Goal: Task Accomplishment & Management: Use online tool/utility

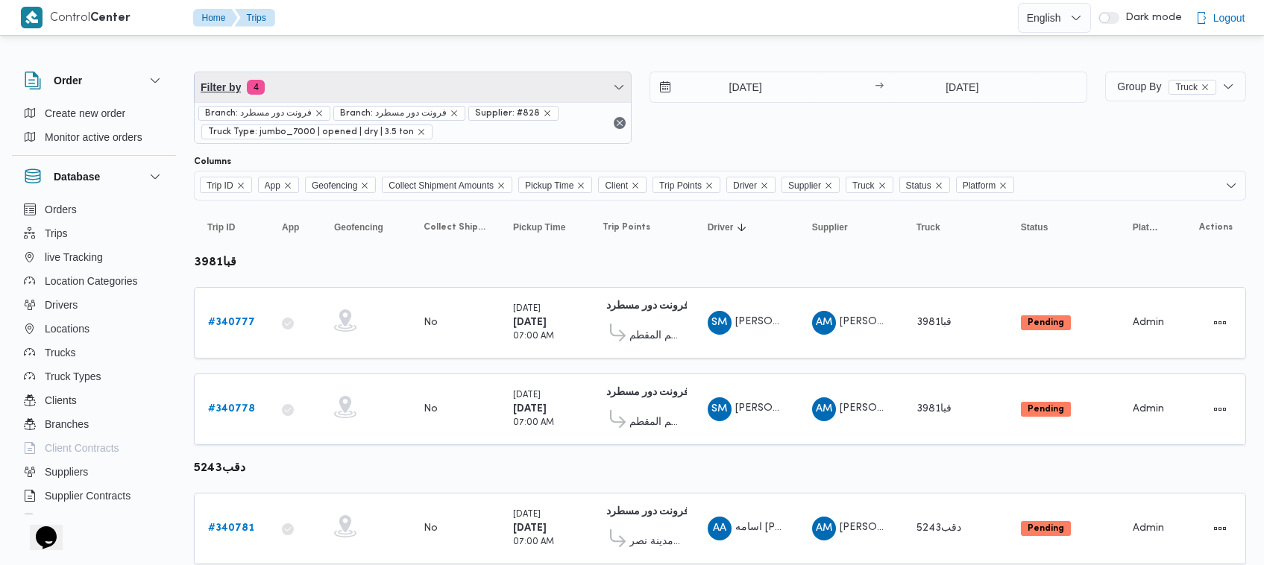
click at [354, 72] on span "Filter by 4" at bounding box center [413, 87] width 436 height 30
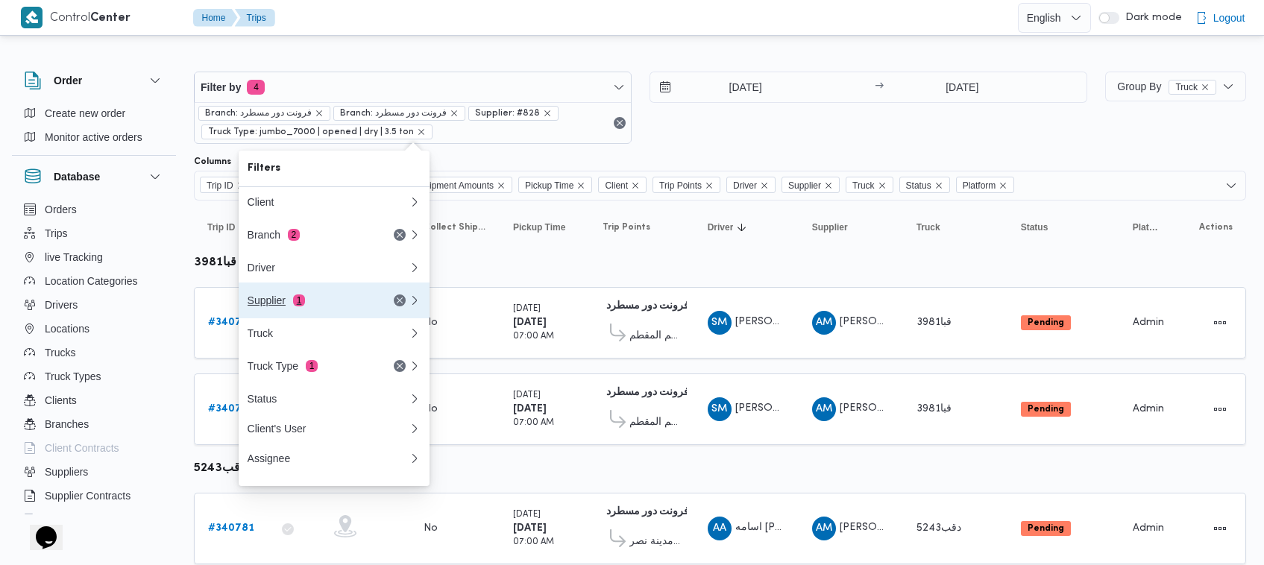
click at [304, 307] on span "1" at bounding box center [299, 301] width 12 height 12
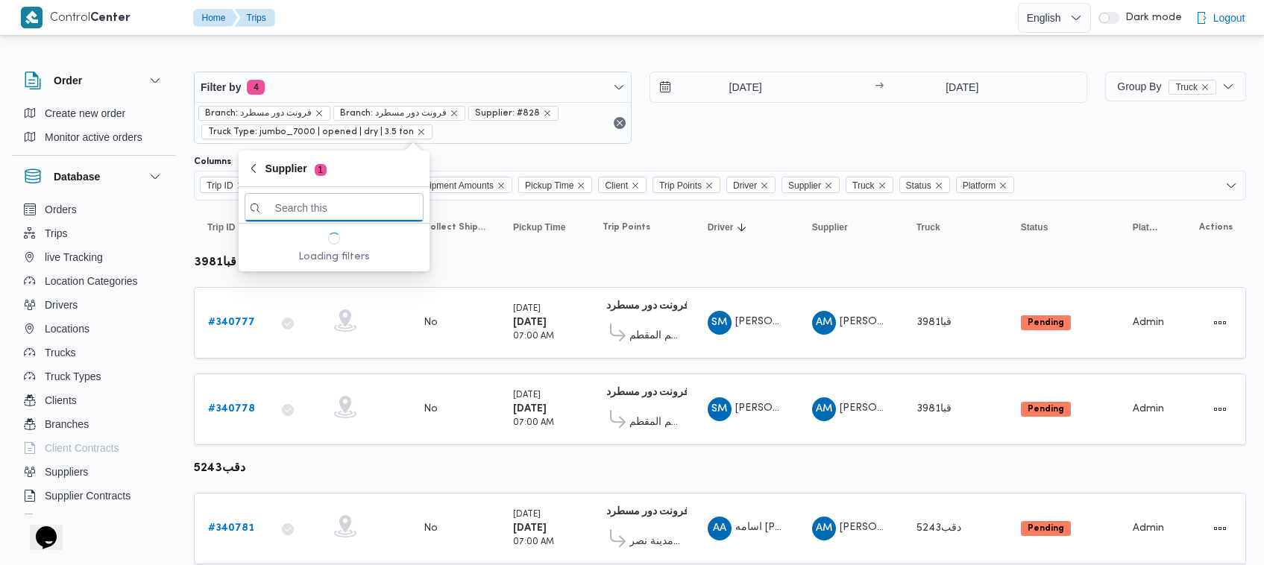
paste input "محمد ناصر كامل عباس"
type input "محمد ناصر كامل عباس"
click at [333, 255] on span "محمد ناصر كامل عباس" at bounding box center [343, 260] width 155 height 18
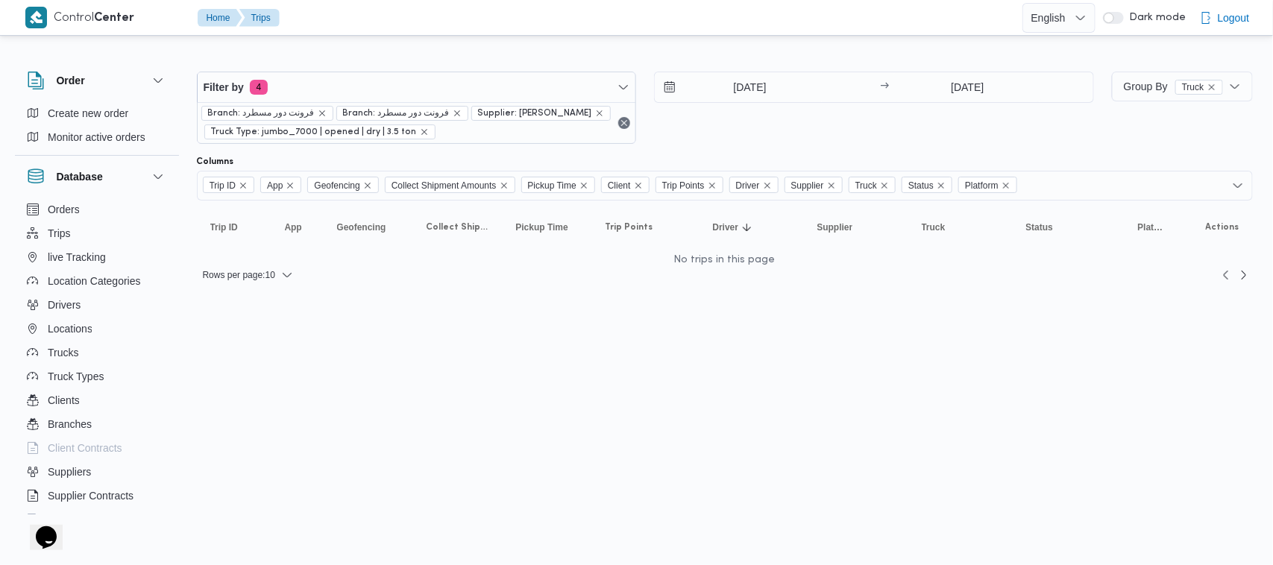
click at [829, 136] on div "4/10/2025 → 5/10/2025" at bounding box center [874, 108] width 440 height 72
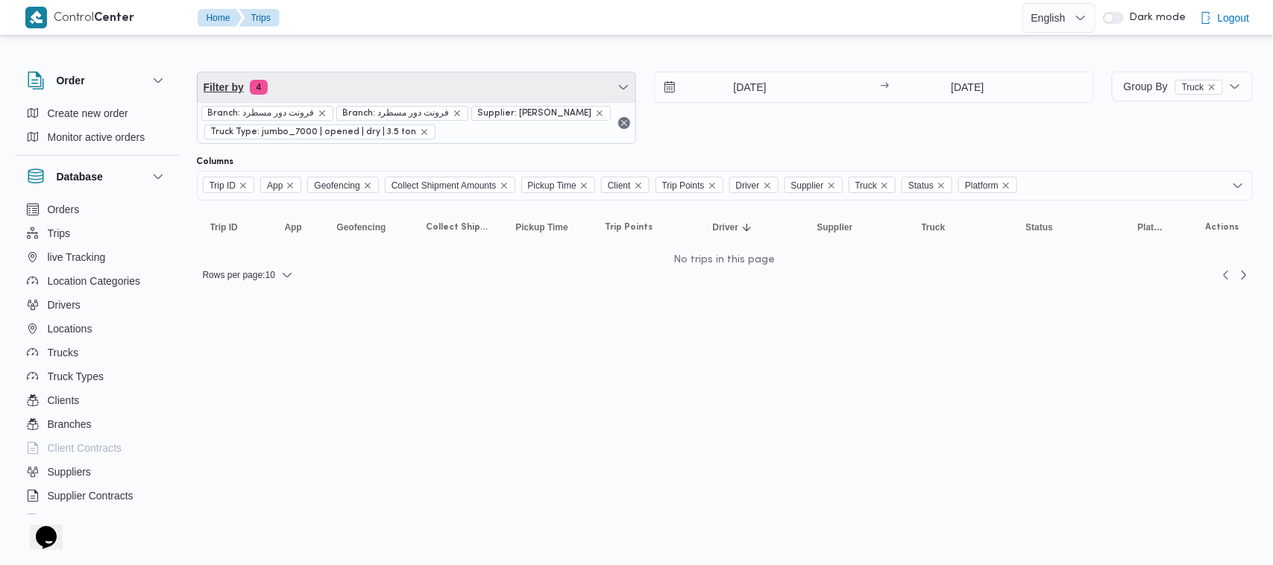
click at [321, 91] on span "Filter by 4" at bounding box center [417, 87] width 439 height 30
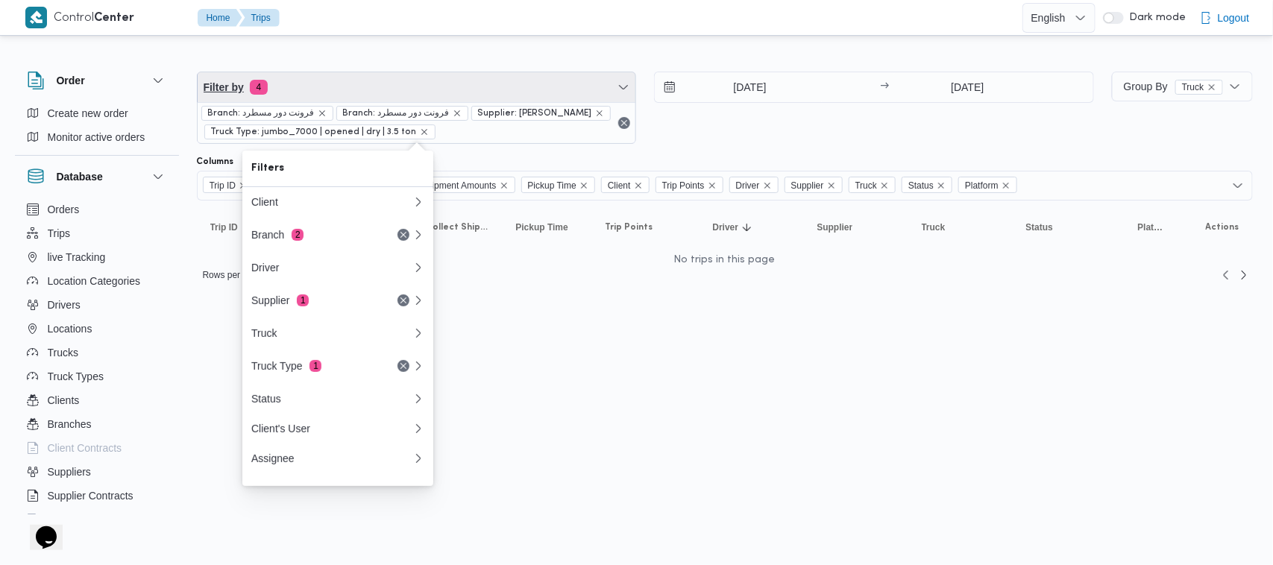
click at [321, 91] on span "Filter by 4" at bounding box center [417, 87] width 439 height 30
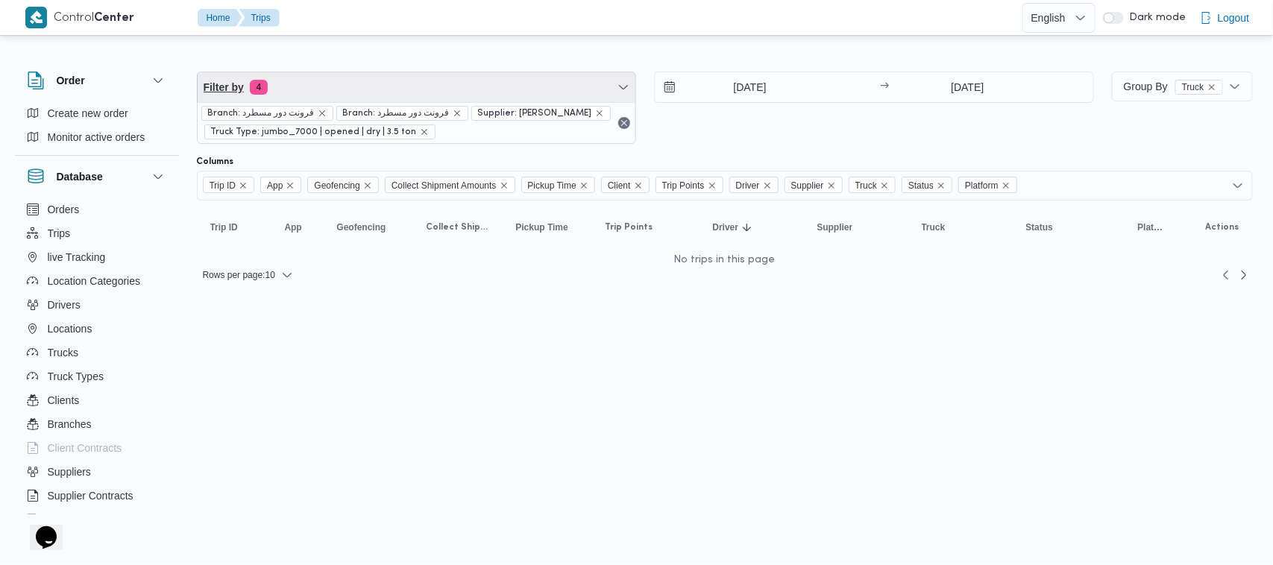
click at [406, 84] on span "Filter by 4" at bounding box center [417, 87] width 439 height 30
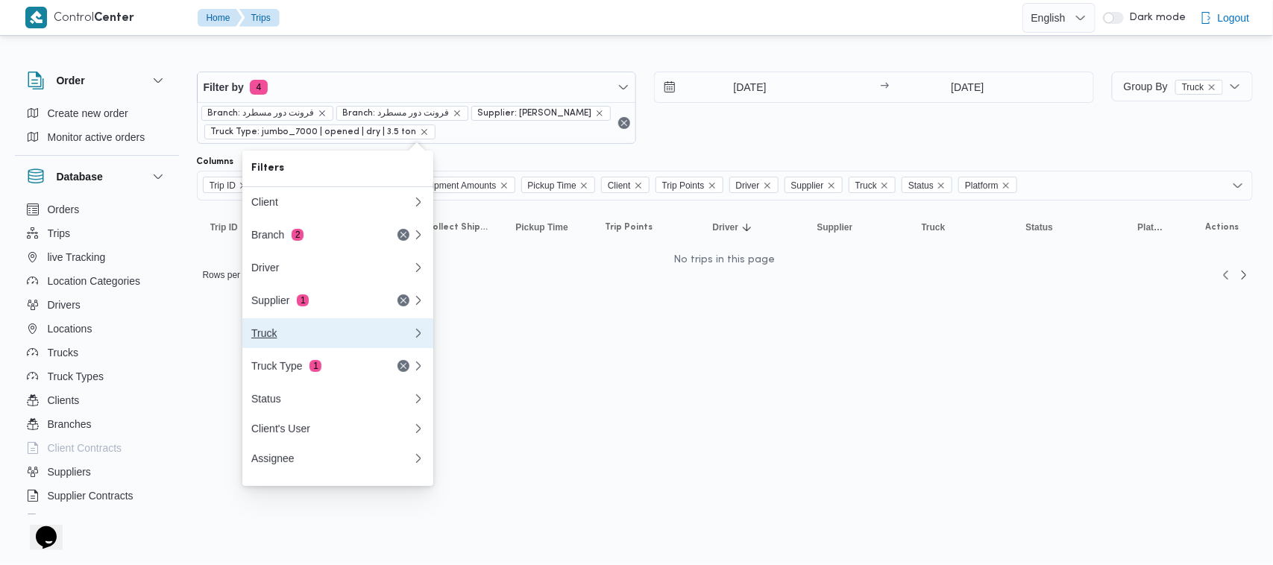
click at [337, 326] on button "Truck" at bounding box center [337, 333] width 191 height 30
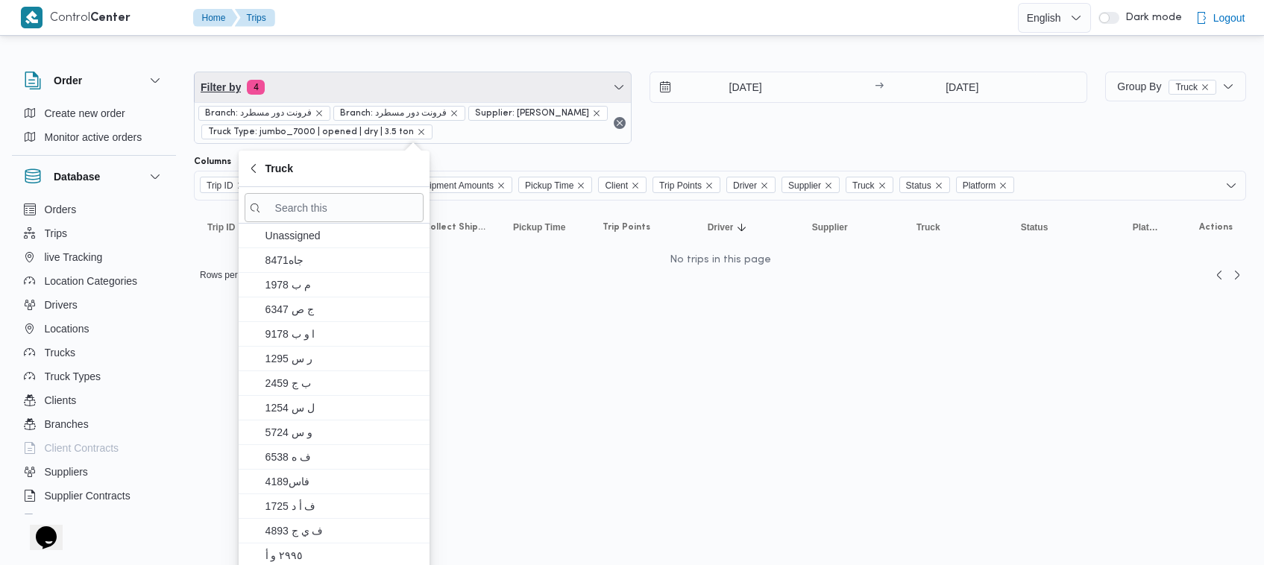
click at [340, 83] on span "Filter by 4" at bounding box center [413, 87] width 436 height 30
click at [340, 98] on span "Filter by 4" at bounding box center [413, 87] width 436 height 30
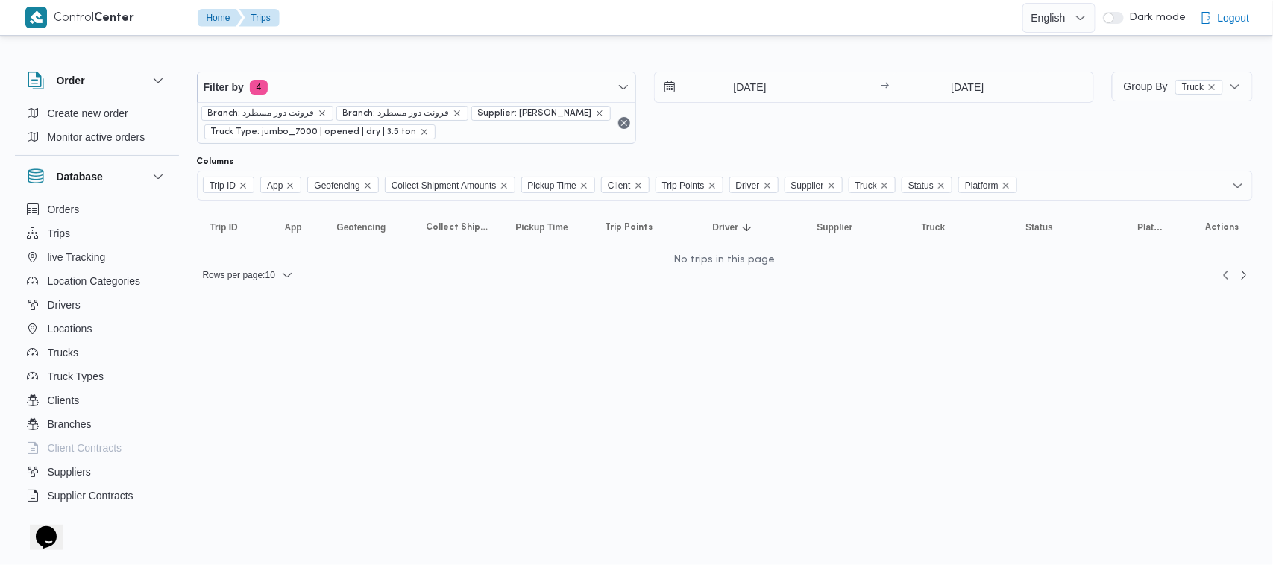
click at [358, 104] on div "Branch: فرونت دور مسطرد Branch: فرونت دور مسطرد Supplier: محمد ناصر كامل عباس T…" at bounding box center [417, 122] width 439 height 41
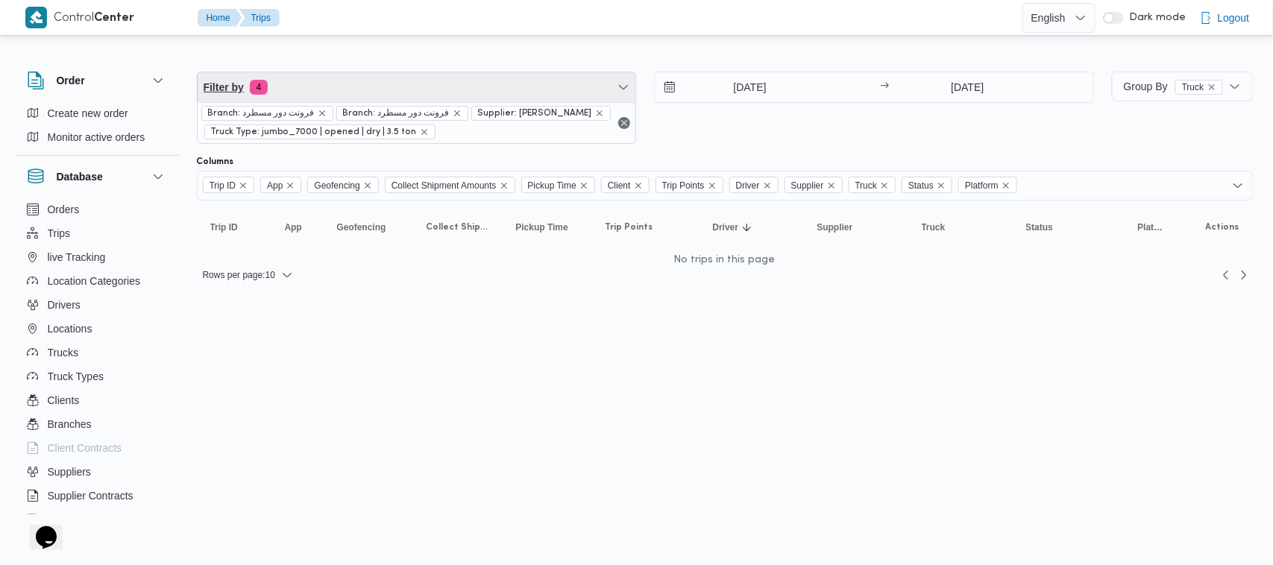
click at [344, 91] on span "Filter by 4" at bounding box center [417, 87] width 439 height 30
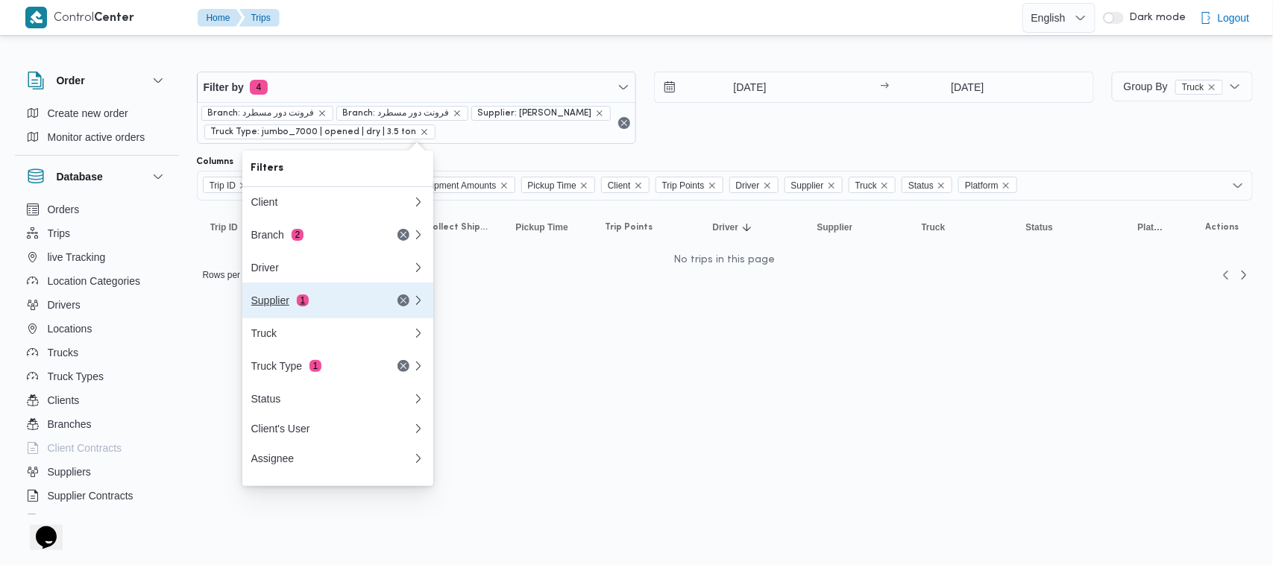
click at [312, 307] on div "Supplier 1" at bounding box center [313, 301] width 125 height 12
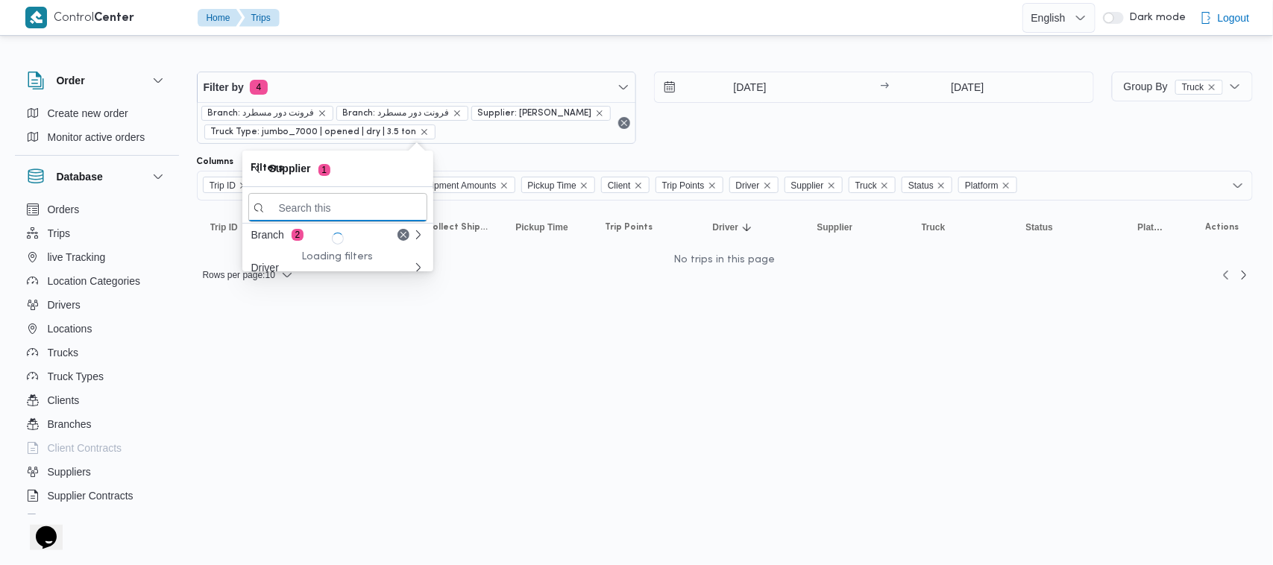
paste input "محمد ناصر كامل عباس"
type input "محمد ناصر كامل عباس"
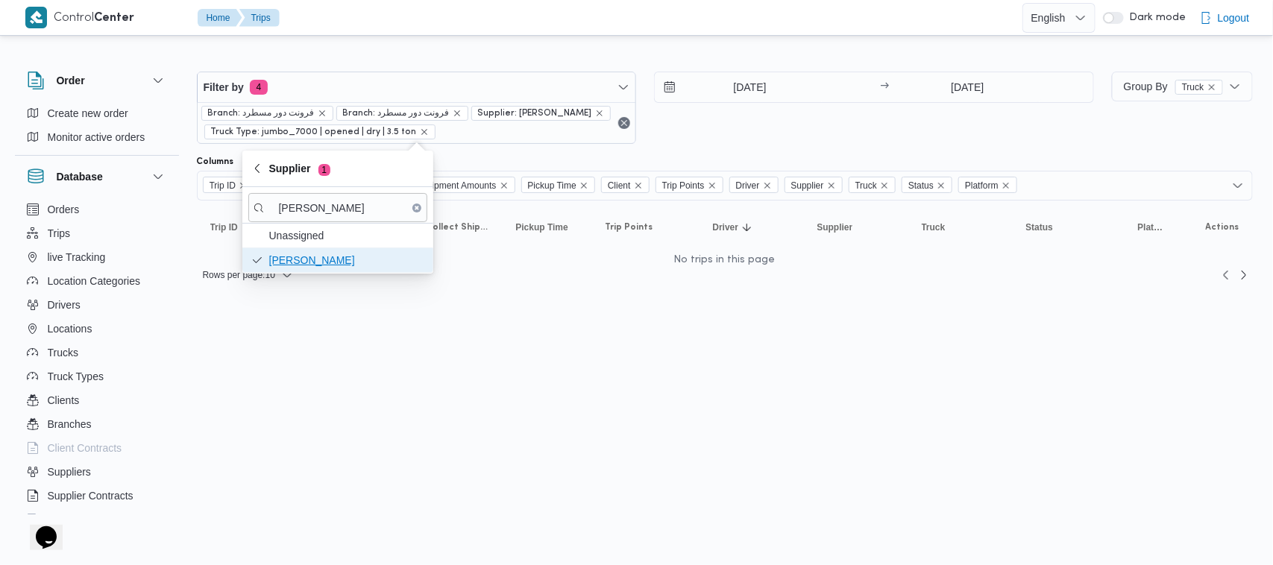
click at [318, 263] on span "محمد ناصر كامل عباس" at bounding box center [346, 260] width 155 height 18
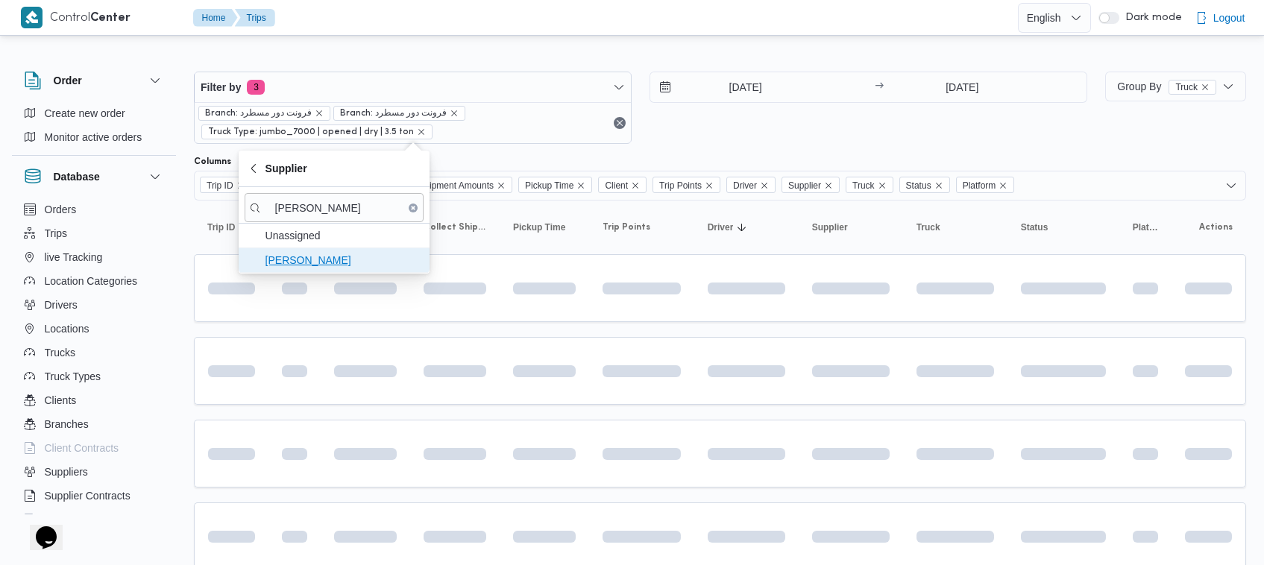
click at [318, 263] on span "محمد ناصر كامل عباس" at bounding box center [343, 260] width 155 height 18
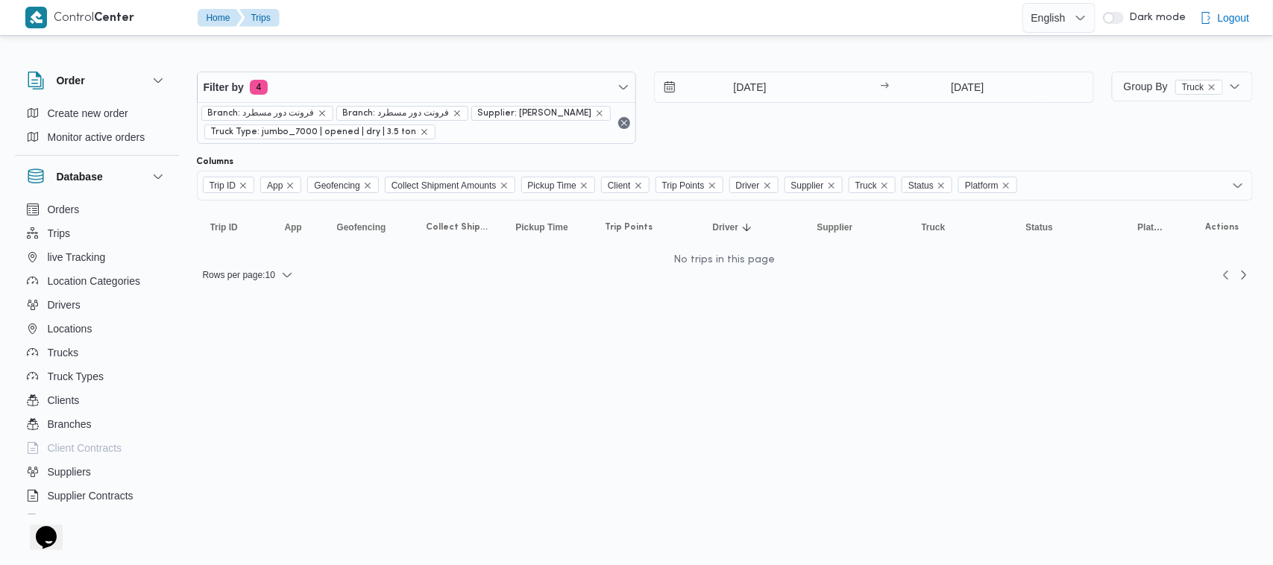
click at [867, 139] on div "4/10/2025 → 5/10/2025" at bounding box center [874, 108] width 440 height 72
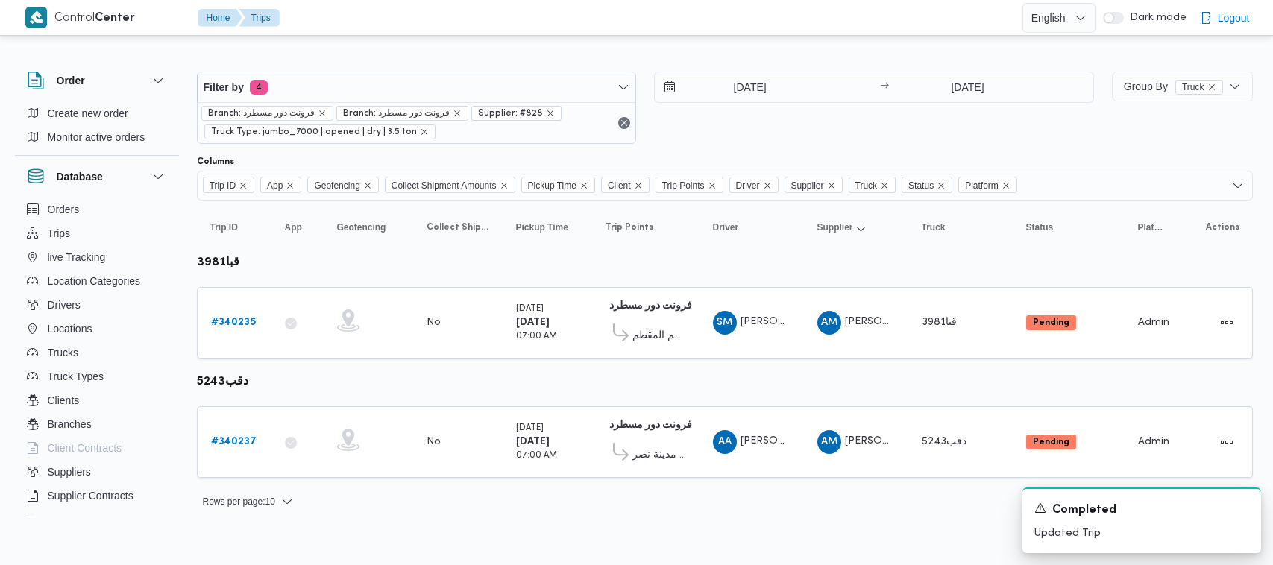
click at [356, 107] on span "Branch: فرونت دور مسطرد" at bounding box center [396, 113] width 107 height 13
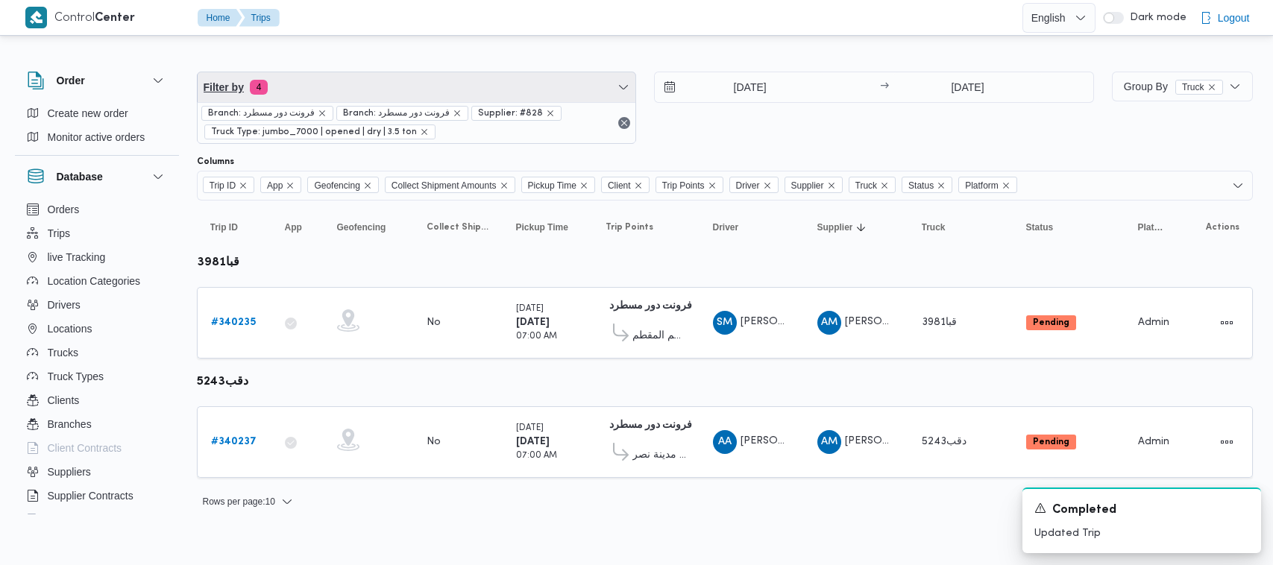
click at [352, 86] on span "Filter by 4" at bounding box center [417, 87] width 439 height 30
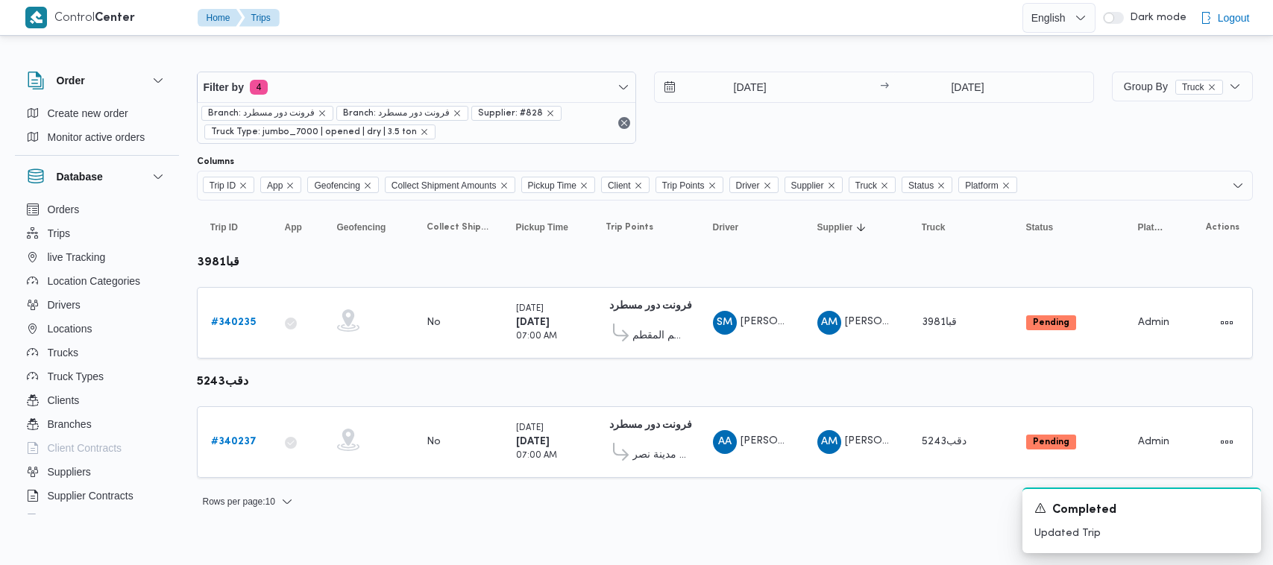
click at [366, 103] on div "Branch: فرونت دور مسطرد Branch: فرونت دور مسطرد Supplier: #828 Truck Type: jumb…" at bounding box center [417, 122] width 439 height 41
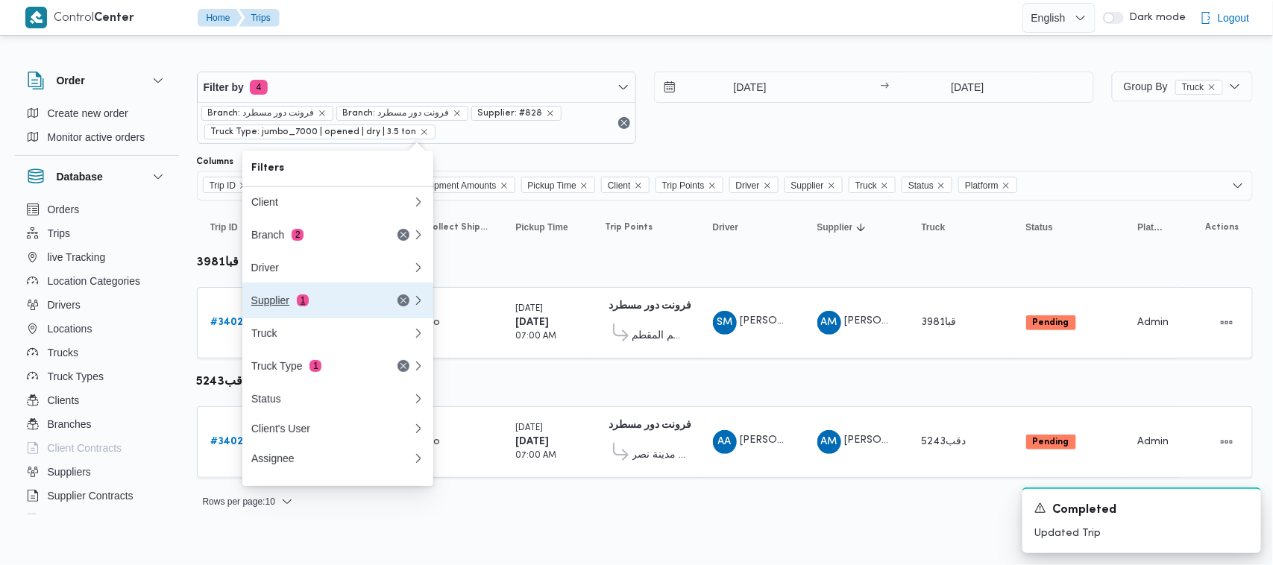
click at [299, 312] on div "Supplier 1" at bounding box center [331, 301] width 179 height 36
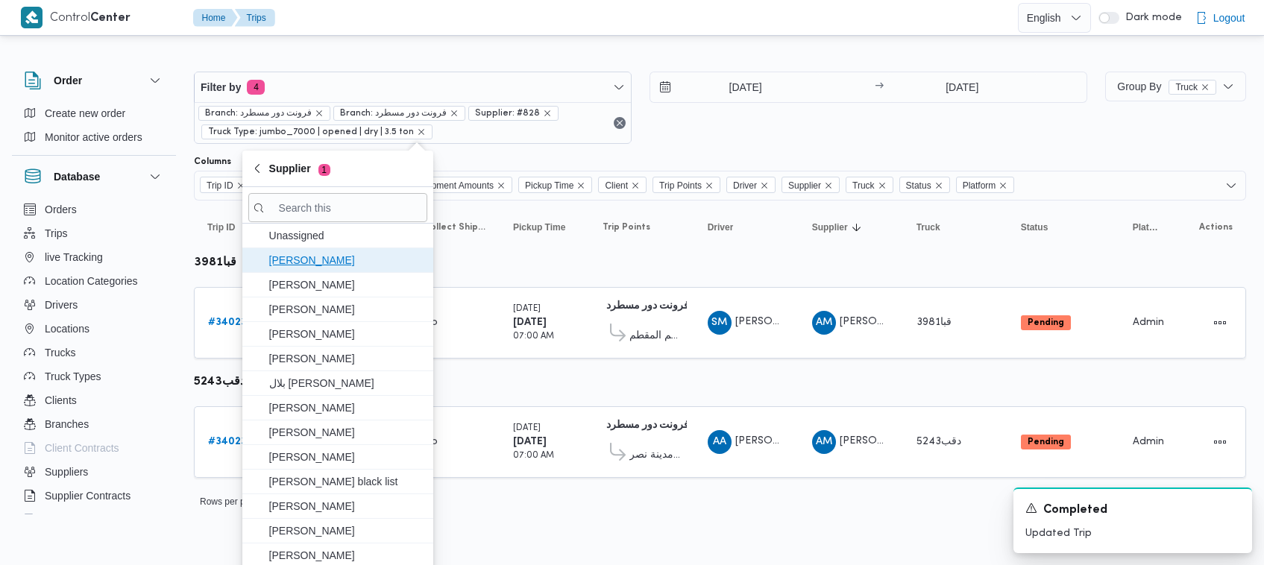
click at [289, 260] on span "عبد السلام محمد احمد إبراهيم ابو القاسم" at bounding box center [346, 260] width 155 height 18
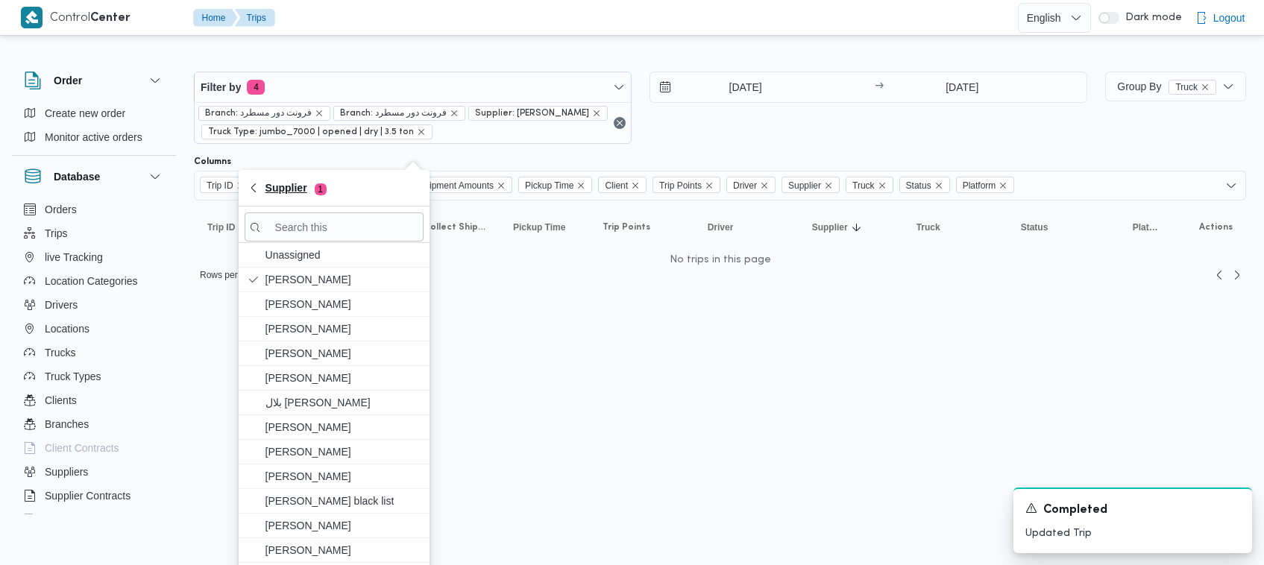
click at [317, 177] on button "Supplier 1" at bounding box center [334, 188] width 191 height 37
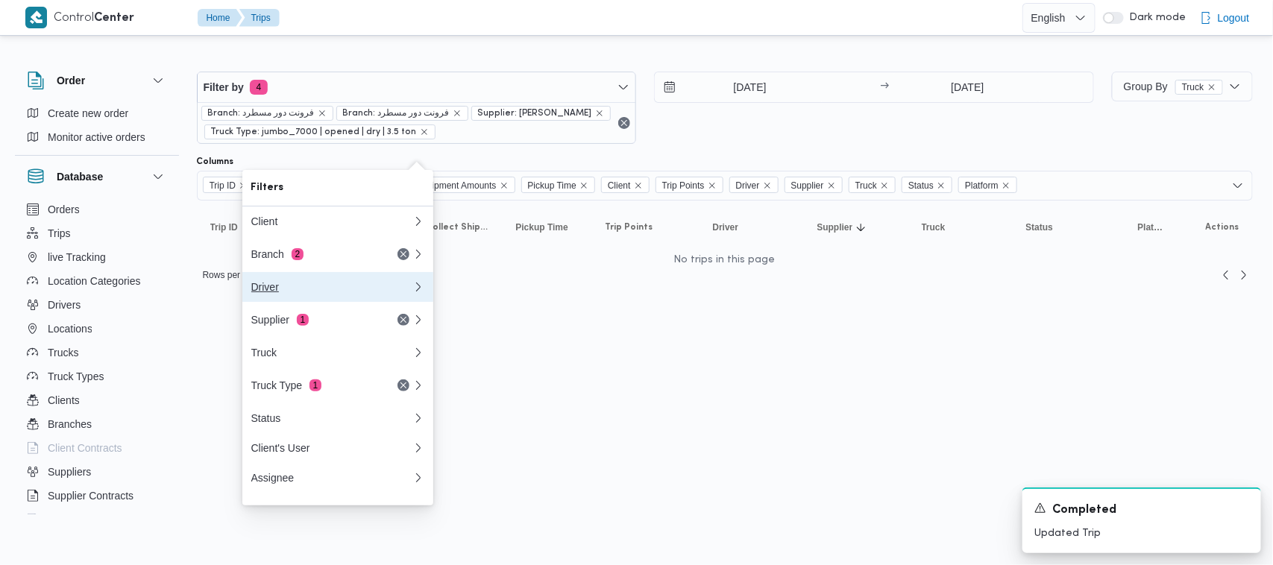
click at [298, 302] on button "Driver" at bounding box center [337, 287] width 191 height 30
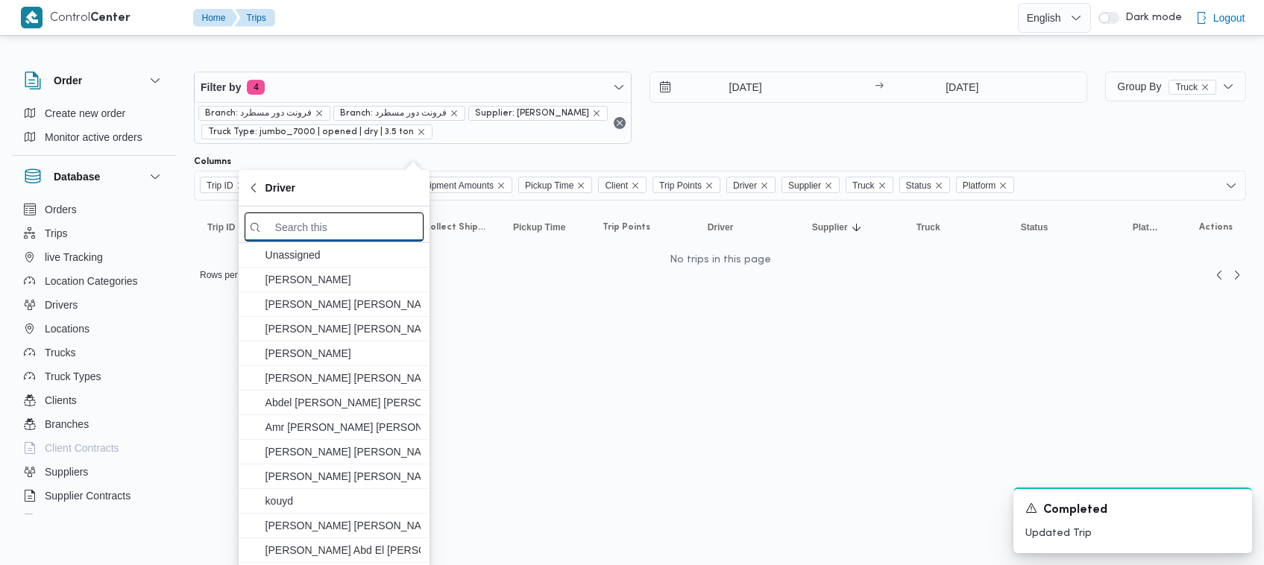
click at [295, 220] on input "search filters" at bounding box center [334, 227] width 179 height 29
paste input "محمد ناصر كامل عباس"
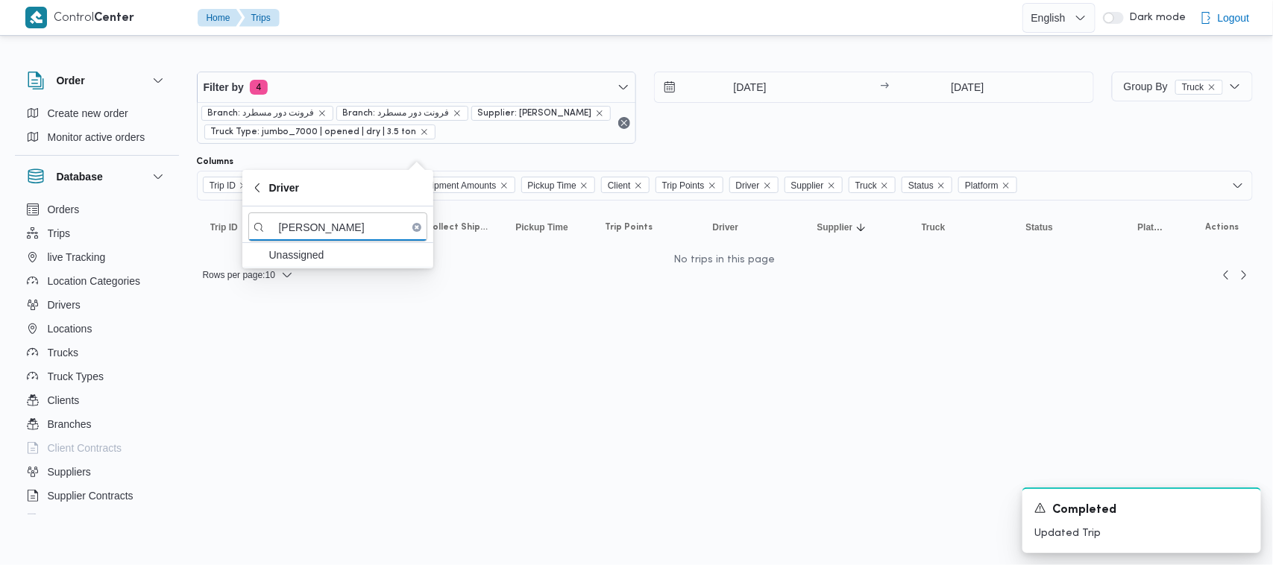
type input "محمد ناصر كامل عباس"
click at [383, 61] on div at bounding box center [725, 60] width 1056 height 24
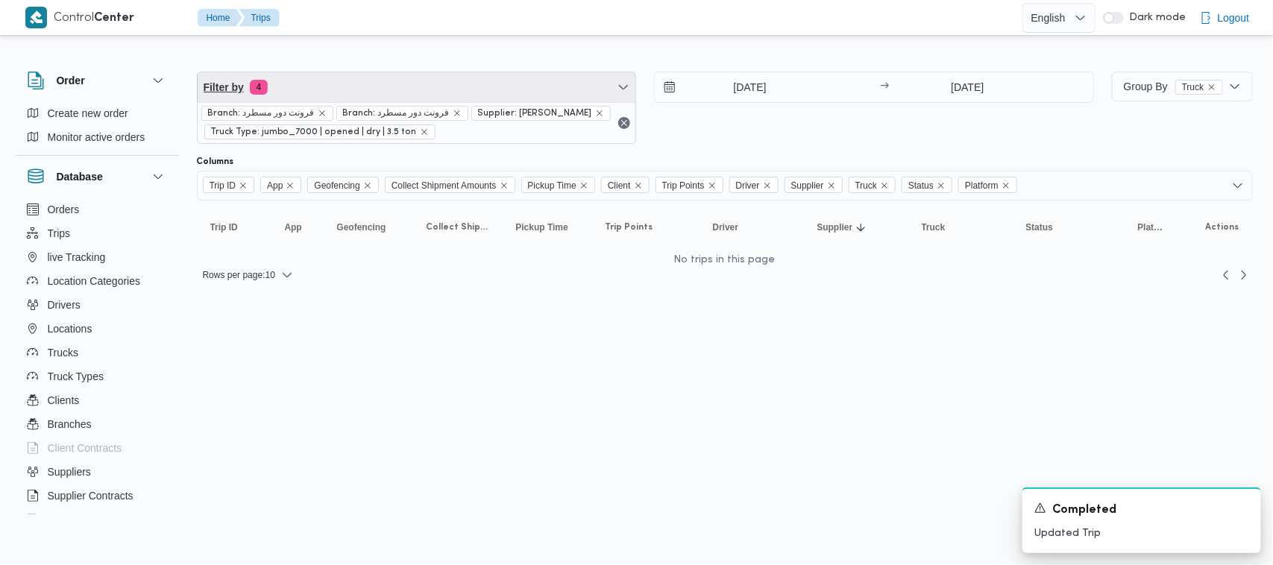
click at [355, 72] on span "Filter by 4" at bounding box center [417, 87] width 439 height 30
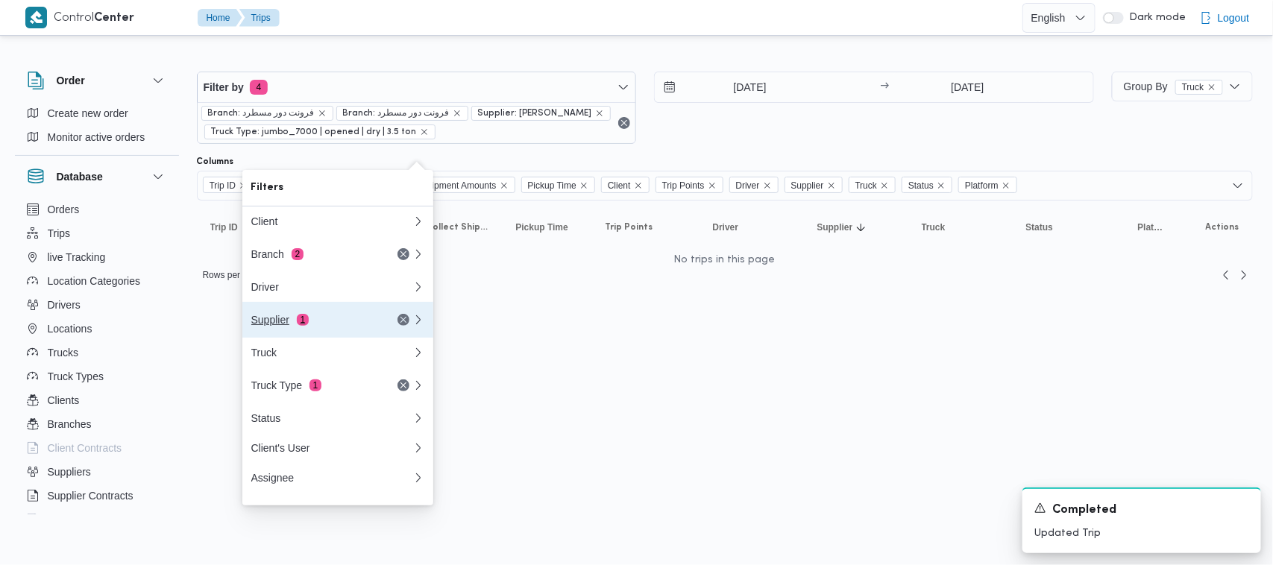
click at [304, 336] on button "Supplier 1" at bounding box center [337, 320] width 191 height 36
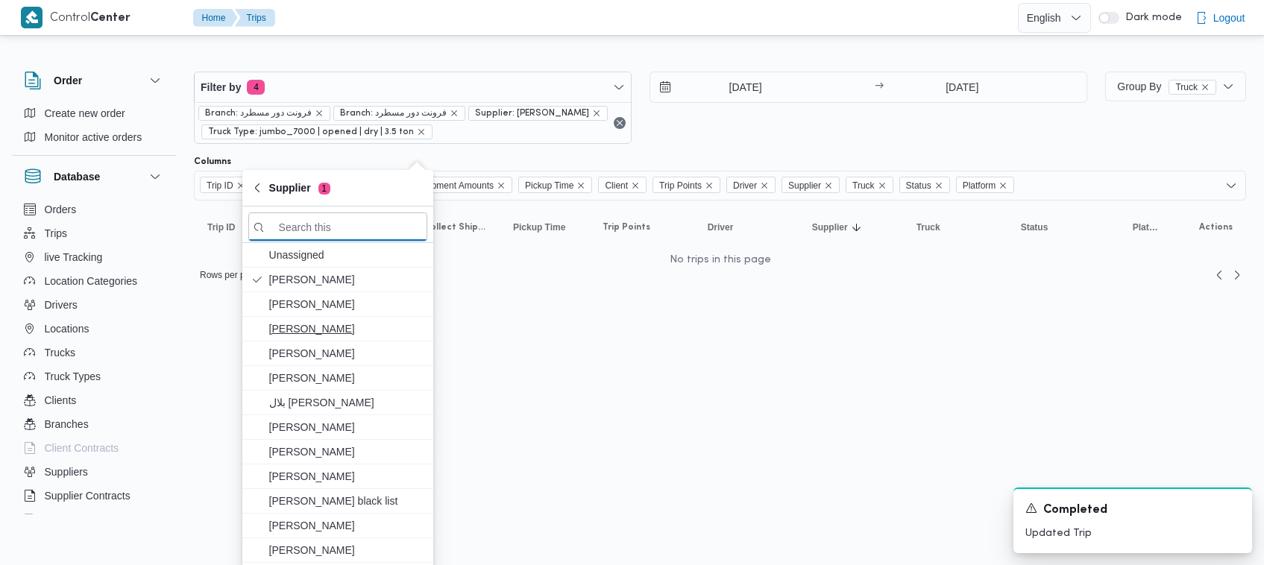
paste input "محمد ناصر كامل عباس"
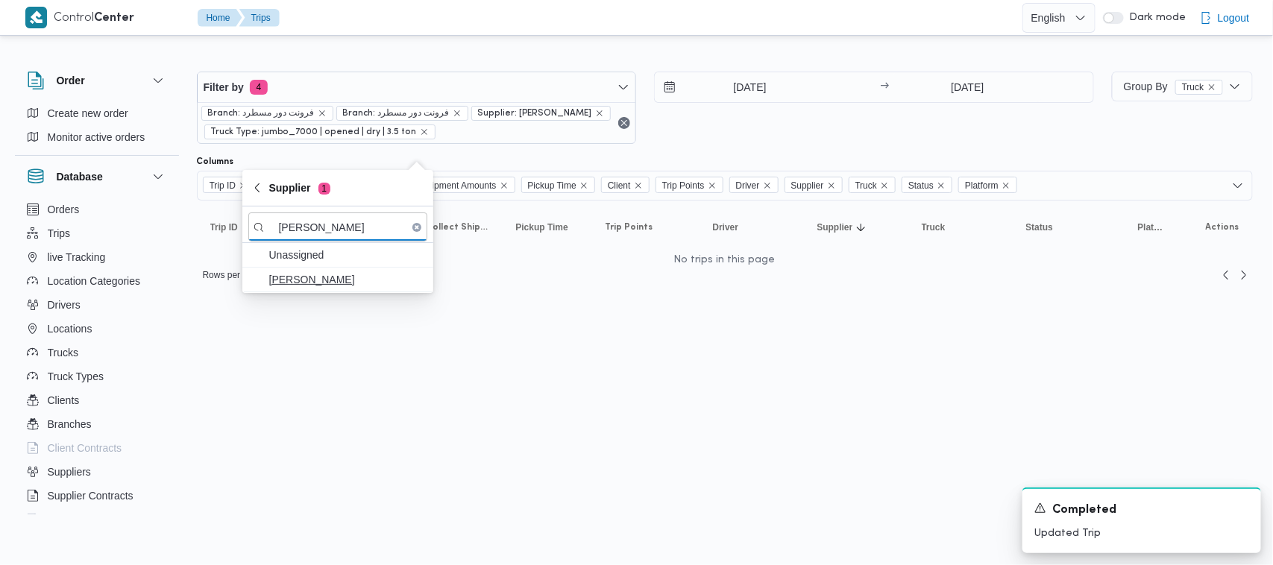
type input "محمد ناصر كامل عباس"
click at [327, 274] on span "محمد ناصر كامل عباس" at bounding box center [346, 280] width 155 height 18
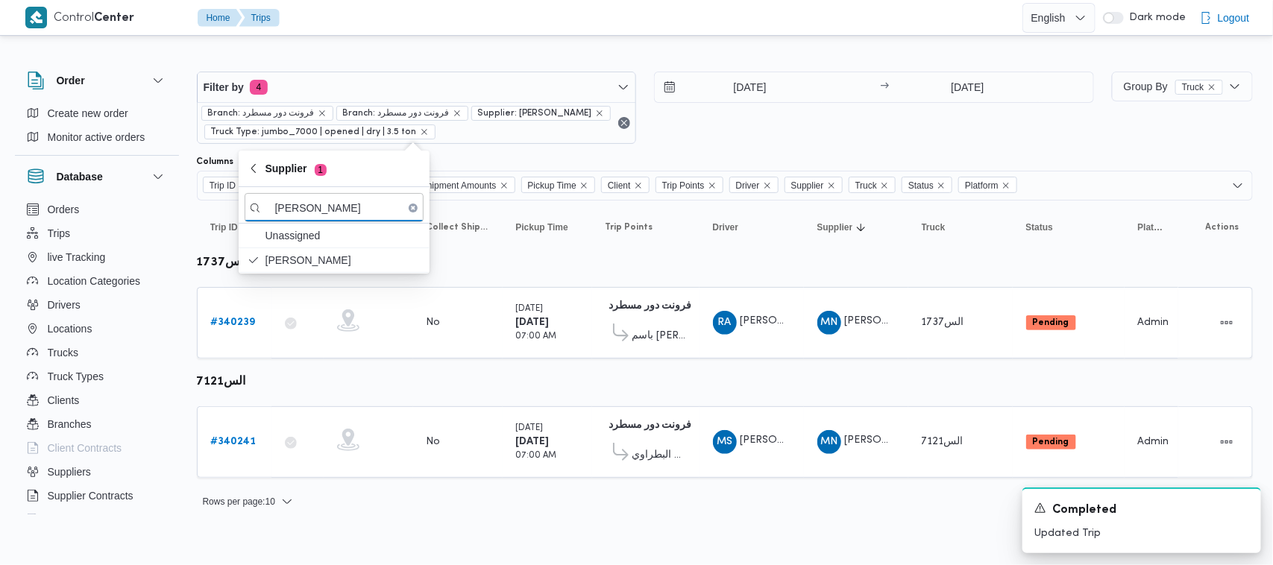
click at [828, 136] on div "2/10/2025 → 2/10/2025" at bounding box center [874, 108] width 440 height 72
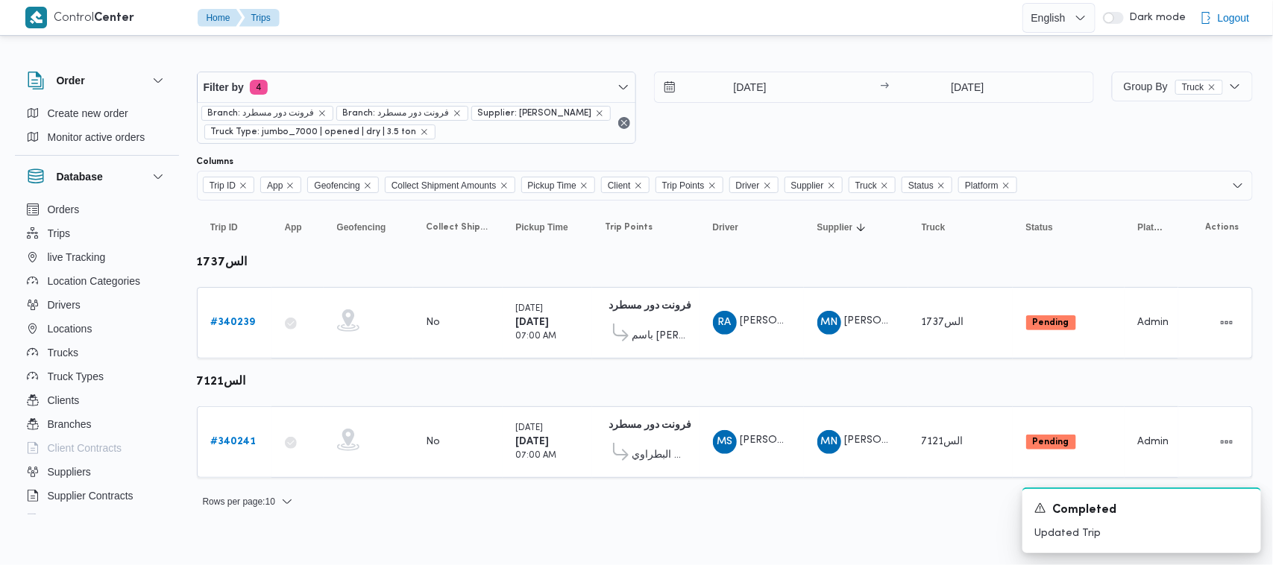
click at [677, 139] on div "2/10/2025 → 2/10/2025" at bounding box center [874, 108] width 440 height 72
click at [225, 318] on b "# 340239" at bounding box center [233, 323] width 45 height 10
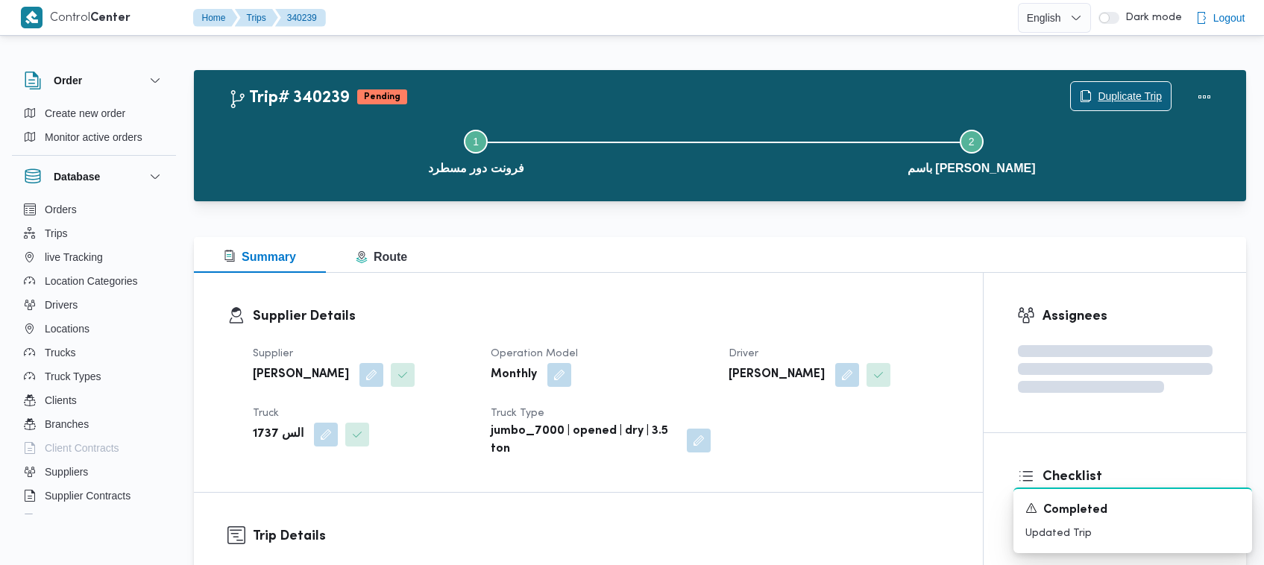
click at [1101, 94] on span "Duplicate Trip" at bounding box center [1130, 96] width 64 height 18
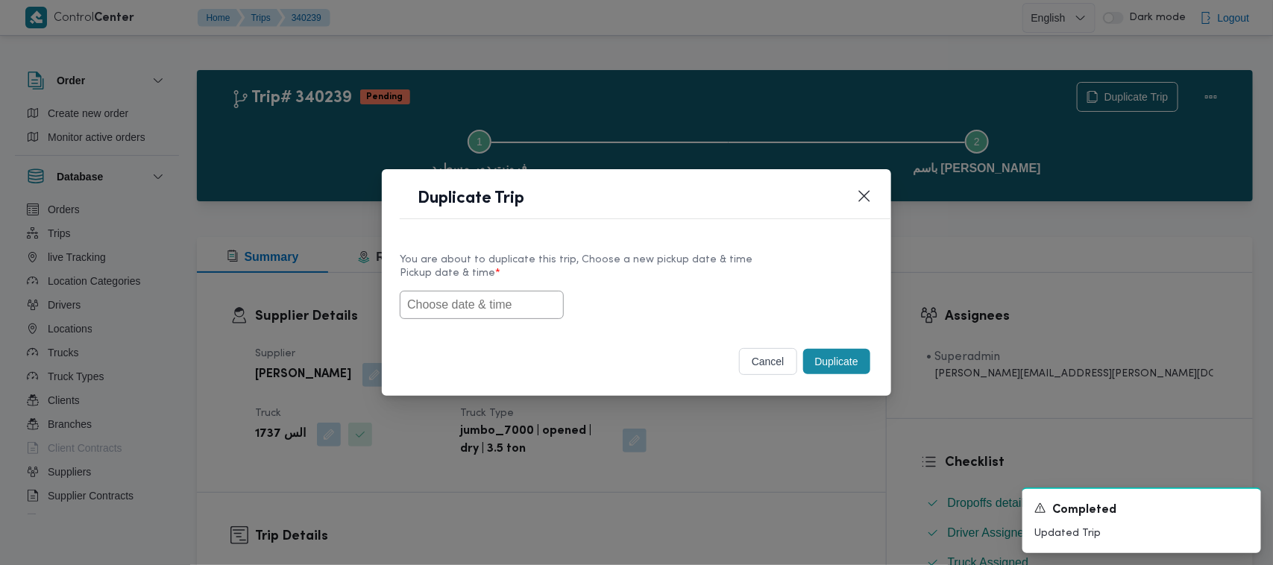
click at [512, 292] on input "text" at bounding box center [482, 305] width 164 height 28
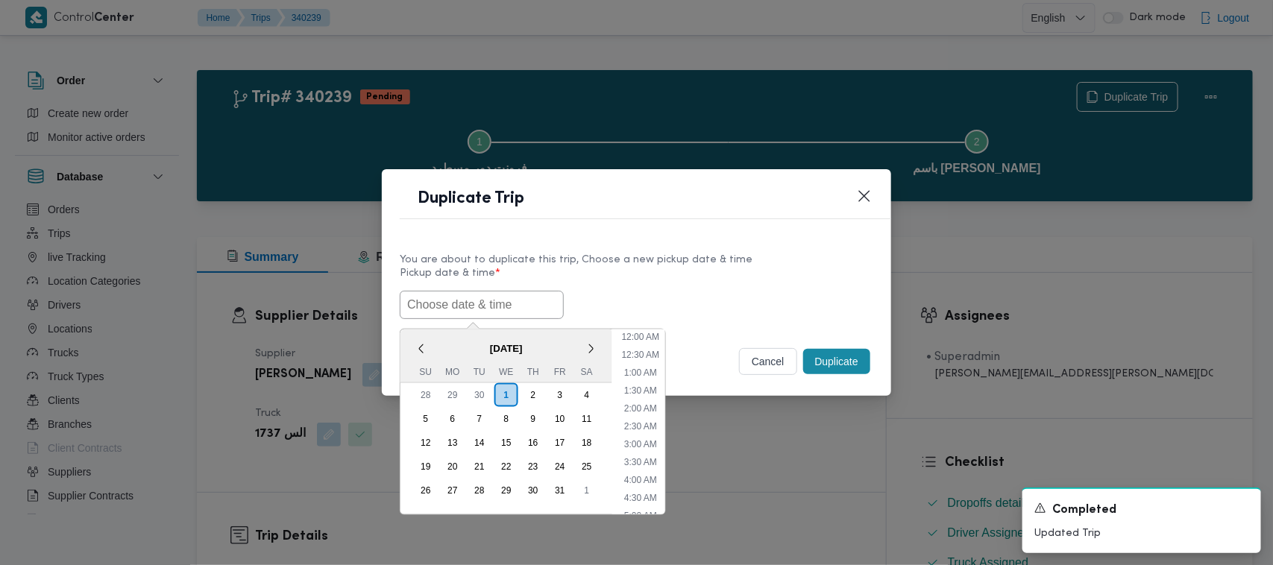
paste input "04/10/2025 7:00AM"
type input "04/10/2025 7:00AM"
click at [646, 268] on label "Pickup date & time *" at bounding box center [637, 279] width 474 height 23
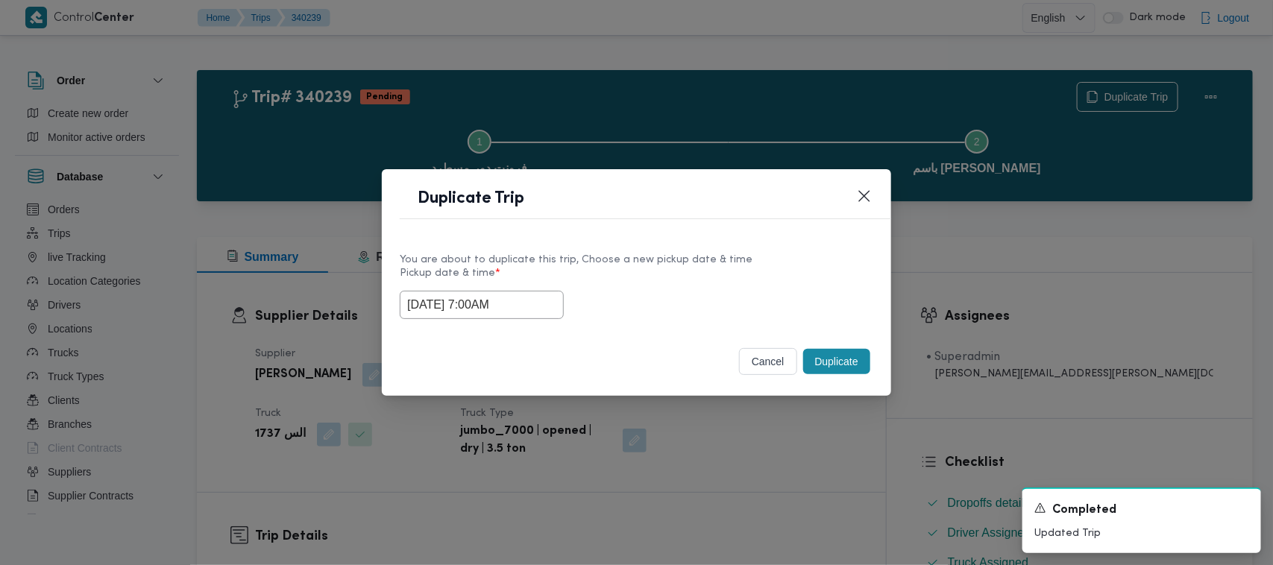
click at [817, 370] on button "Duplicate" at bounding box center [836, 361] width 67 height 25
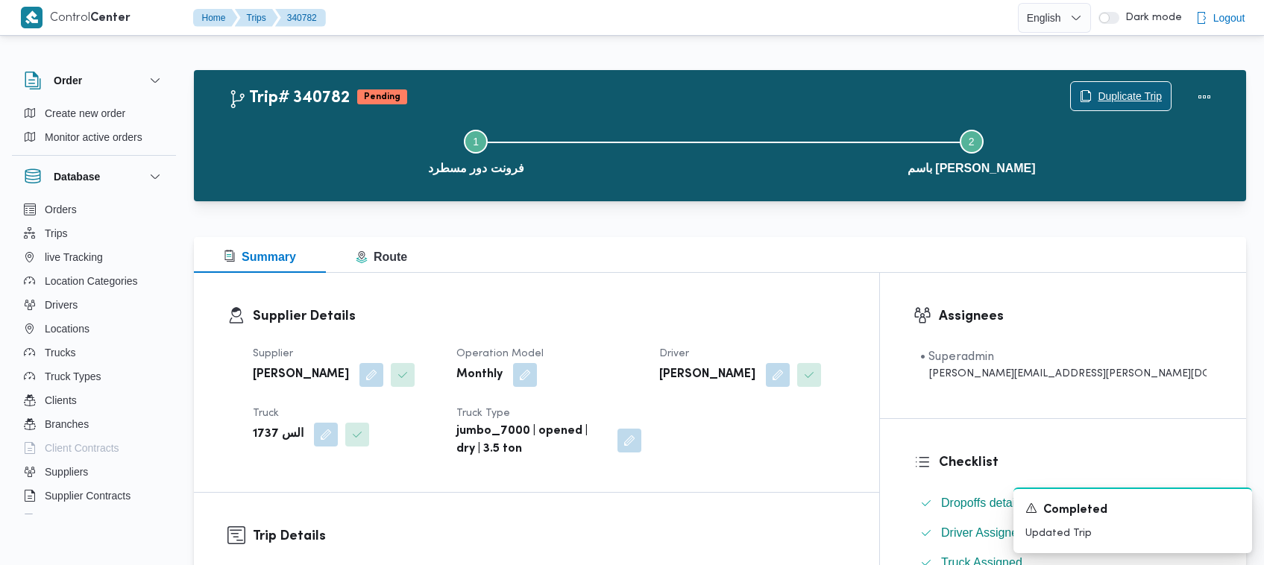
click at [1128, 88] on span "Duplicate Trip" at bounding box center [1130, 96] width 64 height 18
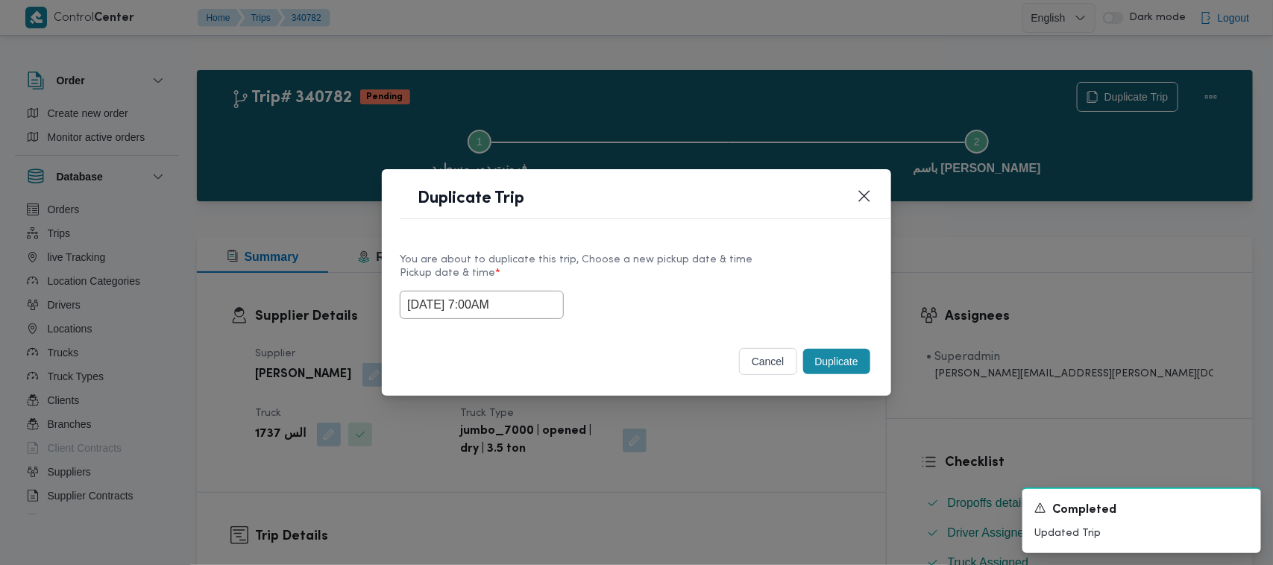
click at [720, 268] on label "Pickup date & time *" at bounding box center [637, 279] width 474 height 23
click at [515, 311] on input "04/10/2025 7:00AM" at bounding box center [482, 305] width 164 height 28
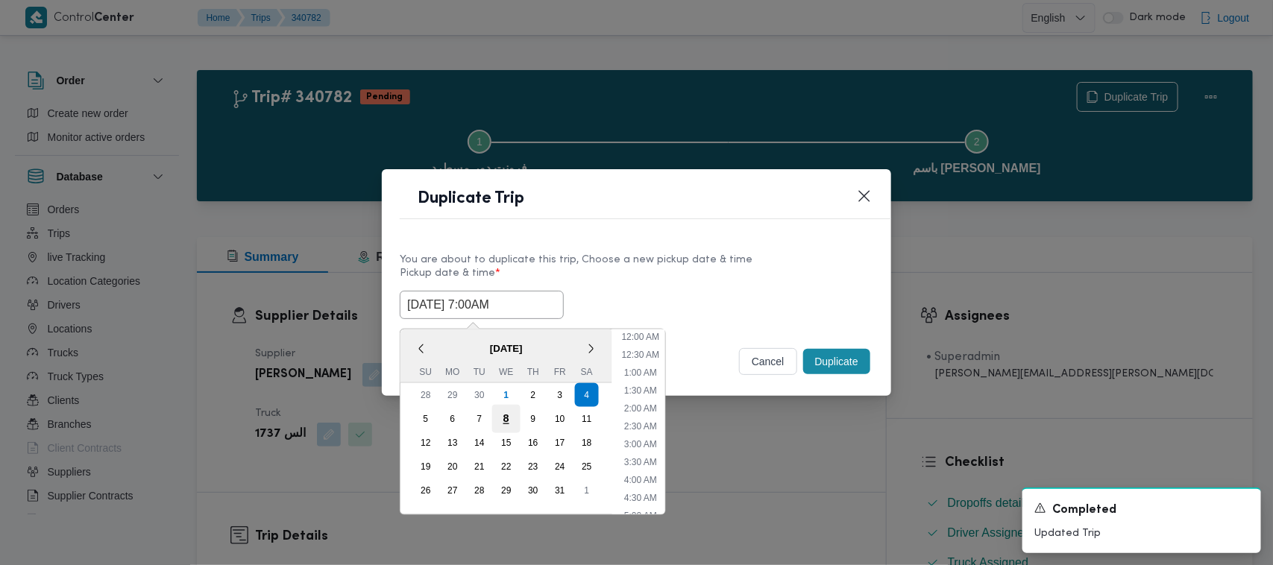
scroll to position [166, 0]
click at [430, 420] on div "5" at bounding box center [426, 419] width 28 height 28
type input "05/10/2025 7:00AM"
click at [706, 293] on div "05/10/2025 7:00AM < October 2025 > Su Mo Tu We Th Fr Sa 28 29 30 1 2 3 4 5 6 7 …" at bounding box center [637, 305] width 474 height 28
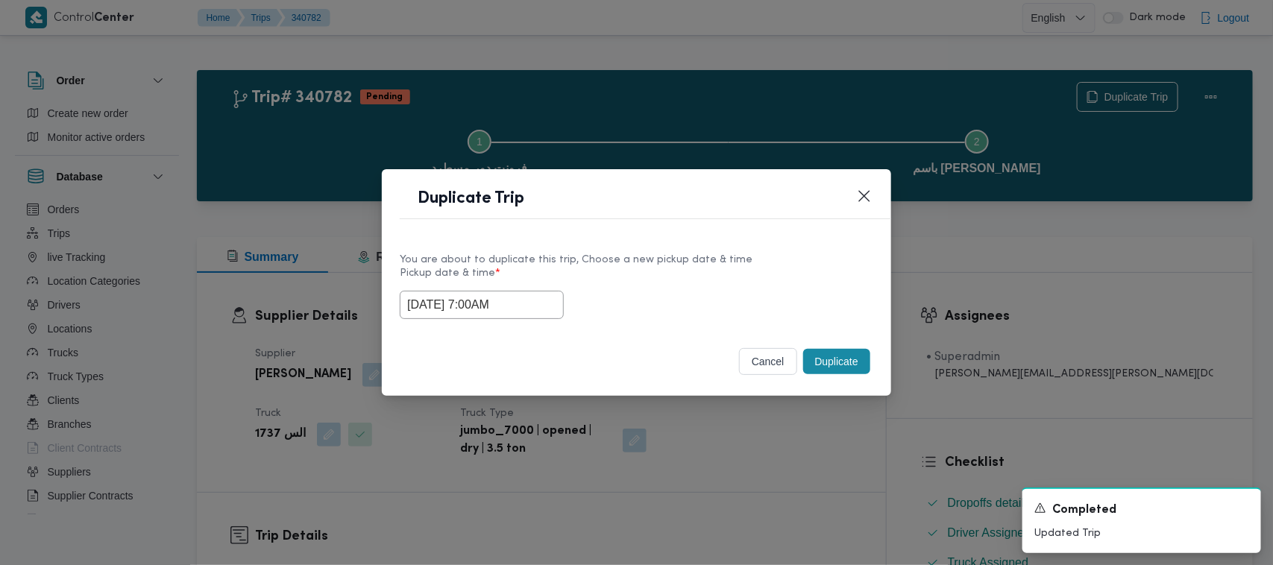
click at [852, 362] on button "Duplicate" at bounding box center [836, 361] width 67 height 25
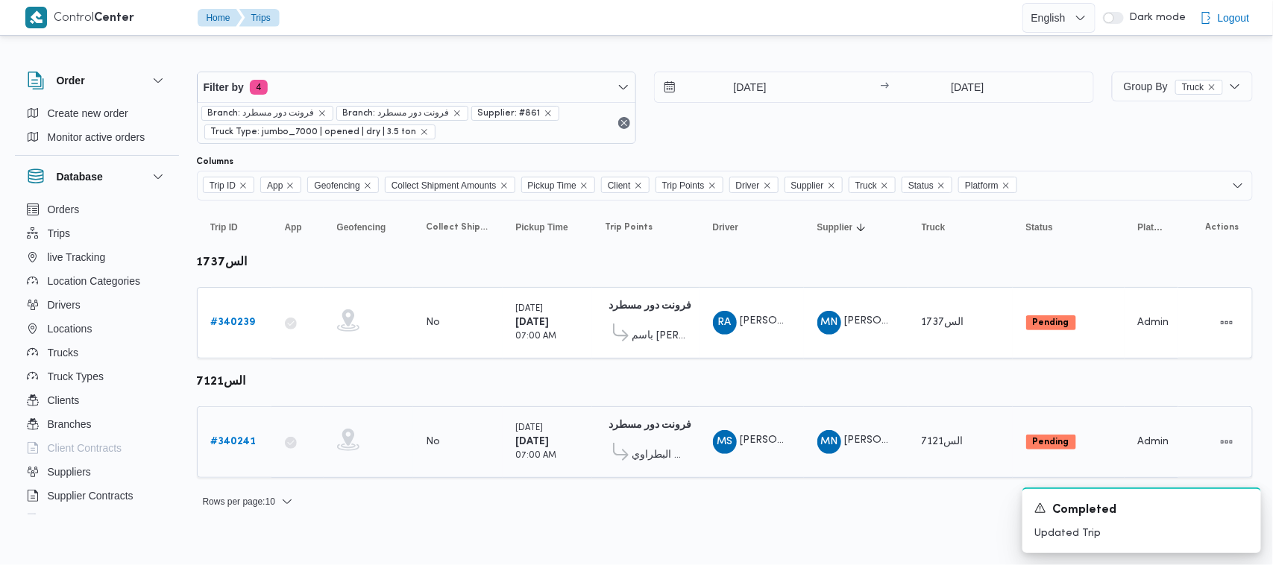
click at [239, 446] on b "# 340241" at bounding box center [233, 442] width 45 height 10
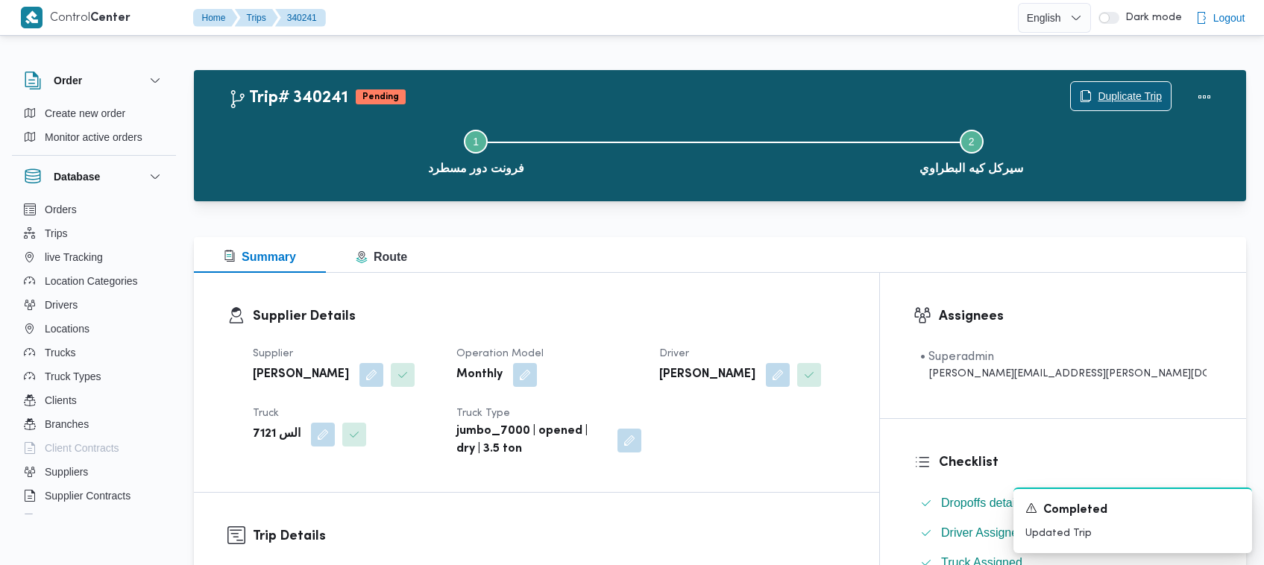
click at [1111, 101] on span "Duplicate Trip" at bounding box center [1130, 96] width 64 height 18
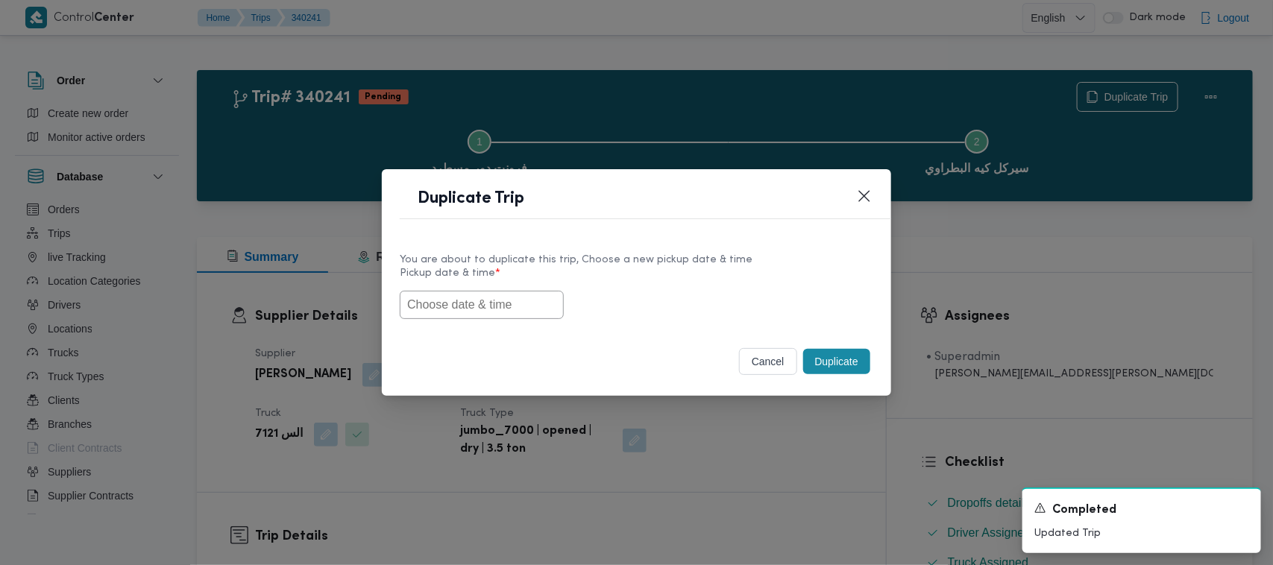
click at [433, 313] on input "text" at bounding box center [482, 305] width 164 height 28
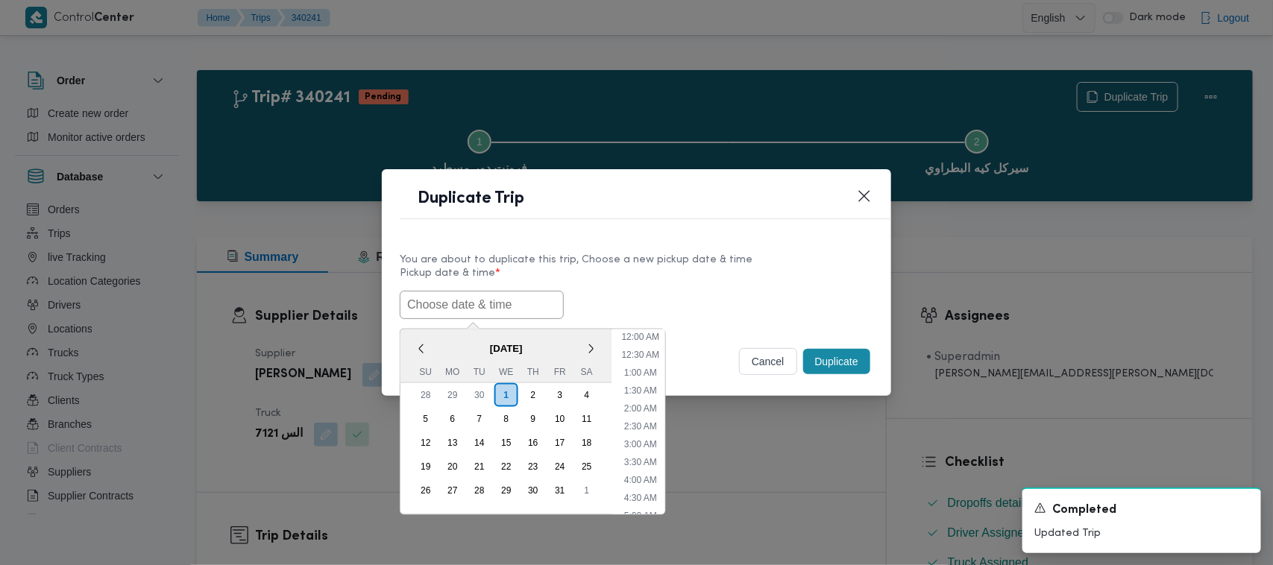
paste input "04/10/2025 7:00AM"
type input "04/10/2025 7:00AM"
click at [716, 291] on div "04/10/2025 7:00AM < October 2025 > Su Mo Tu We Th Fr Sa 28 29 30 1 2 3 4 5 6 7 …" at bounding box center [637, 305] width 474 height 28
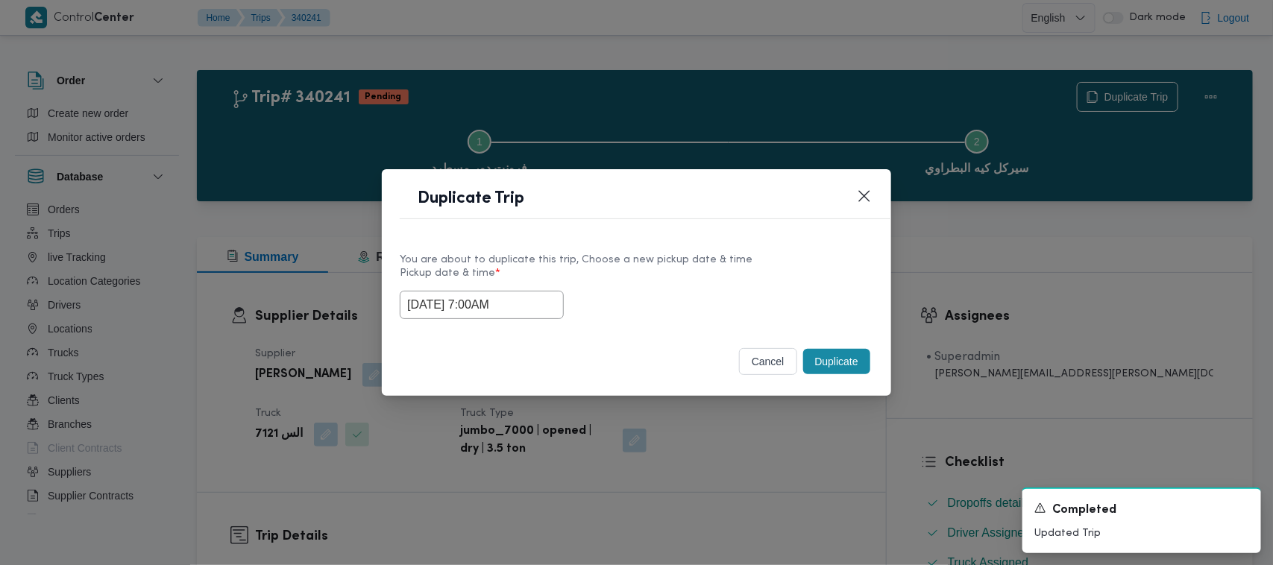
click at [822, 367] on button "Duplicate" at bounding box center [836, 361] width 67 height 25
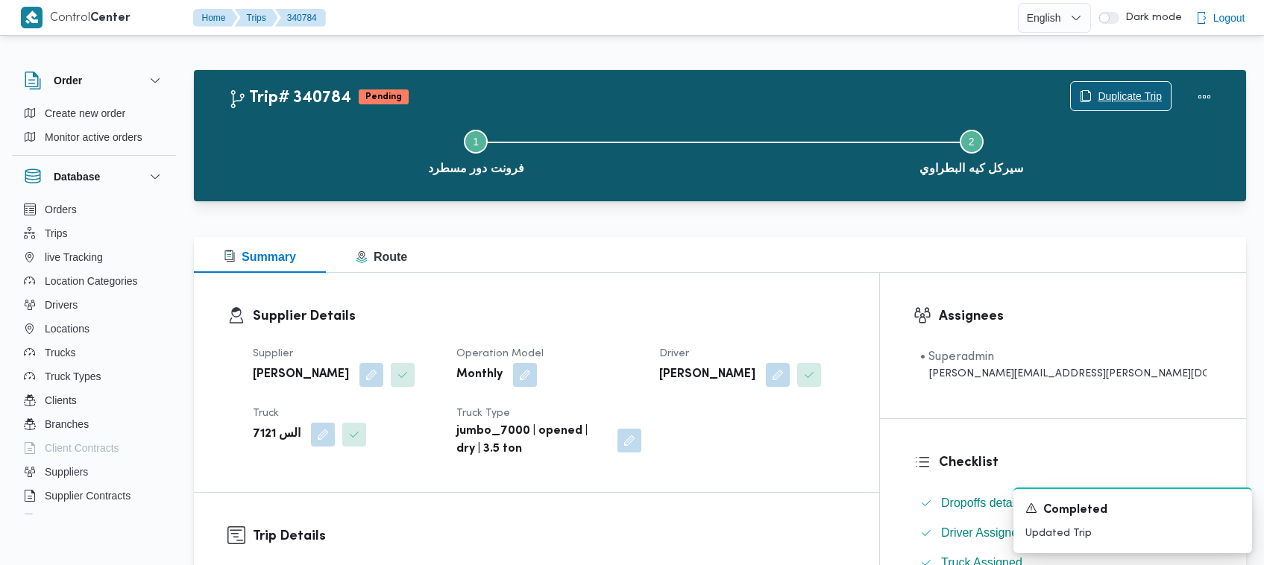
click at [1130, 104] on span "Duplicate Trip" at bounding box center [1130, 96] width 64 height 18
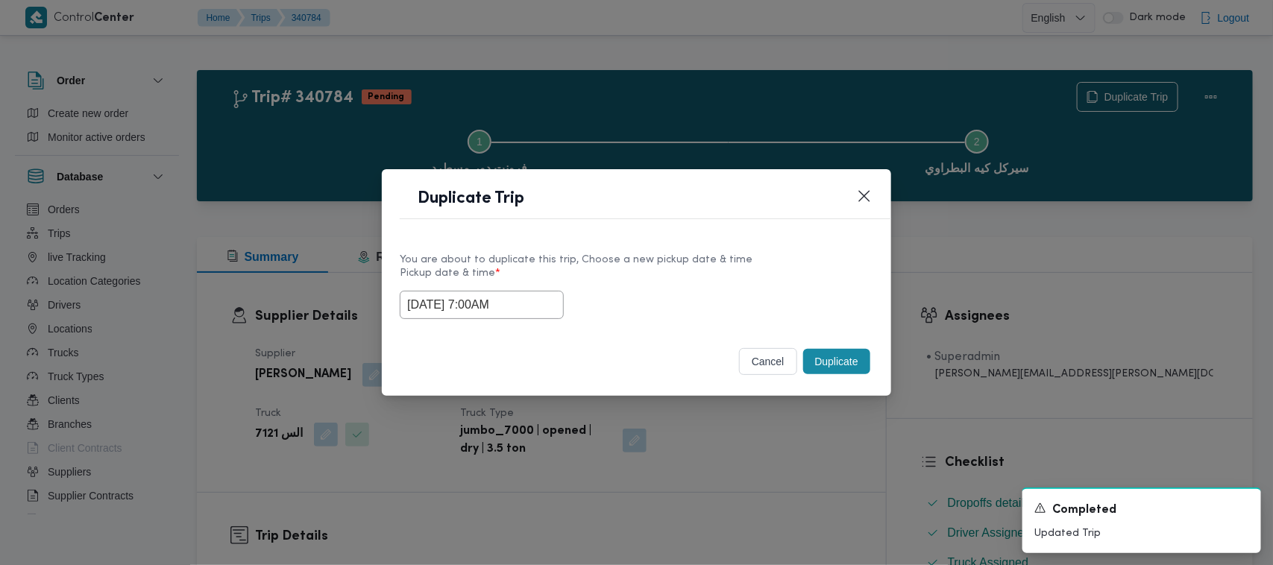
click at [527, 307] on input "04/10/2025 7:00AM" at bounding box center [482, 305] width 164 height 28
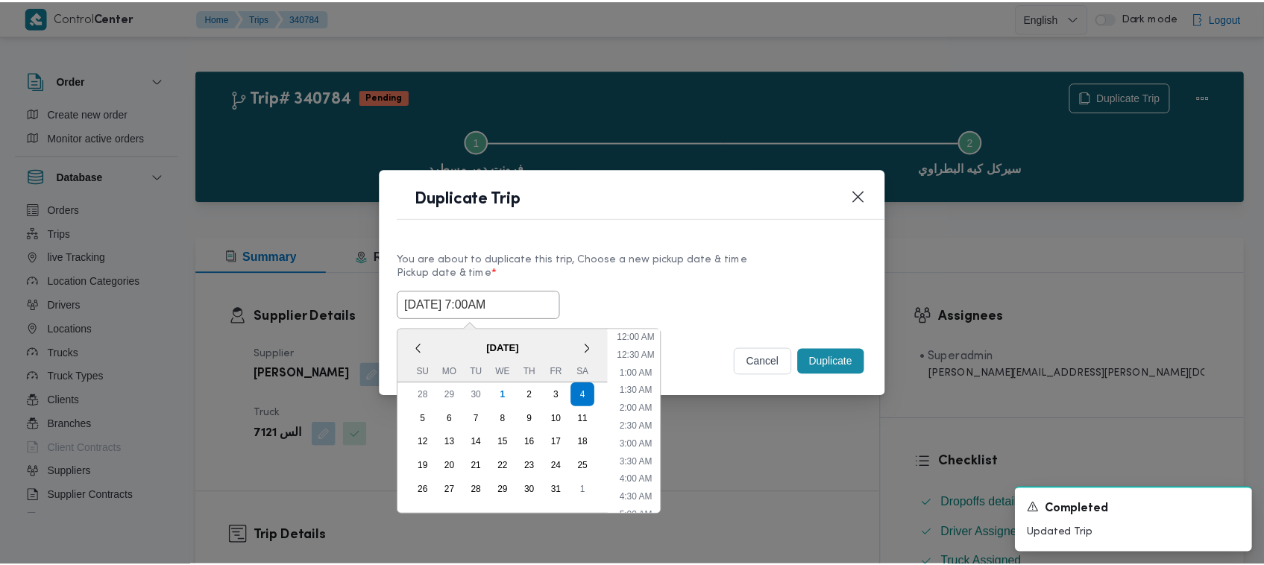
scroll to position [166, 0]
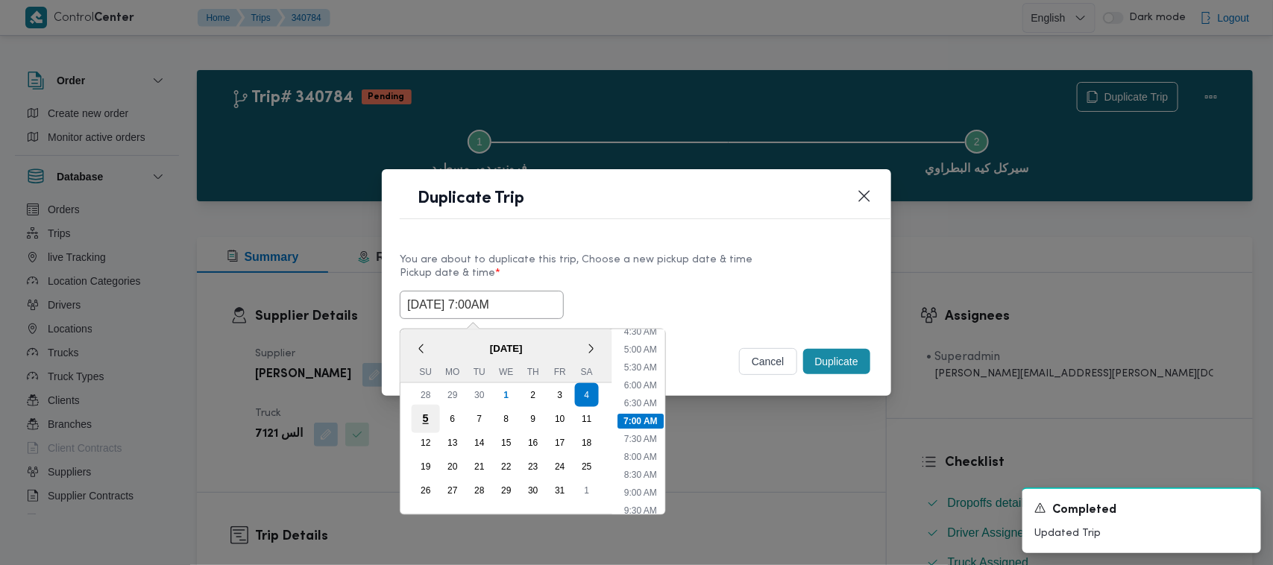
click at [419, 407] on div "5" at bounding box center [426, 419] width 28 height 28
type input "05/10/2025 7:00AM"
drag, startPoint x: 636, startPoint y: 240, endPoint x: 757, endPoint y: 269, distance: 124.3
click at [638, 240] on div "You are about to duplicate this trip, Choose a new pickup date & time Pickup da…" at bounding box center [636, 284] width 509 height 95
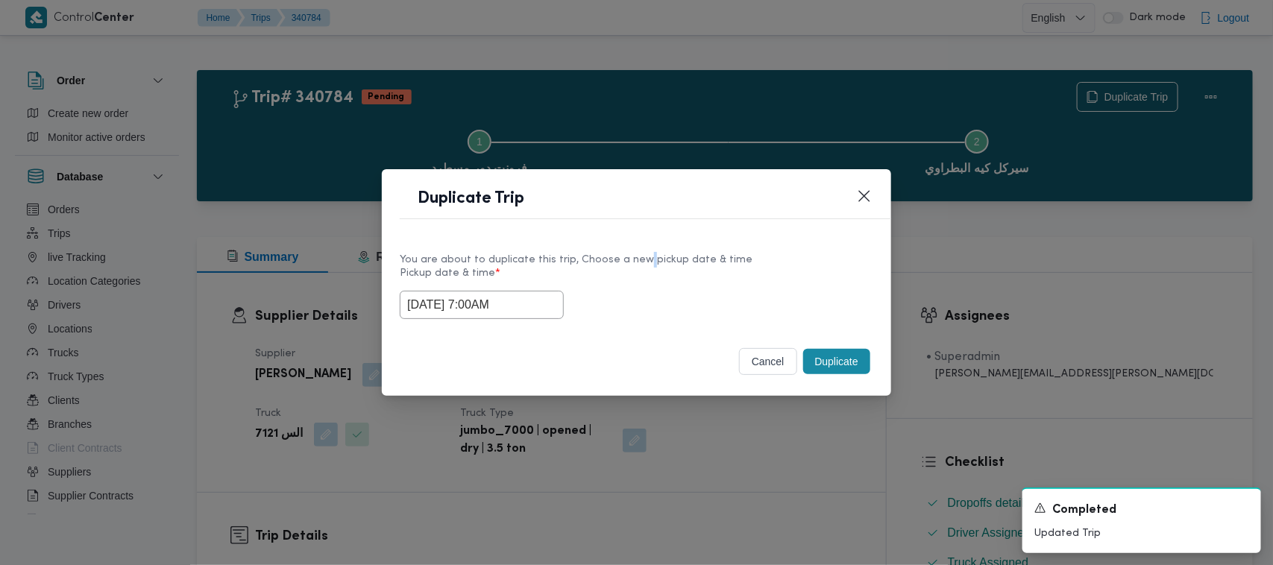
click at [848, 374] on button "Duplicate" at bounding box center [836, 361] width 67 height 25
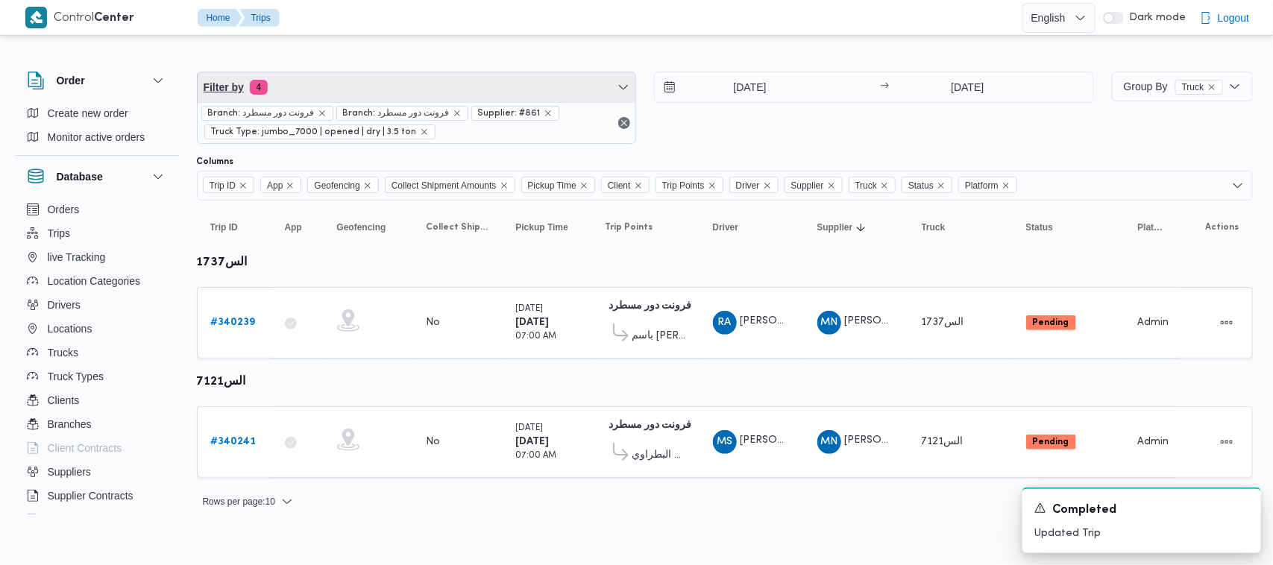
click at [323, 81] on span "Filter by 4" at bounding box center [417, 87] width 439 height 30
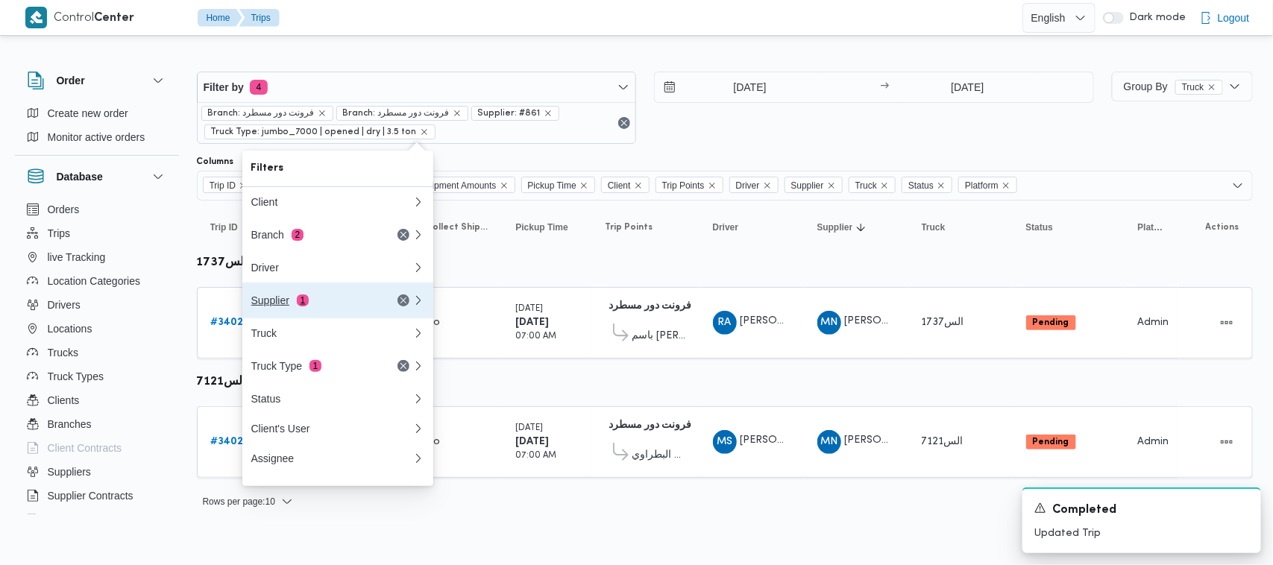
click at [281, 302] on div "Supplier 1" at bounding box center [313, 301] width 125 height 12
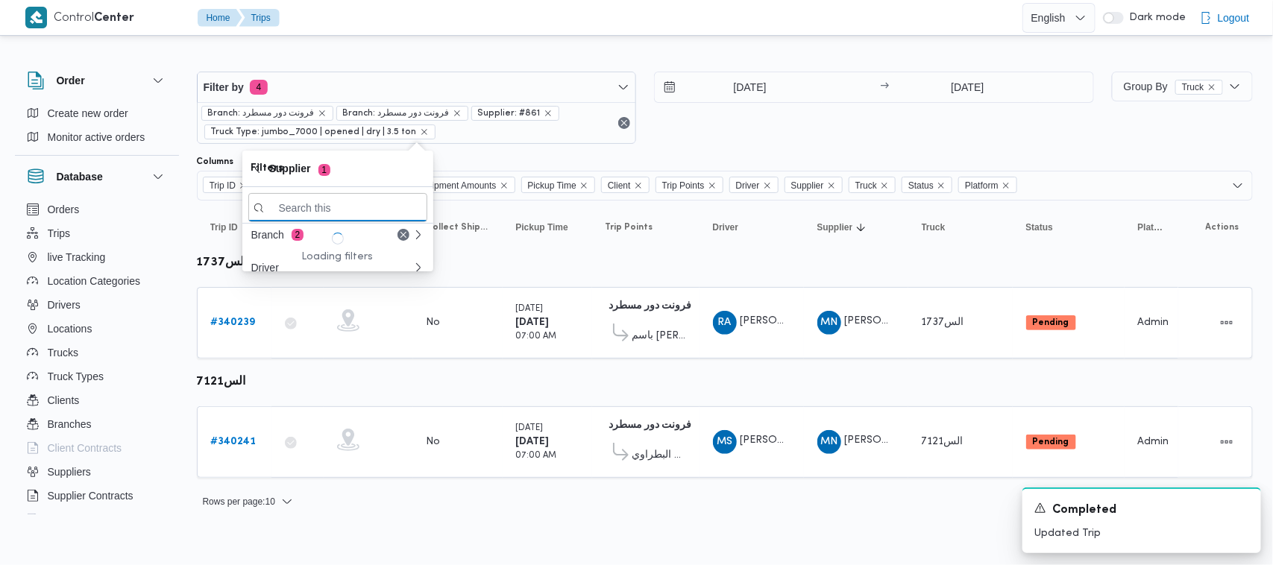
paste input "علي يحيي علي مهران حسنين"
type input "علي يحيي علي مهران حسنين"
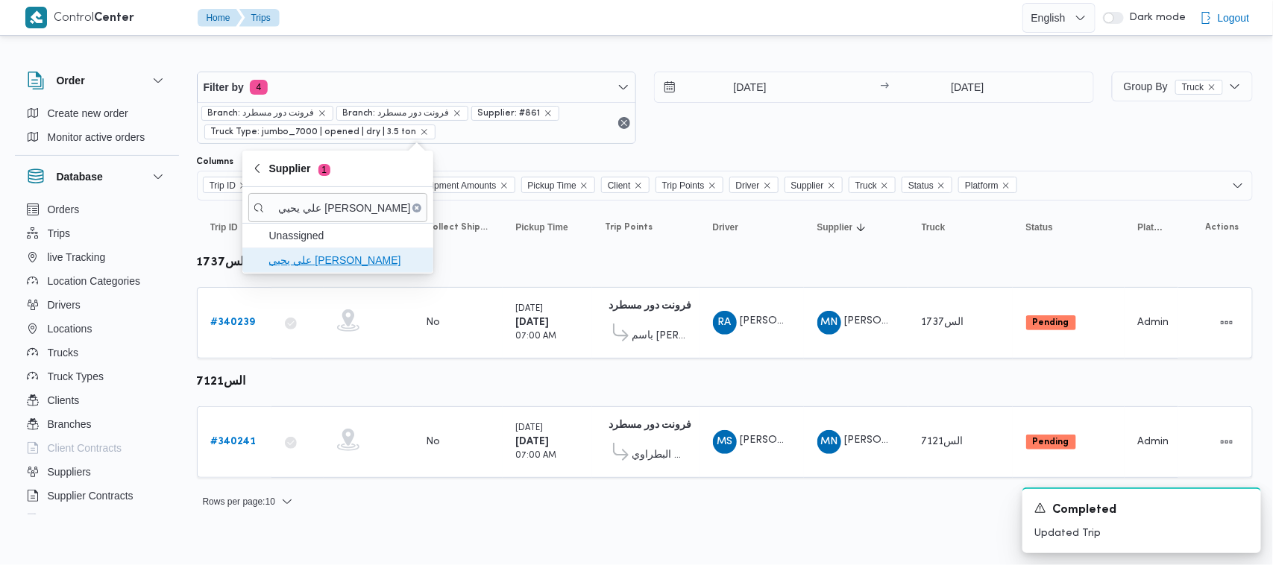
click at [337, 259] on span "علي يحيي علي مهران حسنين" at bounding box center [346, 260] width 155 height 18
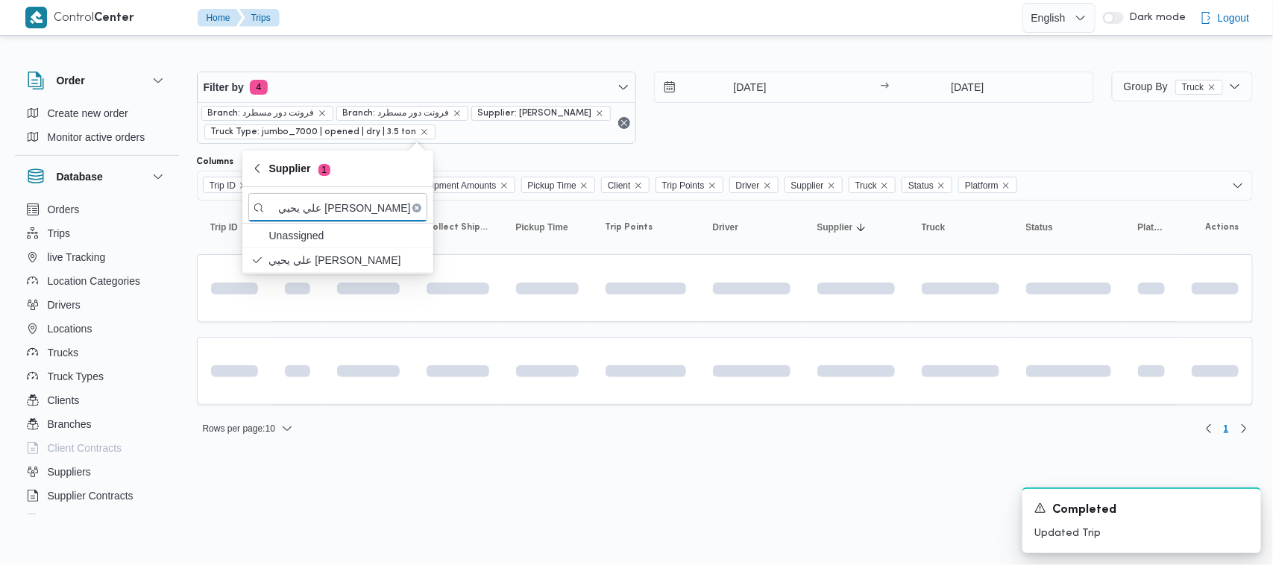
click at [709, 151] on div "Filter by 4 Branch: فرونت دور مسطرد Branch: فرونت دور مسطرد Supplier: علي يحيي …" at bounding box center [645, 108] width 915 height 90
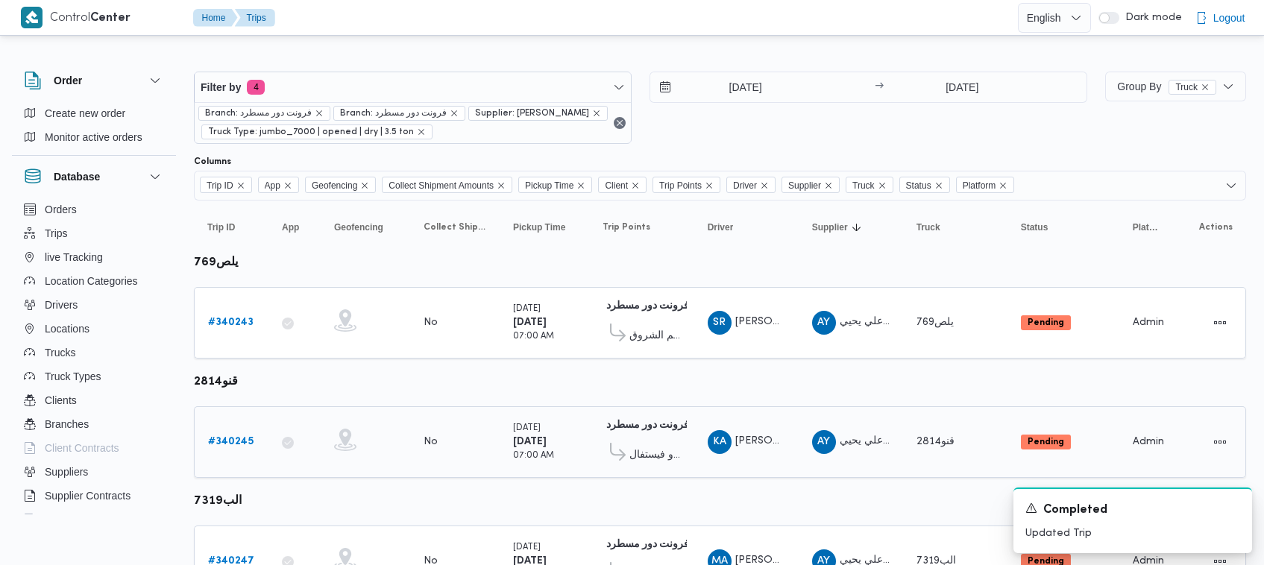
scroll to position [80, 0]
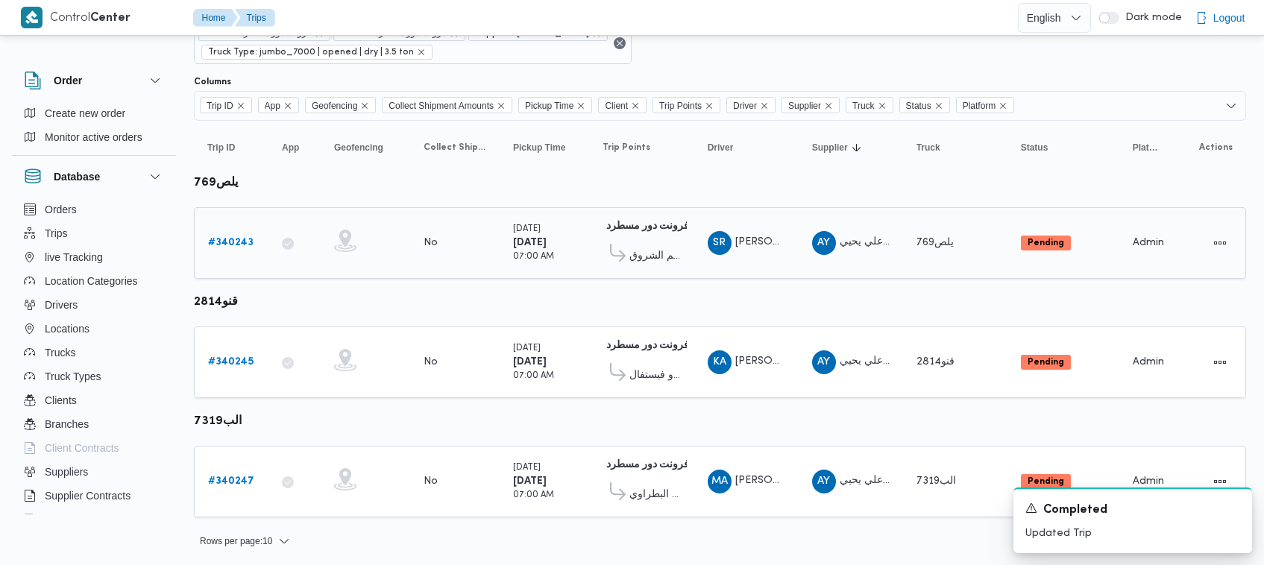
click at [233, 233] on div "# 340243" at bounding box center [231, 243] width 59 height 30
click at [244, 248] on b "# 340243" at bounding box center [230, 243] width 45 height 10
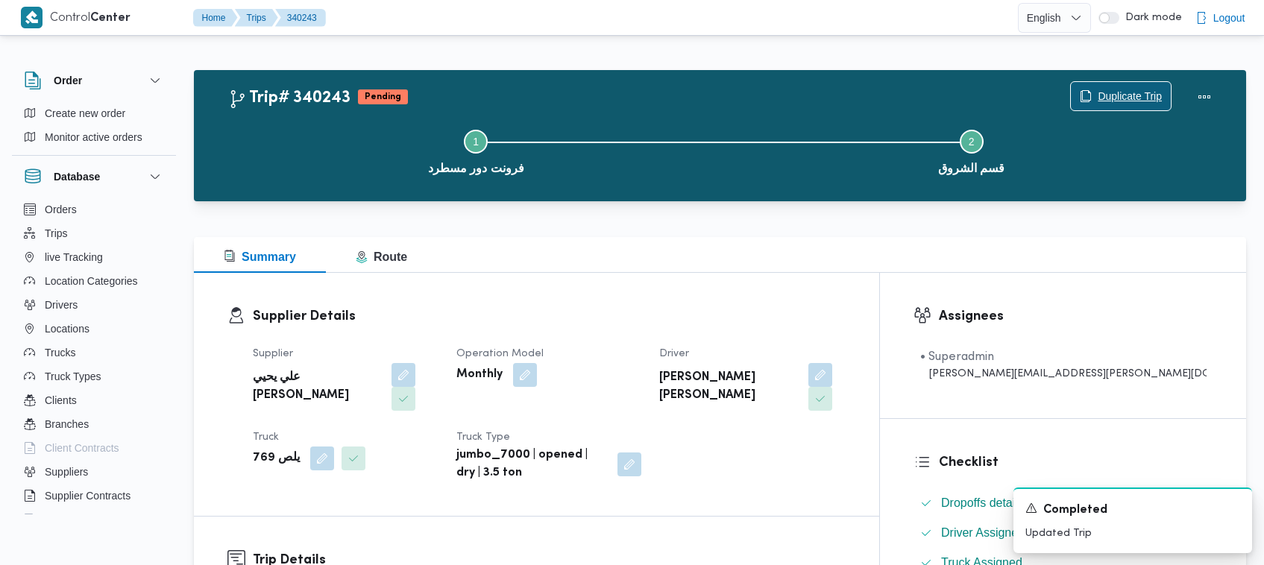
click at [1112, 101] on span "Duplicate Trip" at bounding box center [1130, 96] width 64 height 18
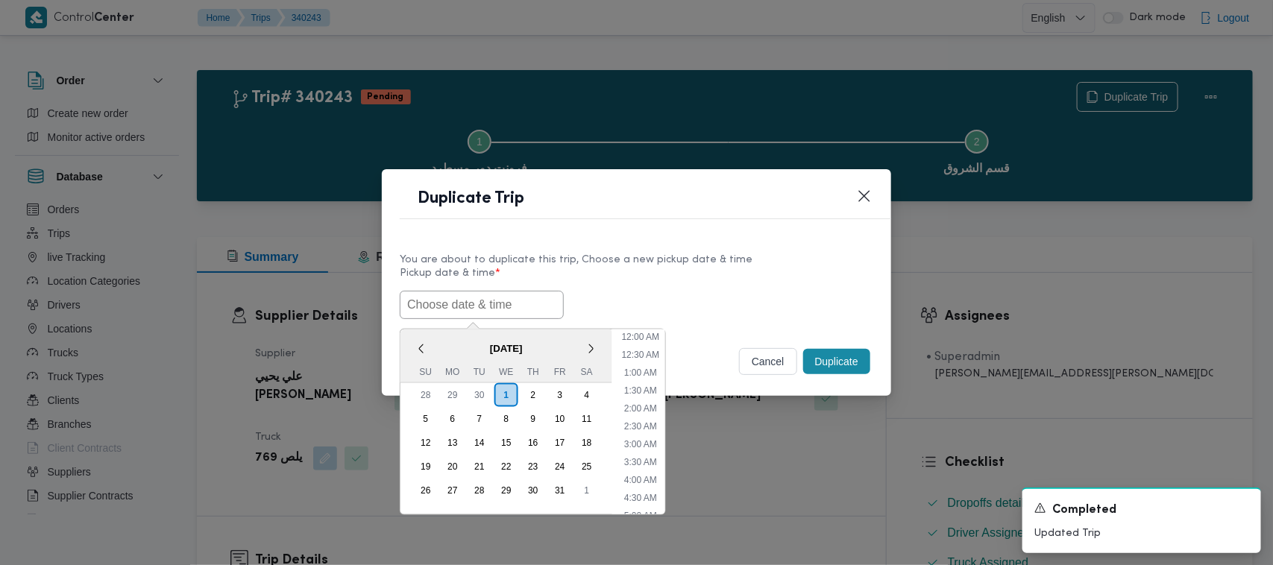
drag, startPoint x: 457, startPoint y: 318, endPoint x: 466, endPoint y: 318, distance: 9.0
click at [457, 318] on input "text" at bounding box center [482, 305] width 164 height 28
paste input "04/10/2025 7:00AM"
type input "04/10/2025 7:00AM"
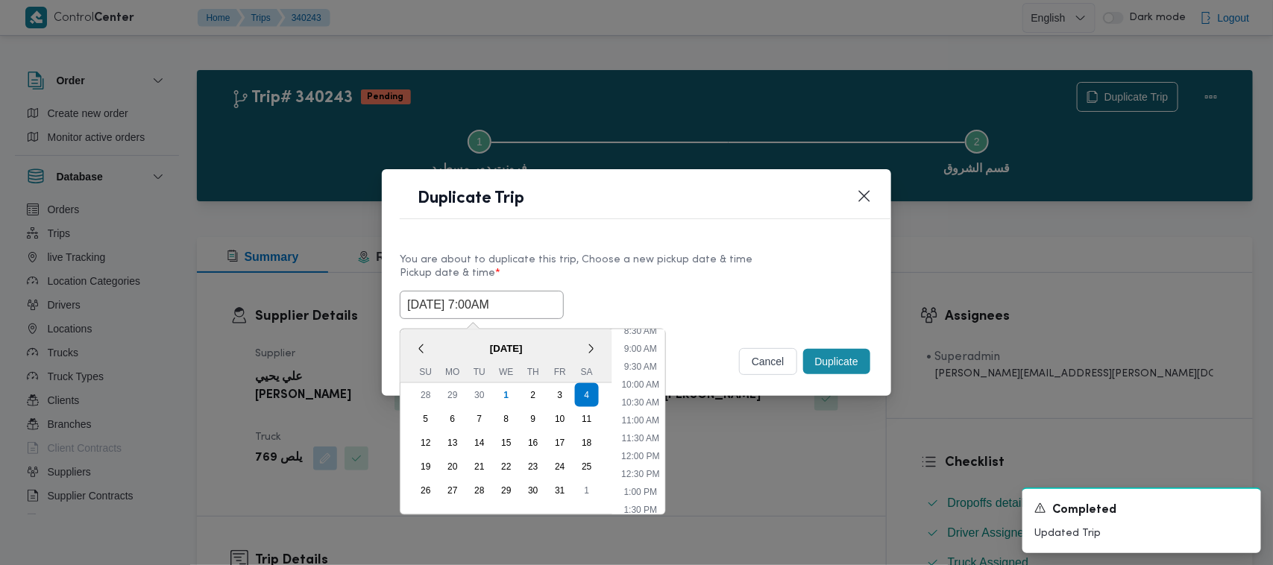
drag, startPoint x: 671, startPoint y: 247, endPoint x: 701, endPoint y: 263, distance: 34.0
click at [679, 254] on div "You are about to duplicate this trip, Choose a new pickup date & time Pickup da…" at bounding box center [636, 284] width 509 height 95
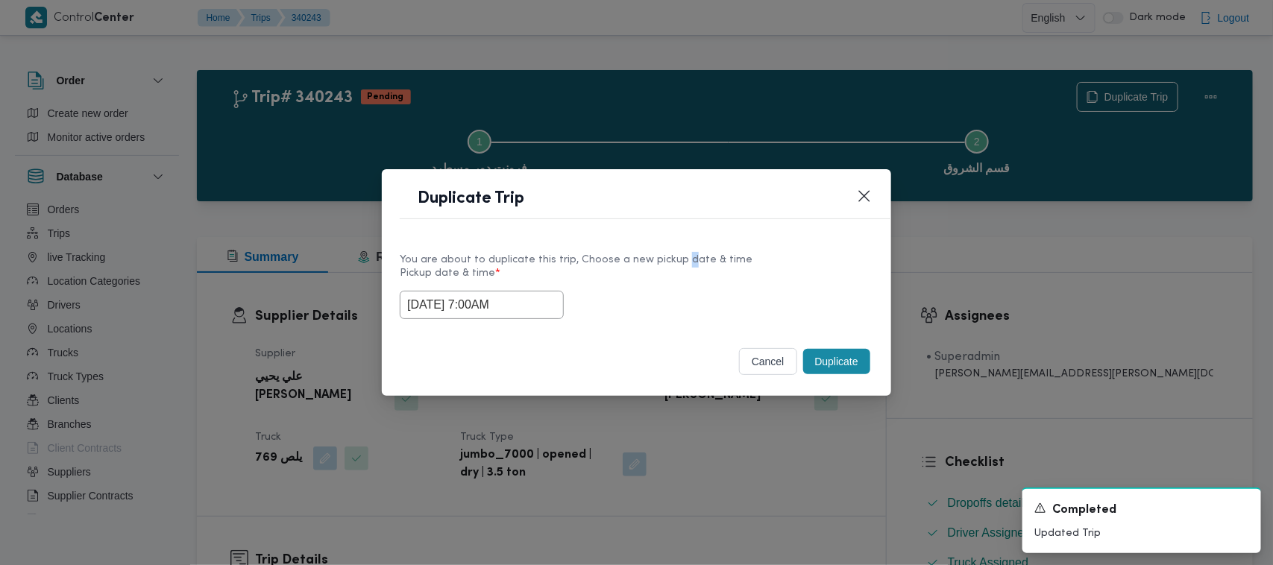
click at [804, 369] on button "Duplicate" at bounding box center [836, 361] width 67 height 25
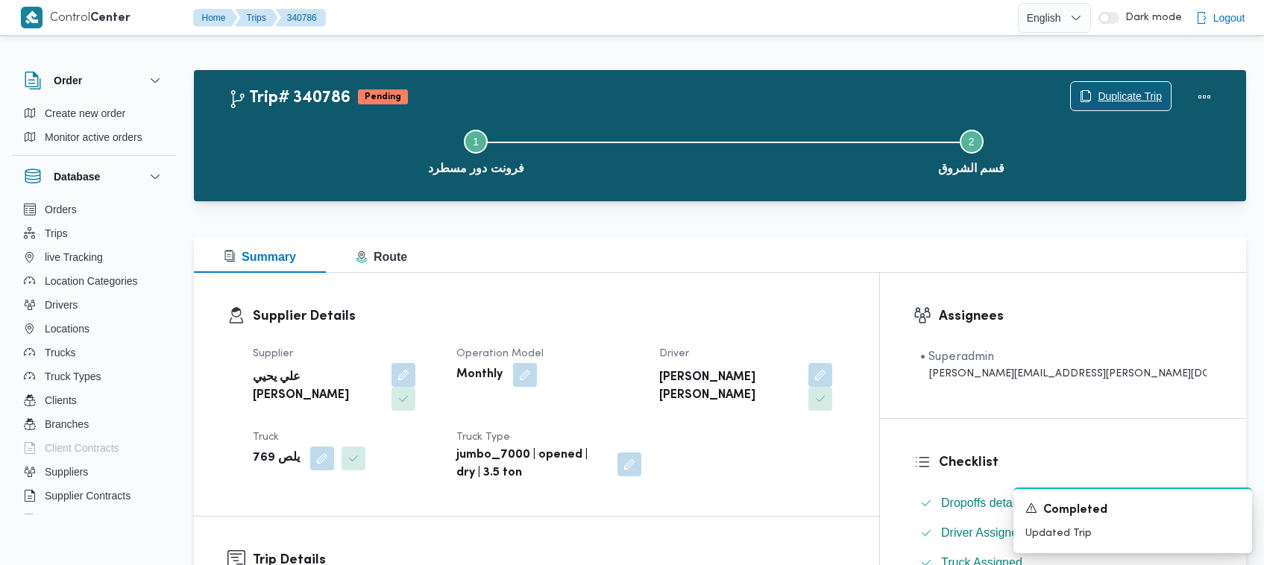
click at [1081, 98] on icon "button" at bounding box center [1086, 96] width 12 height 12
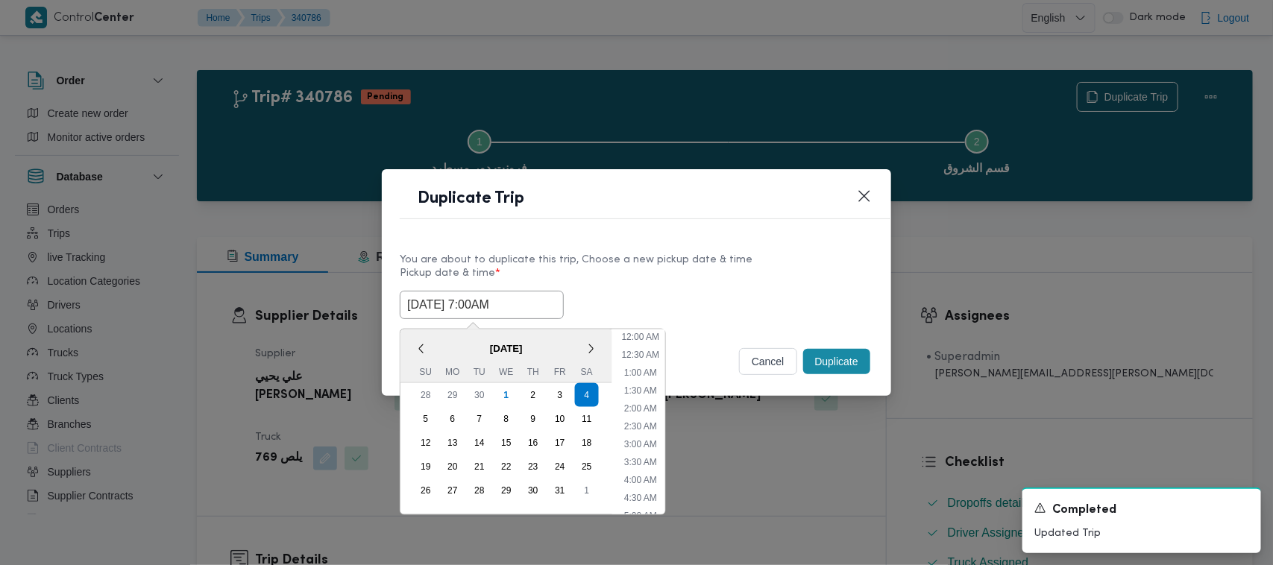
click at [527, 307] on input "04/10/2025 7:00AM" at bounding box center [482, 305] width 164 height 28
click at [421, 410] on div "5" at bounding box center [426, 419] width 28 height 28
type input "05/10/2025 7:00AM"
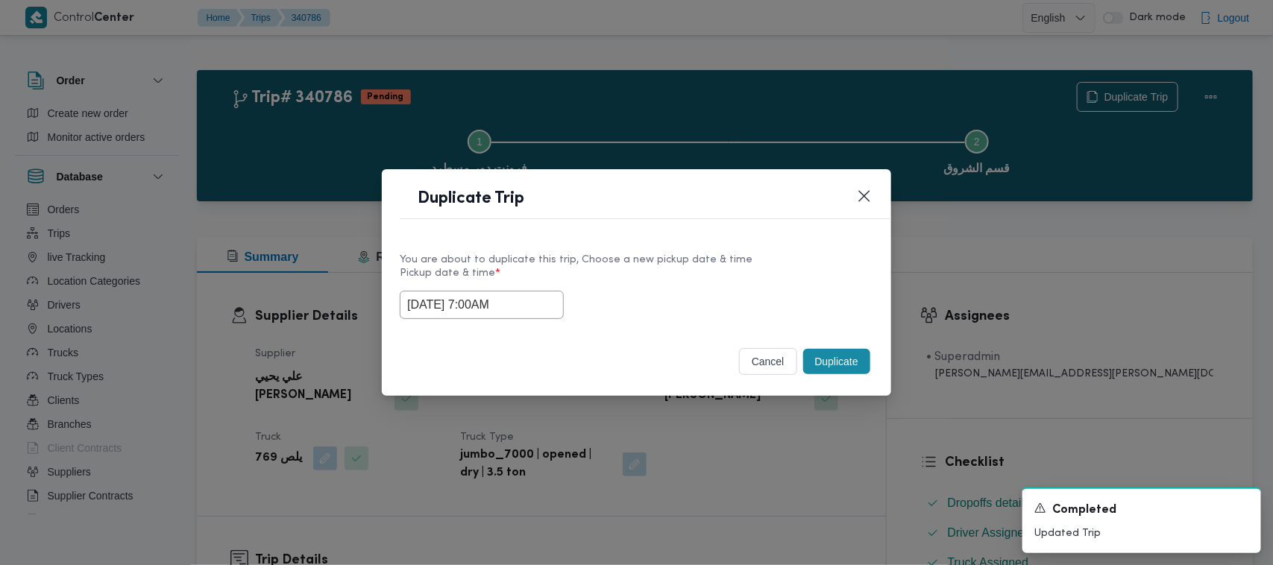
drag, startPoint x: 703, startPoint y: 278, endPoint x: 834, endPoint y: 326, distance: 139.7
click at [705, 278] on label "Pickup date & time *" at bounding box center [637, 279] width 474 height 23
click at [861, 362] on button "Duplicate" at bounding box center [836, 361] width 67 height 25
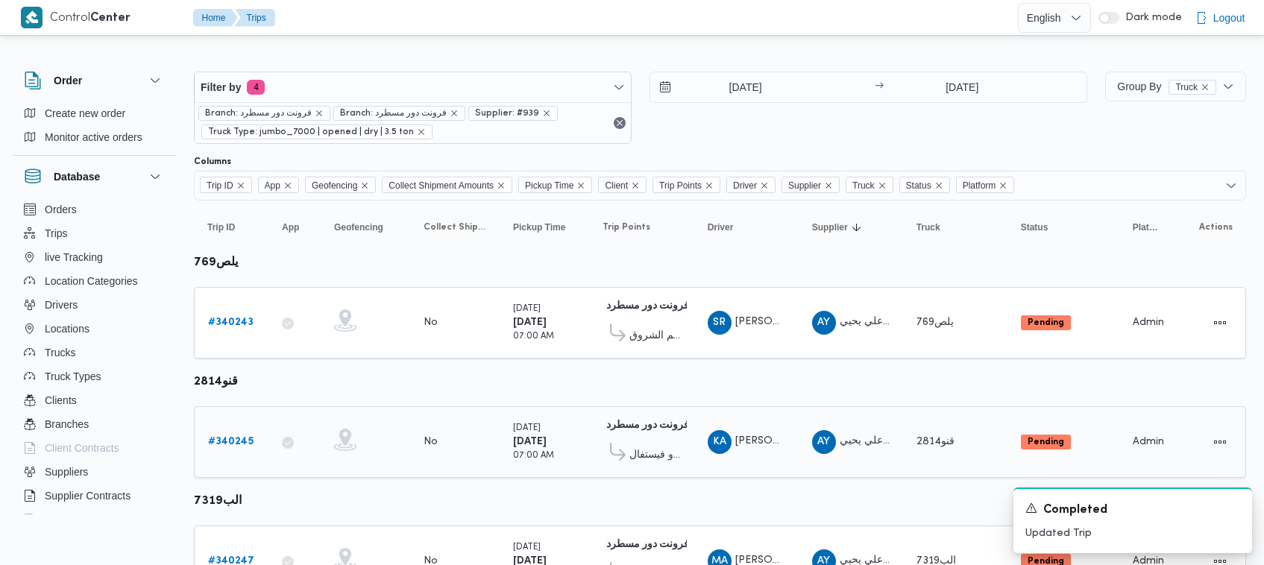
click at [214, 437] on b "# 340245" at bounding box center [230, 442] width 45 height 10
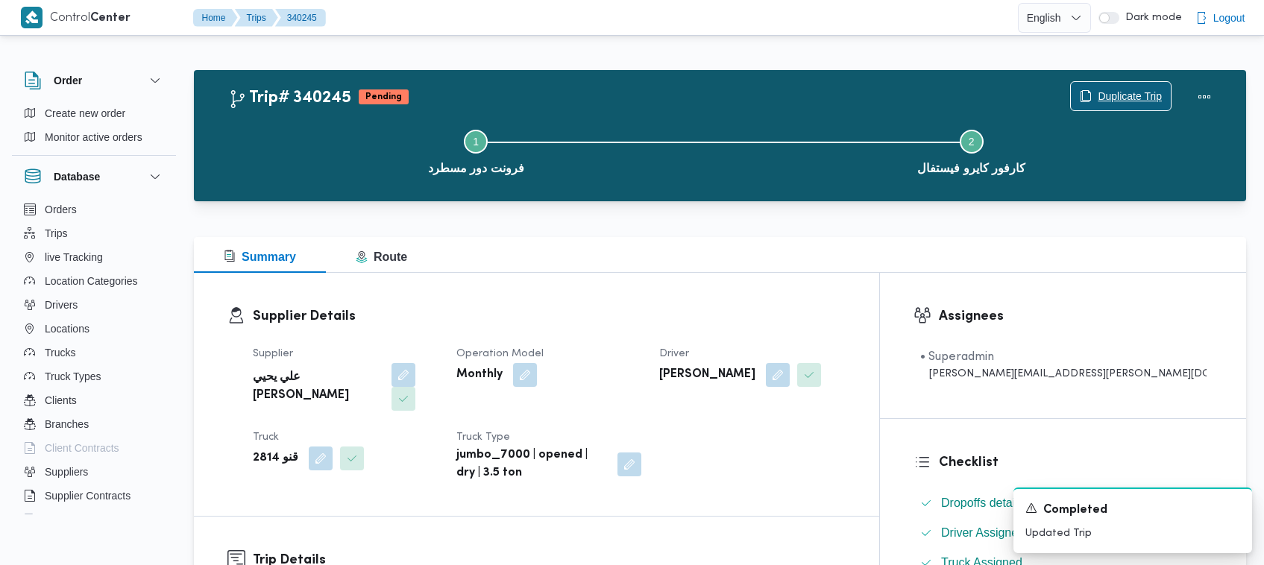
click at [1117, 95] on span "Duplicate Trip" at bounding box center [1130, 96] width 64 height 18
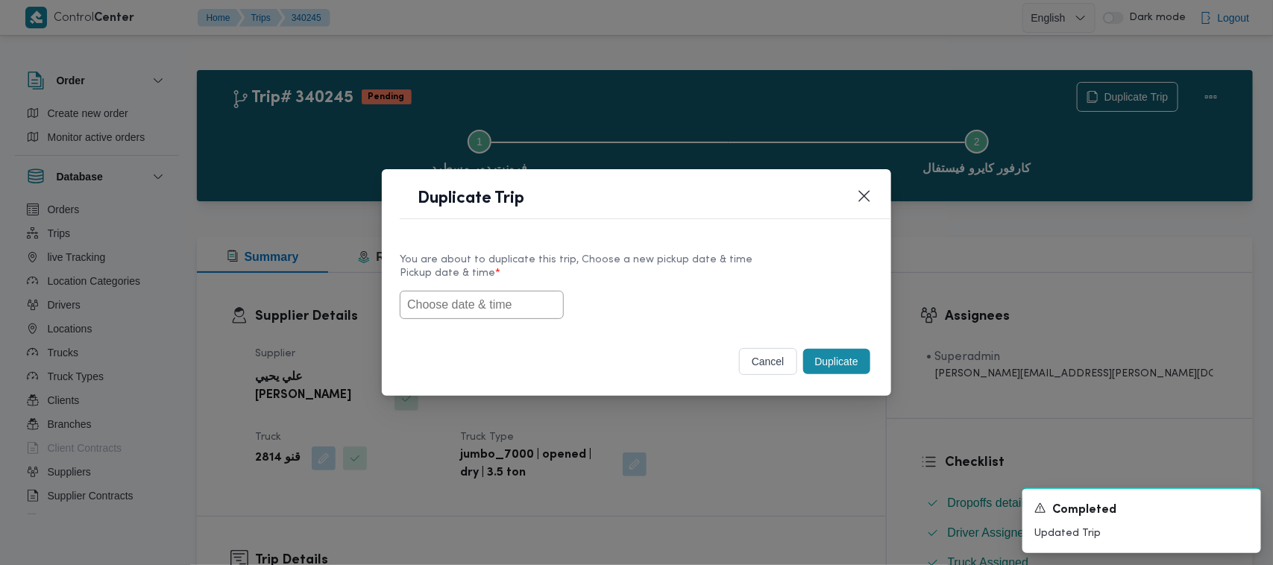
click at [474, 312] on input "text" at bounding box center [482, 305] width 164 height 28
paste input "04/10/2025 7:00AM"
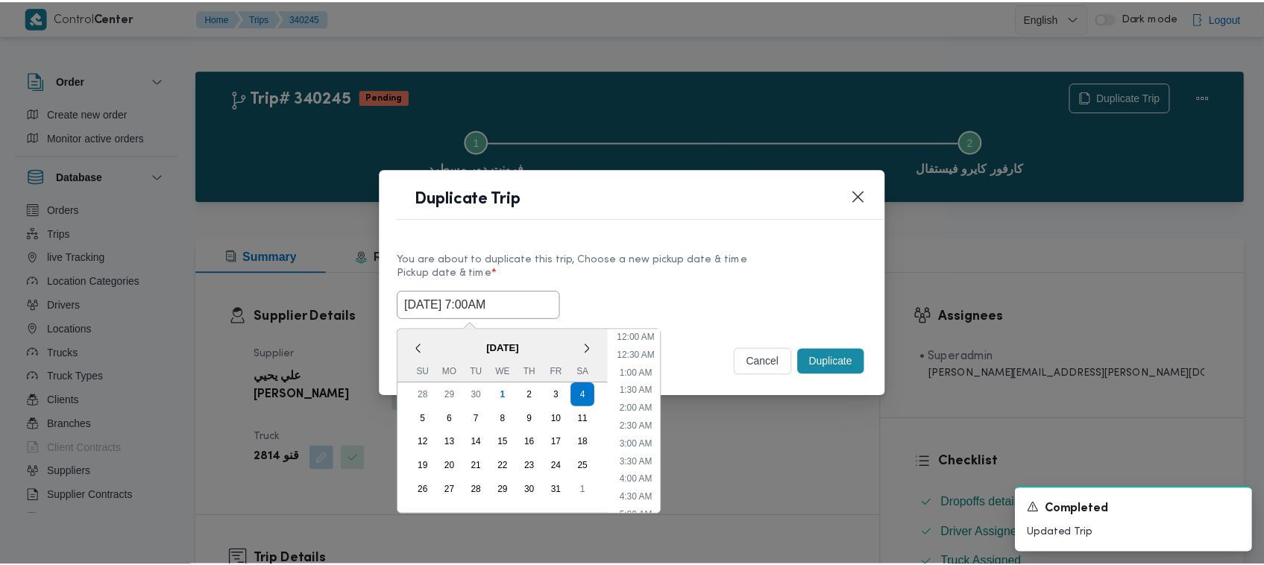
scroll to position [166, 0]
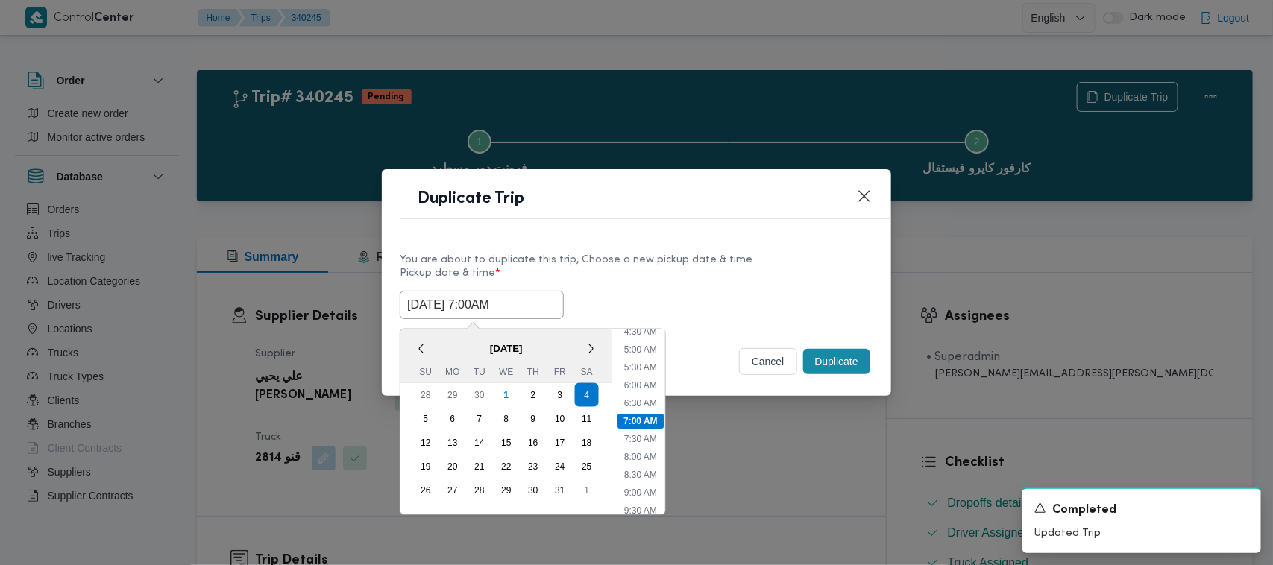
type input "04/10/2025 7:00AM"
click at [632, 262] on div "You are about to duplicate this trip, Choose a new pickup date & time" at bounding box center [637, 260] width 474 height 16
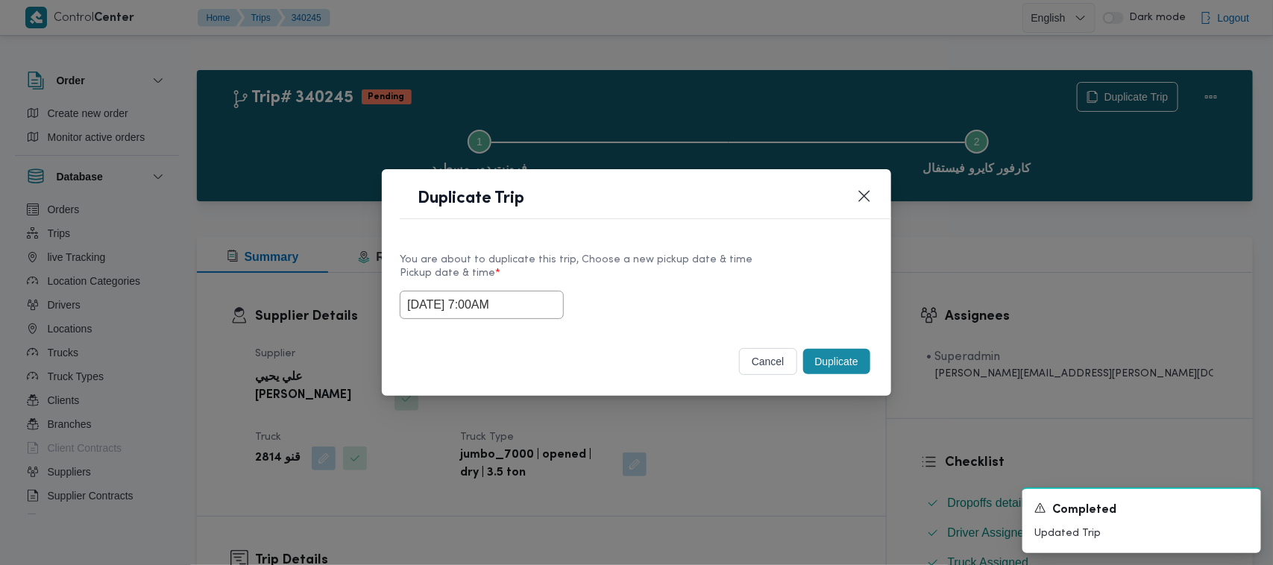
click at [836, 359] on button "Duplicate" at bounding box center [836, 361] width 67 height 25
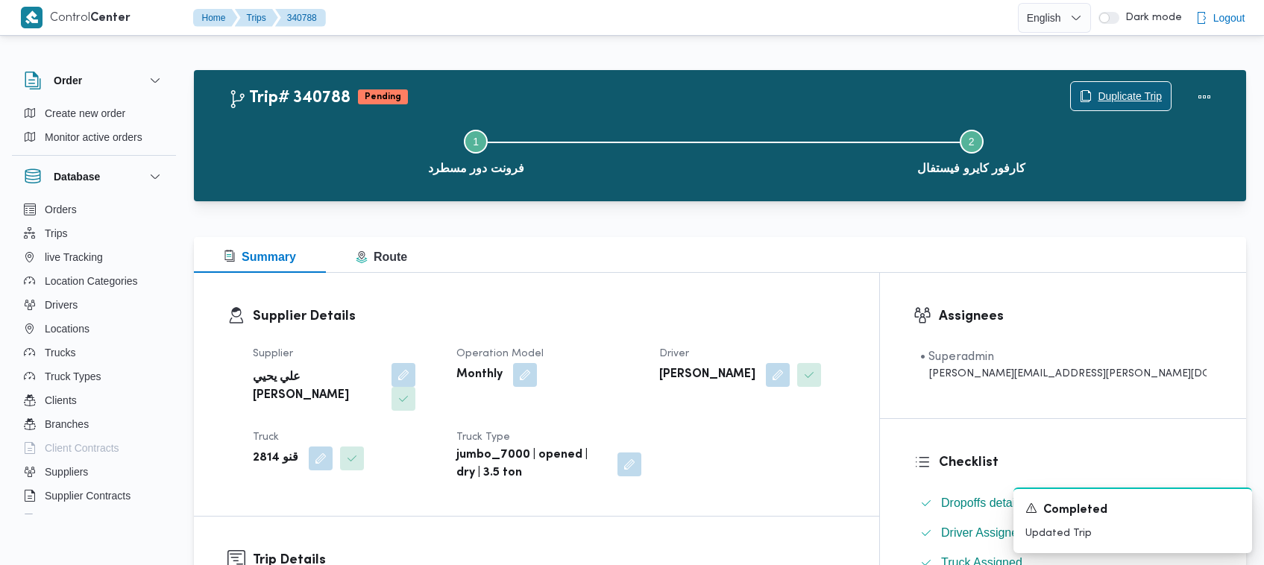
click at [1111, 110] on span "Duplicate Trip" at bounding box center [1121, 96] width 100 height 28
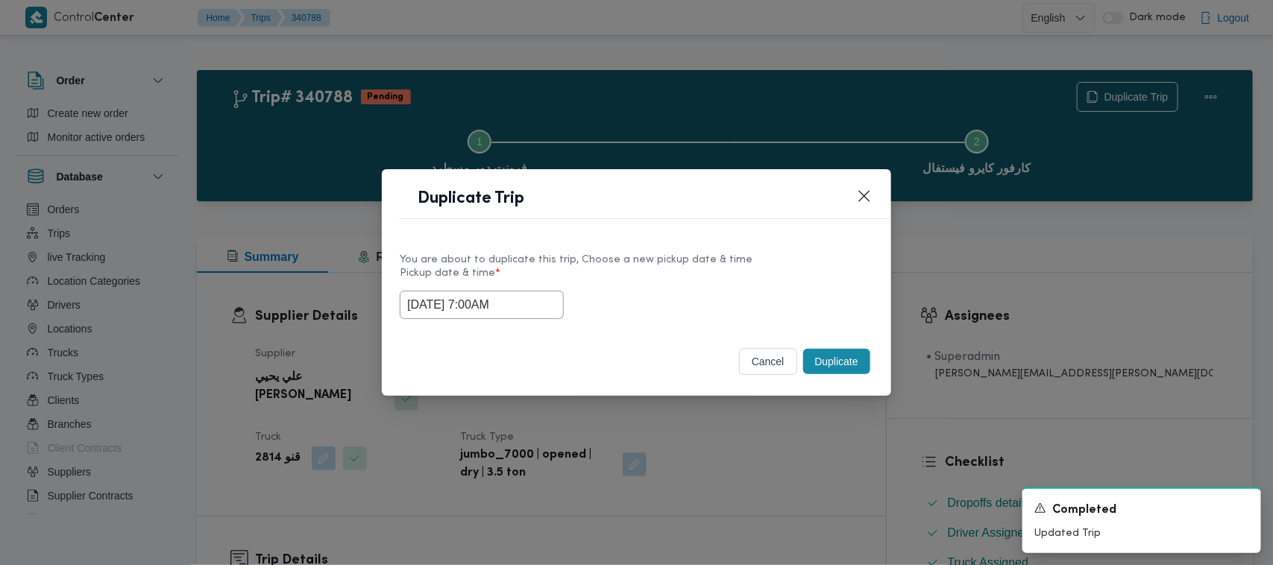
click at [527, 326] on div "You are about to duplicate this trip, Choose a new pickup date & time Pickup da…" at bounding box center [636, 284] width 509 height 95
click at [531, 317] on input "04/10/2025 7:00AM" at bounding box center [482, 305] width 164 height 28
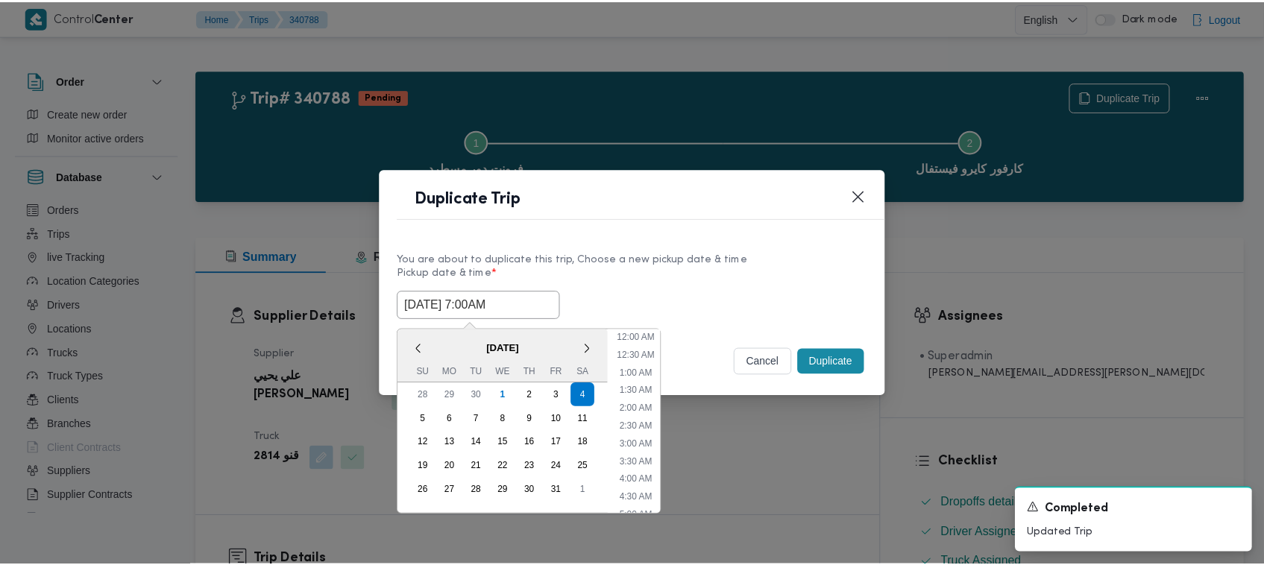
scroll to position [166, 0]
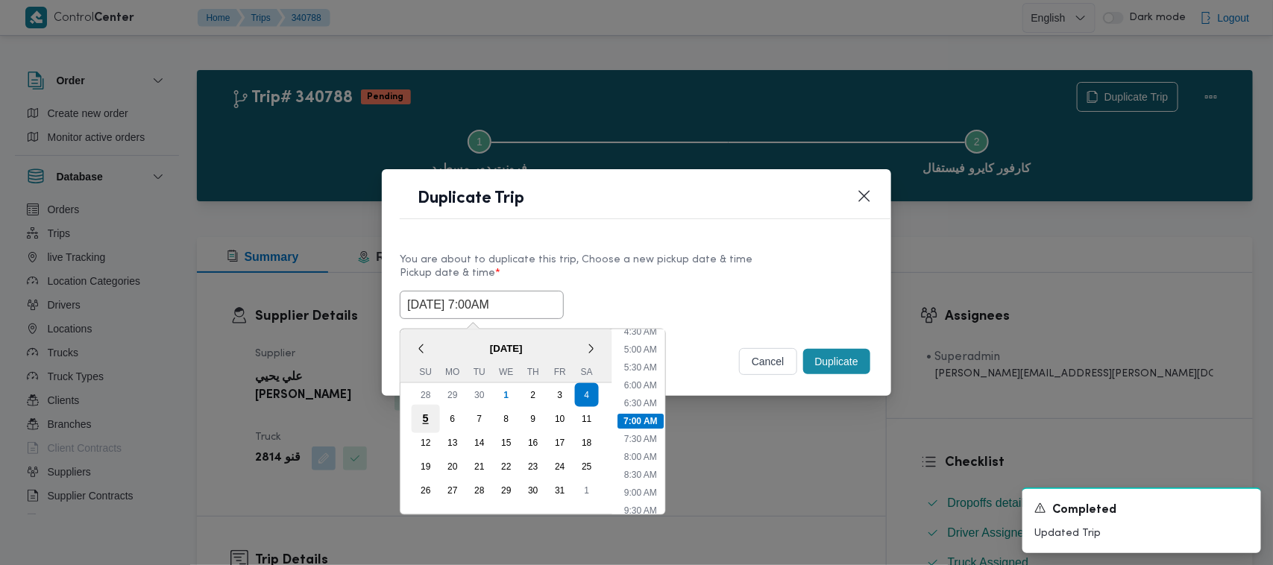
click at [418, 418] on div "5" at bounding box center [426, 419] width 28 height 28
type input "05/10/2025 7:00AM"
click at [641, 277] on label "Pickup date & time *" at bounding box center [637, 279] width 474 height 23
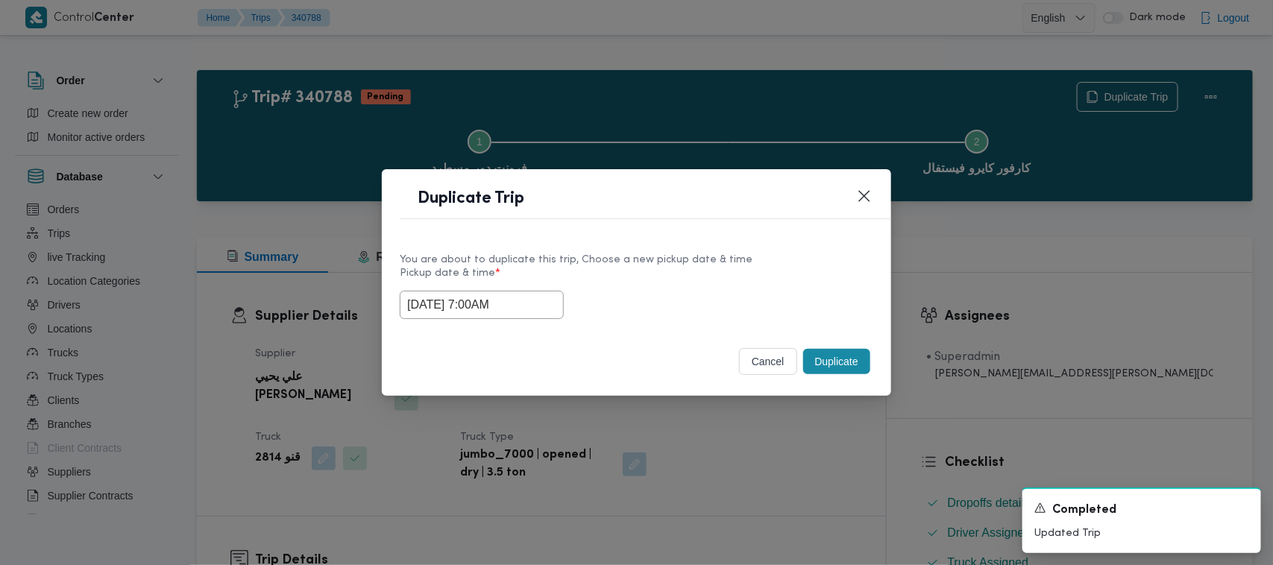
click at [841, 364] on button "Duplicate" at bounding box center [836, 361] width 67 height 25
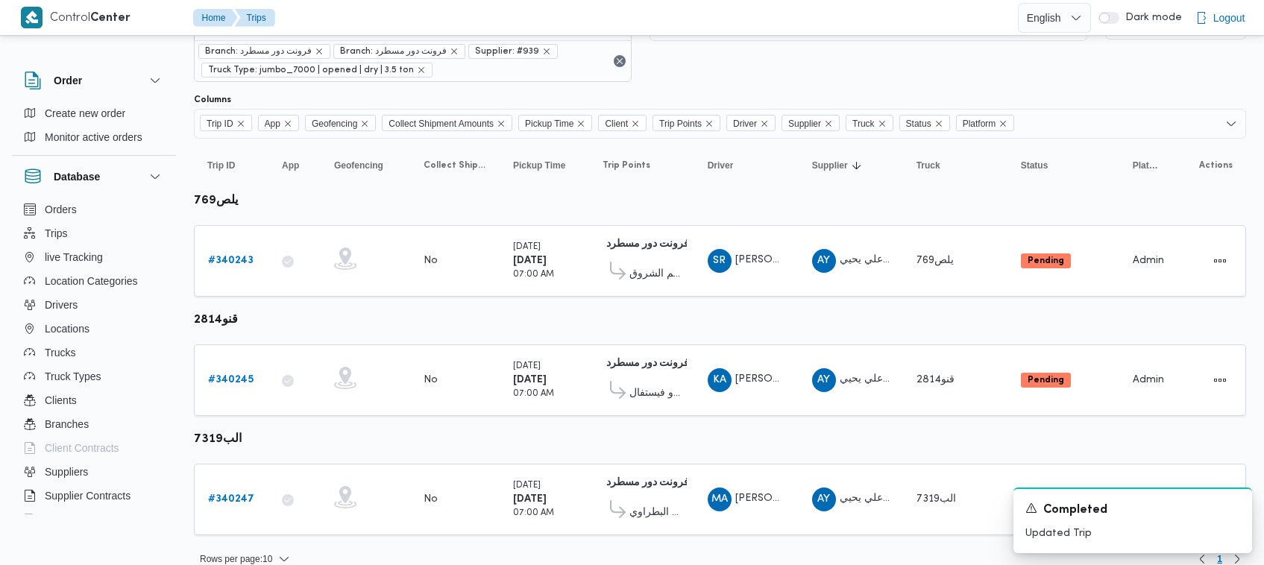
scroll to position [80, 0]
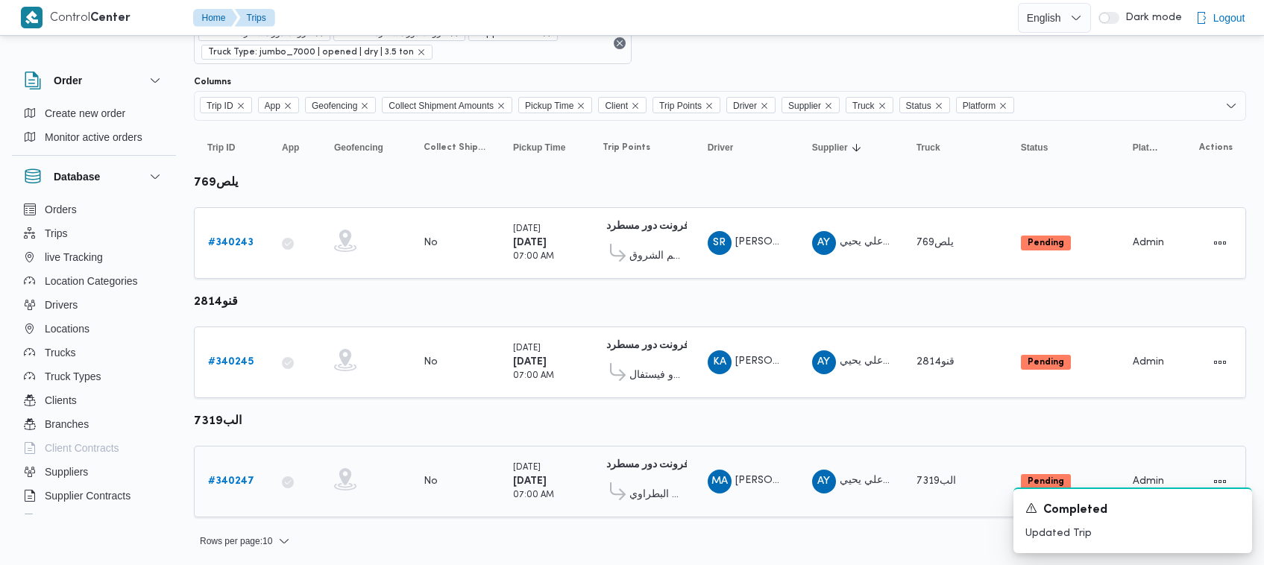
click at [226, 467] on div "# 340247" at bounding box center [231, 482] width 59 height 30
click at [227, 486] on link "# 340247" at bounding box center [231, 482] width 46 height 18
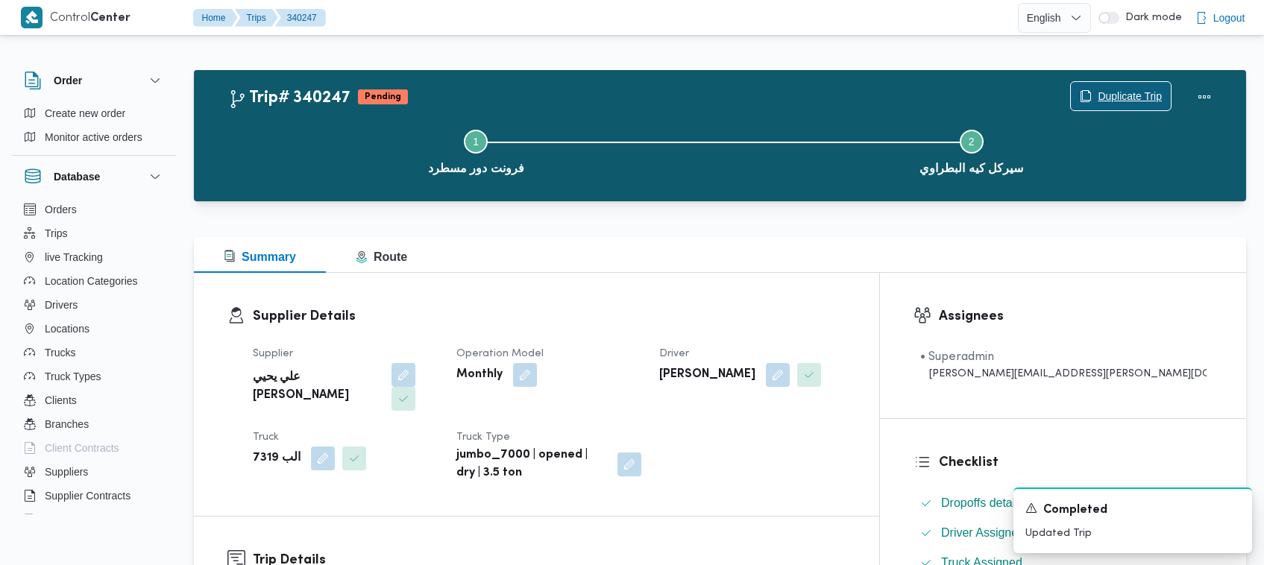
click at [1113, 97] on span "Duplicate Trip" at bounding box center [1130, 96] width 64 height 18
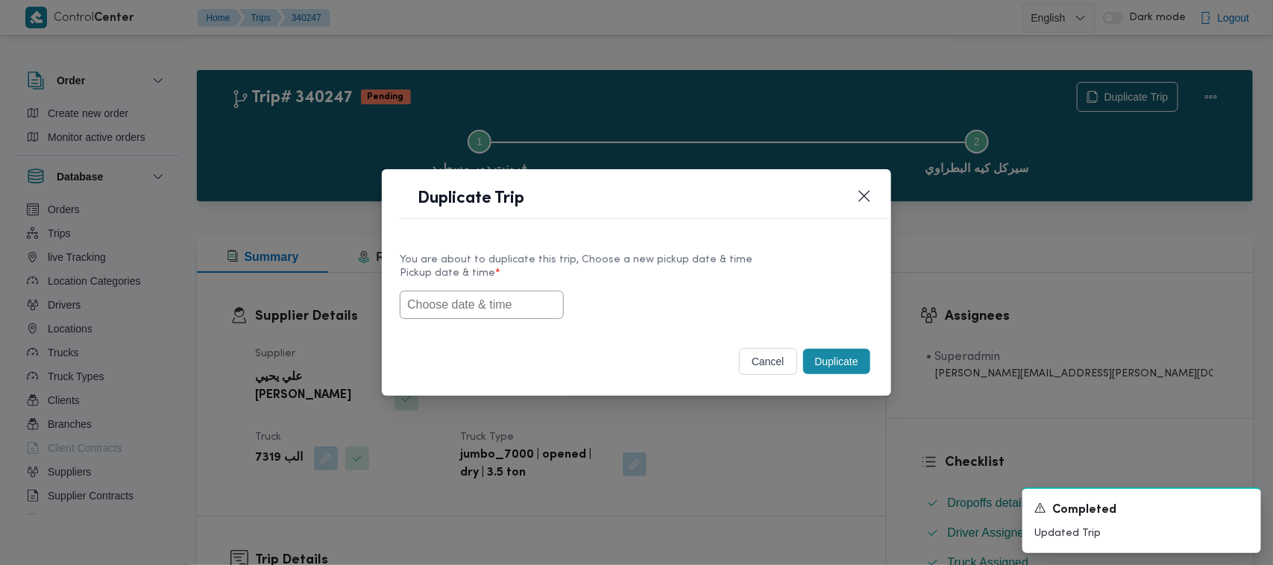
click at [439, 304] on input "text" at bounding box center [482, 305] width 164 height 28
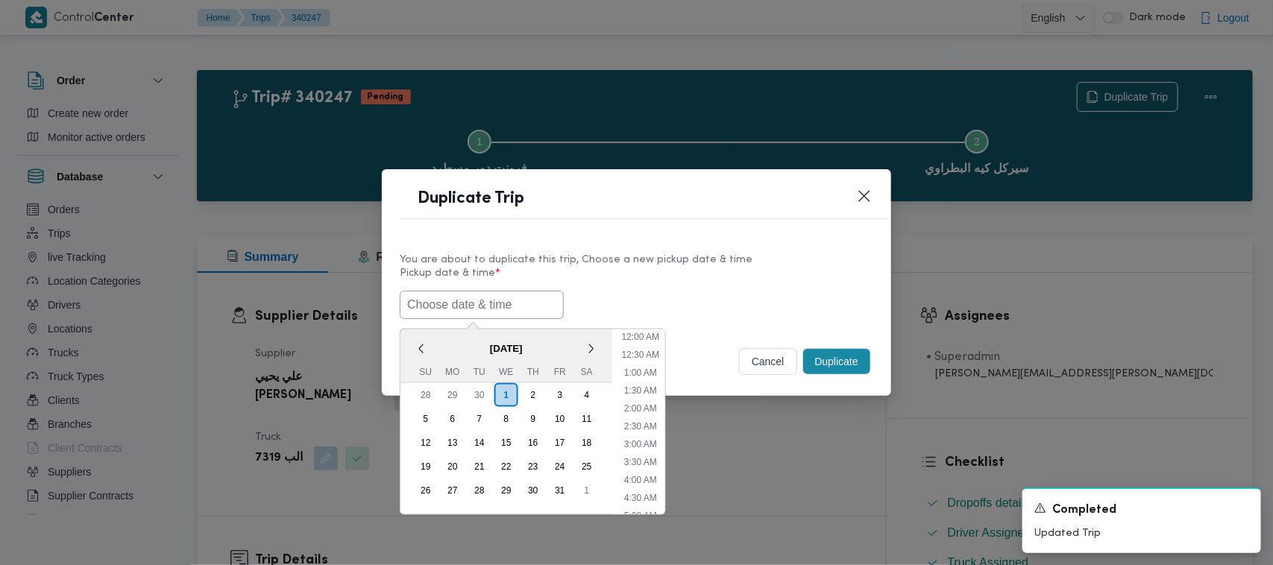
scroll to position [310, 0]
paste input "04/10/2025 7:00AM"
type input "04/10/2025 7:00AM"
click at [710, 260] on div "You are about to duplicate this trip, Choose a new pickup date & time" at bounding box center [637, 260] width 474 height 16
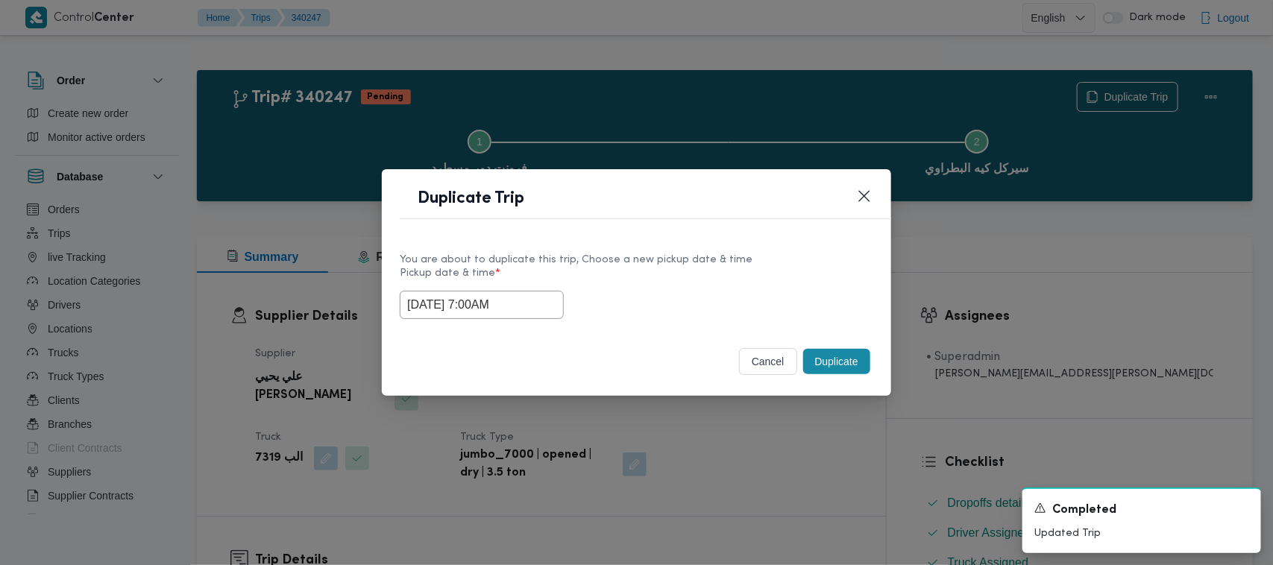
click at [822, 362] on button "Duplicate" at bounding box center [836, 361] width 67 height 25
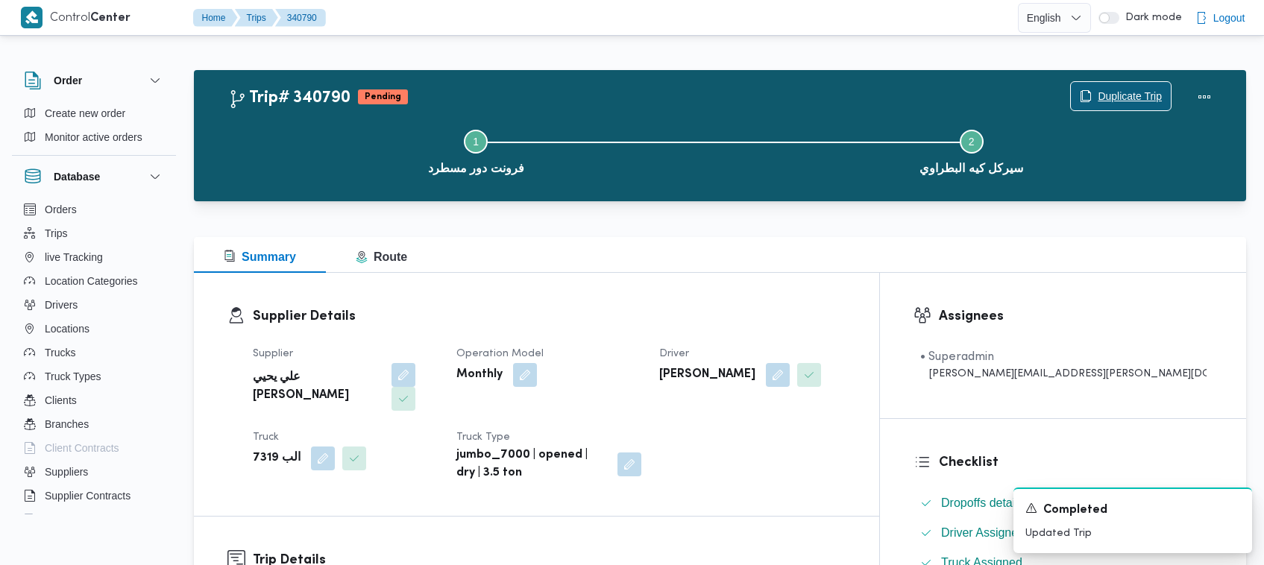
click at [1140, 95] on span "Duplicate Trip" at bounding box center [1130, 96] width 64 height 18
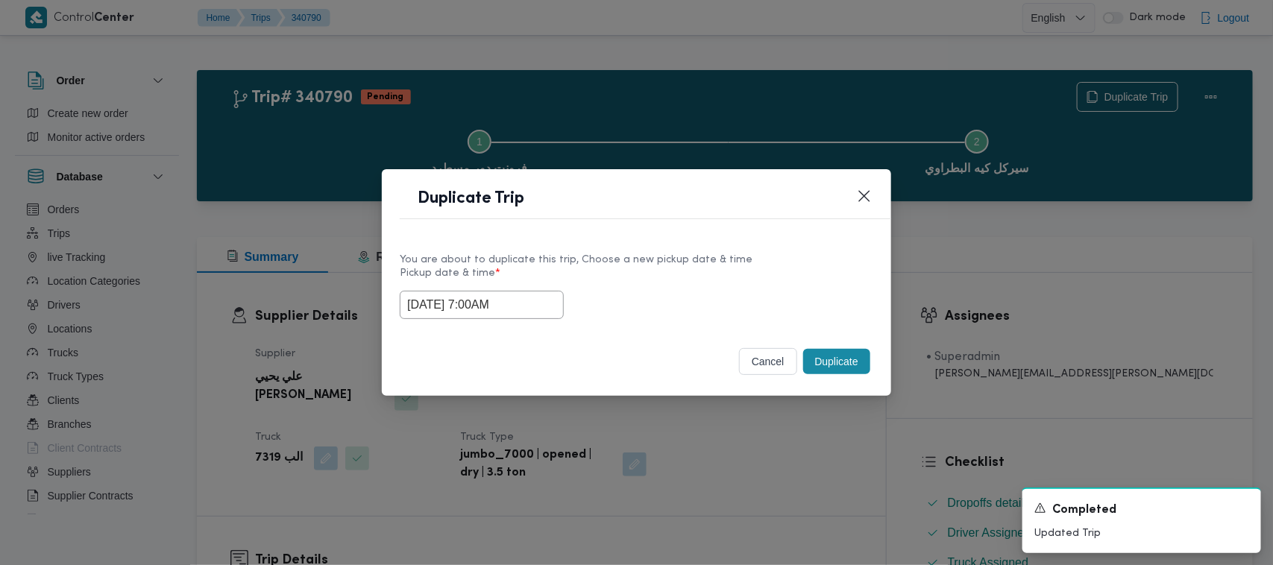
click at [533, 297] on input "04/10/2025 7:00AM" at bounding box center [482, 305] width 164 height 28
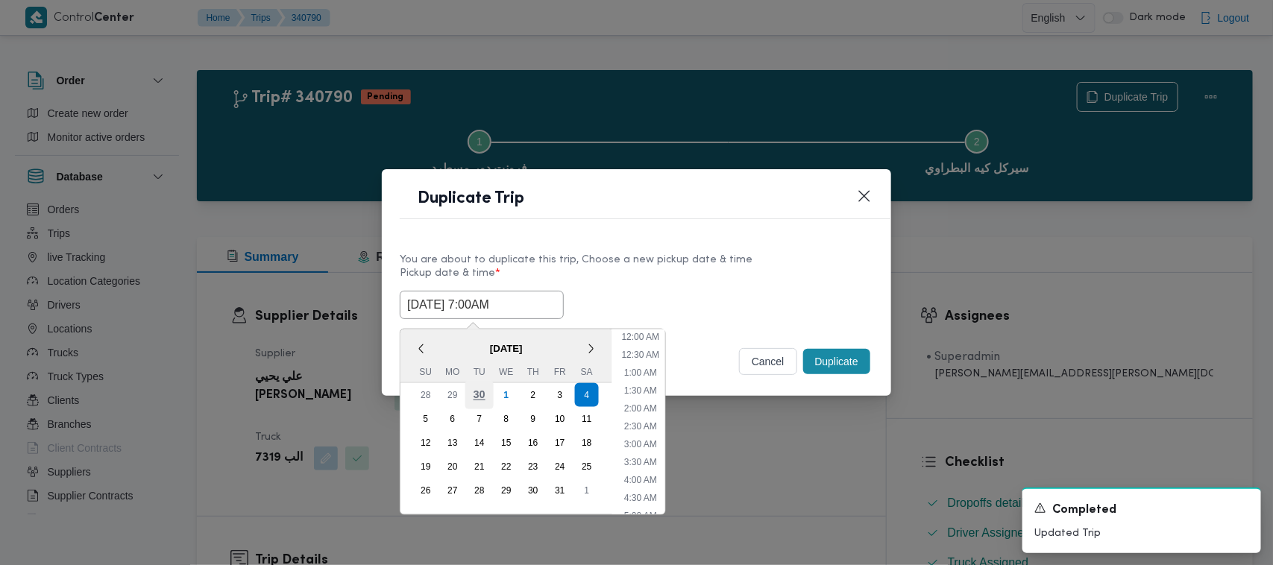
scroll to position [166, 0]
click at [421, 419] on div "5" at bounding box center [426, 419] width 28 height 28
type input "05/10/2025 7:00AM"
drag, startPoint x: 685, startPoint y: 263, endPoint x: 752, endPoint y: 267, distance: 67.3
click at [686, 262] on div "You are about to duplicate this trip, Choose a new pickup date & time" at bounding box center [637, 260] width 474 height 16
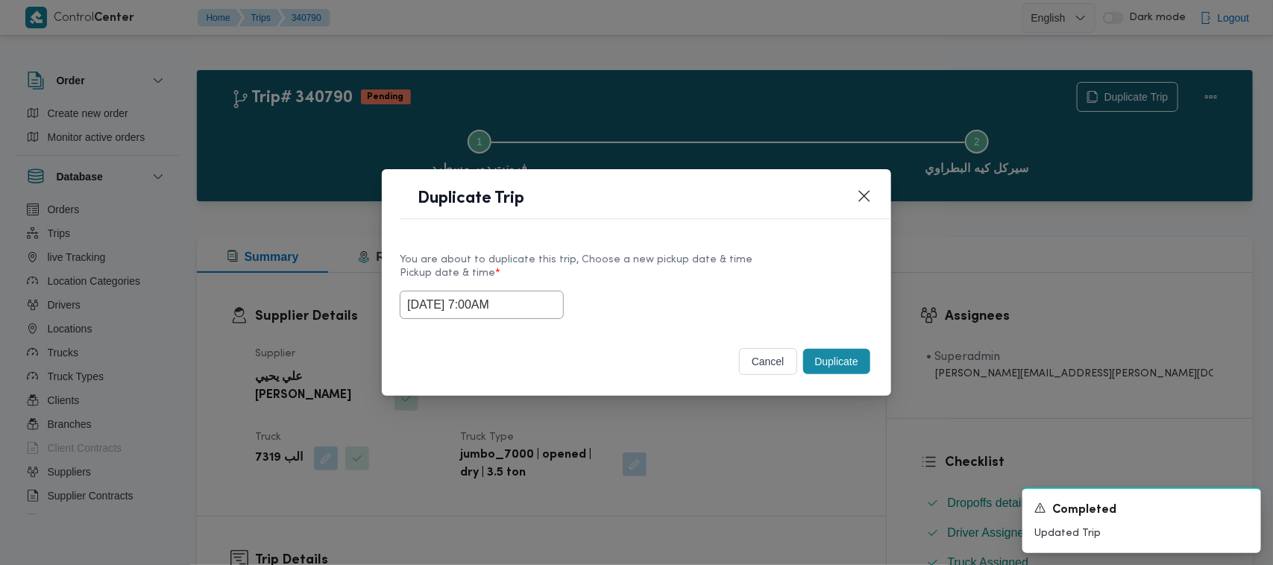
click at [839, 374] on button "Duplicate" at bounding box center [836, 361] width 67 height 25
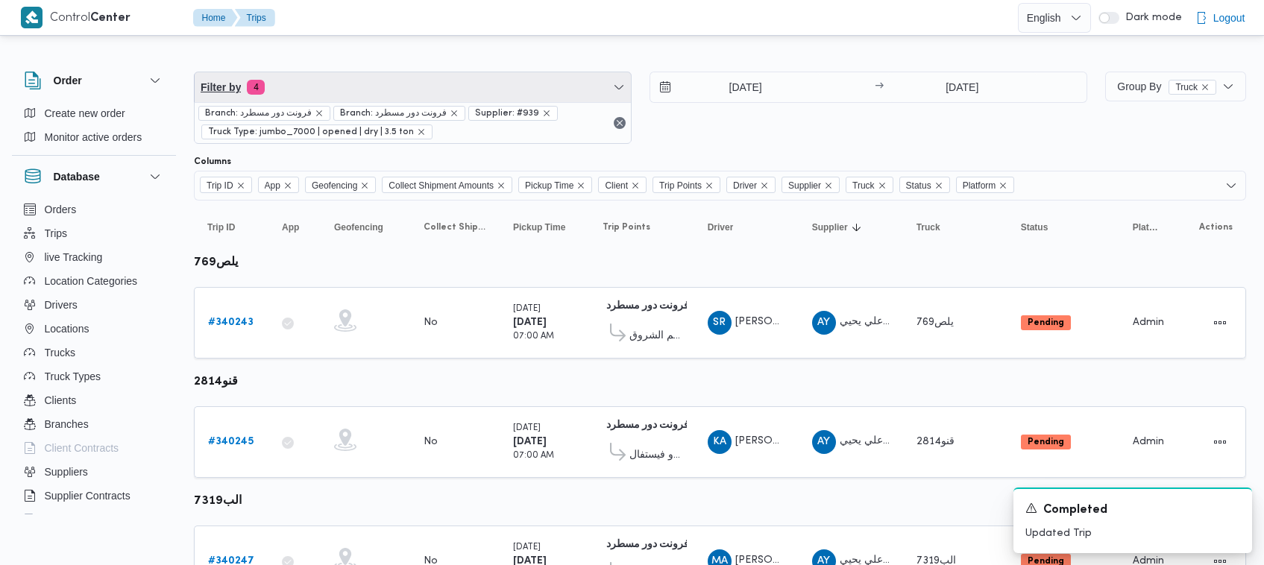
click at [339, 90] on span "Filter by 4" at bounding box center [413, 87] width 436 height 30
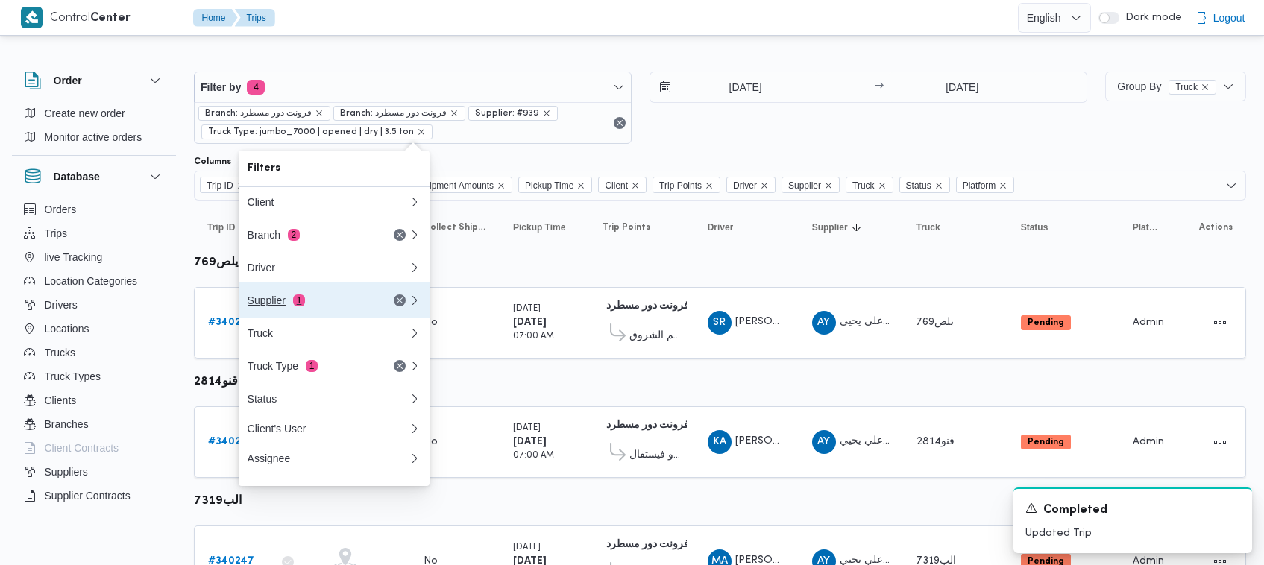
click at [306, 304] on div "Supplier 1" at bounding box center [310, 301] width 125 height 12
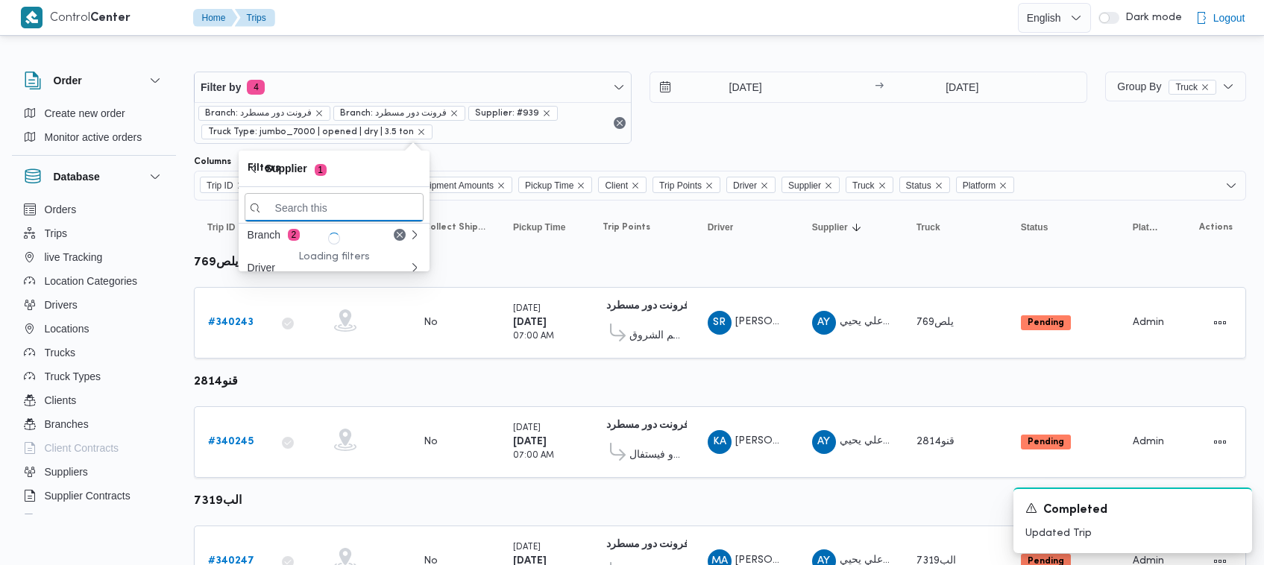
paste input "شريف بدر عبد الحميد عبد المجيد بدر"
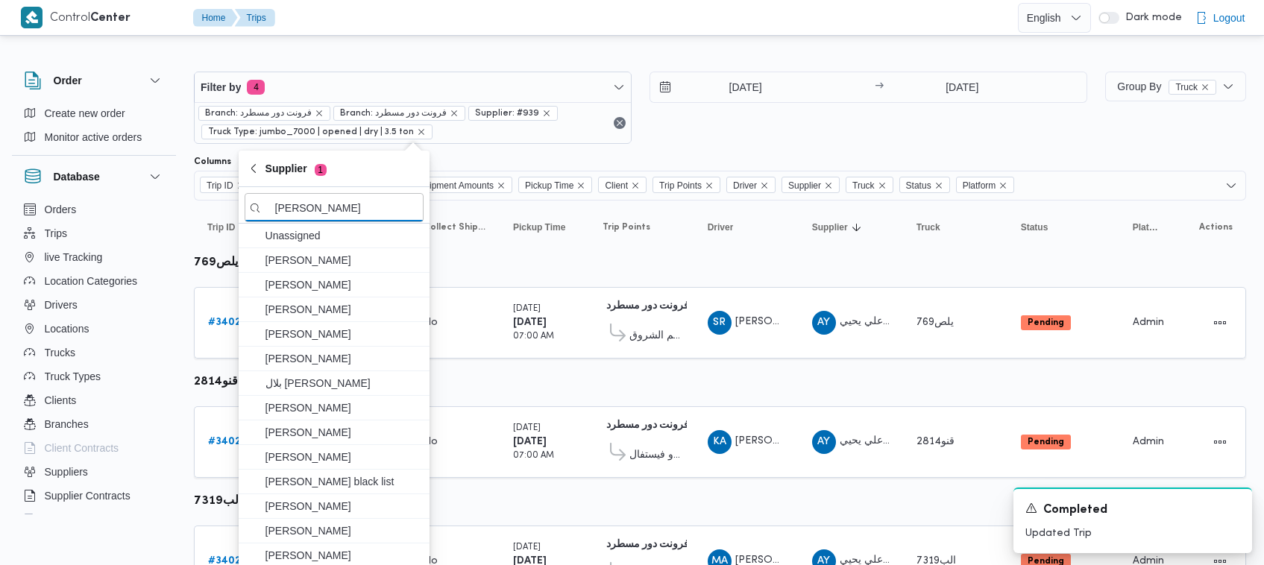
scroll to position [0, 16]
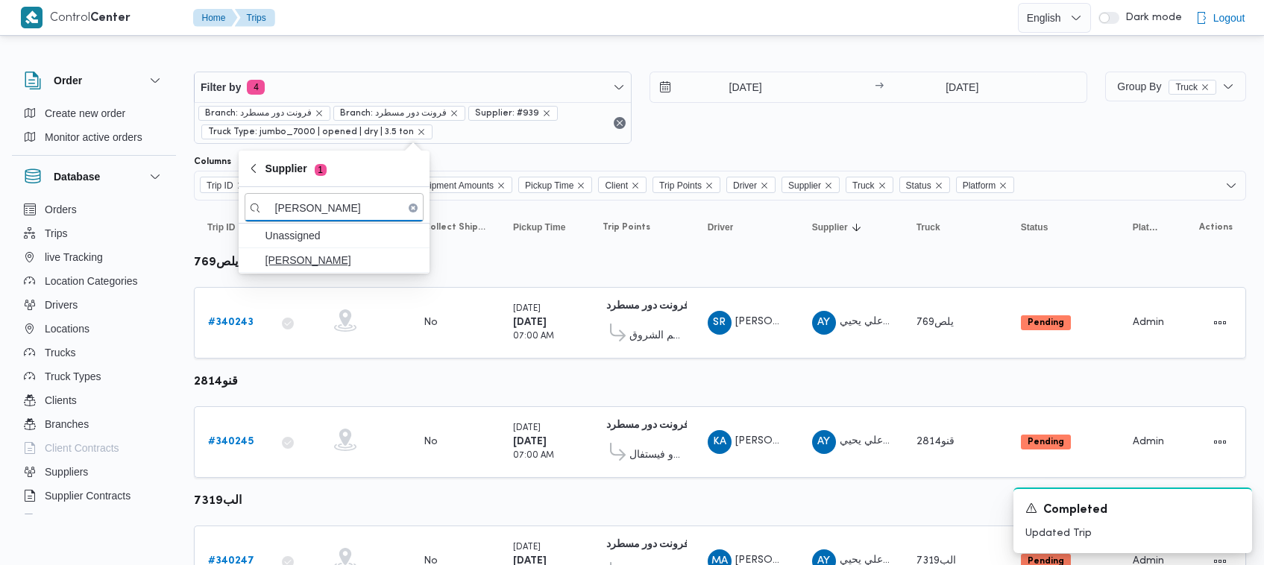
type input "شريف بدر عبد الحميد عبد المجيد بدر"
click at [327, 266] on span "شريف بدر عبد الحميد عبد المجيد بدر" at bounding box center [343, 260] width 155 height 18
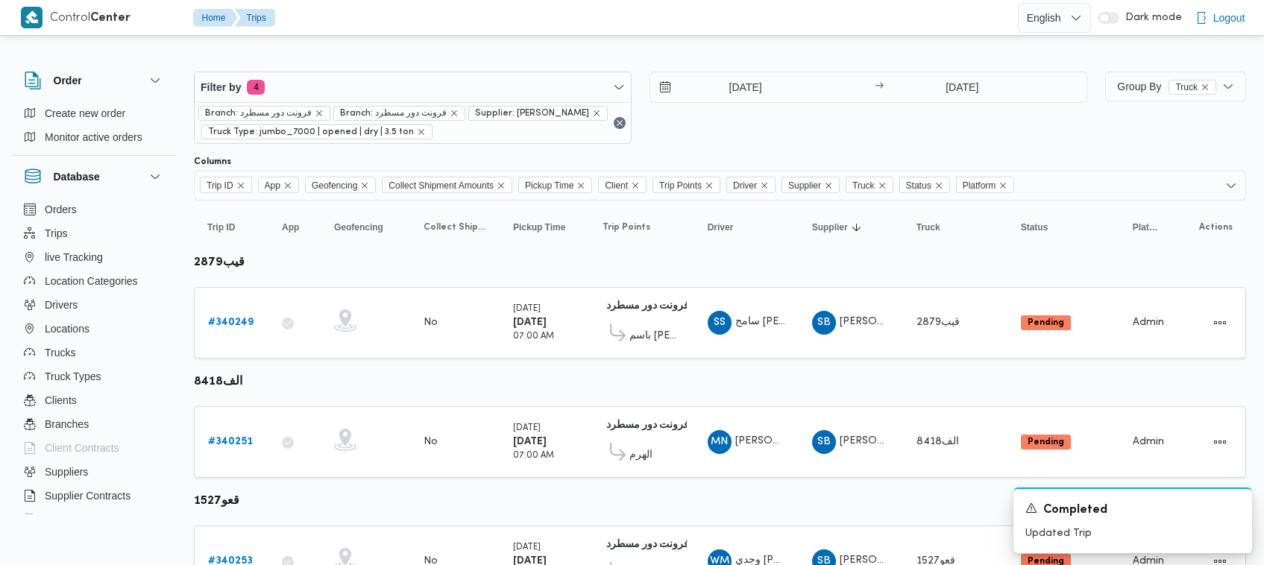
click at [717, 144] on div "2/10/2025 → 2/10/2025" at bounding box center [869, 108] width 438 height 72
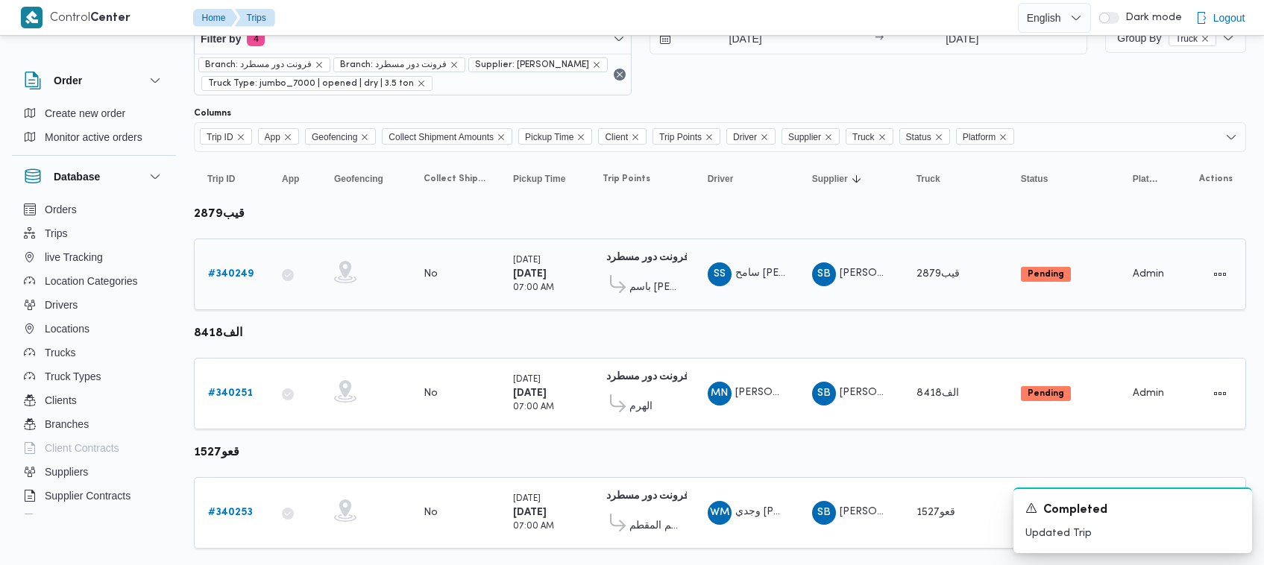
click at [232, 283] on link "# 340249" at bounding box center [230, 275] width 45 height 18
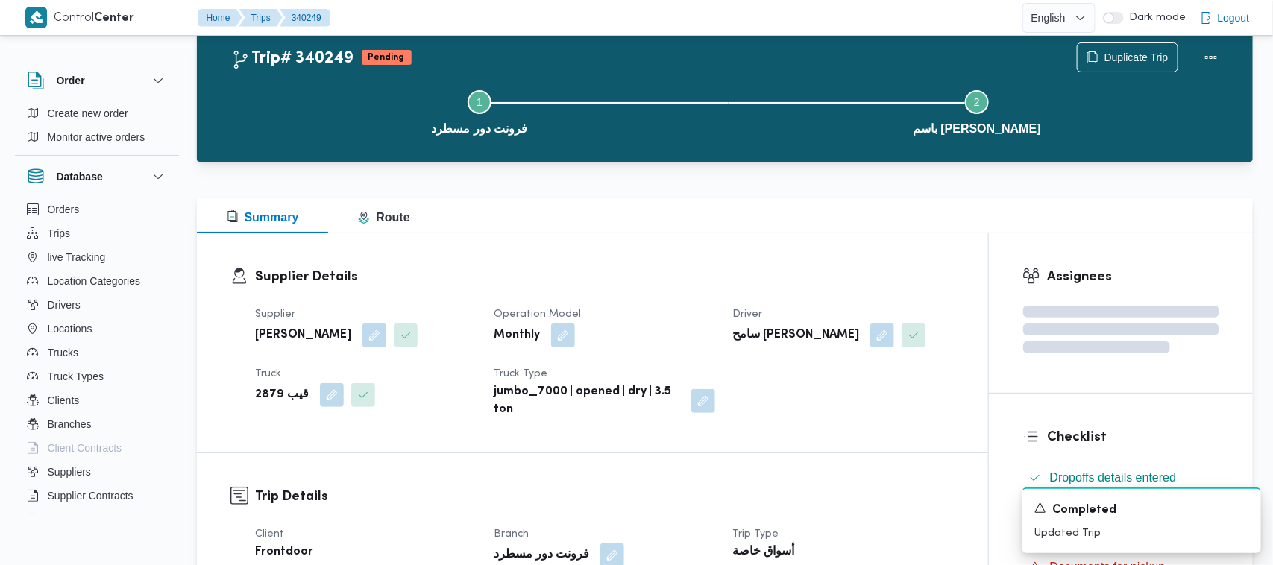
scroll to position [48, 0]
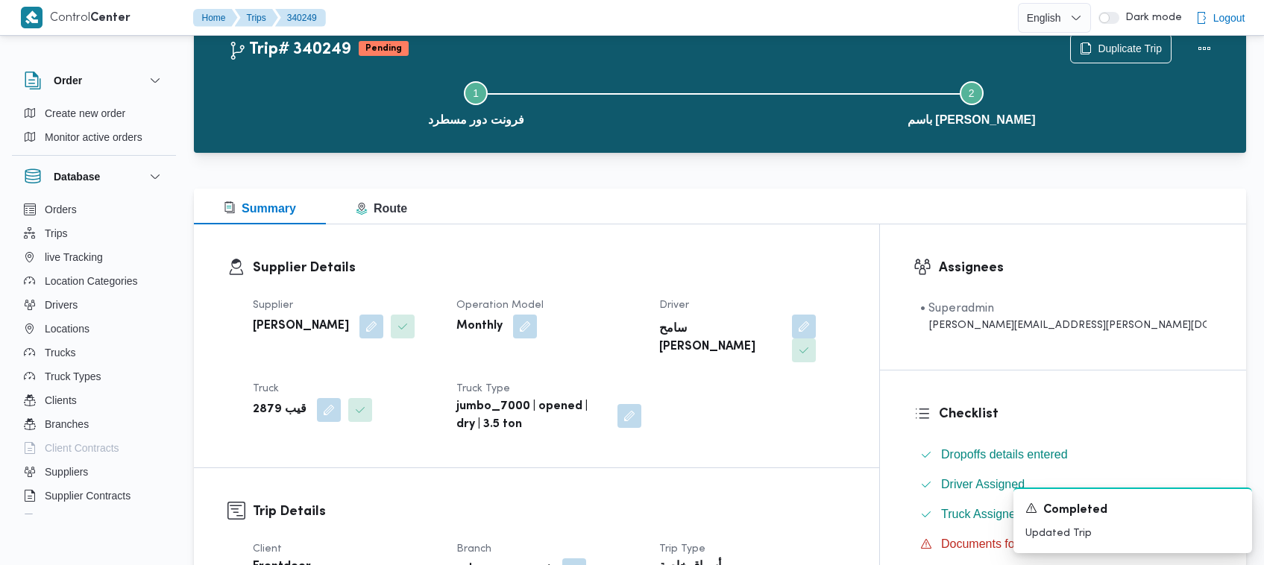
click at [1116, 54] on div "Step 1 is incomplete 1 فرونت دور مسطرد Step 2 is incomplete 2 باسم ماركت هيليوب…" at bounding box center [723, 101] width 1009 height 95
click at [1119, 42] on span "Duplicate Trip" at bounding box center [1130, 48] width 64 height 18
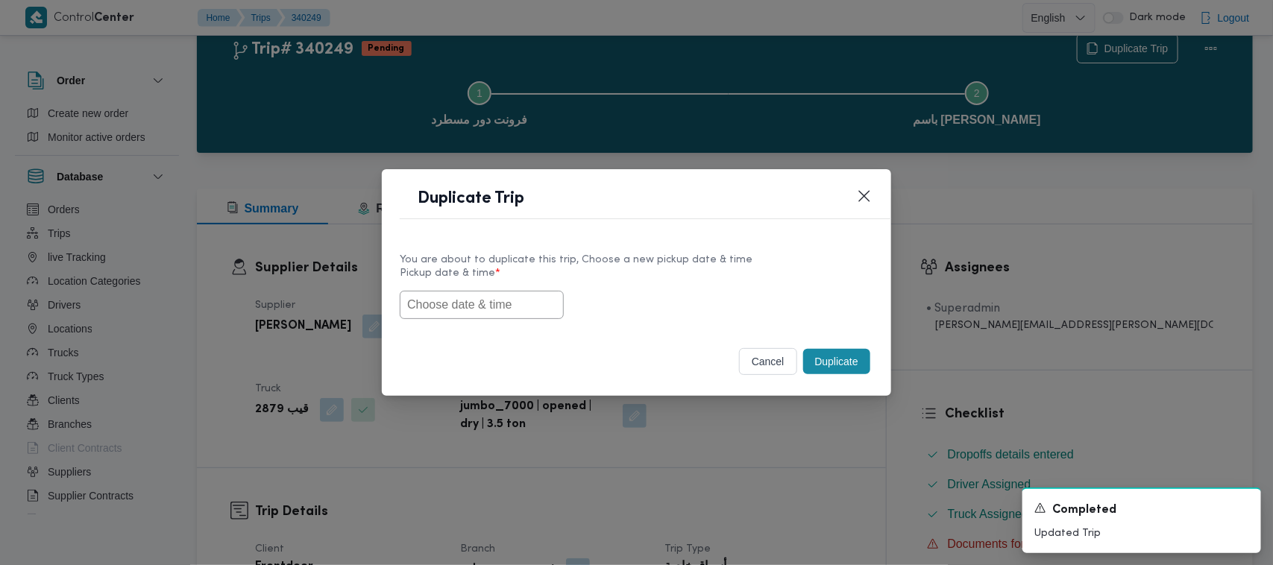
click at [481, 311] on input "text" at bounding box center [482, 305] width 164 height 28
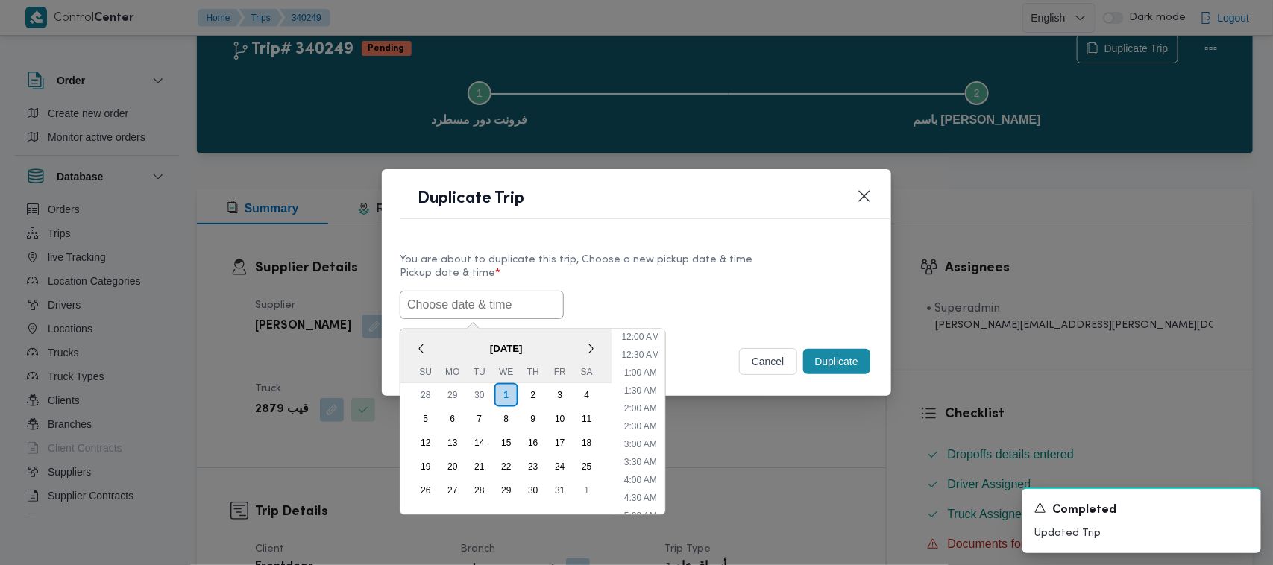
paste input "04/10/2025 7:00AM"
type input "04/10/2025 7:00AM"
drag, startPoint x: 659, startPoint y: 281, endPoint x: 715, endPoint y: 281, distance: 55.9
click at [659, 281] on label "Pickup date & time *" at bounding box center [637, 279] width 474 height 23
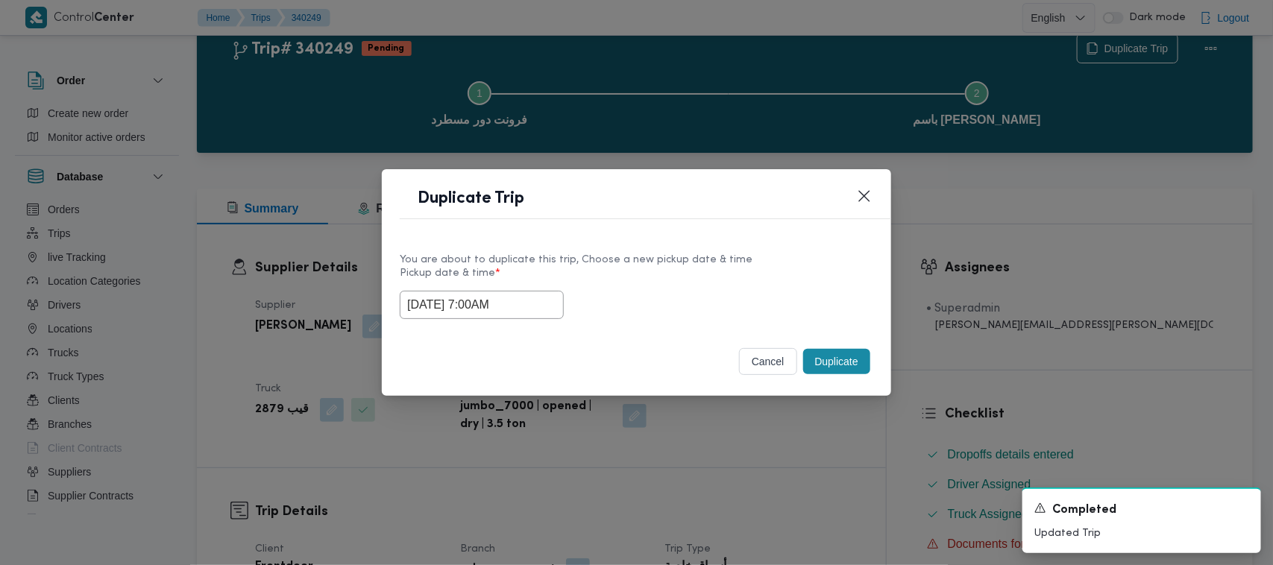
click at [843, 360] on button "Duplicate" at bounding box center [836, 361] width 67 height 25
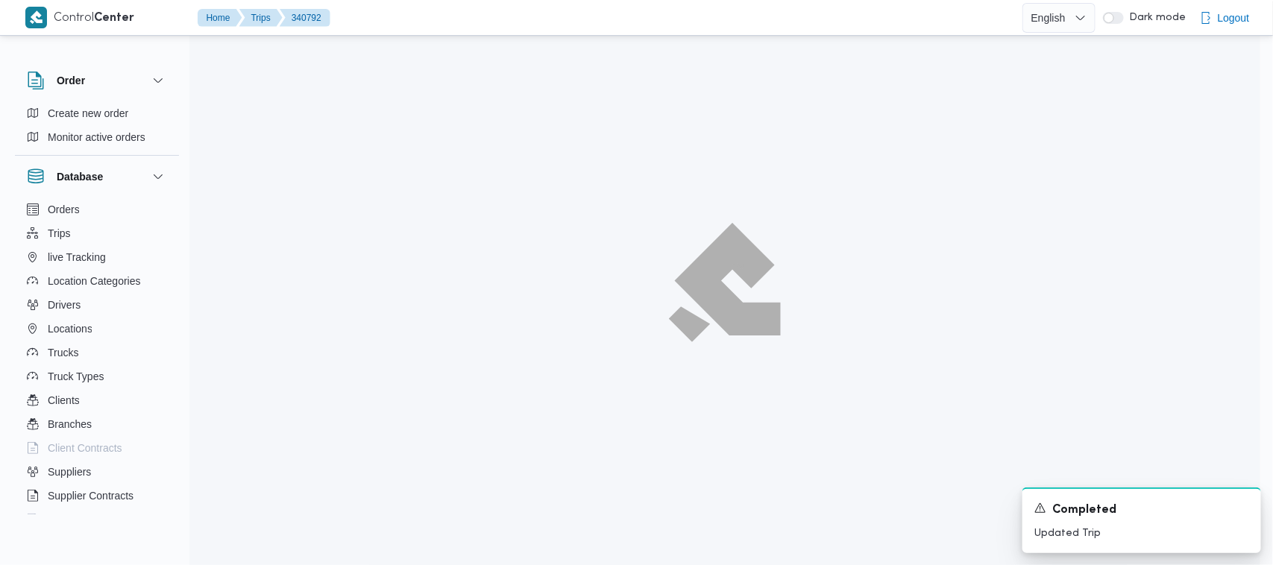
scroll to position [40, 0]
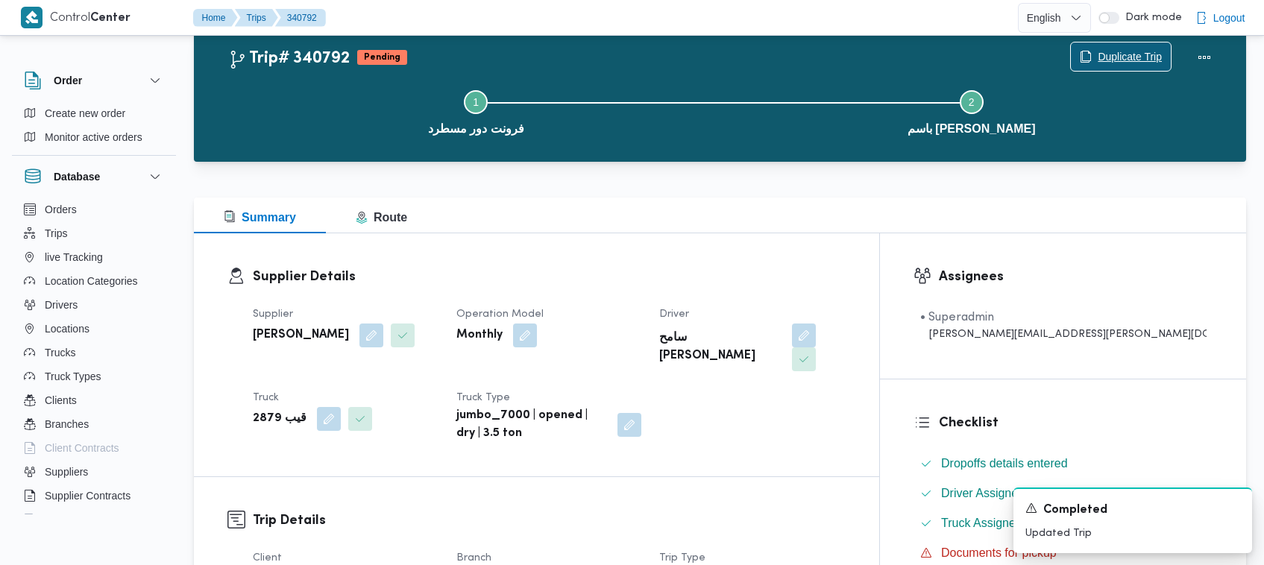
click at [1105, 61] on span "Duplicate Trip" at bounding box center [1130, 57] width 64 height 18
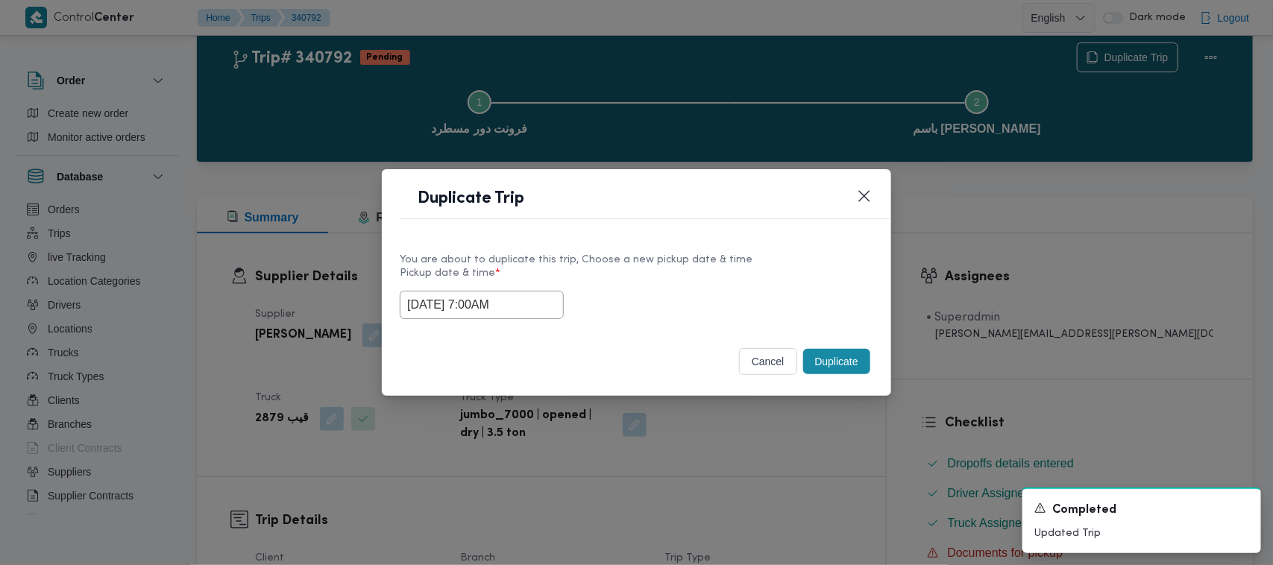
click at [527, 304] on input "04/10/2025 7:00AM" at bounding box center [482, 305] width 164 height 28
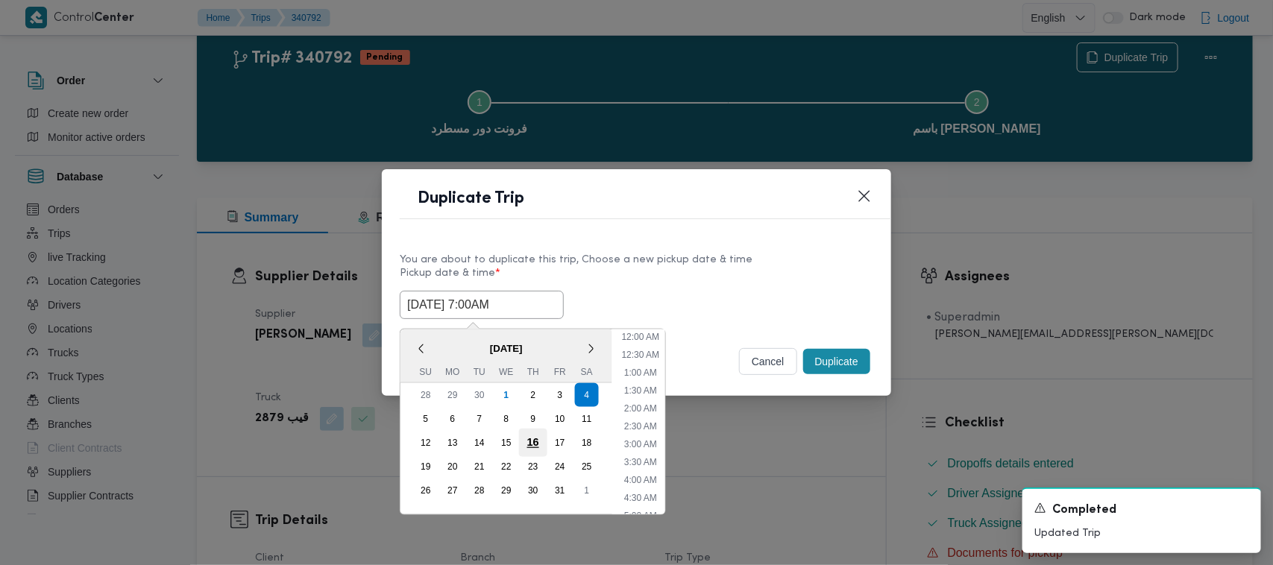
scroll to position [166, 0]
click at [418, 416] on div "5" at bounding box center [426, 419] width 28 height 28
type input "05/10/2025 7:00AM"
click at [665, 258] on div "You are about to duplicate this trip, Choose a new pickup date & time" at bounding box center [637, 260] width 474 height 16
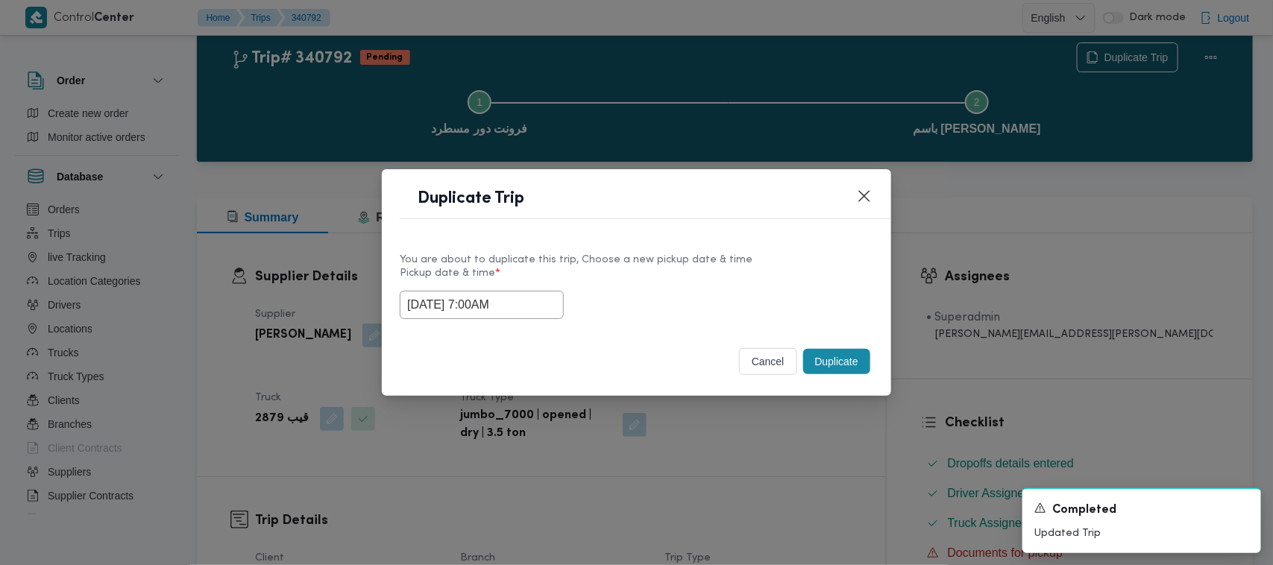
click at [818, 362] on button "Duplicate" at bounding box center [836, 361] width 67 height 25
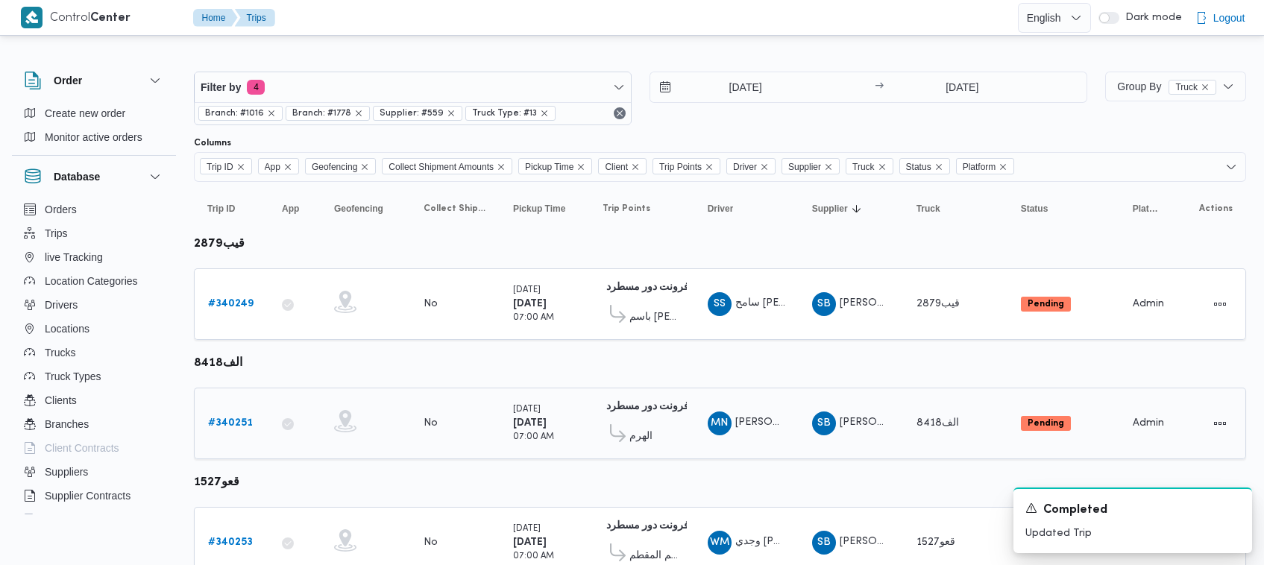
click at [227, 420] on b "# 340251" at bounding box center [230, 423] width 45 height 10
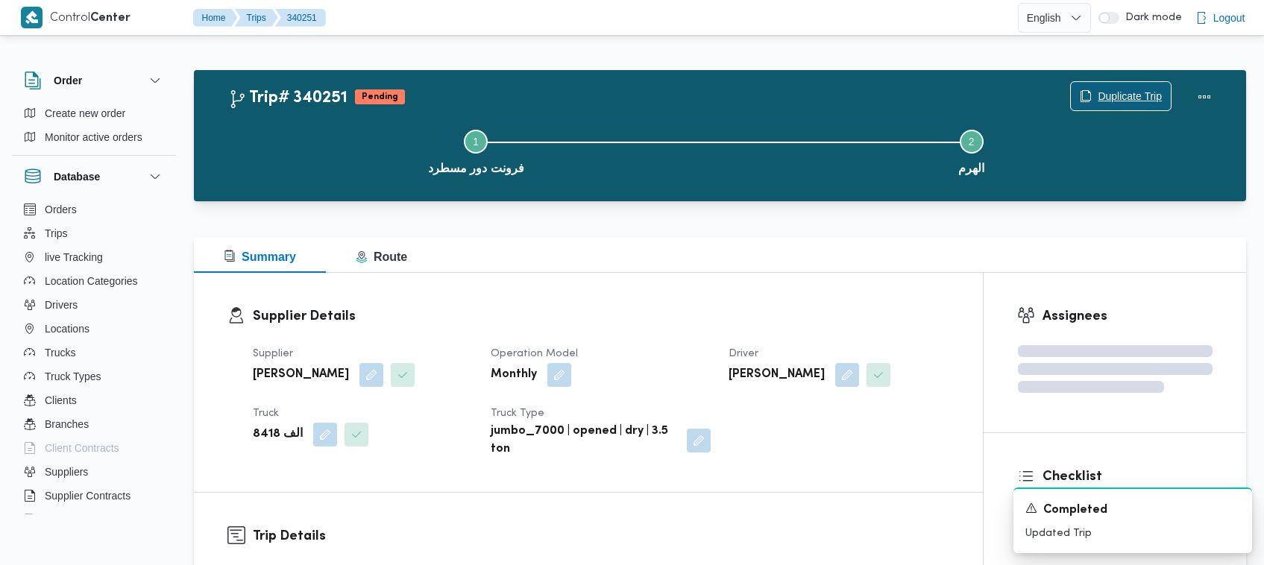
click at [1109, 94] on span "Duplicate Trip" at bounding box center [1130, 96] width 64 height 18
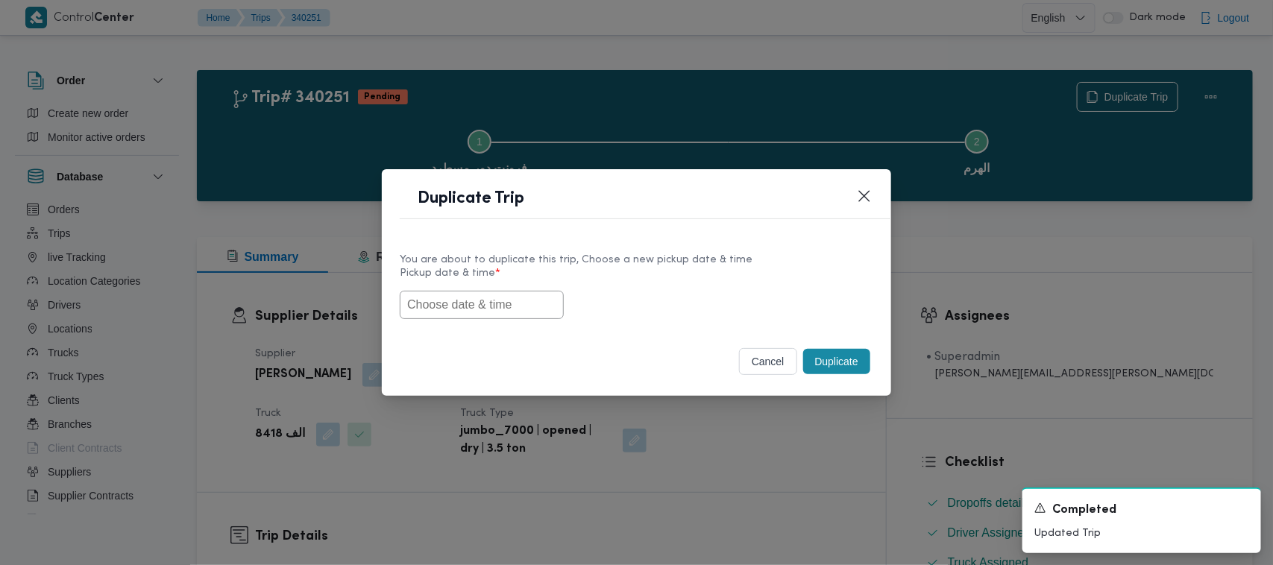
drag, startPoint x: 431, startPoint y: 292, endPoint x: 457, endPoint y: 299, distance: 27.1
click at [431, 292] on input "text" at bounding box center [482, 305] width 164 height 28
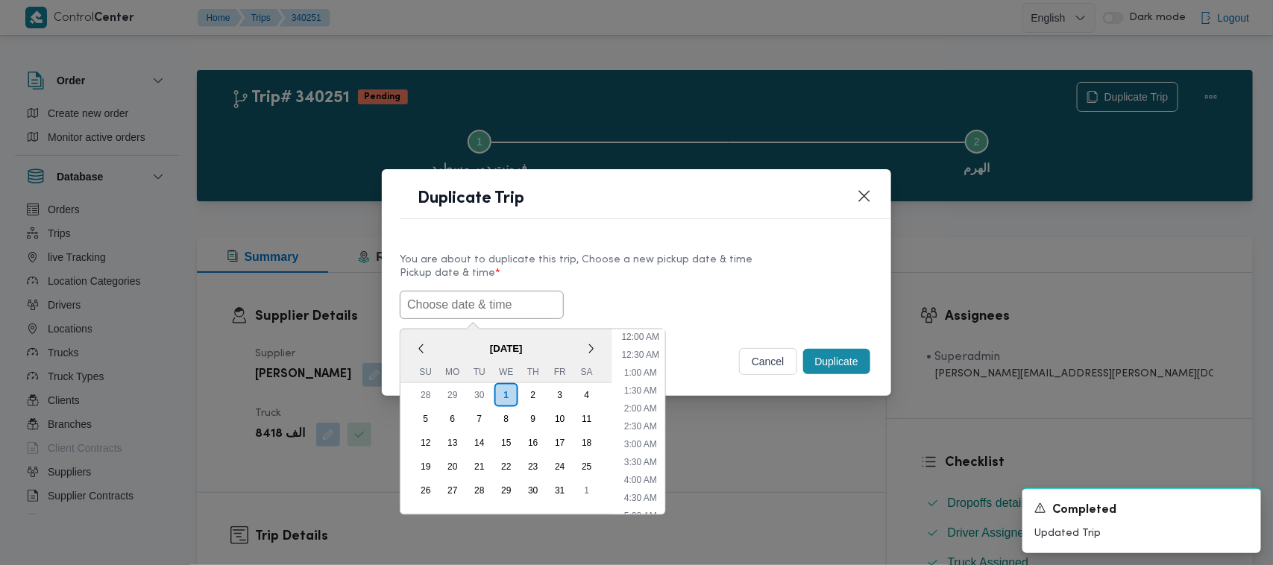
scroll to position [328, 0]
paste input "04/10/2025 7:00AM"
type input "04/10/2025 7:00AM"
click at [741, 286] on label "Pickup date & time *" at bounding box center [637, 279] width 474 height 23
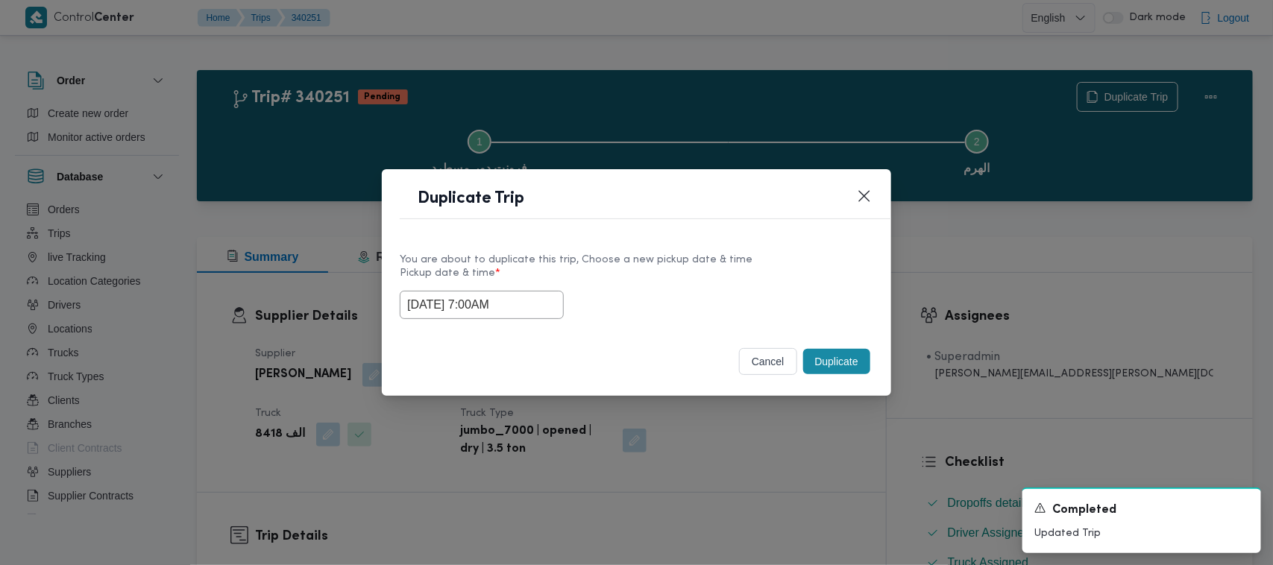
click at [820, 366] on button "Duplicate" at bounding box center [836, 361] width 67 height 25
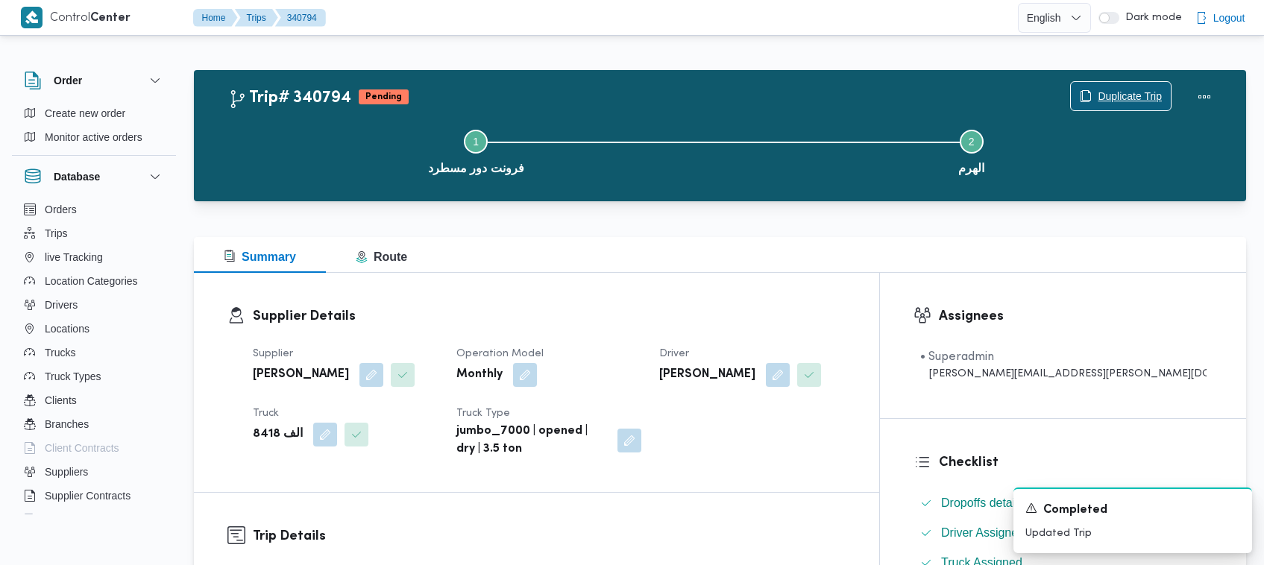
click at [1136, 95] on span "Duplicate Trip" at bounding box center [1130, 96] width 64 height 18
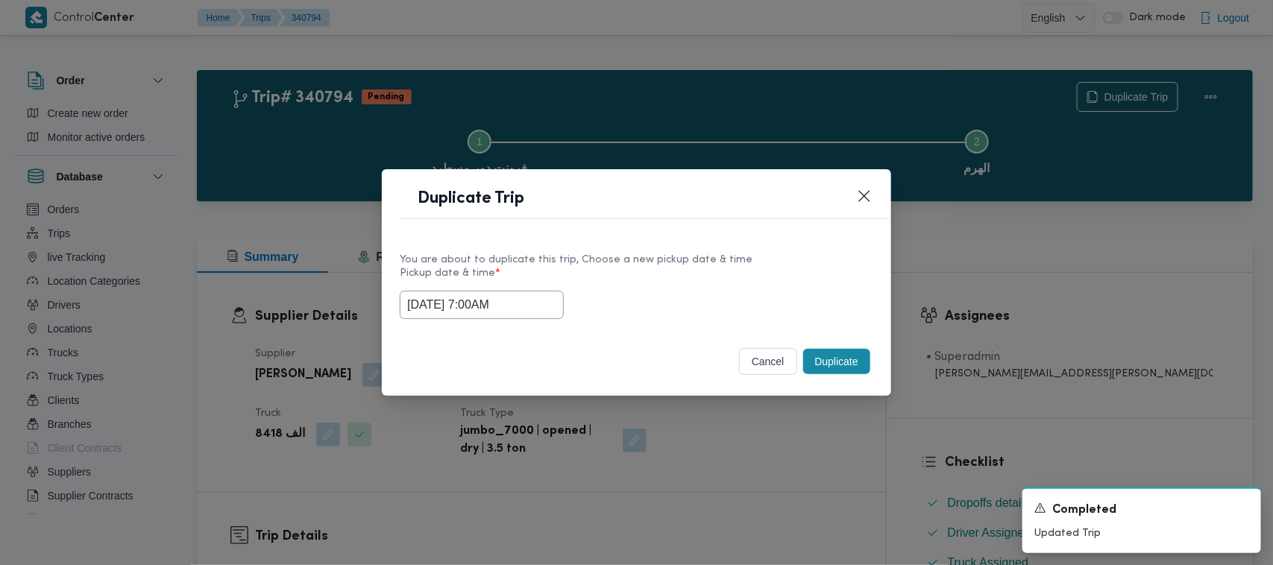
click at [536, 304] on input "04/10/2025 7:00AM" at bounding box center [482, 305] width 164 height 28
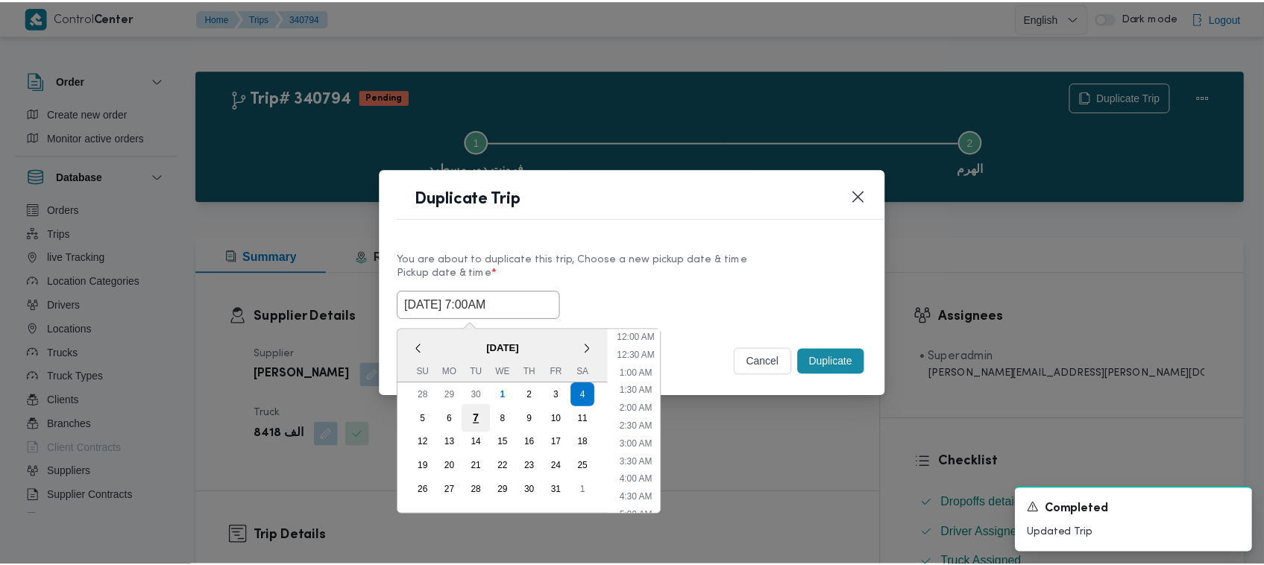
scroll to position [166, 0]
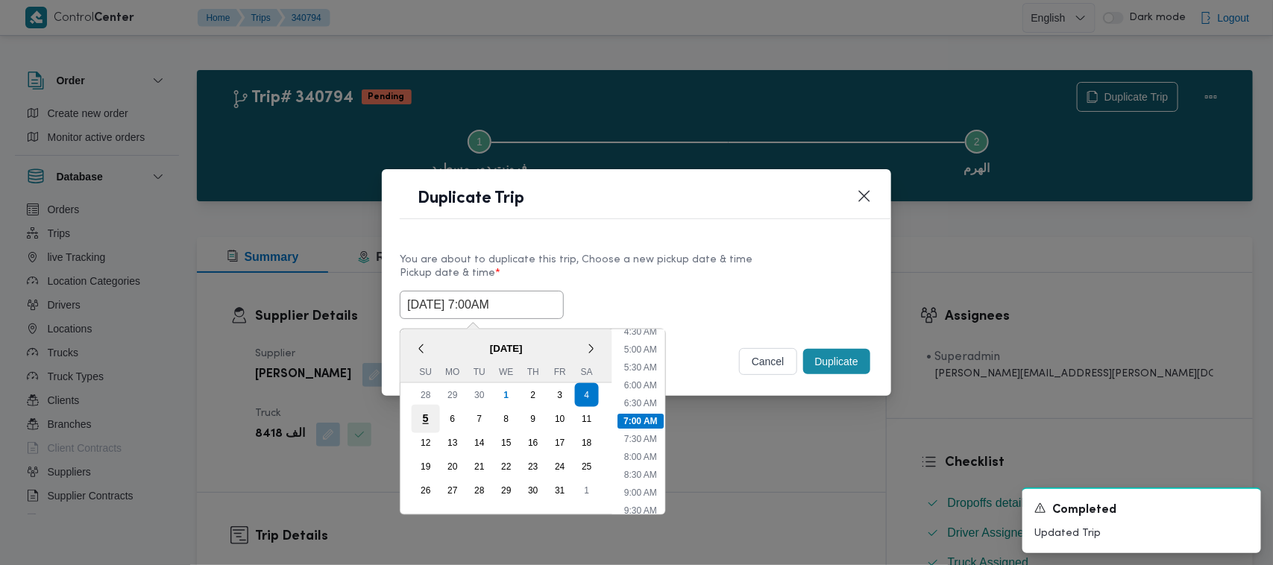
click at [421, 423] on div "5" at bounding box center [426, 419] width 28 height 28
type input "05/10/2025 7:00AM"
click at [624, 291] on div "05/10/2025 7:00AM < October 2025 > Su Mo Tu We Th Fr Sa 28 29 30 1 2 3 4 5 6 7 …" at bounding box center [637, 305] width 474 height 28
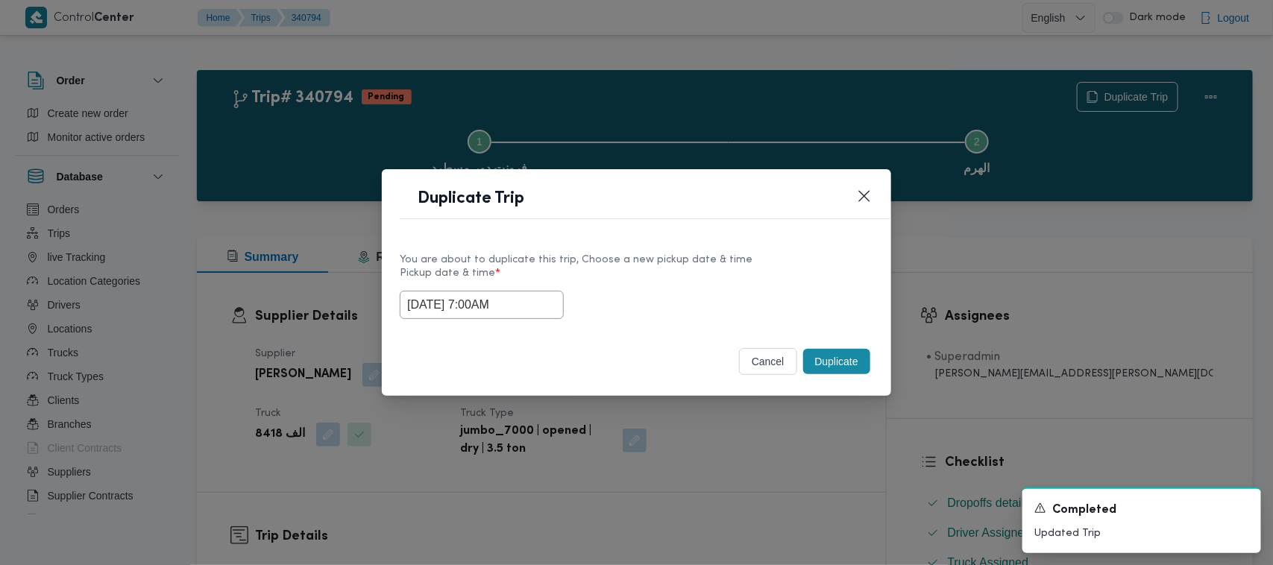
click at [828, 371] on button "Duplicate" at bounding box center [836, 361] width 67 height 25
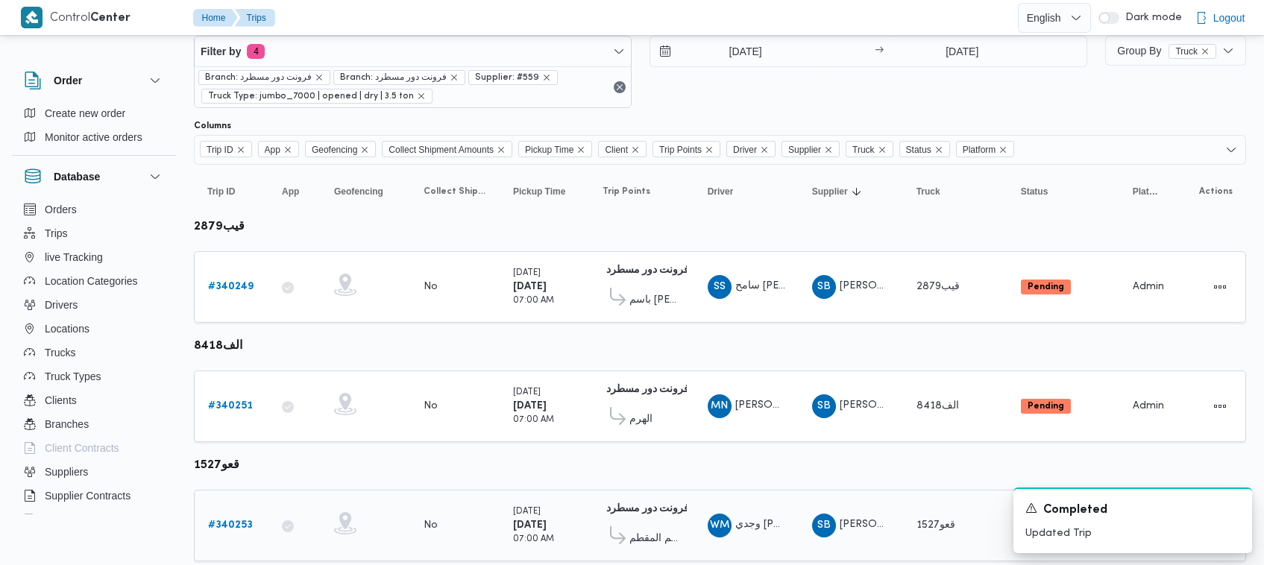
scroll to position [198, 0]
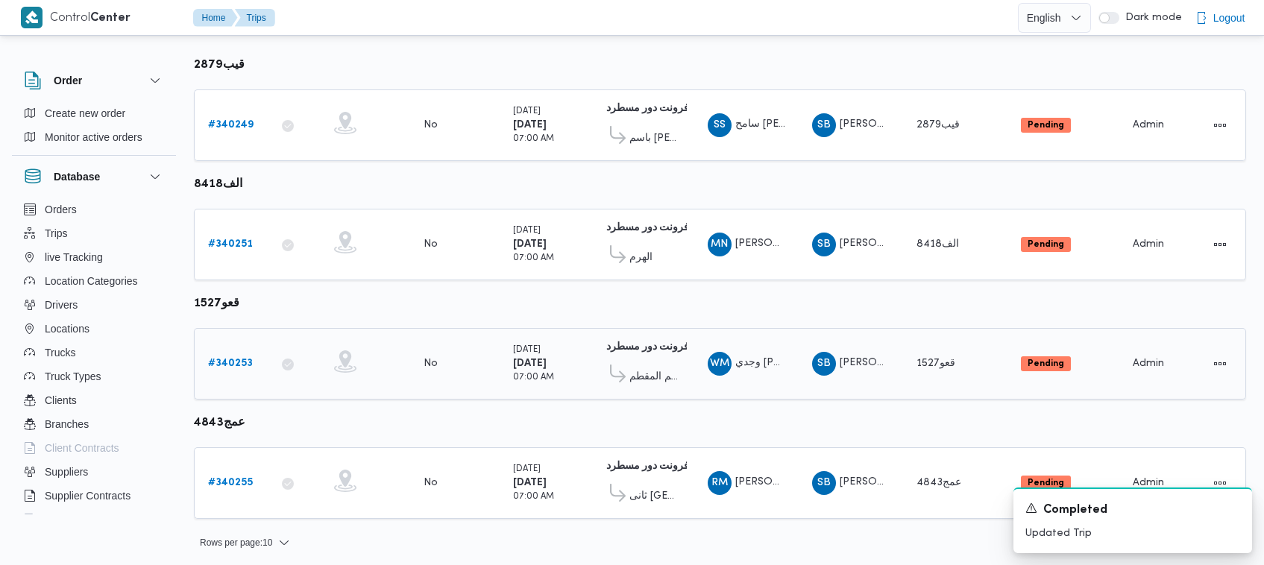
click at [222, 349] on div "# 340253" at bounding box center [231, 364] width 59 height 30
click at [222, 366] on b "# 340253" at bounding box center [230, 364] width 45 height 10
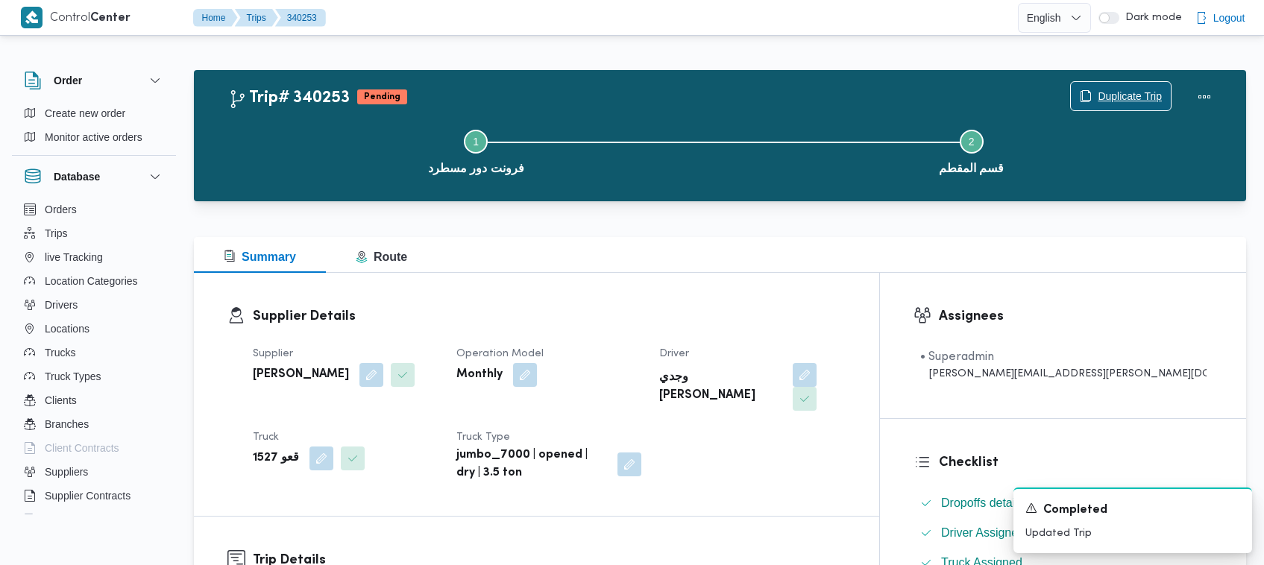
click at [1117, 101] on span "Duplicate Trip" at bounding box center [1130, 96] width 64 height 18
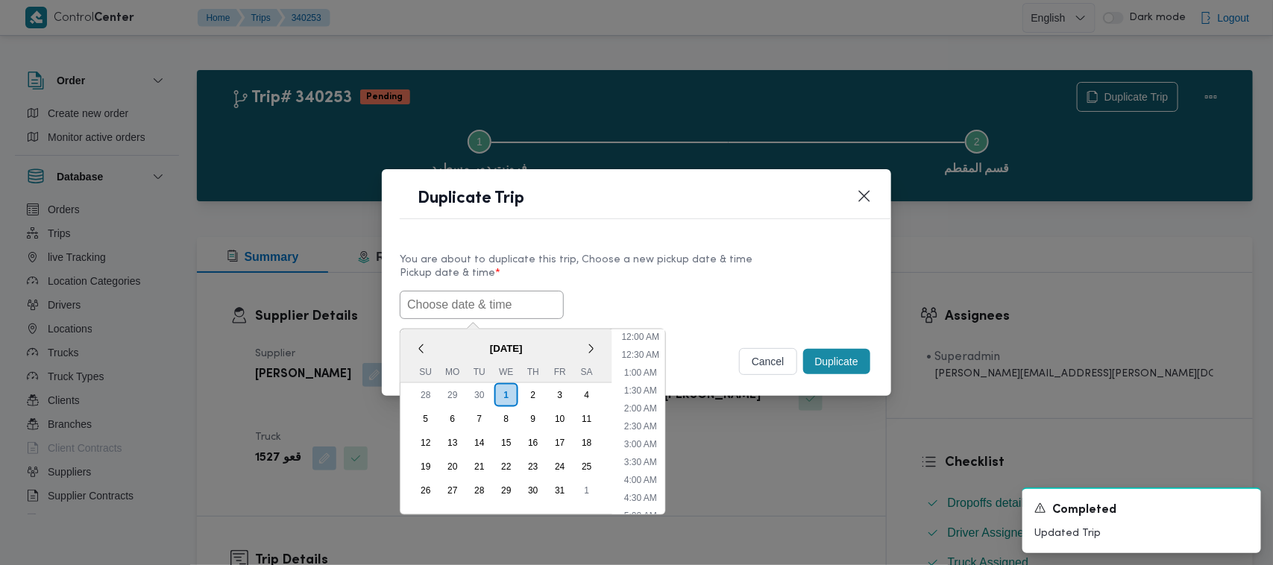
drag, startPoint x: 485, startPoint y: 308, endPoint x: 564, endPoint y: 304, distance: 79.1
click at [485, 308] on input "text" at bounding box center [482, 305] width 164 height 28
paste input "04/10/2025 7:00AM"
type input "04/10/2025 7:00AM"
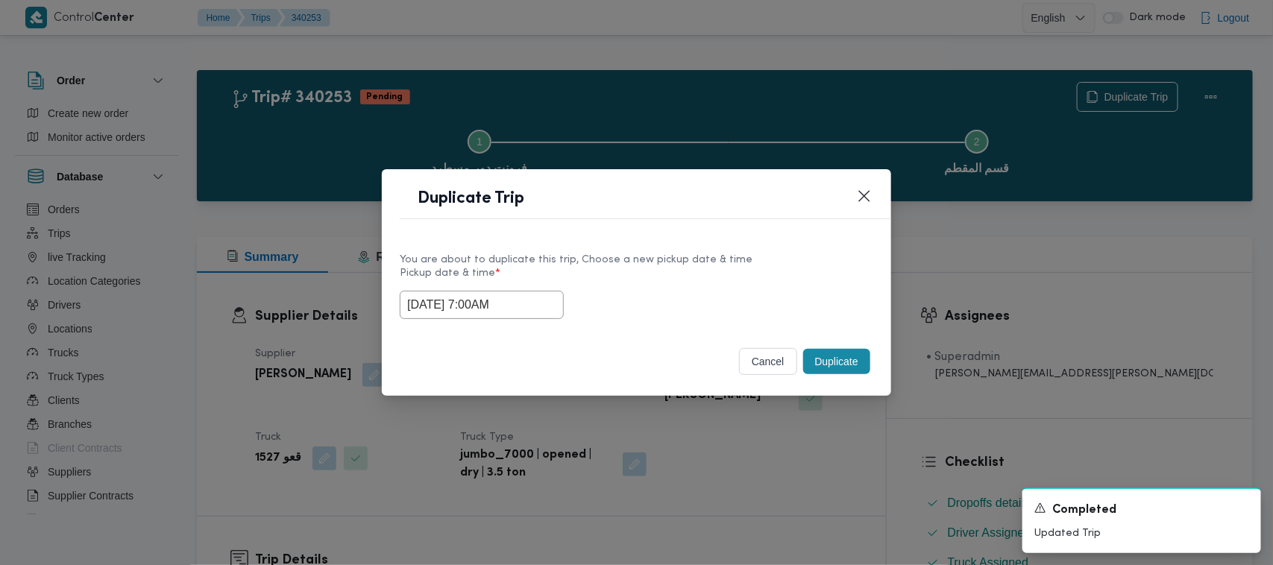
click at [664, 280] on label "Pickup date & time *" at bounding box center [637, 279] width 474 height 23
click at [858, 370] on button "Duplicate" at bounding box center [836, 361] width 67 height 25
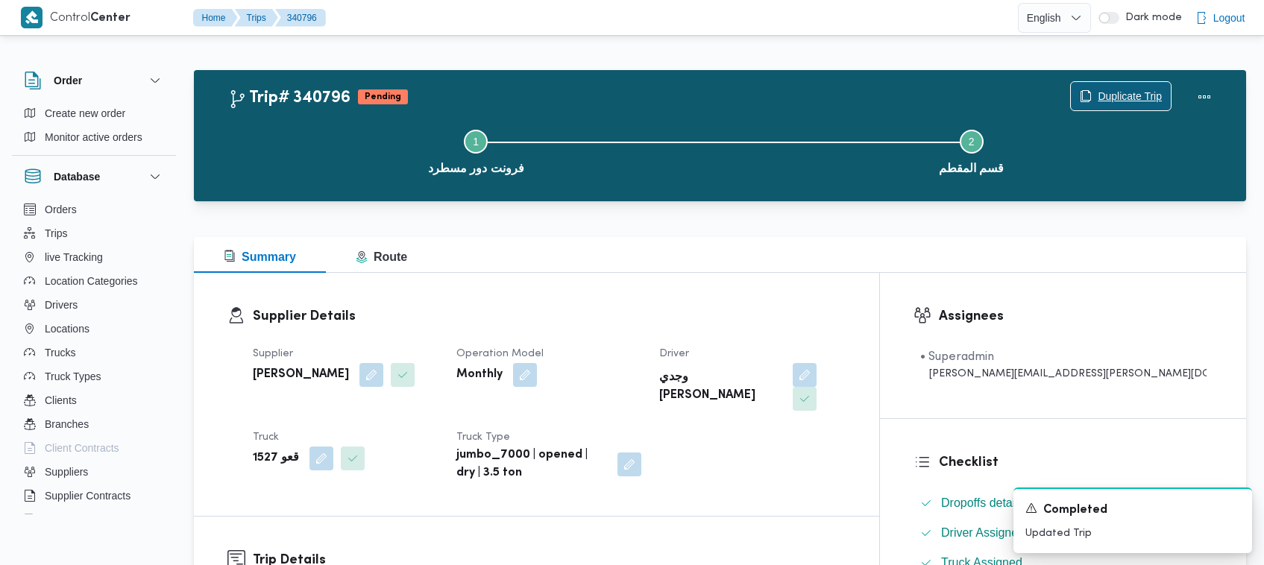
click at [1108, 87] on span "Duplicate Trip" at bounding box center [1130, 96] width 64 height 18
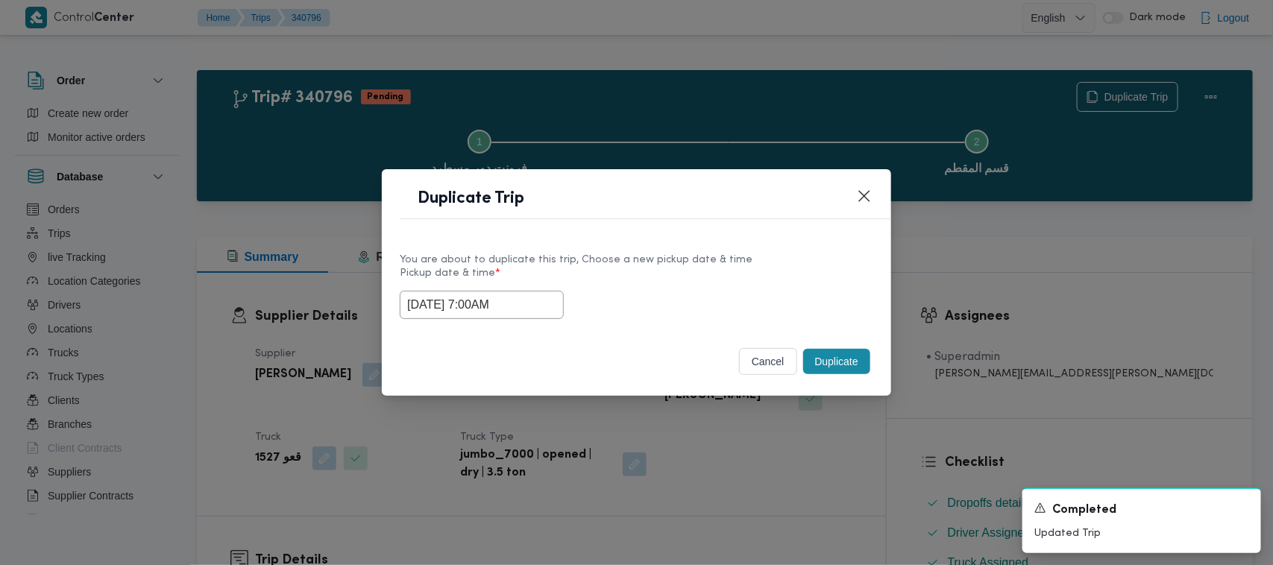
click at [539, 310] on input "04/10/2025 7:00AM" at bounding box center [482, 305] width 164 height 28
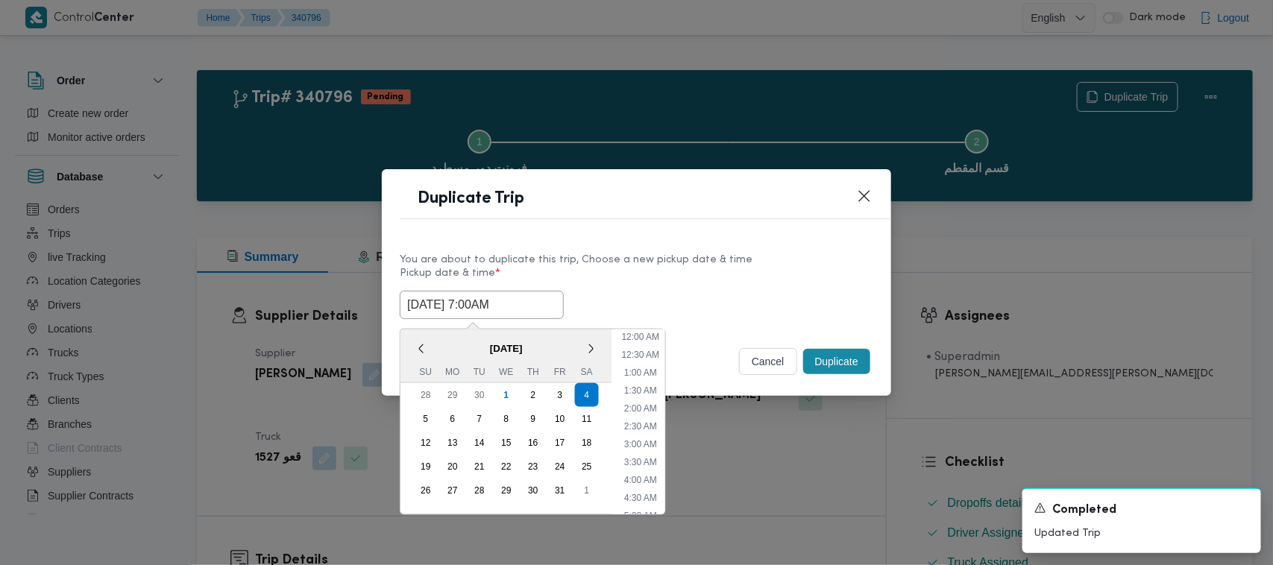
scroll to position [166, 0]
click at [433, 415] on div "5" at bounding box center [426, 419] width 28 height 28
type input "05/10/2025 7:00AM"
click at [651, 261] on div "You are about to duplicate this trip, Choose a new pickup date & time" at bounding box center [637, 260] width 474 height 16
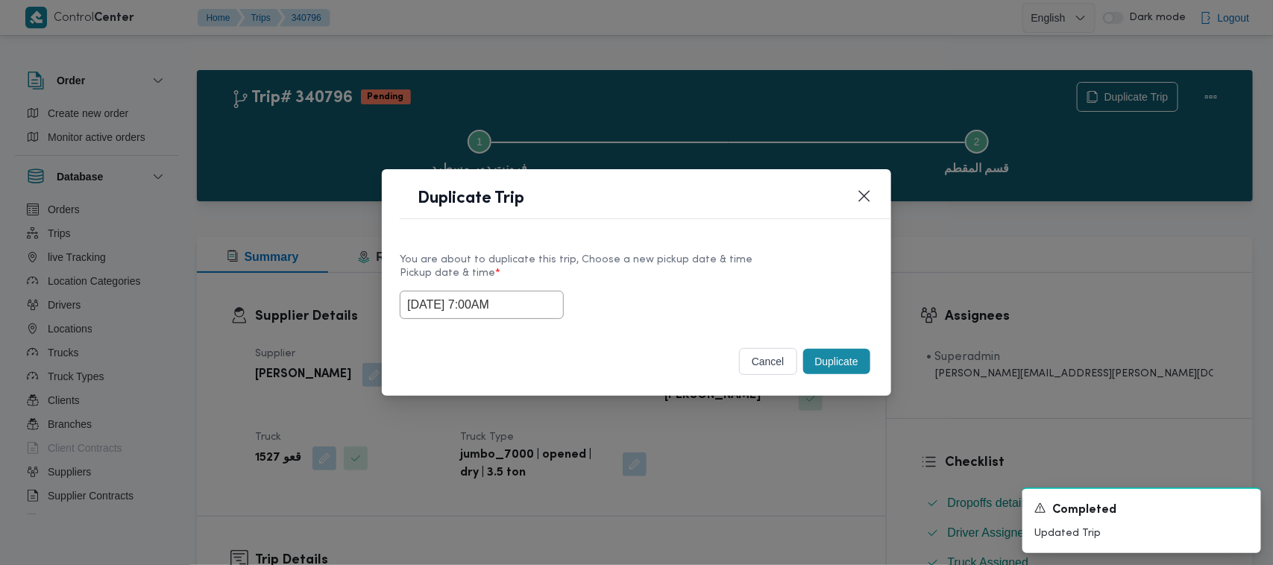
click at [850, 366] on button "Duplicate" at bounding box center [836, 361] width 67 height 25
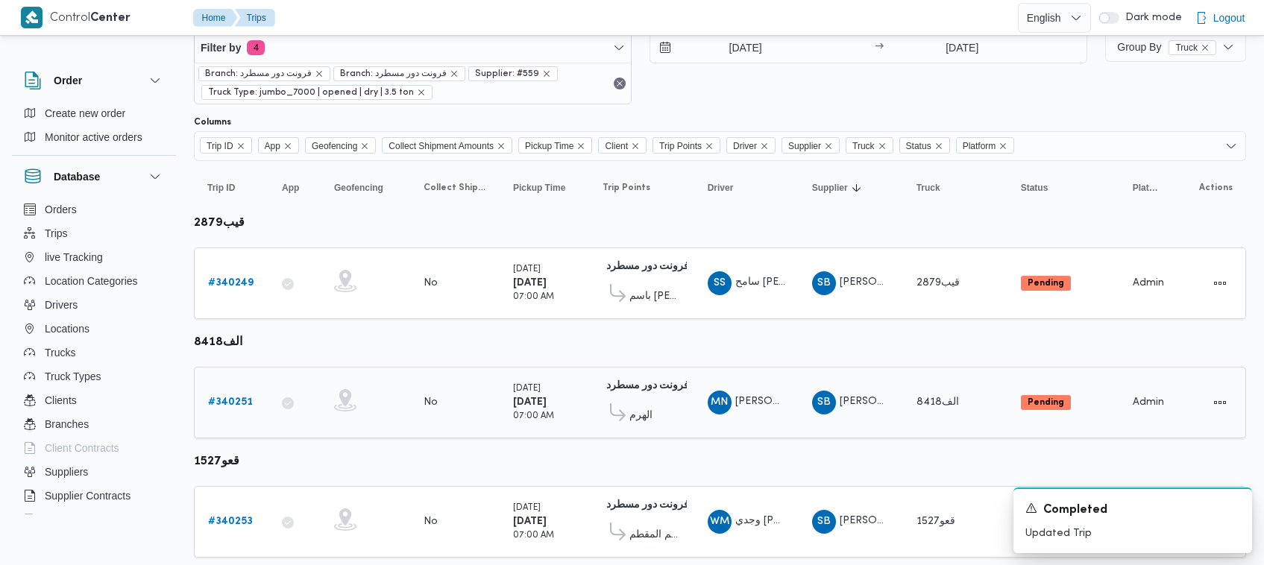
scroll to position [198, 0]
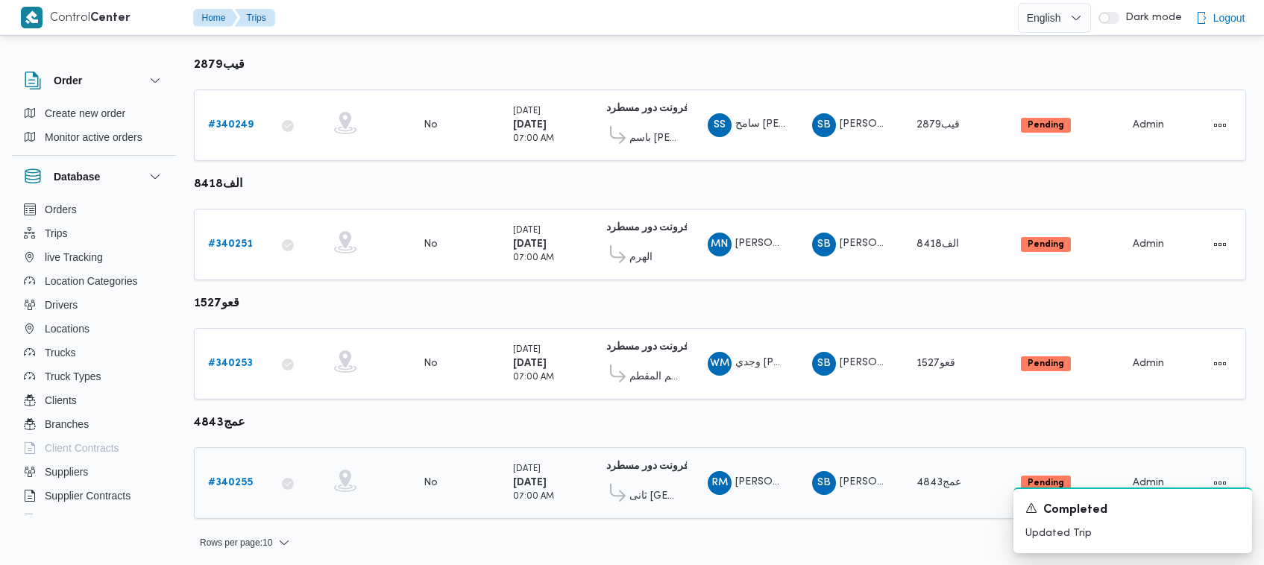
click at [224, 478] on b "# 340255" at bounding box center [230, 483] width 45 height 10
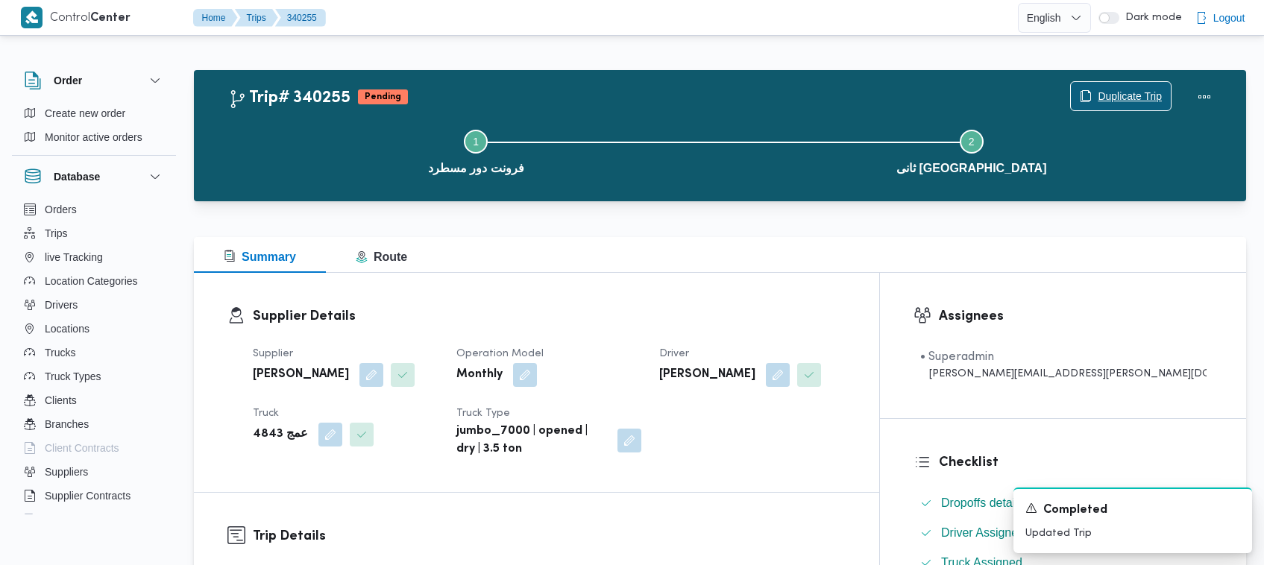
click at [1086, 107] on span "Duplicate Trip" at bounding box center [1121, 96] width 100 height 28
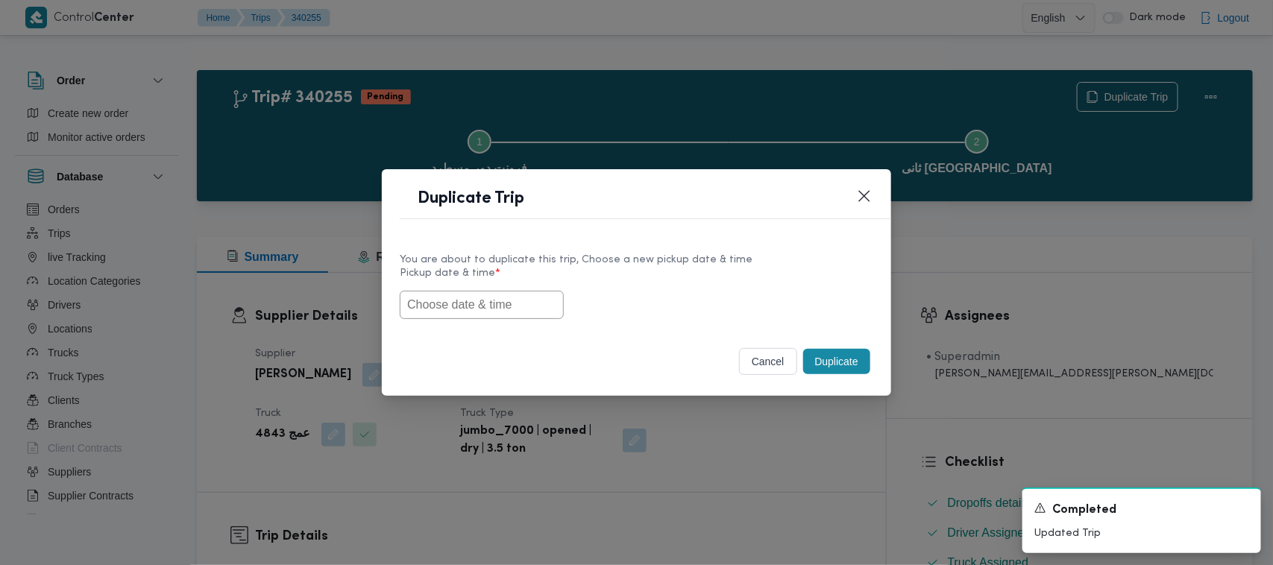
click at [407, 324] on div "You are about to duplicate this trip, Choose a new pickup date & time Pickup da…" at bounding box center [636, 284] width 509 height 95
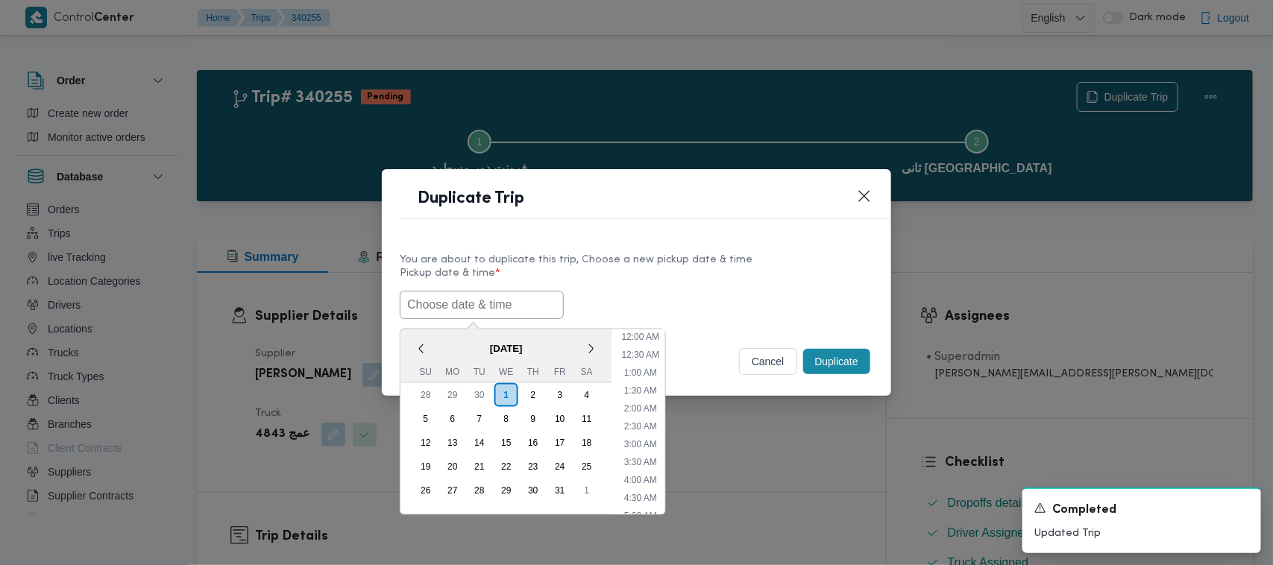
click at [436, 314] on input "text" at bounding box center [482, 305] width 164 height 28
paste input "04/10/2025 7:00AM"
type input "04/10/2025 7:00AM"
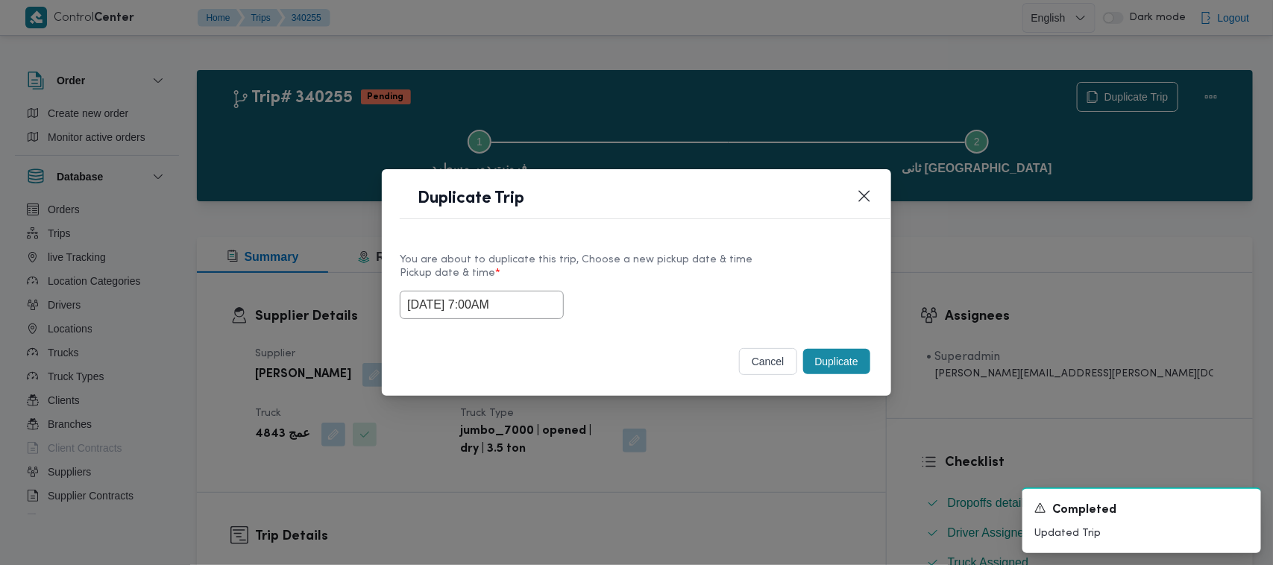
click at [653, 274] on label "Pickup date & time *" at bounding box center [637, 279] width 474 height 23
click at [813, 359] on button "Duplicate" at bounding box center [836, 361] width 67 height 25
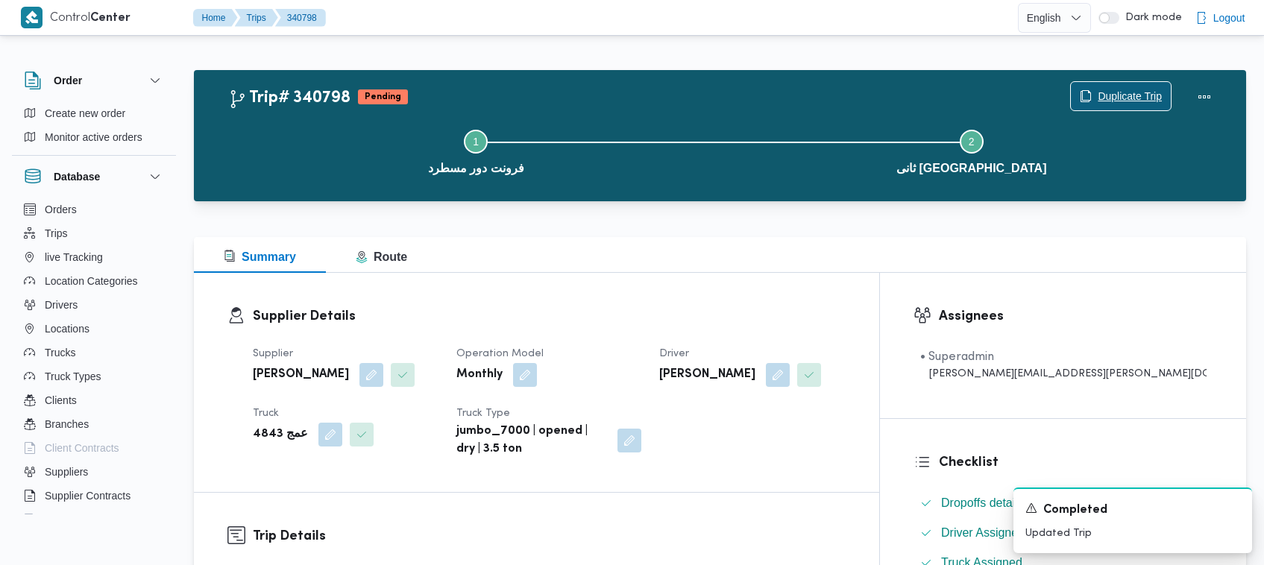
click at [1110, 101] on span "Duplicate Trip" at bounding box center [1130, 96] width 64 height 18
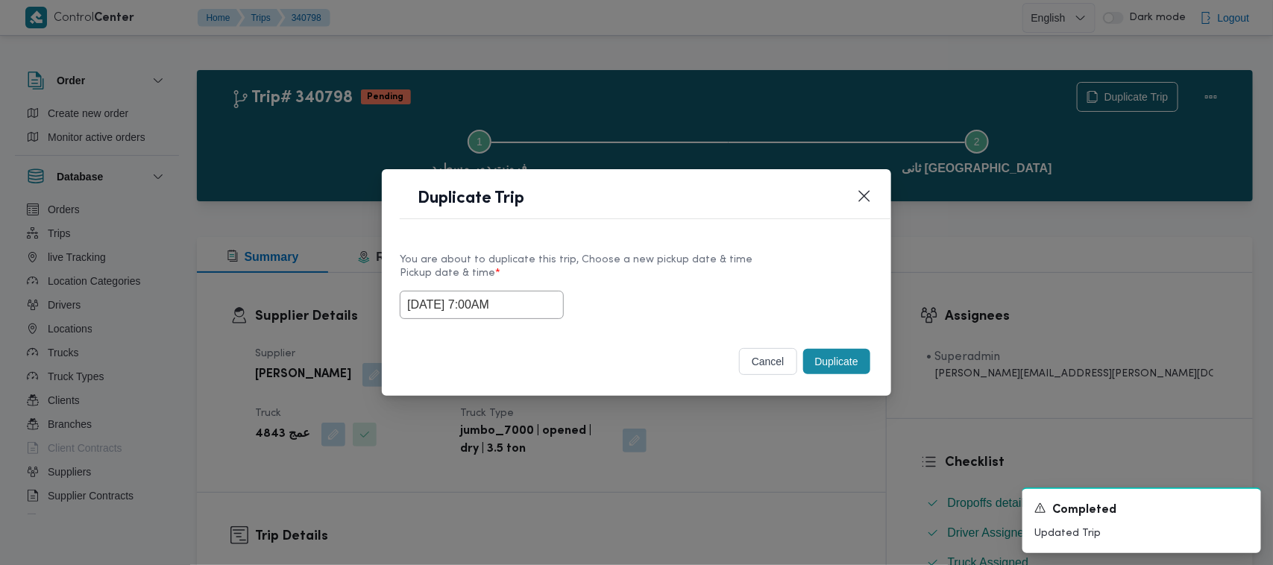
click at [557, 303] on div "04/10/2025 7:00AM" at bounding box center [637, 305] width 474 height 28
click at [532, 303] on input "04/10/2025 7:00AM" at bounding box center [482, 305] width 164 height 28
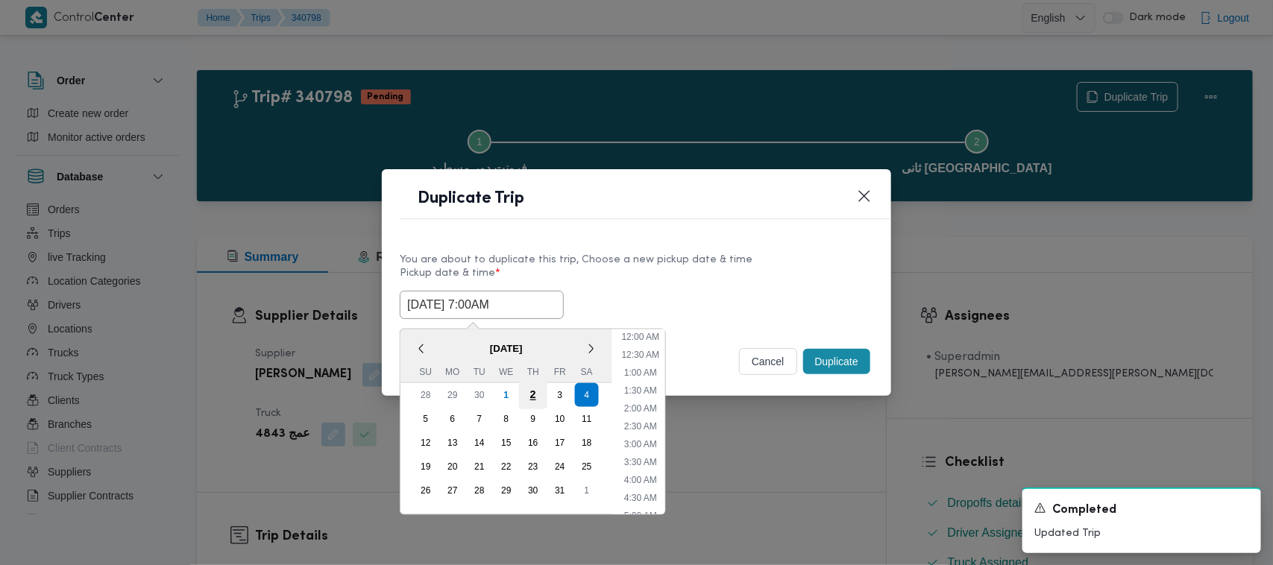
scroll to position [166, 0]
click at [418, 412] on div "5" at bounding box center [426, 419] width 28 height 28
type input "05/10/2025 7:00AM"
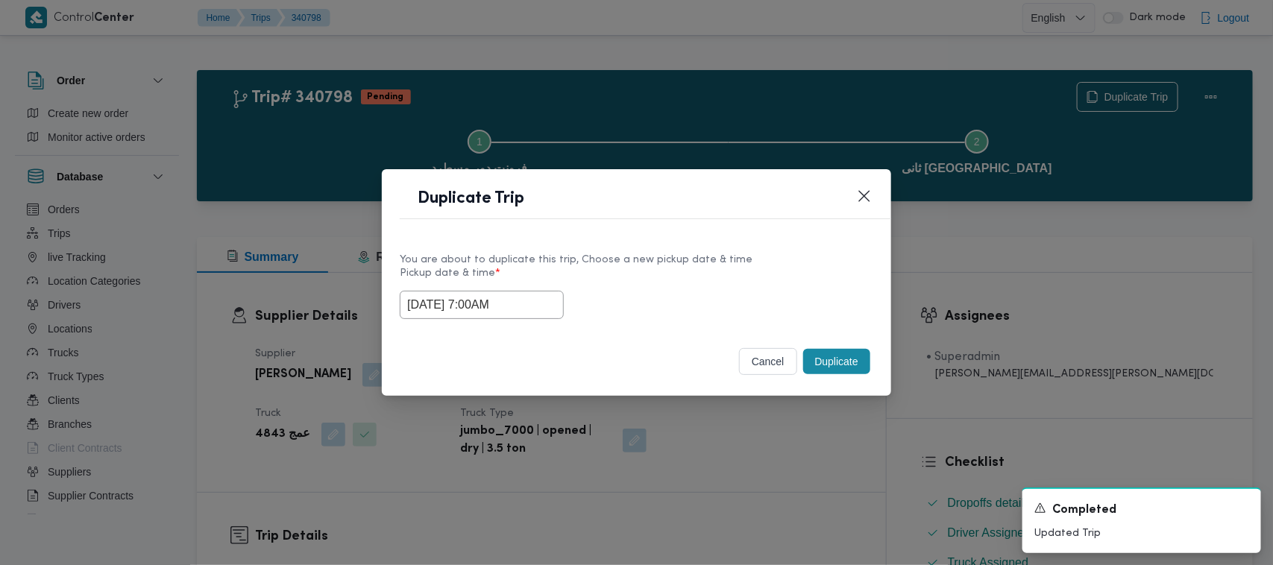
click at [673, 229] on div "Duplicate Trip" at bounding box center [636, 203] width 509 height 68
click at [844, 362] on button "Duplicate" at bounding box center [836, 361] width 67 height 25
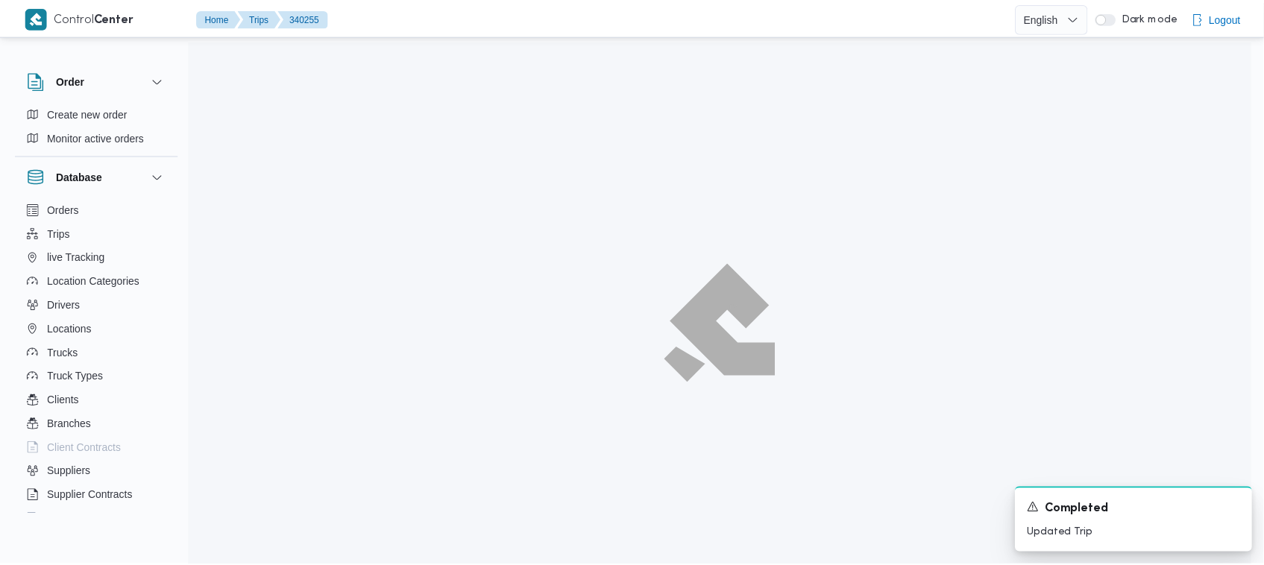
scroll to position [40, 0]
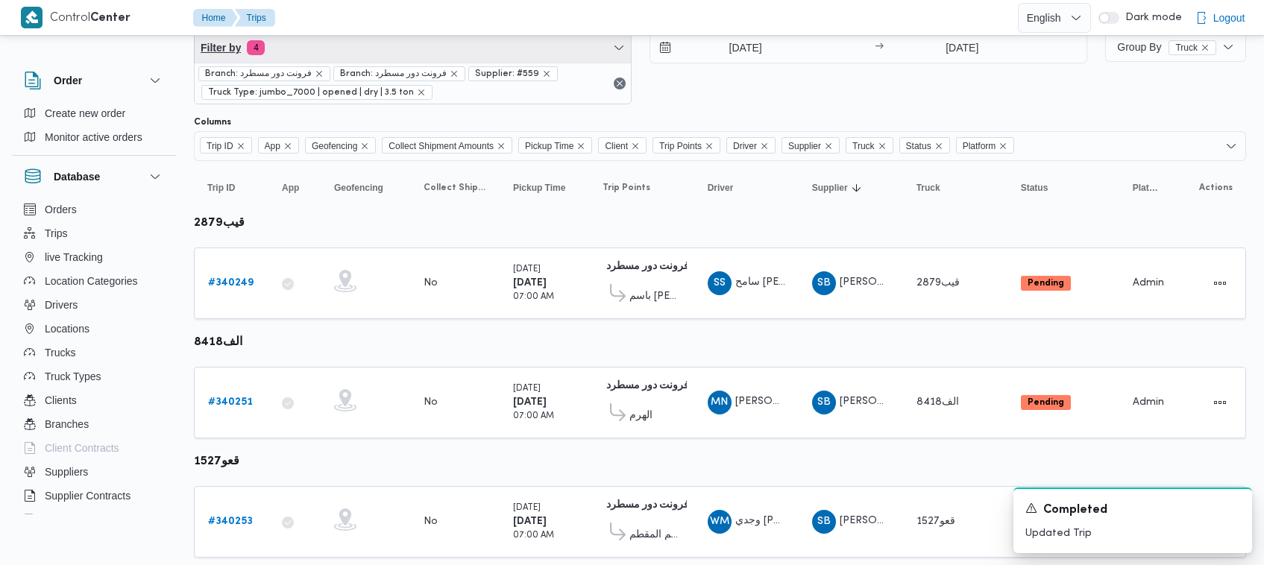
click at [333, 52] on span "Filter by 4" at bounding box center [413, 48] width 436 height 30
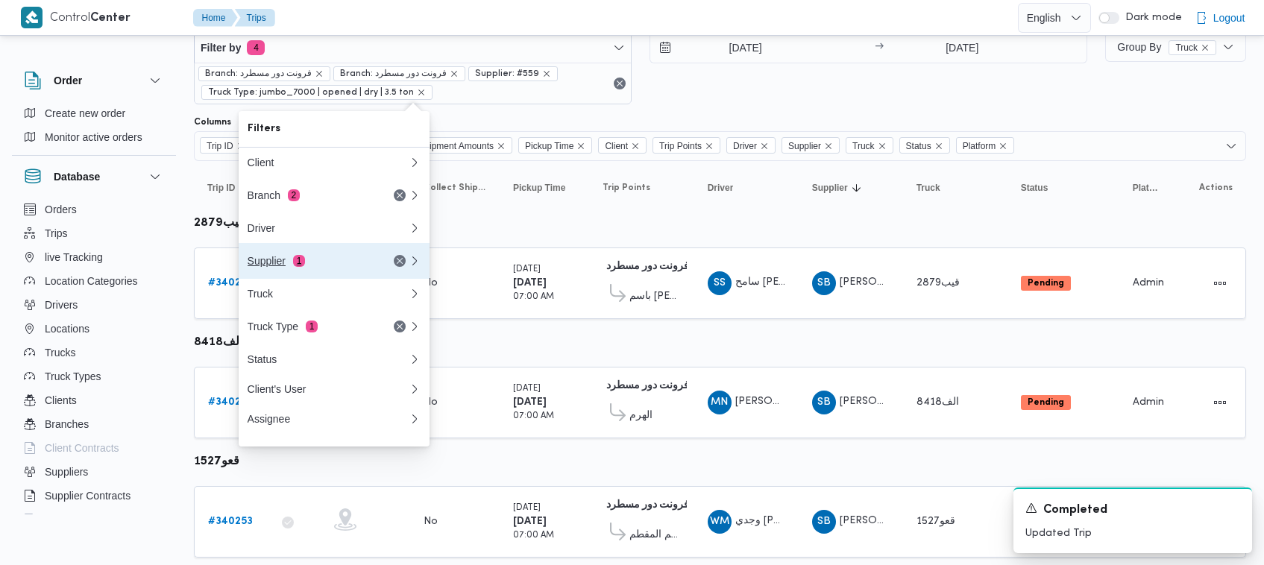
click at [287, 260] on div "Supplier 1" at bounding box center [310, 261] width 125 height 12
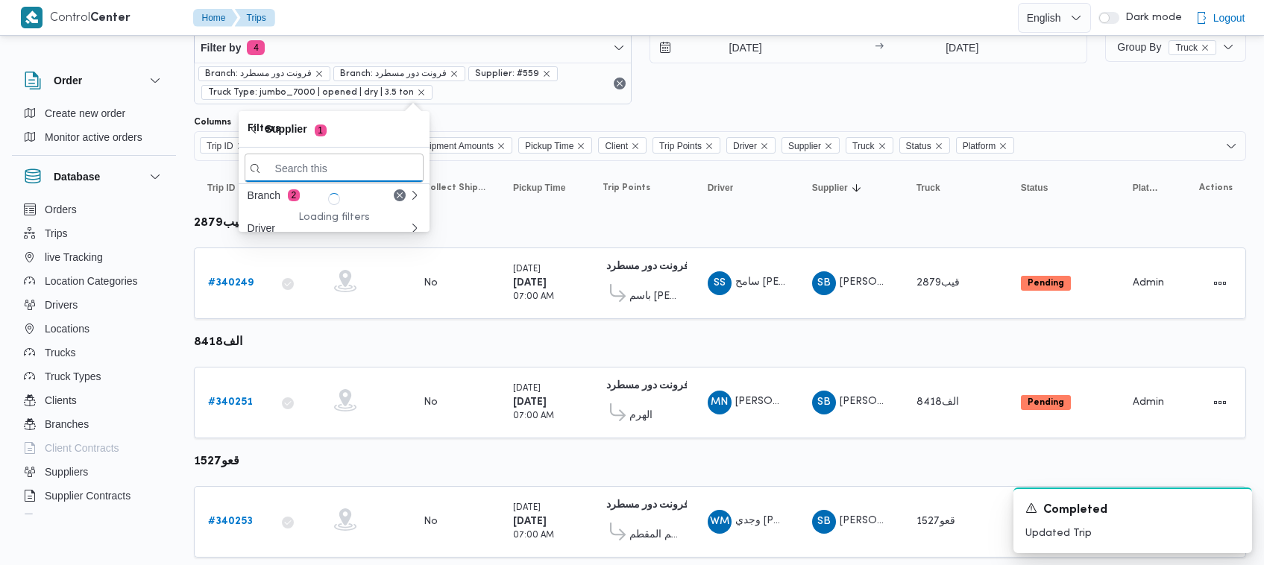
paste input "ال[PERSON_NAME]"
type input "ال[PERSON_NAME]"
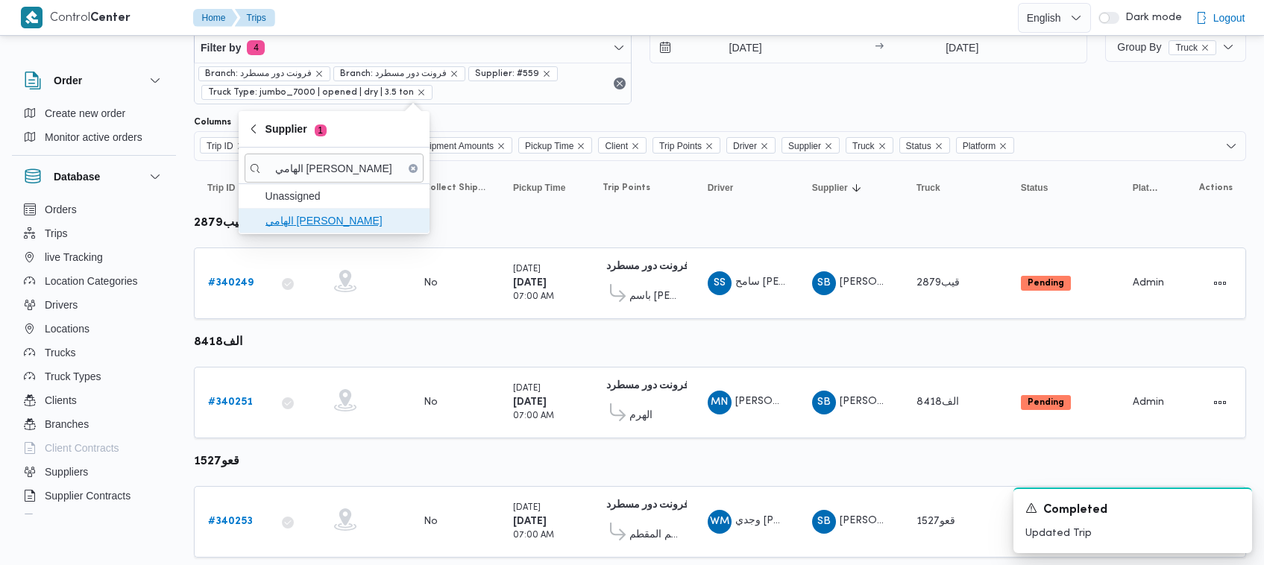
click at [312, 222] on span "ال[PERSON_NAME]" at bounding box center [343, 221] width 155 height 18
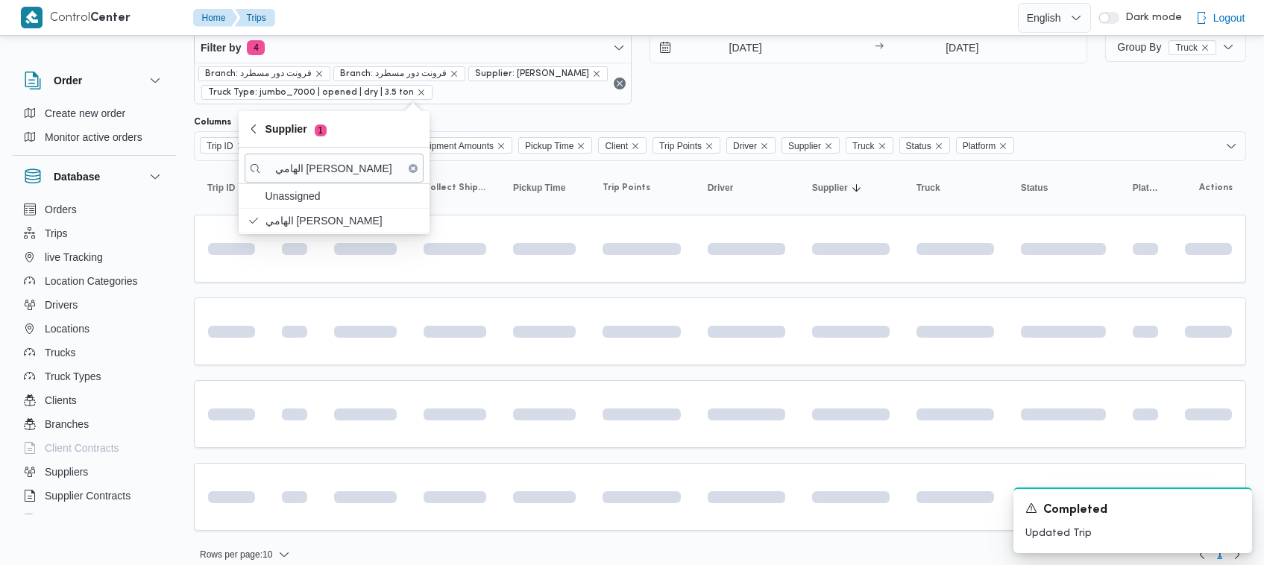
click at [752, 83] on div "2/10/2025 → 2/10/2025" at bounding box center [869, 68] width 438 height 72
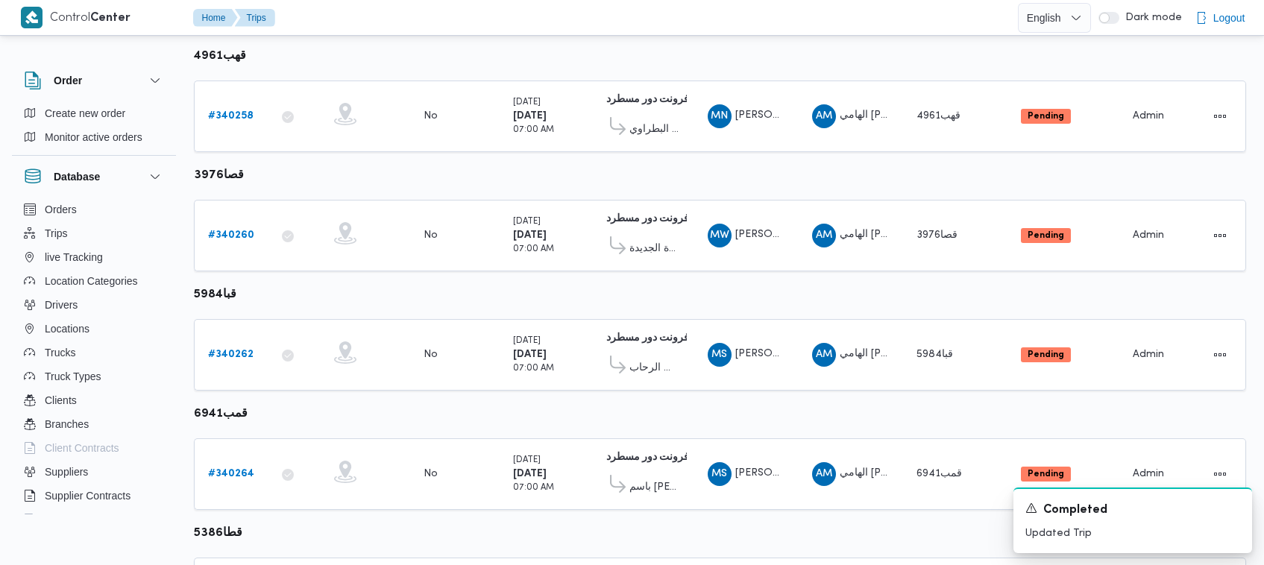
scroll to position [186, 0]
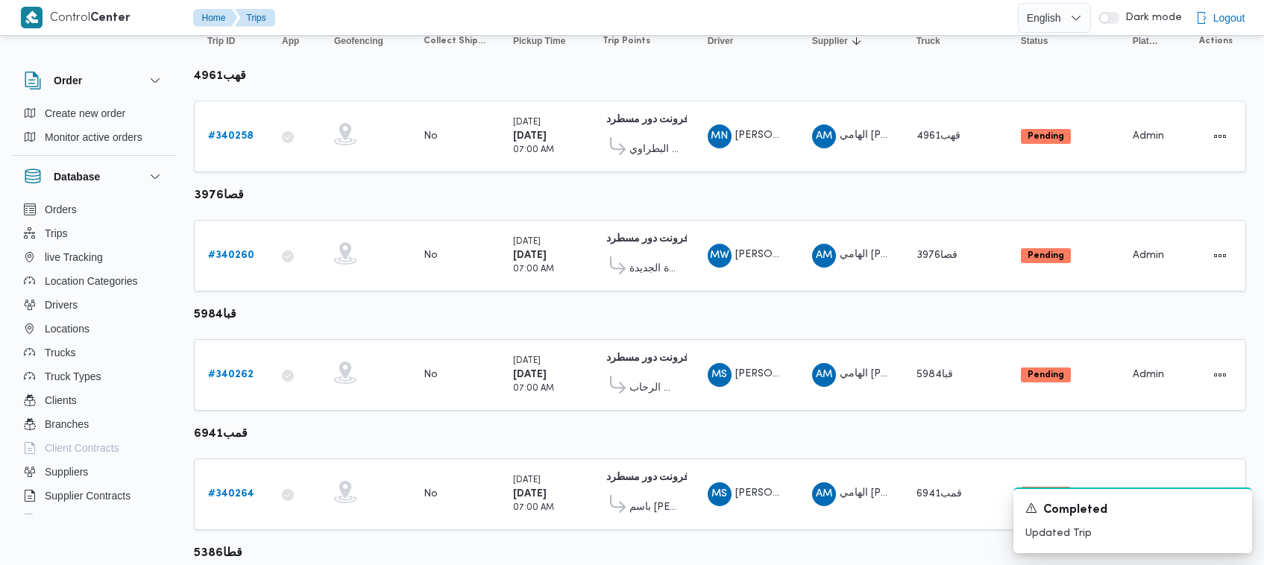
drag, startPoint x: 1257, startPoint y: 116, endPoint x: 1247, endPoint y: 95, distance: 23.0
click at [1247, 95] on div "Order Create new order Monitor active orders Database Orders Trips live Trackin…" at bounding box center [632, 575] width 1264 height 1428
click at [239, 134] on b "# 340258" at bounding box center [230, 136] width 45 height 10
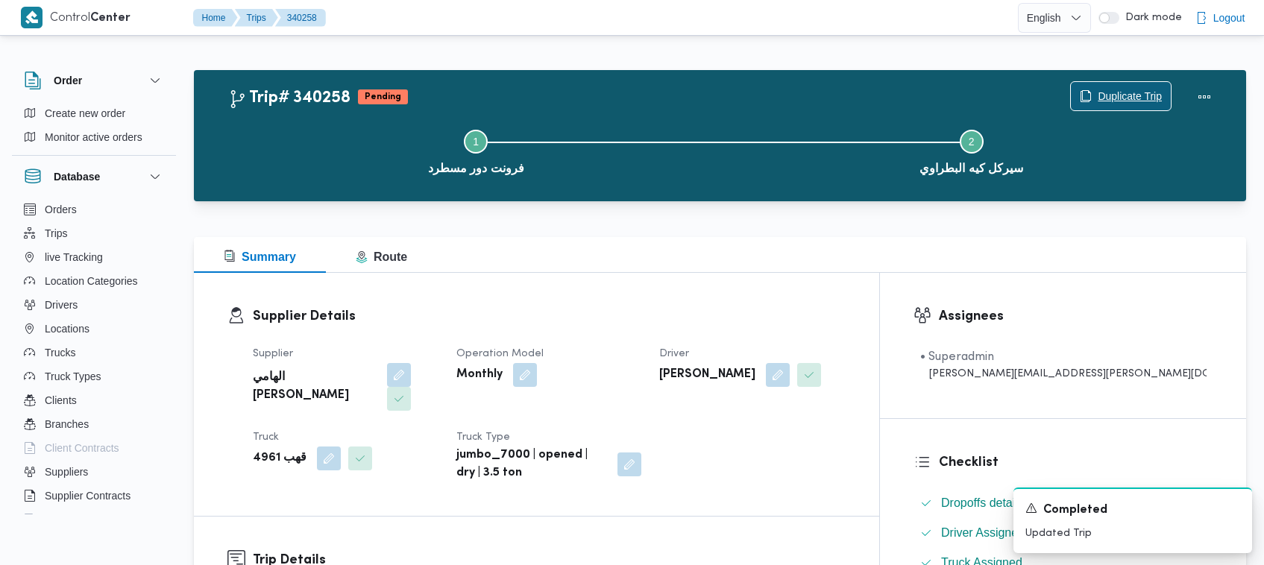
click at [1127, 90] on span "Duplicate Trip" at bounding box center [1130, 96] width 64 height 18
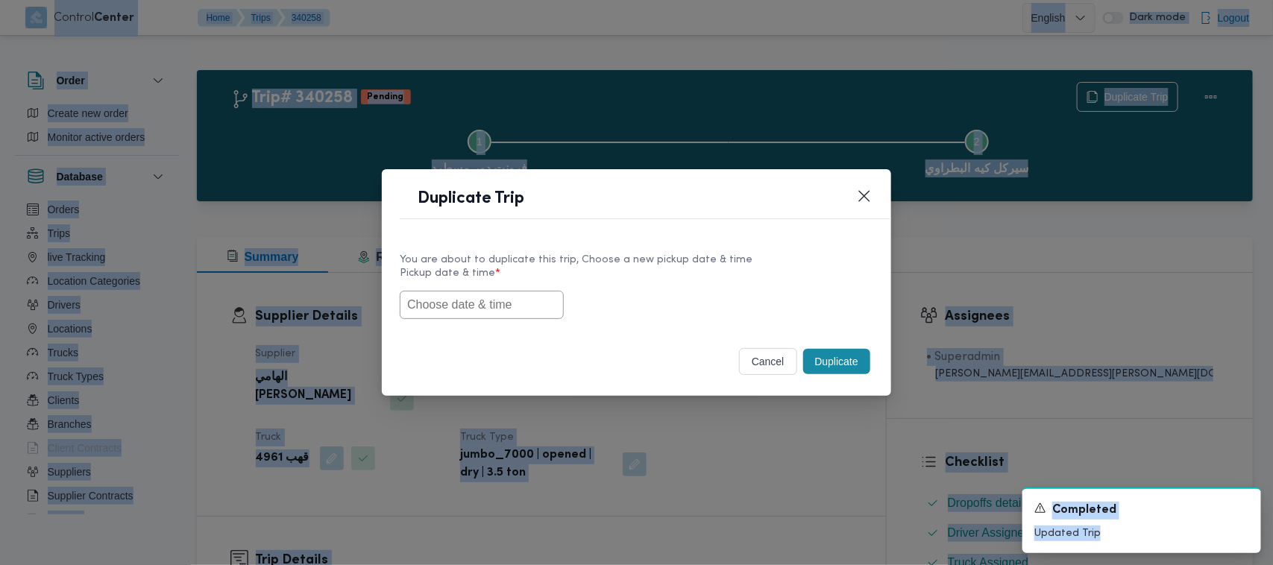
click at [429, 303] on input "text" at bounding box center [482, 305] width 164 height 28
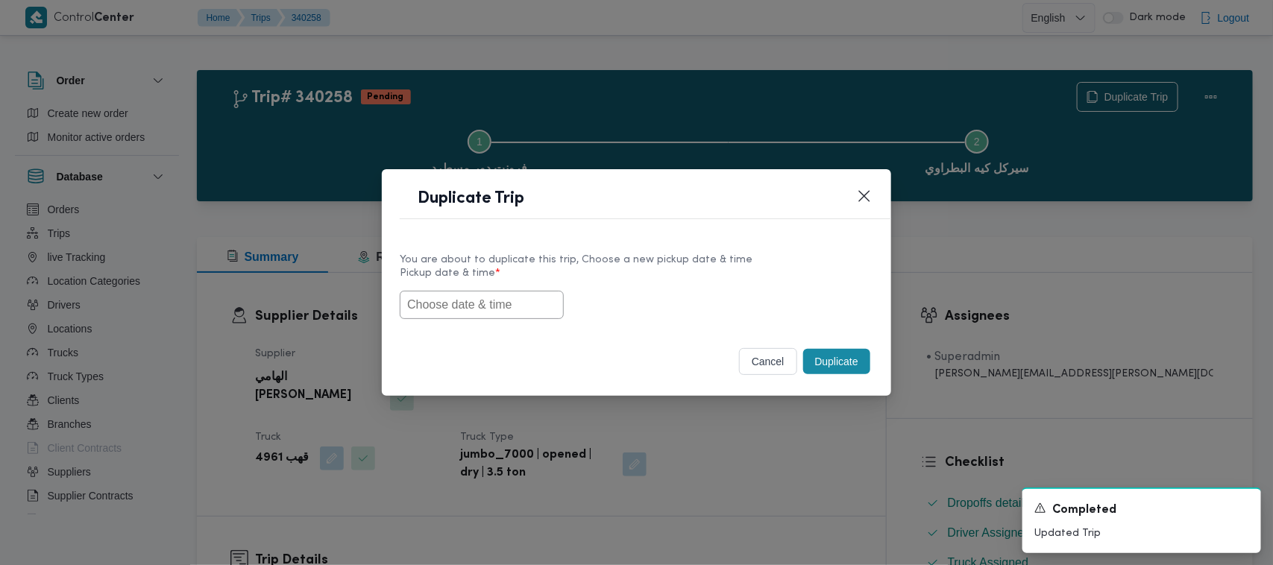
paste input "04/10/2025 7:00AM"
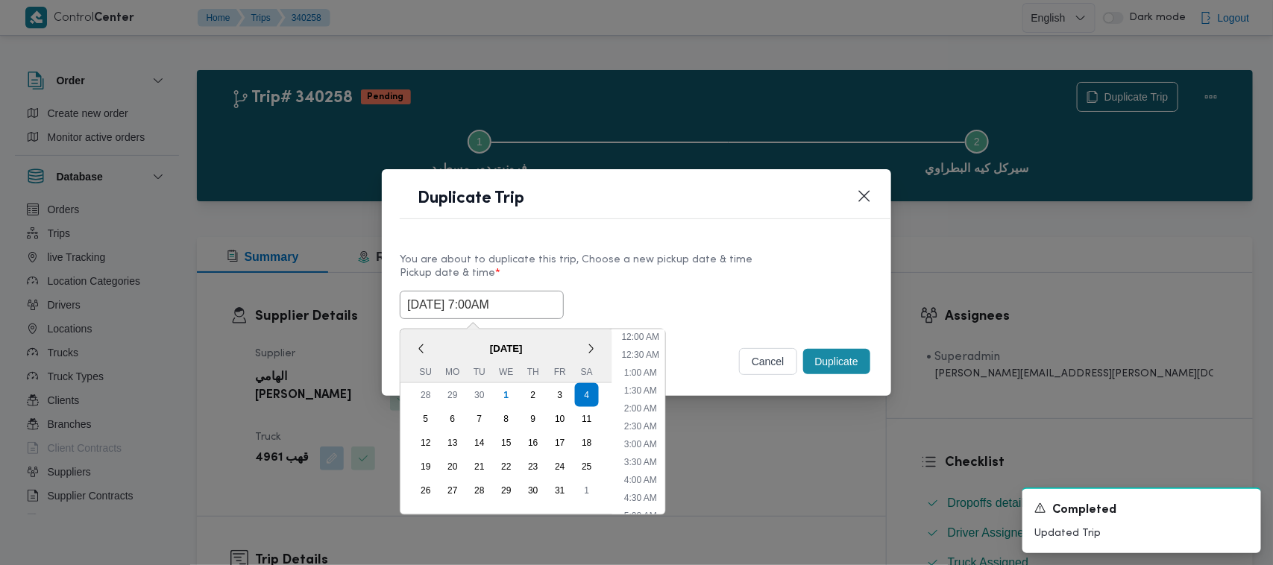
scroll to position [328, 0]
type input "04/10/2025 7:00AM"
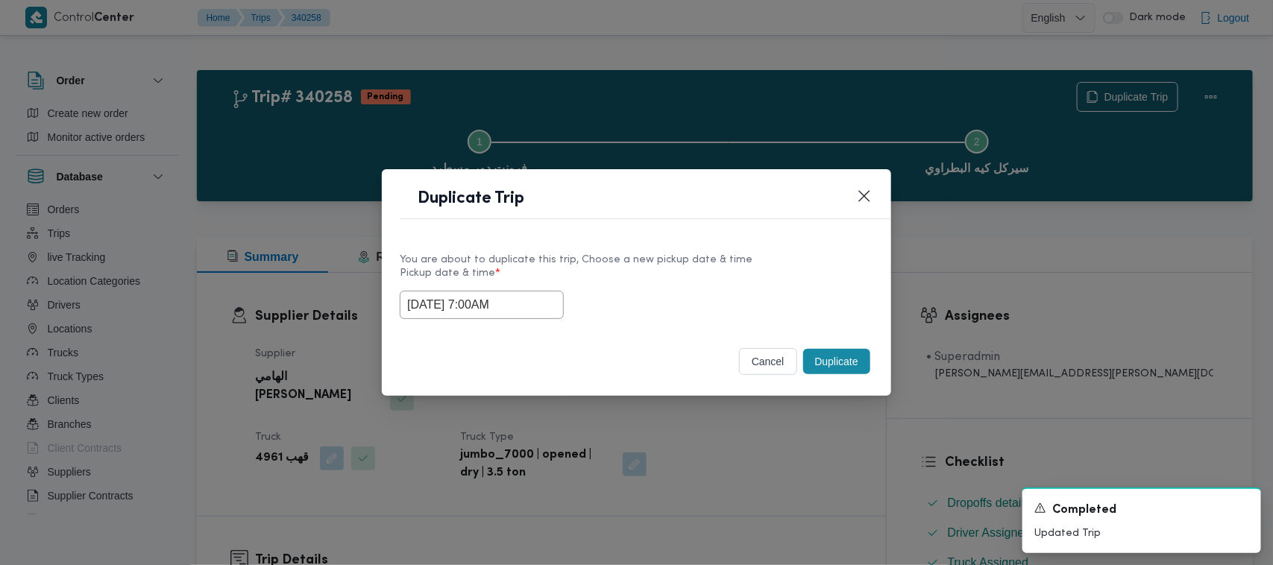
click at [709, 281] on label "Pickup date & time *" at bounding box center [637, 279] width 474 height 23
click at [830, 359] on button "Duplicate" at bounding box center [836, 361] width 67 height 25
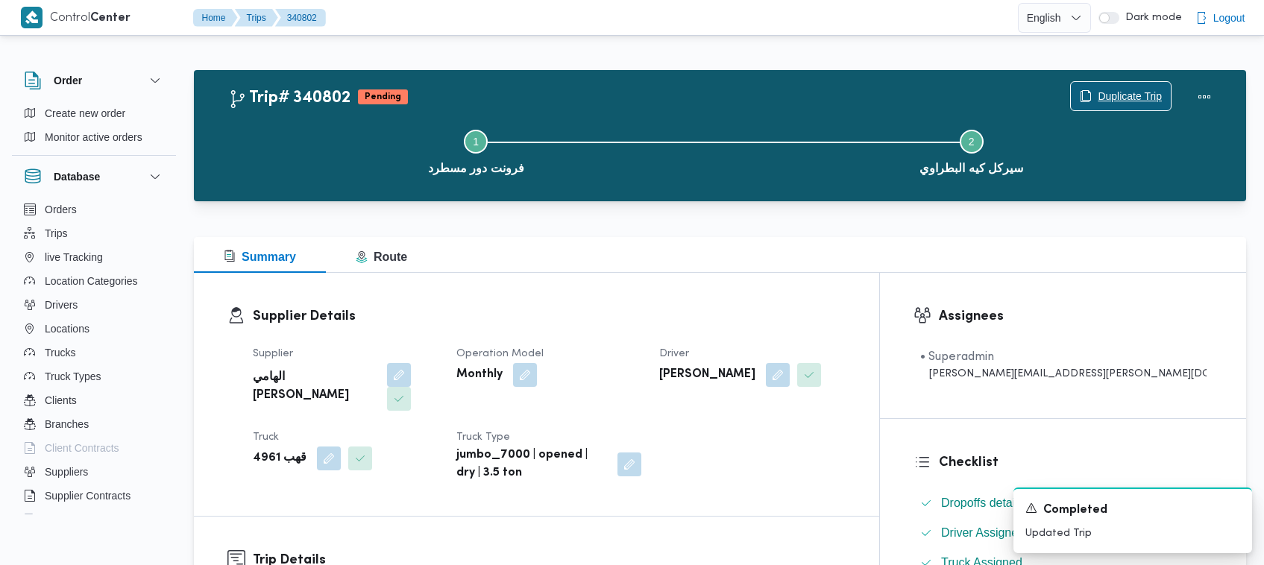
click at [1112, 91] on span "Duplicate Trip" at bounding box center [1130, 96] width 64 height 18
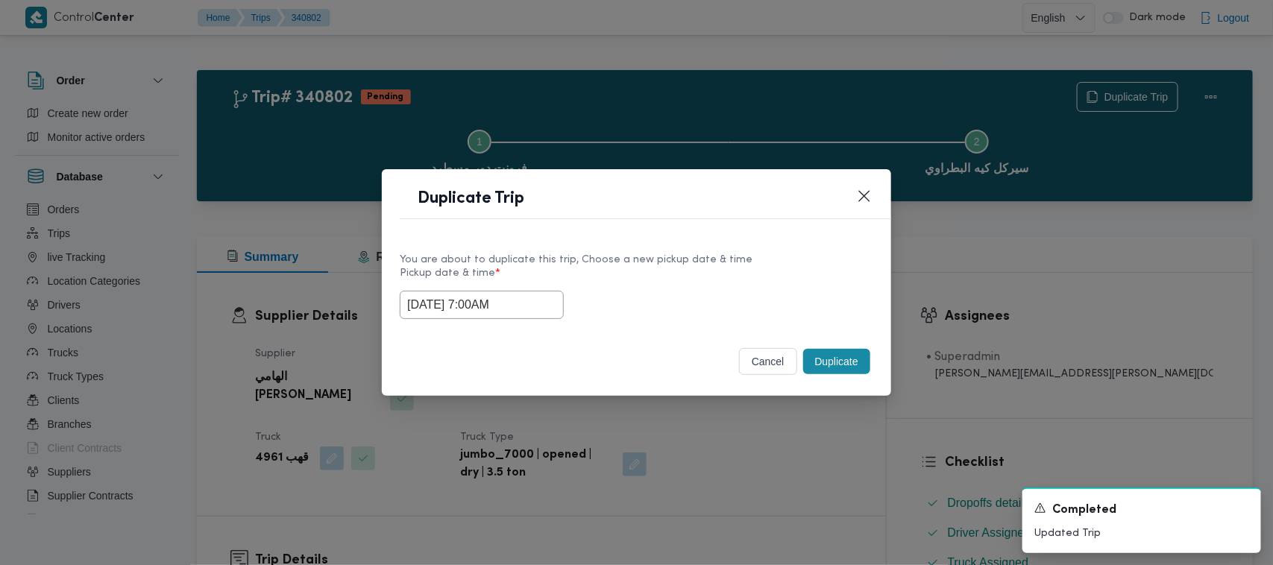
click at [521, 311] on input "04/10/2025 7:00AM" at bounding box center [482, 305] width 164 height 28
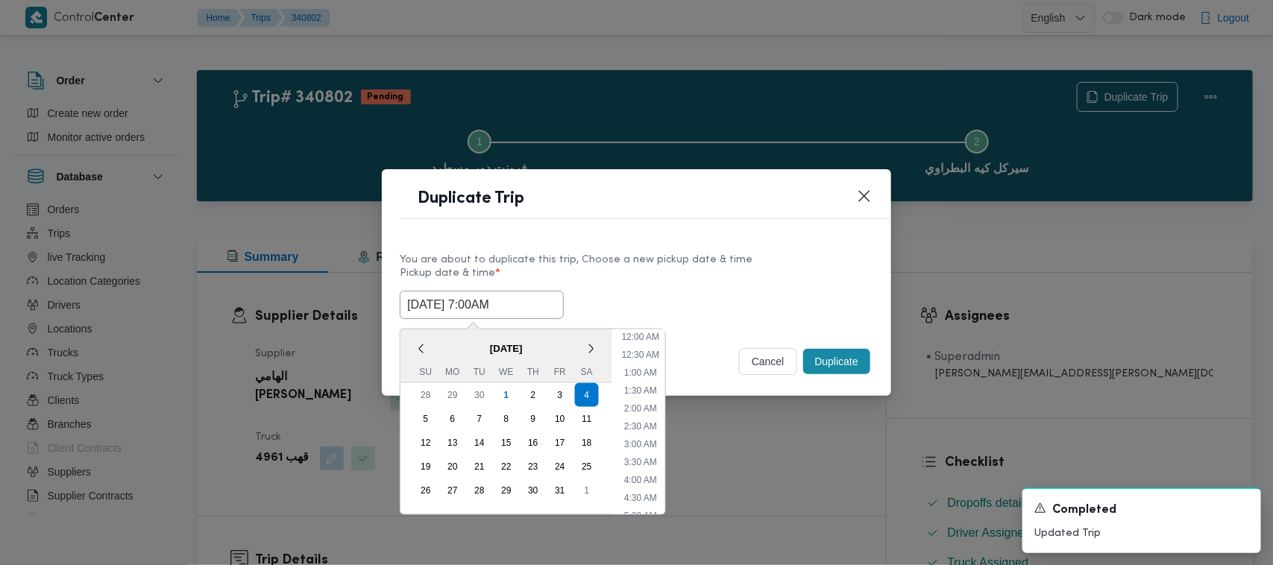
scroll to position [166, 0]
click at [430, 416] on div "5" at bounding box center [426, 419] width 28 height 28
type input "05/10/2025 7:00AM"
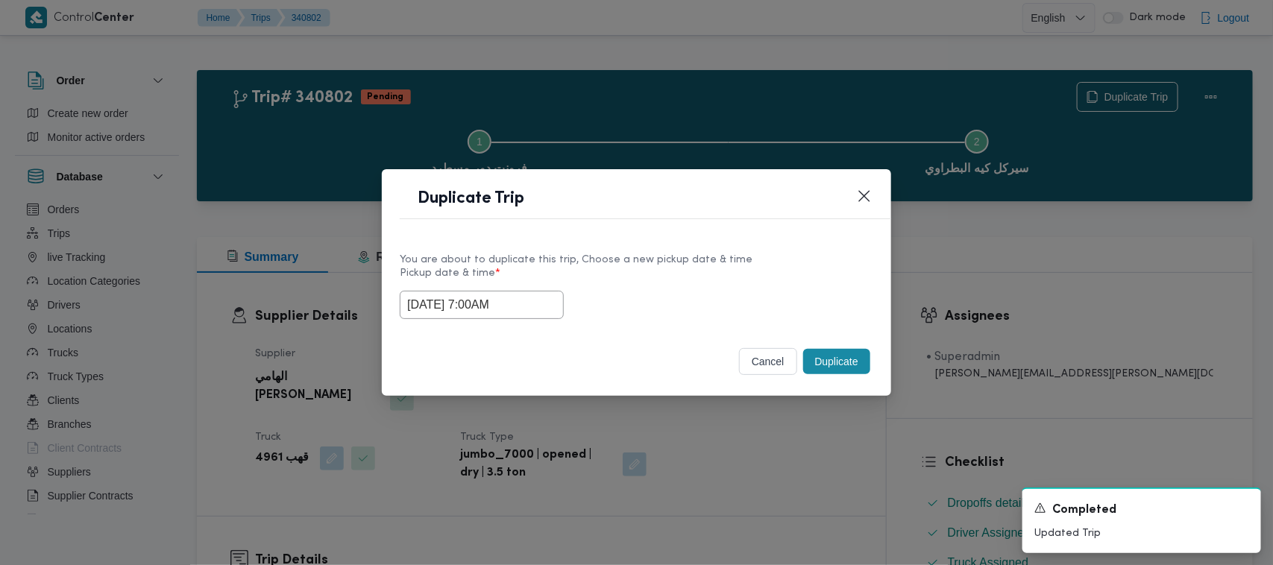
drag, startPoint x: 662, startPoint y: 260, endPoint x: 729, endPoint y: 285, distance: 71.1
click at [668, 257] on div "You are about to duplicate this trip, Choose a new pickup date & time" at bounding box center [637, 260] width 474 height 16
click at [832, 359] on button "Duplicate" at bounding box center [836, 361] width 67 height 25
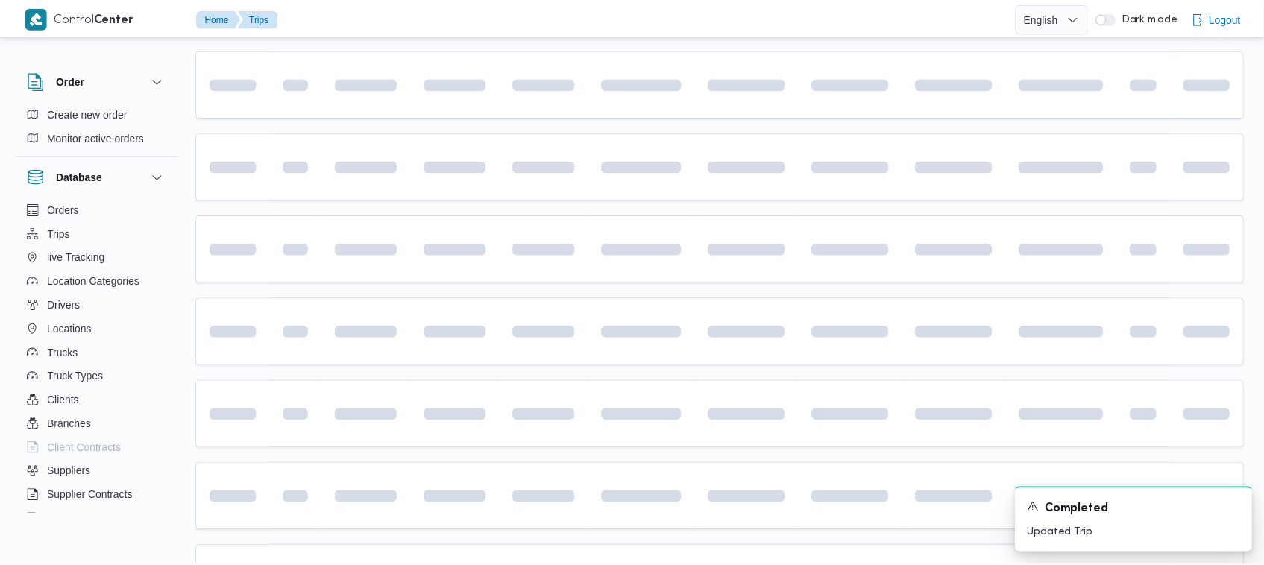
scroll to position [205, 0]
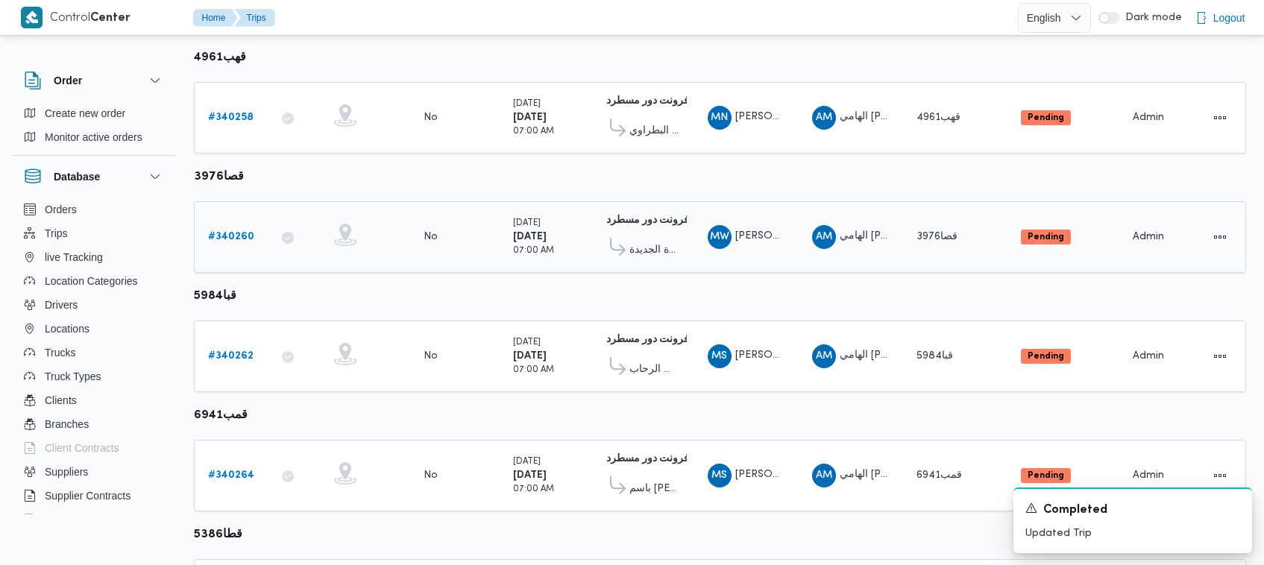
click at [231, 224] on div "# 340260" at bounding box center [231, 237] width 59 height 30
click at [230, 232] on b "# 340260" at bounding box center [231, 237] width 46 height 10
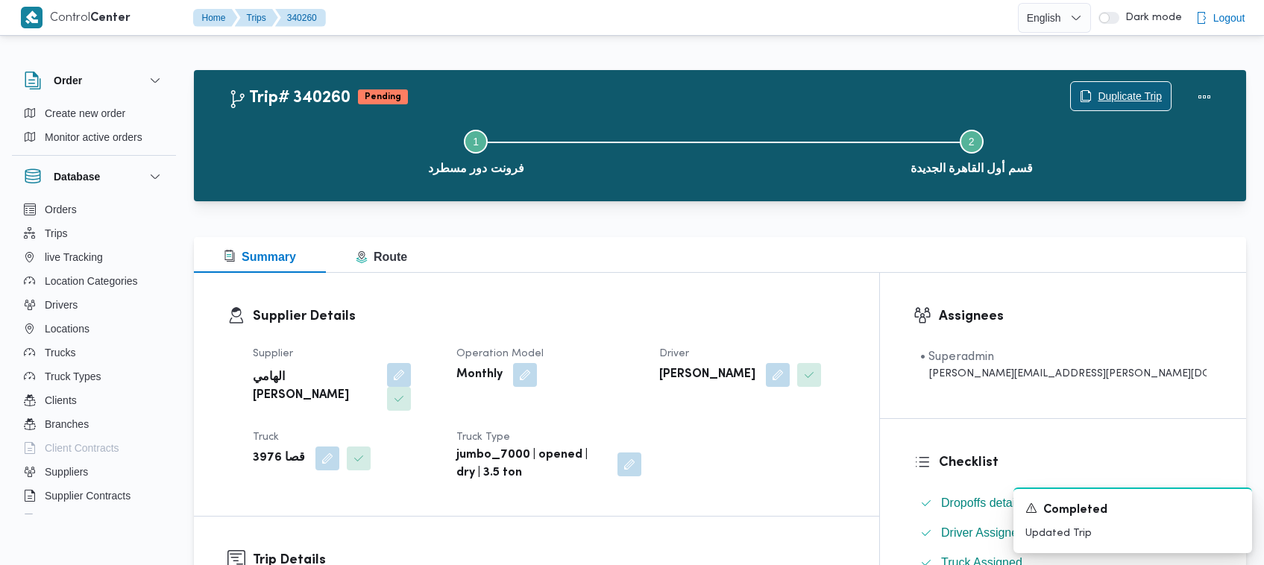
click at [1094, 95] on span "Duplicate Trip" at bounding box center [1121, 96] width 100 height 28
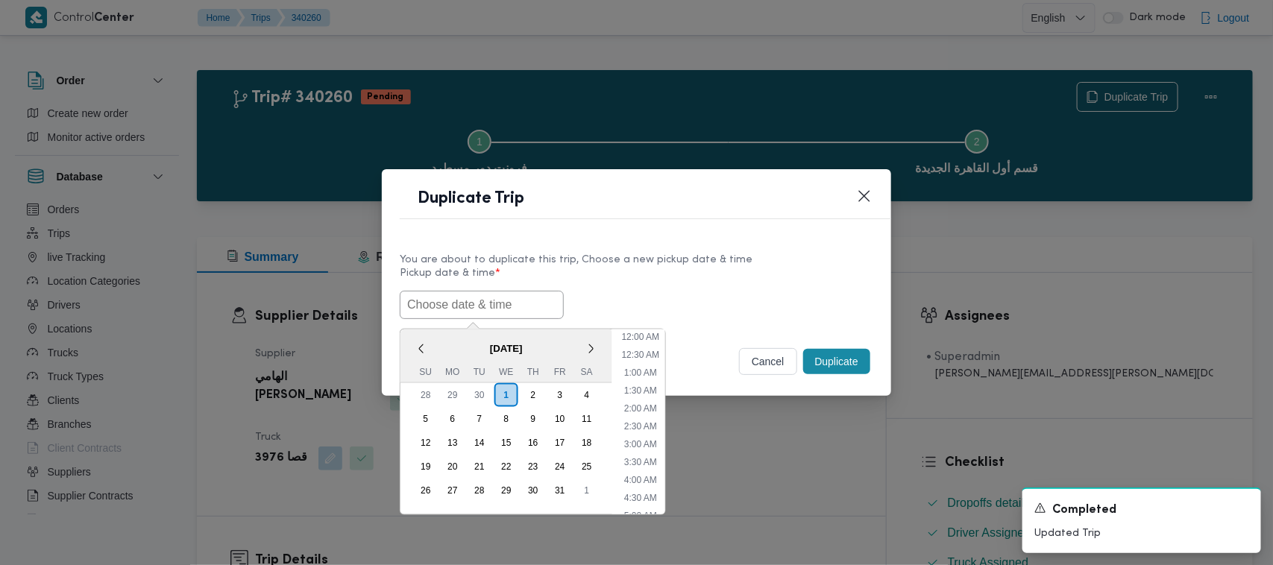
drag, startPoint x: 486, startPoint y: 298, endPoint x: 511, endPoint y: 293, distance: 25.9
click at [486, 298] on input "text" at bounding box center [482, 305] width 164 height 28
paste input "04/10/2025 7:00AM"
type input "04/10/2025 7:00AM"
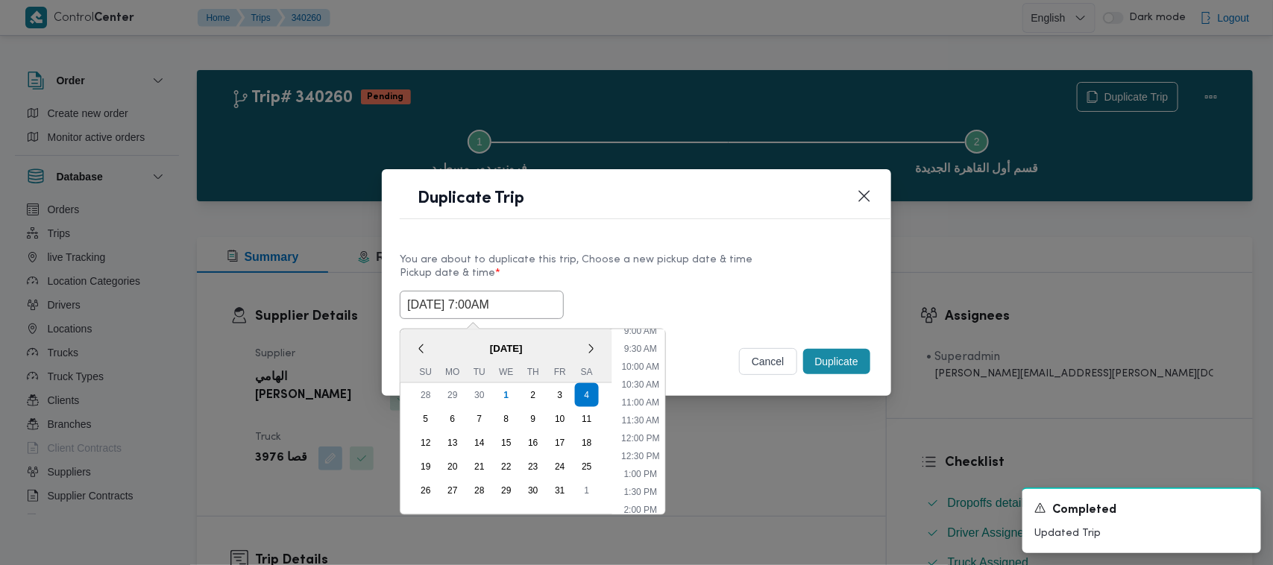
drag, startPoint x: 679, startPoint y: 277, endPoint x: 714, endPoint y: 284, distance: 35.1
click at [682, 277] on label "Pickup date & time *" at bounding box center [637, 279] width 474 height 23
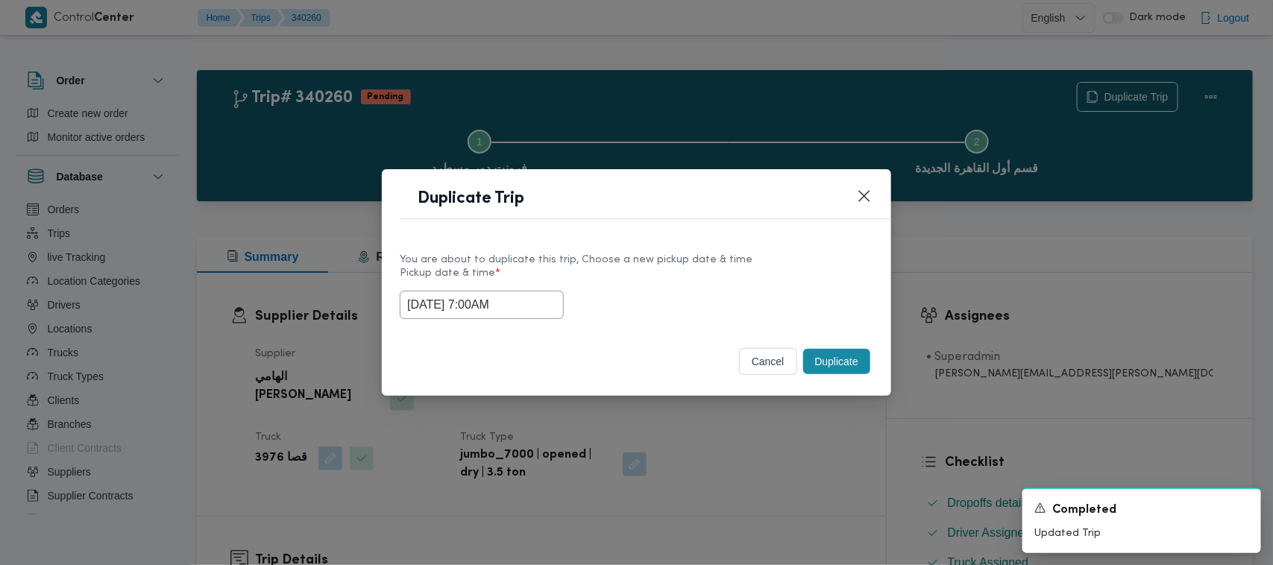
click at [826, 369] on button "Duplicate" at bounding box center [836, 361] width 67 height 25
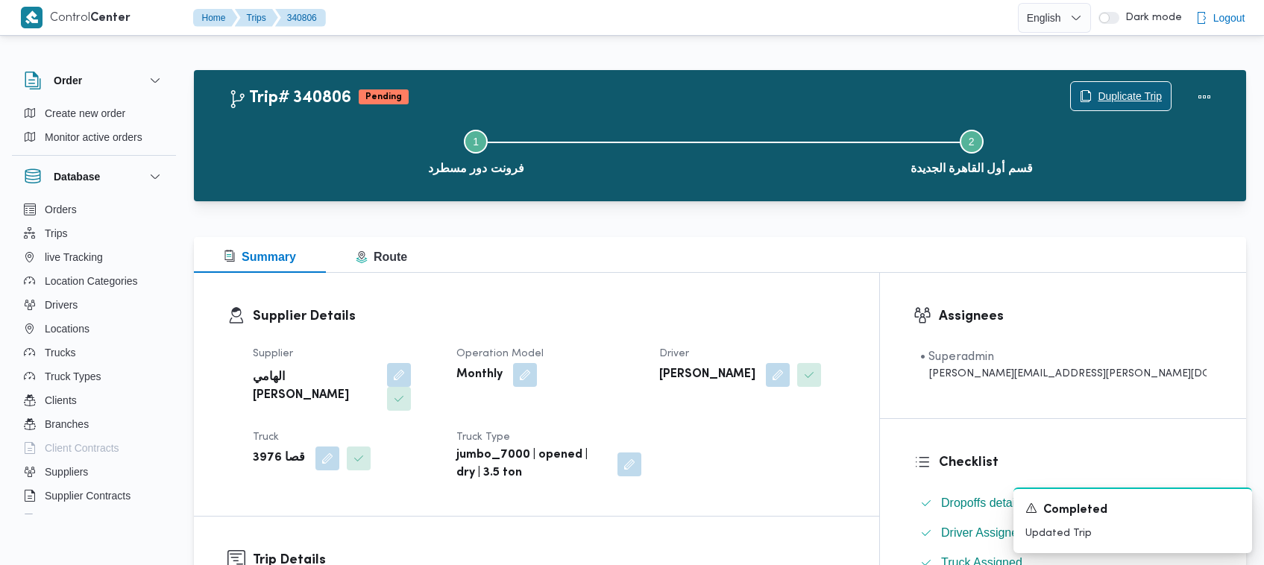
click at [1123, 88] on span "Duplicate Trip" at bounding box center [1130, 96] width 64 height 18
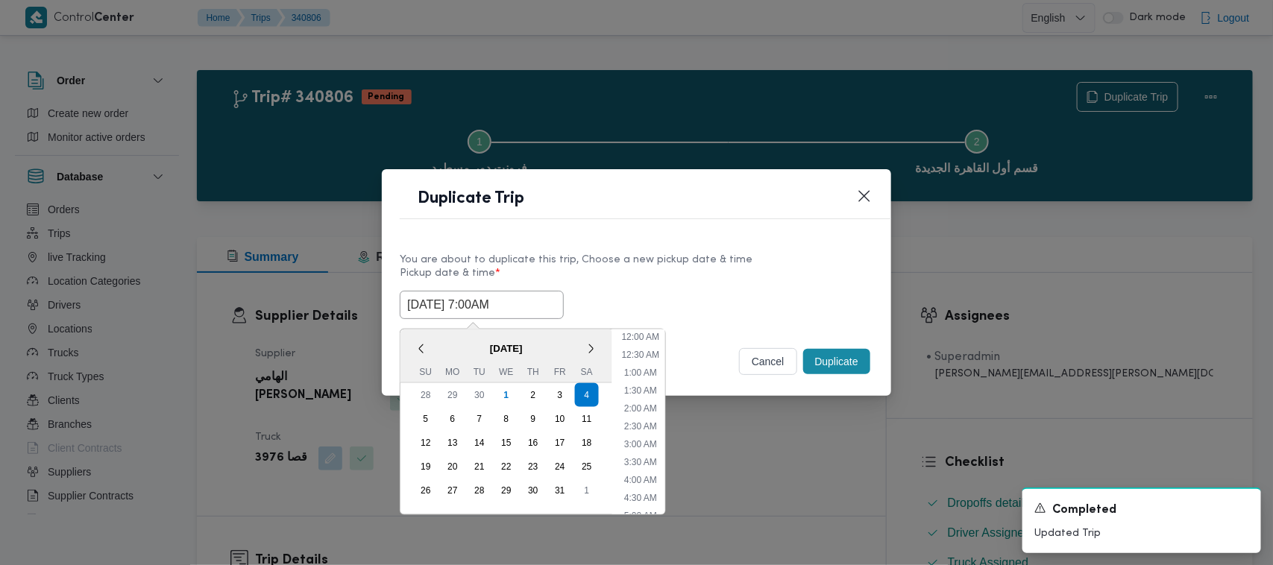
click at [524, 302] on input "04/10/2025 7:00AM" at bounding box center [482, 305] width 164 height 28
click at [414, 420] on div "5" at bounding box center [426, 419] width 28 height 28
type input "05/10/2025 7:00AM"
click at [715, 273] on label "Pickup date & time *" at bounding box center [637, 279] width 474 height 23
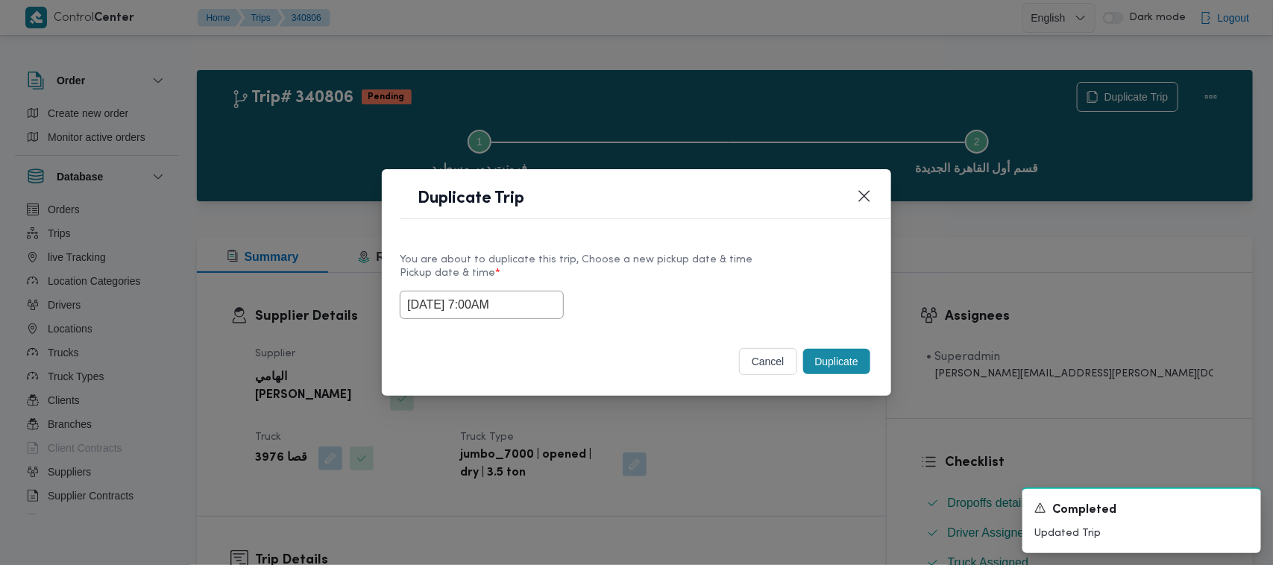
click at [860, 368] on button "Duplicate" at bounding box center [836, 361] width 67 height 25
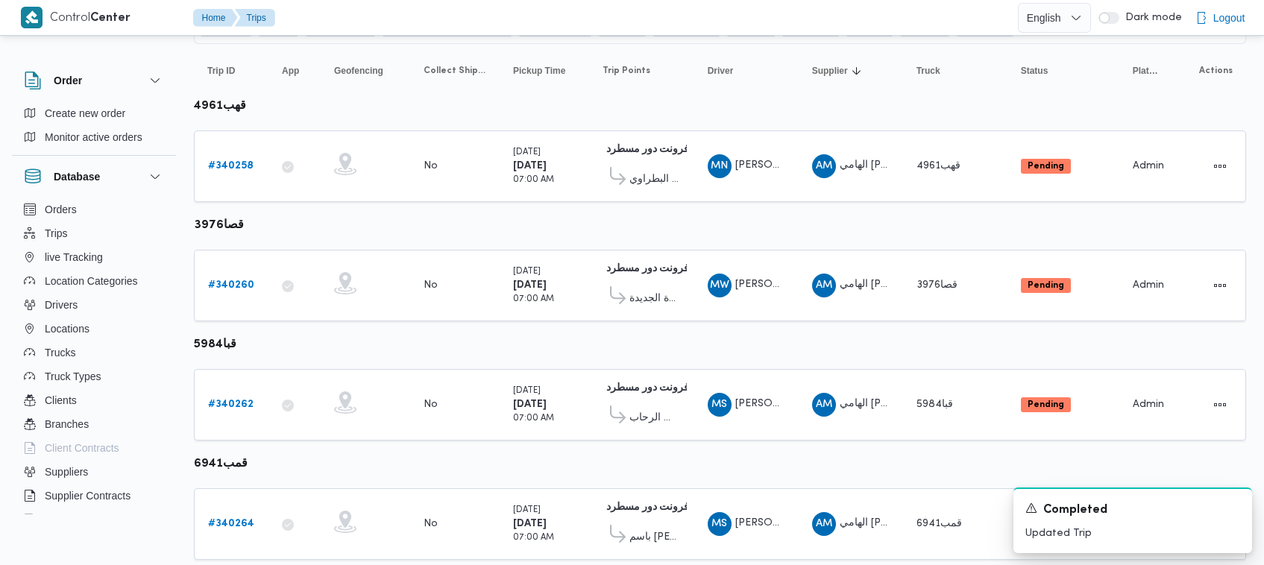
scroll to position [149, 0]
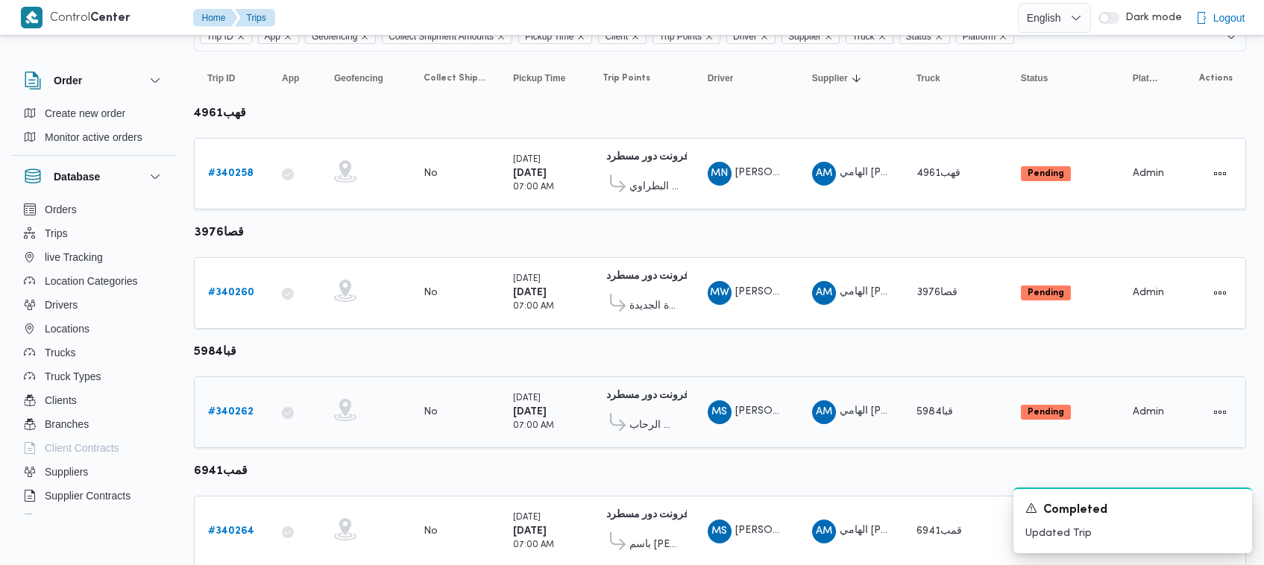
click at [230, 411] on b "# 340262" at bounding box center [230, 412] width 45 height 10
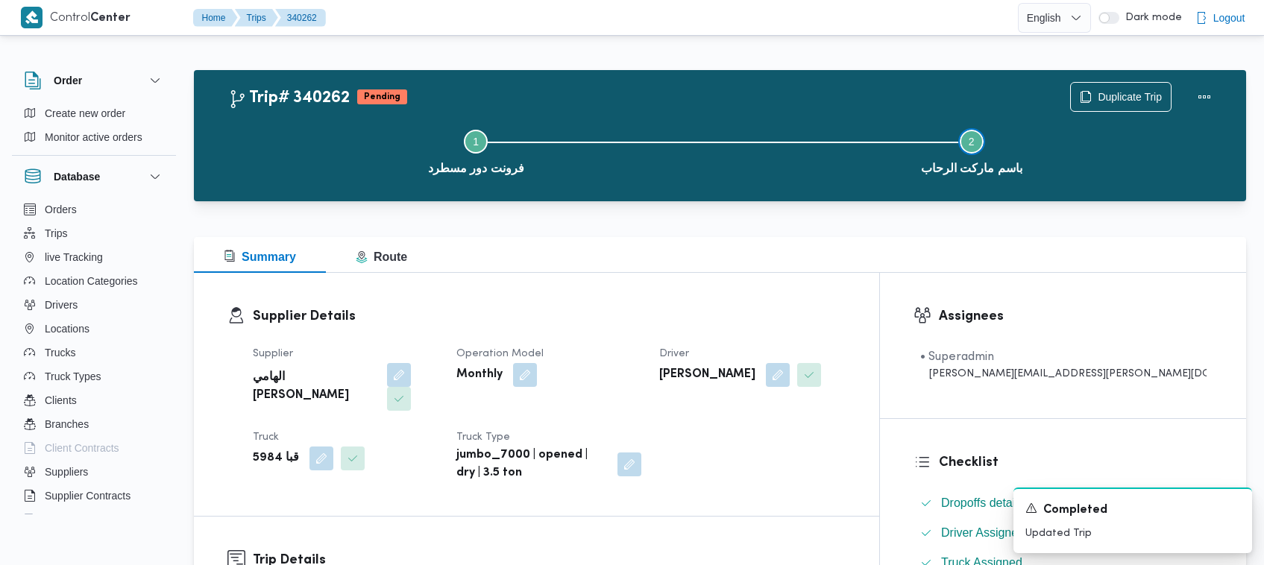
click at [1100, 112] on button "Step 2 is incomplete 2 باسم ماركت الرحاب" at bounding box center [972, 151] width 496 height 78
click at [1101, 98] on span "Duplicate Trip" at bounding box center [1130, 96] width 64 height 18
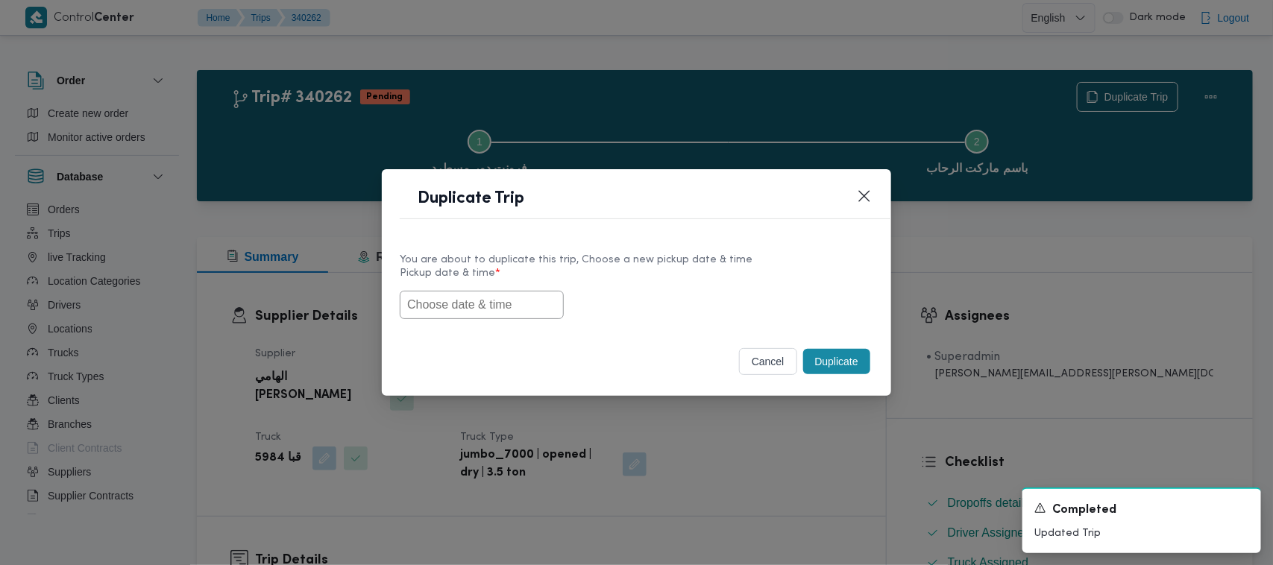
drag, startPoint x: 494, startPoint y: 307, endPoint x: 523, endPoint y: 293, distance: 31.4
click at [492, 307] on input "text" at bounding box center [482, 305] width 164 height 28
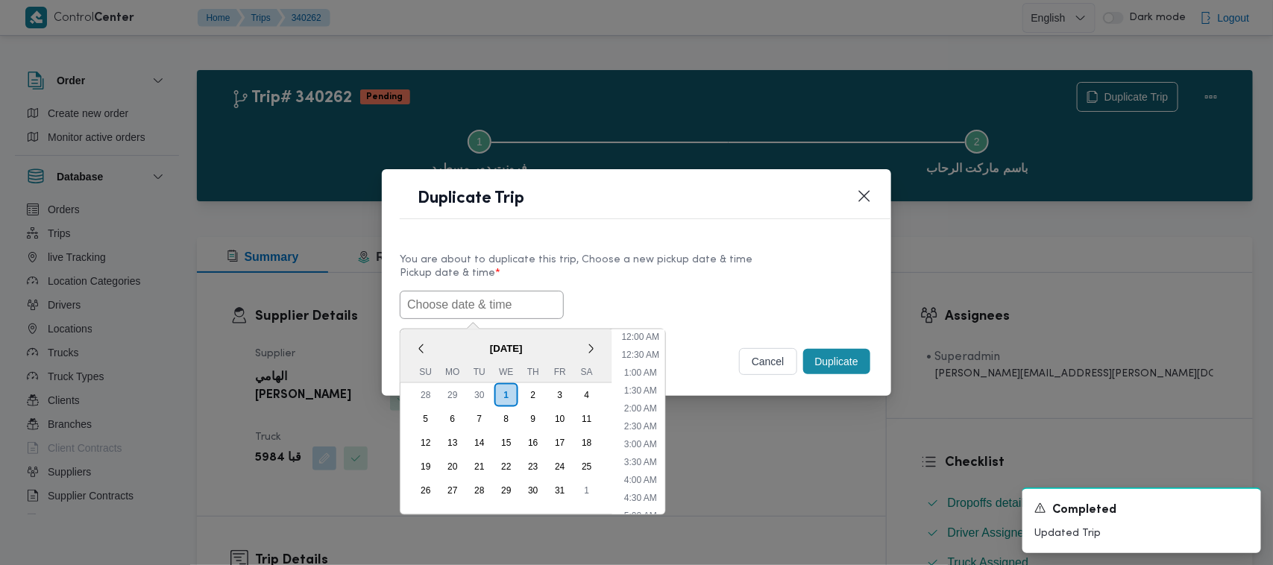
paste input "04/10/2025 7:00AM"
type input "04/10/2025 7:00AM"
drag, startPoint x: 712, startPoint y: 283, endPoint x: 766, endPoint y: 303, distance: 57.1
click at [720, 283] on label "Pickup date & time *" at bounding box center [637, 279] width 474 height 23
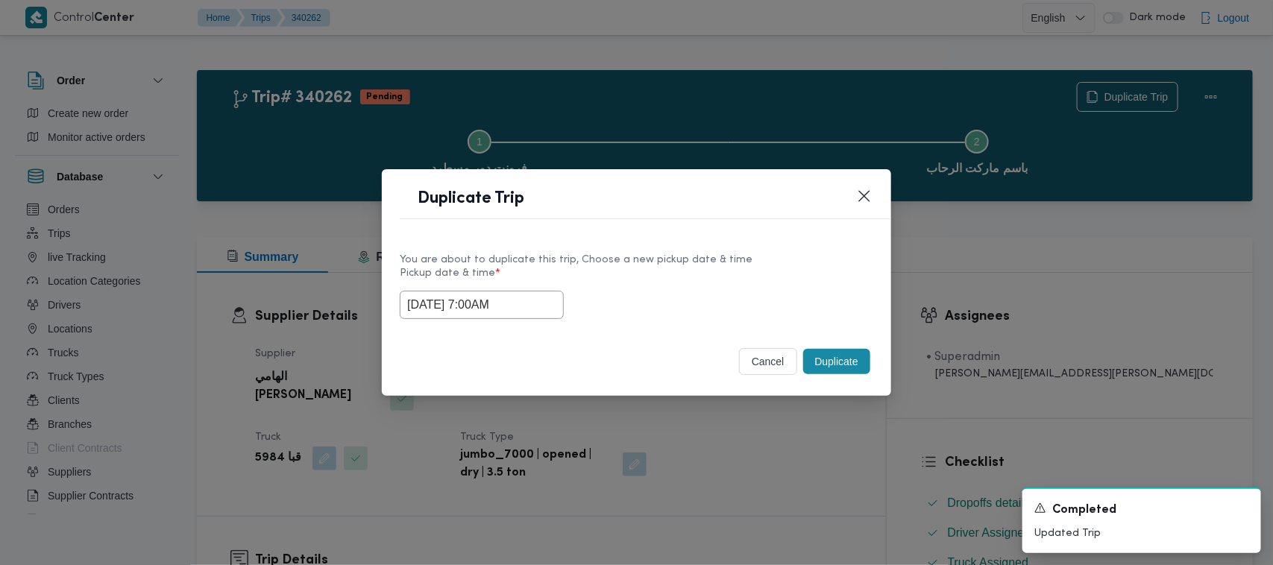
click at [818, 360] on button "Duplicate" at bounding box center [836, 361] width 67 height 25
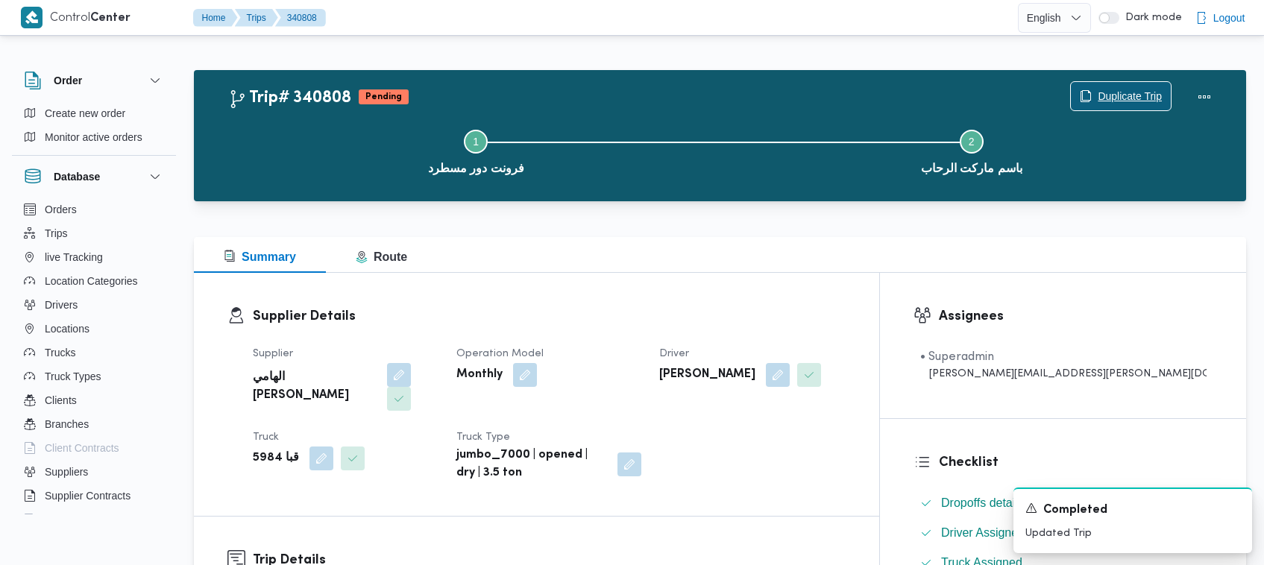
click at [1149, 87] on span "Duplicate Trip" at bounding box center [1130, 96] width 64 height 18
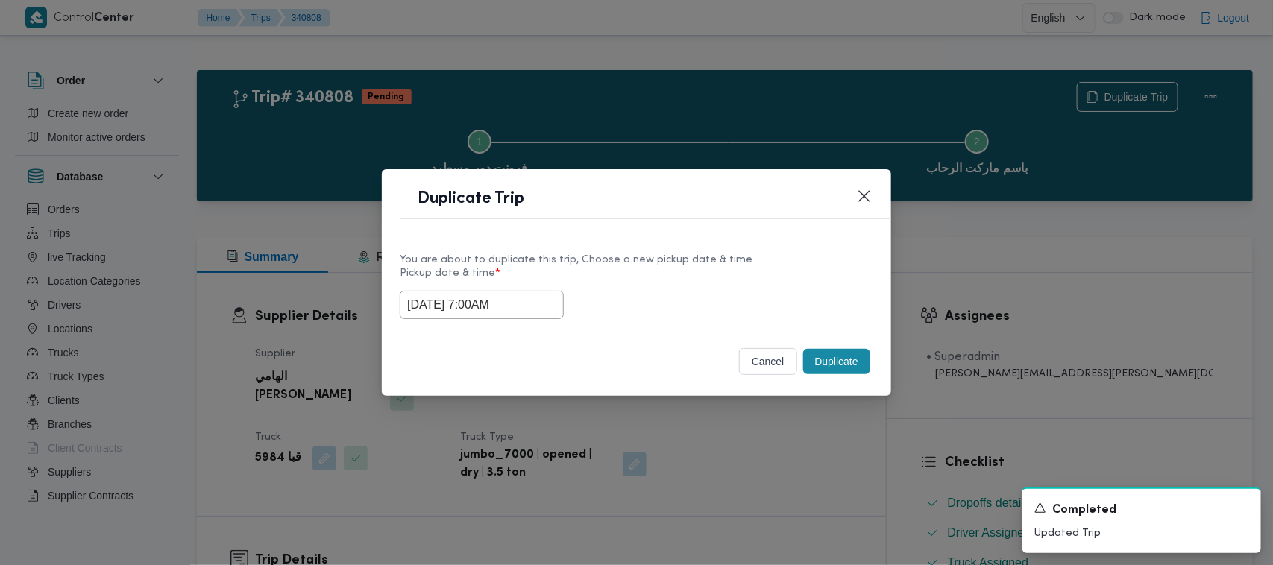
click at [556, 286] on label "Pickup date & time *" at bounding box center [637, 279] width 474 height 23
click at [548, 292] on input "04/10/2025 7:00AM" at bounding box center [482, 305] width 164 height 28
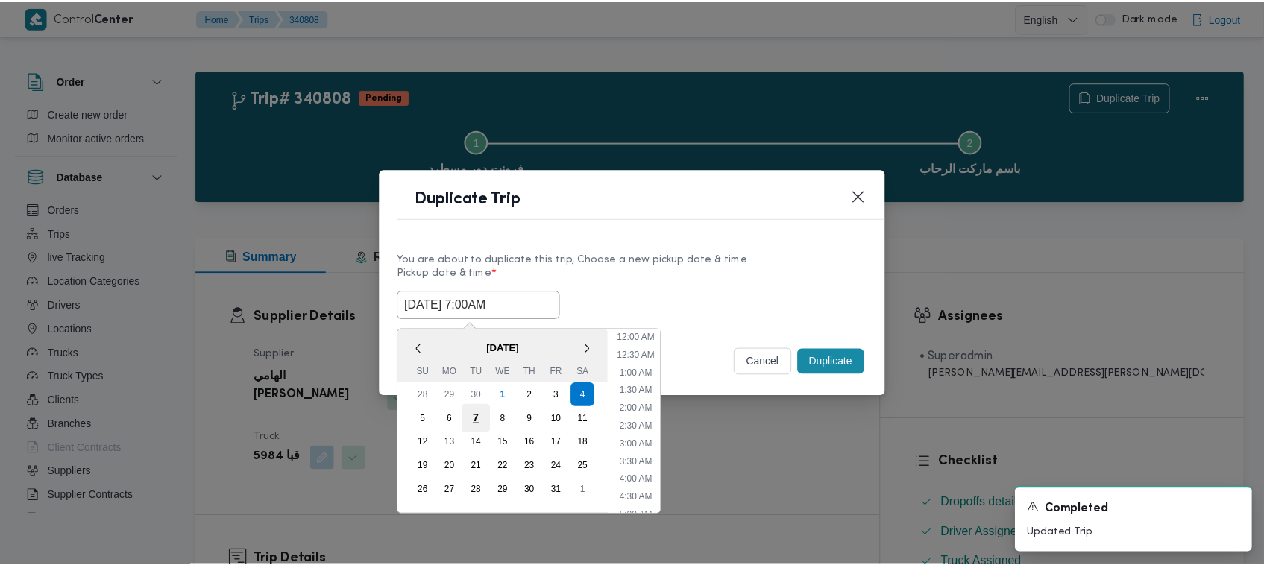
scroll to position [166, 0]
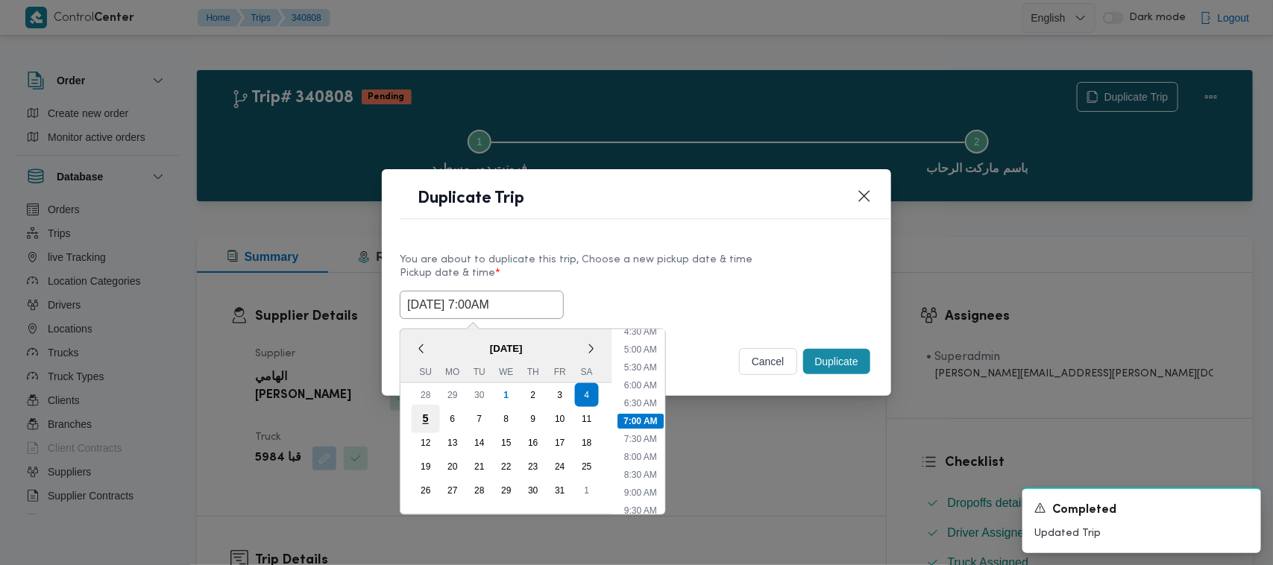
click at [425, 418] on div "5" at bounding box center [426, 419] width 28 height 28
type input "05/10/2025 7:00AM"
click at [668, 291] on div "05/10/2025 7:00AM < October 2025 > Su Mo Tu We Th Fr Sa 28 29 30 1 2 3 4 5 6 7 …" at bounding box center [637, 305] width 474 height 28
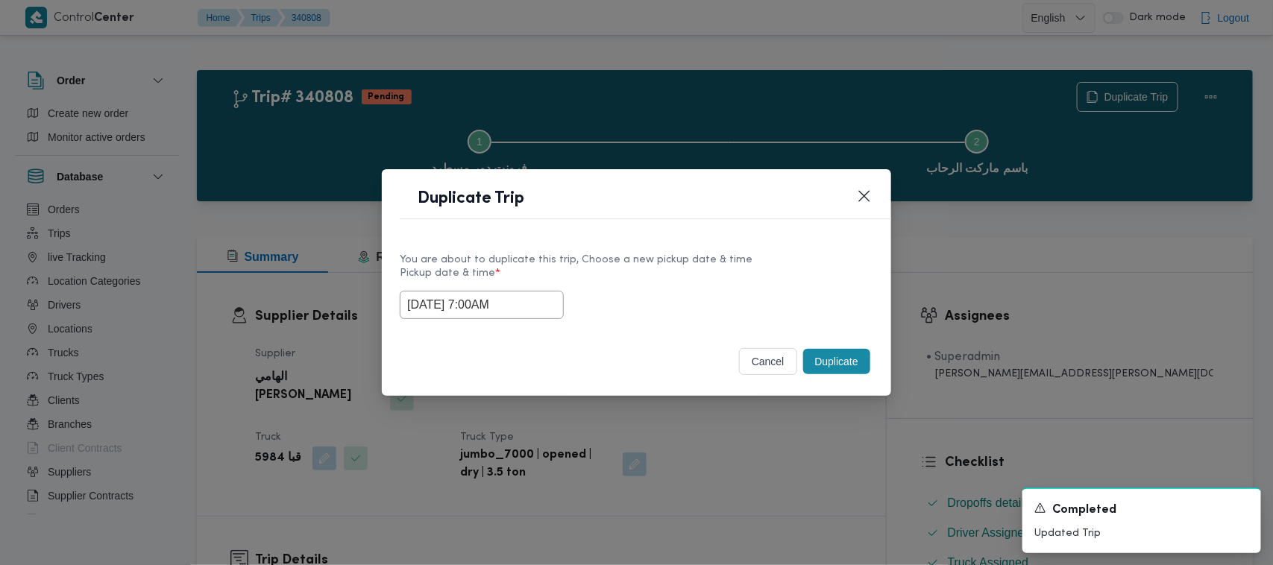
click at [826, 357] on button "Duplicate" at bounding box center [836, 361] width 67 height 25
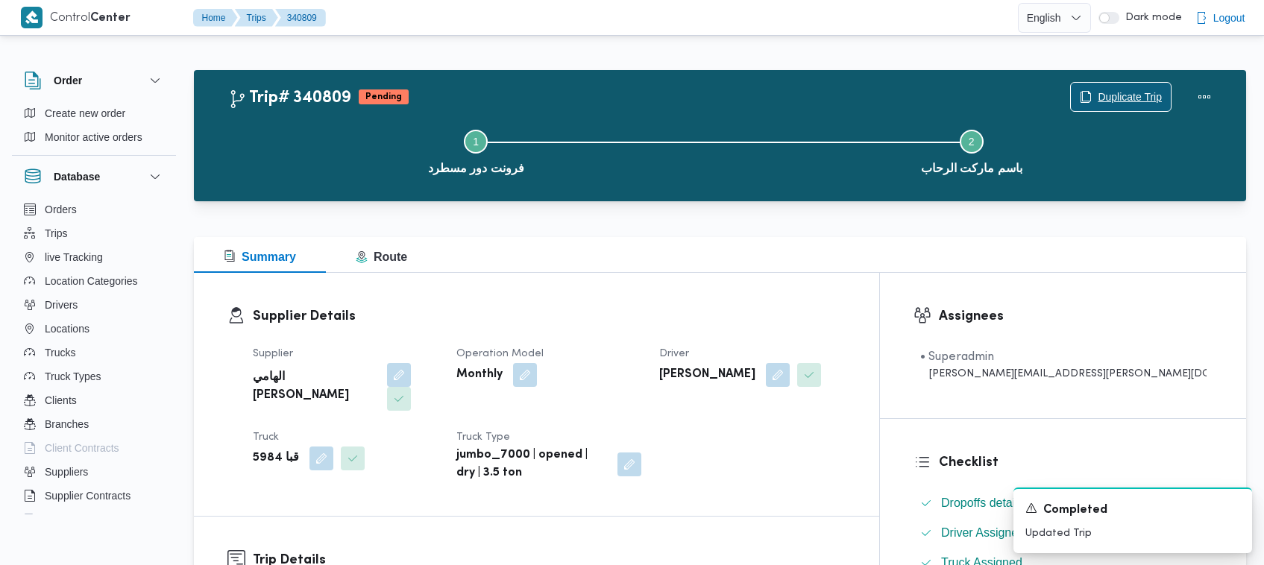
scroll to position [494, 0]
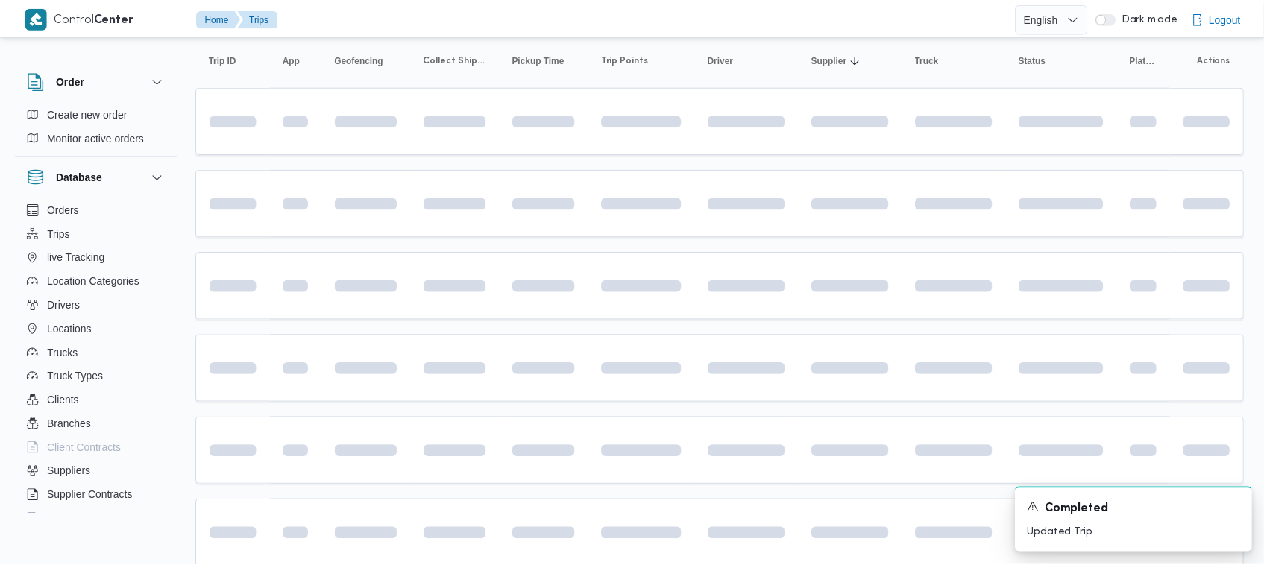
scroll to position [168, 0]
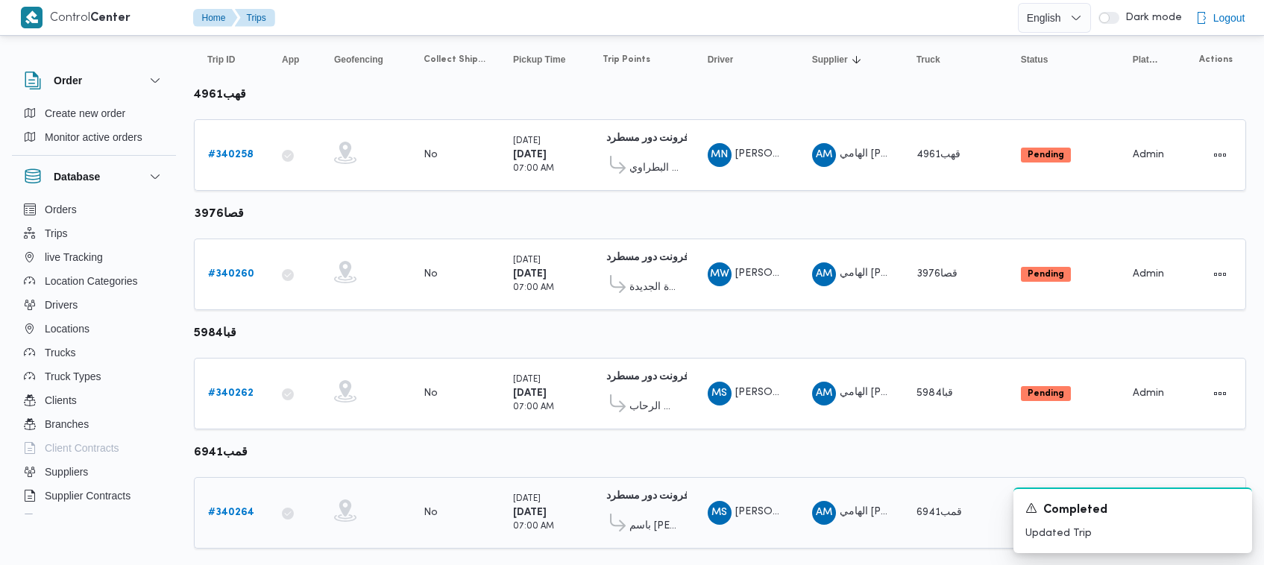
click at [228, 508] on b "# 340264" at bounding box center [231, 513] width 46 height 10
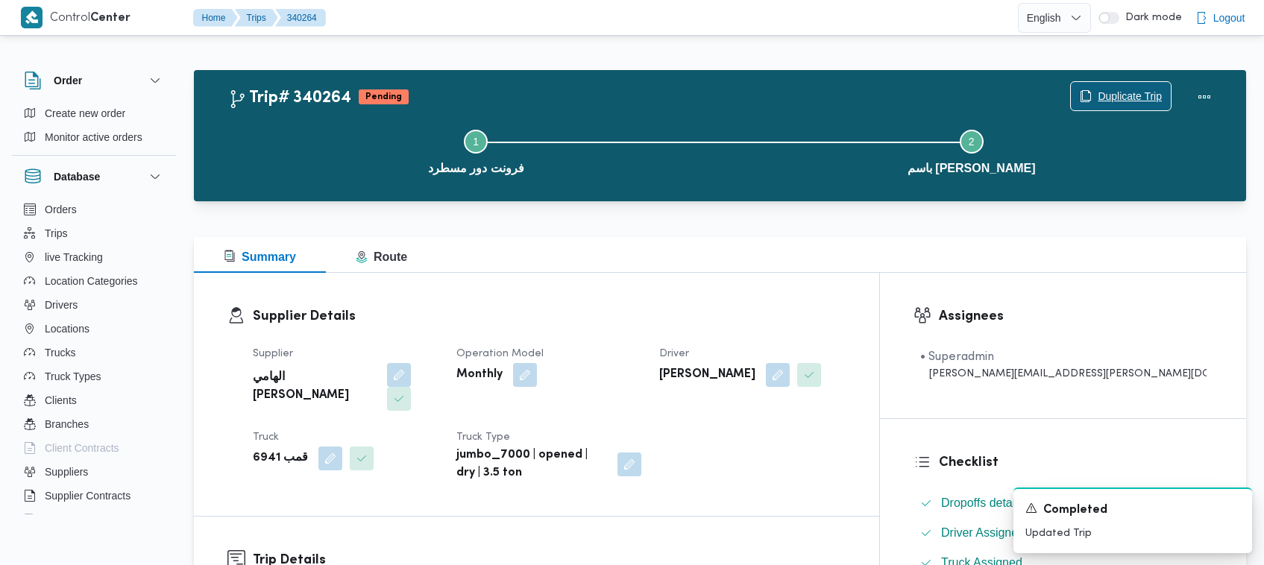
click at [1116, 87] on span "Duplicate Trip" at bounding box center [1121, 96] width 100 height 28
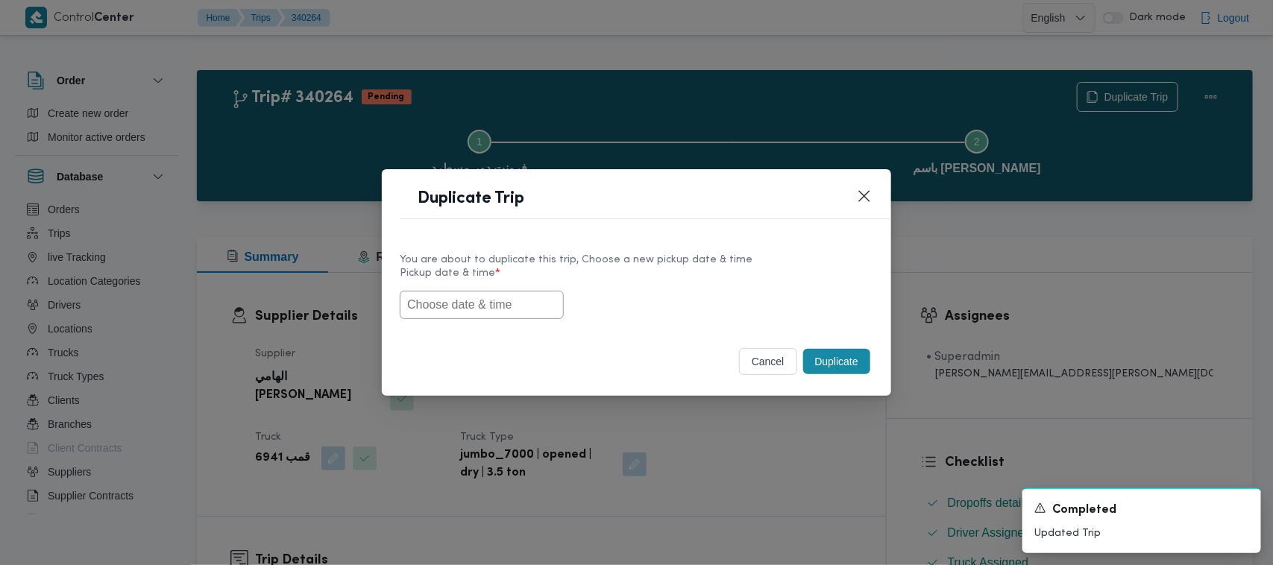
click at [448, 296] on input "text" at bounding box center [482, 305] width 164 height 28
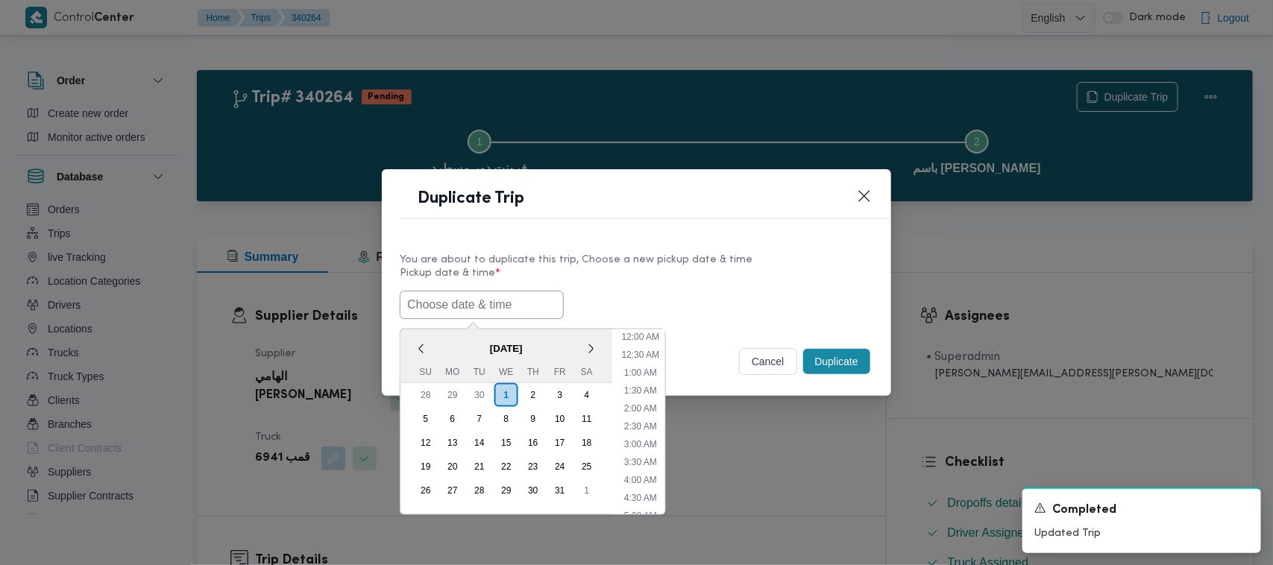
scroll to position [328, 0]
paste input "04/10/2025 7:00AM"
type input "04/10/2025 7:00AM"
click at [732, 307] on div "04/10/2025 7:00AM < October 2025 > Su Mo Tu We Th Fr Sa 28 29 30 1 2 3 4 5 6 7 …" at bounding box center [637, 305] width 474 height 28
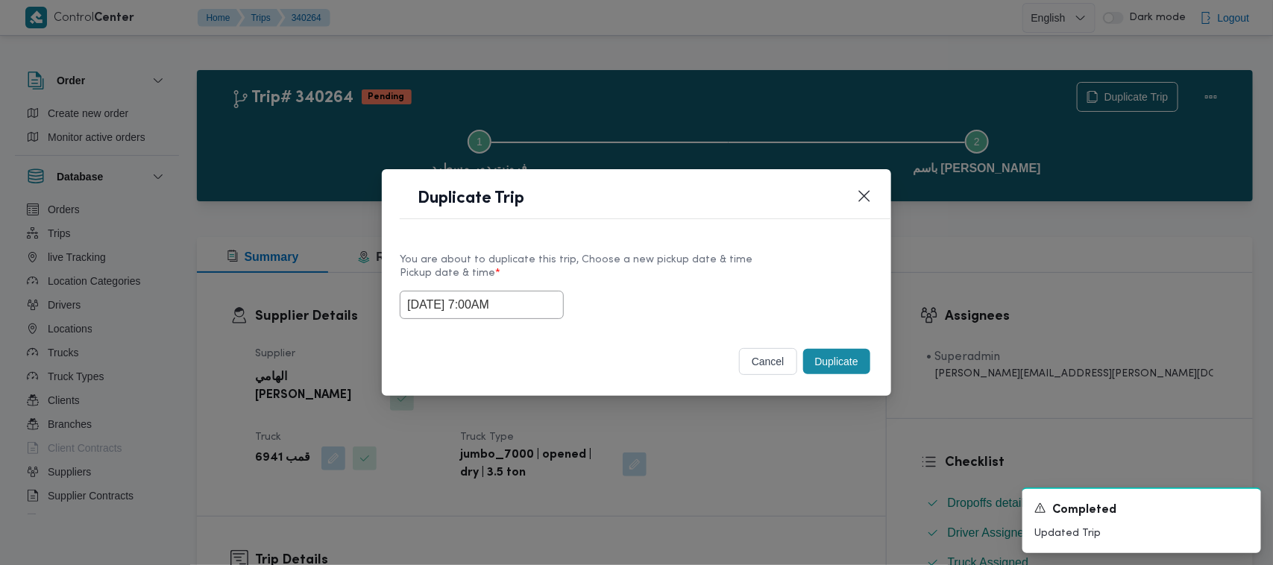
click at [852, 348] on div "Duplicate" at bounding box center [836, 361] width 73 height 31
click at [839, 364] on button "Duplicate" at bounding box center [836, 361] width 67 height 25
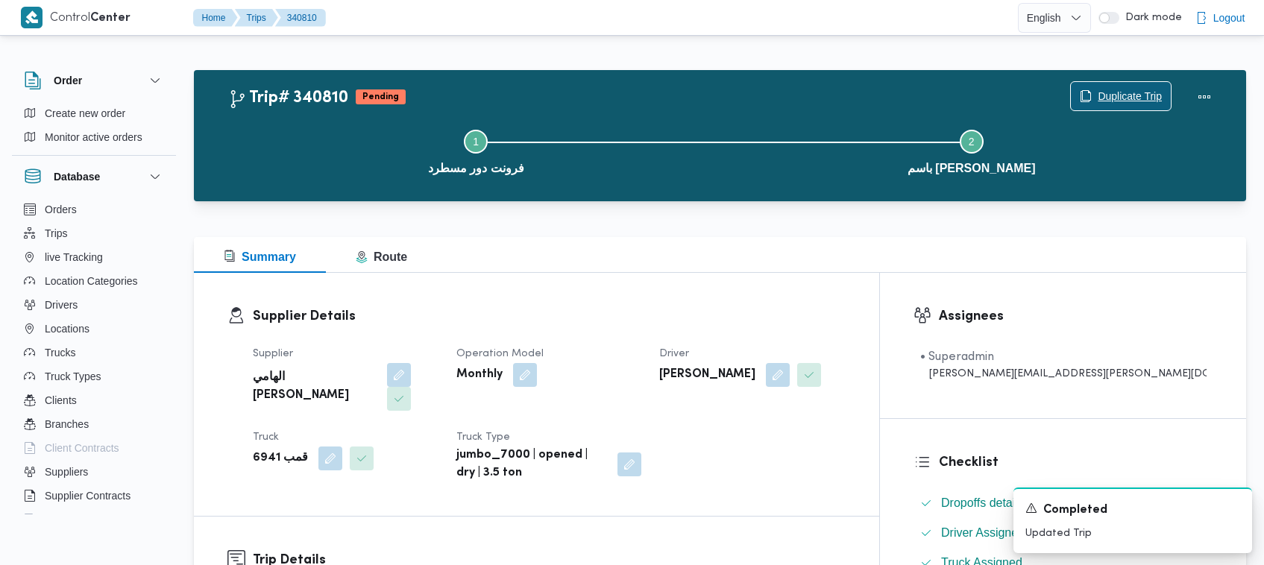
click at [1151, 86] on span "Duplicate Trip" at bounding box center [1121, 96] width 100 height 28
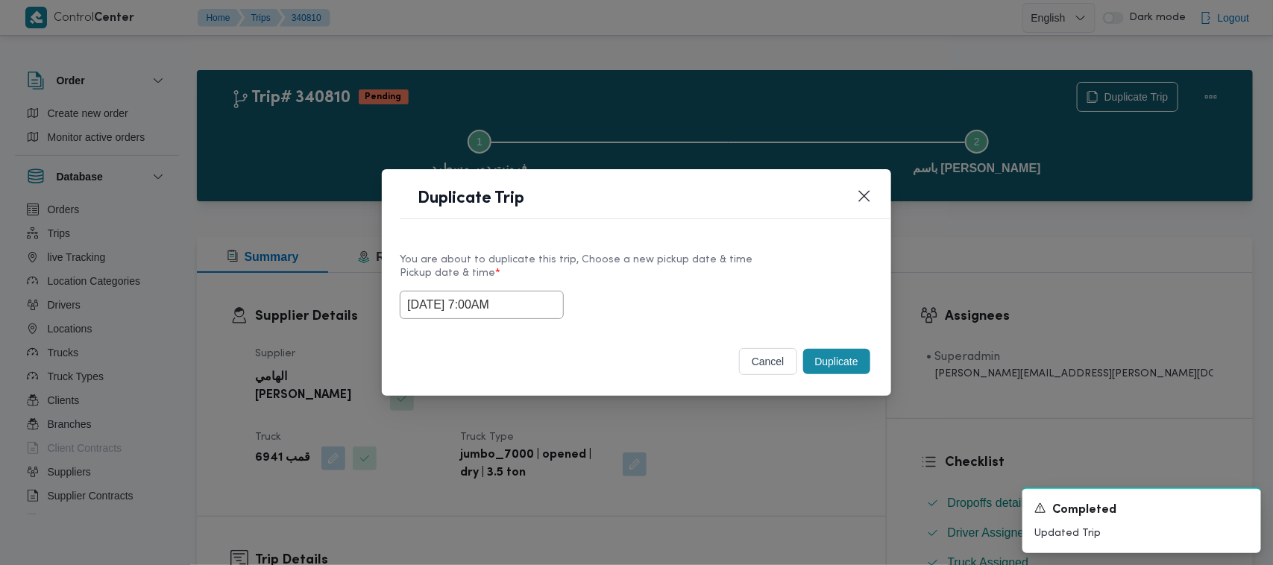
click at [520, 296] on input "04/10/2025 7:00AM" at bounding box center [482, 305] width 164 height 28
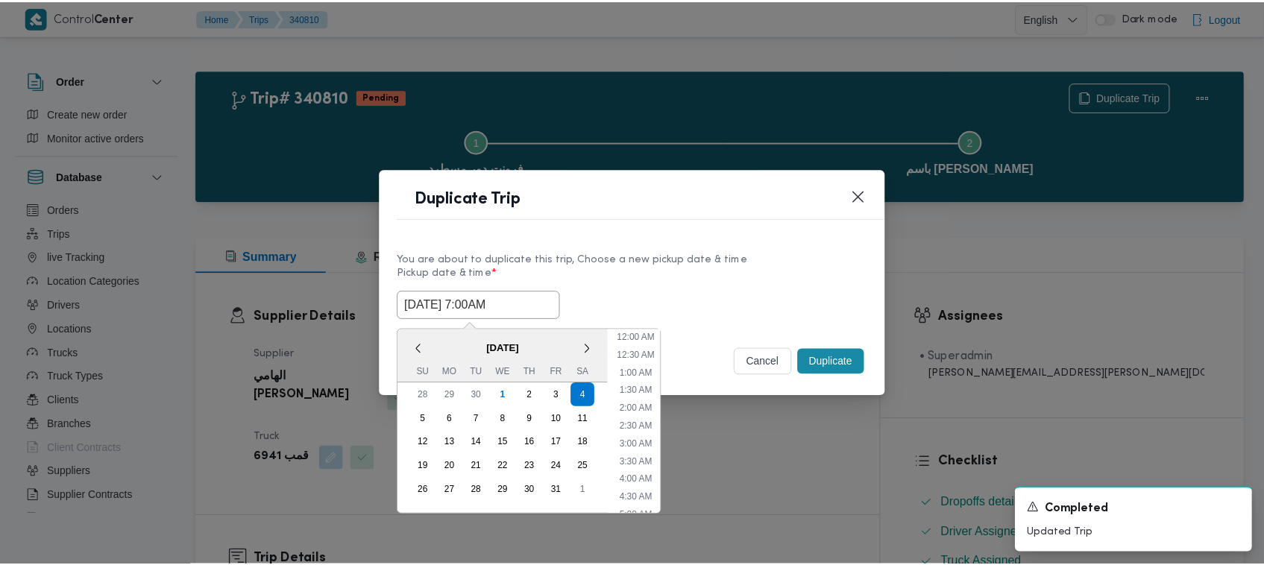
scroll to position [166, 0]
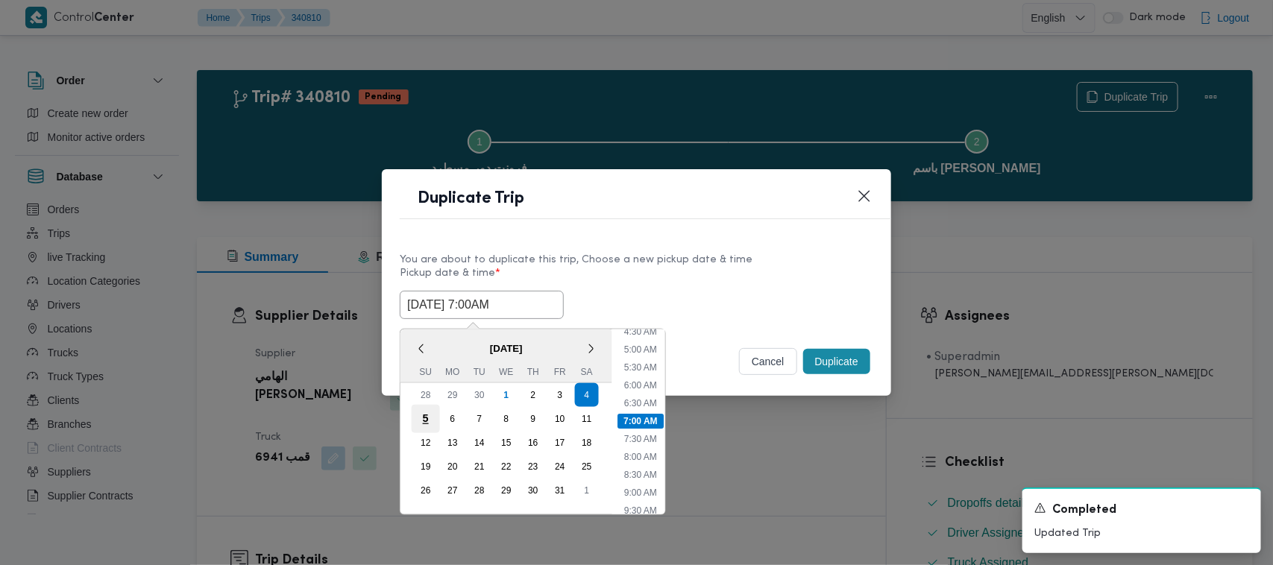
click at [433, 419] on div "5" at bounding box center [426, 419] width 28 height 28
type input "05/10/2025 7:00AM"
click at [630, 311] on div "05/10/2025 7:00AM < October 2025 > Su Mo Tu We Th Fr Sa 28 29 30 1 2 3 4 5 6 7 …" at bounding box center [637, 305] width 474 height 28
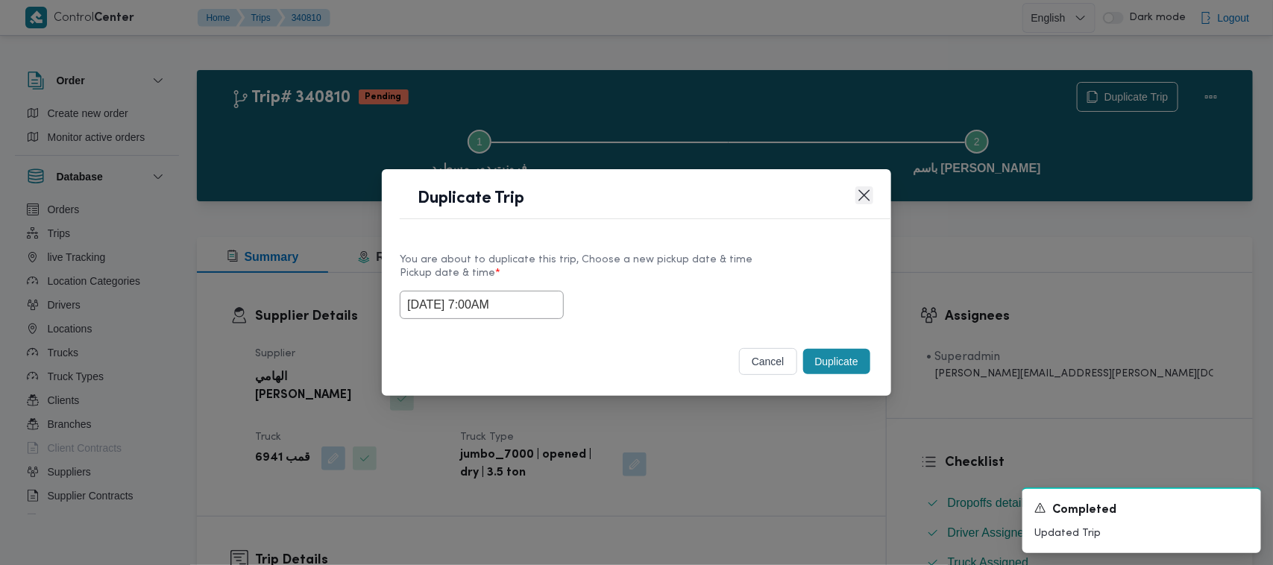
click at [861, 195] on button "Closes this modal window" at bounding box center [864, 195] width 18 height 18
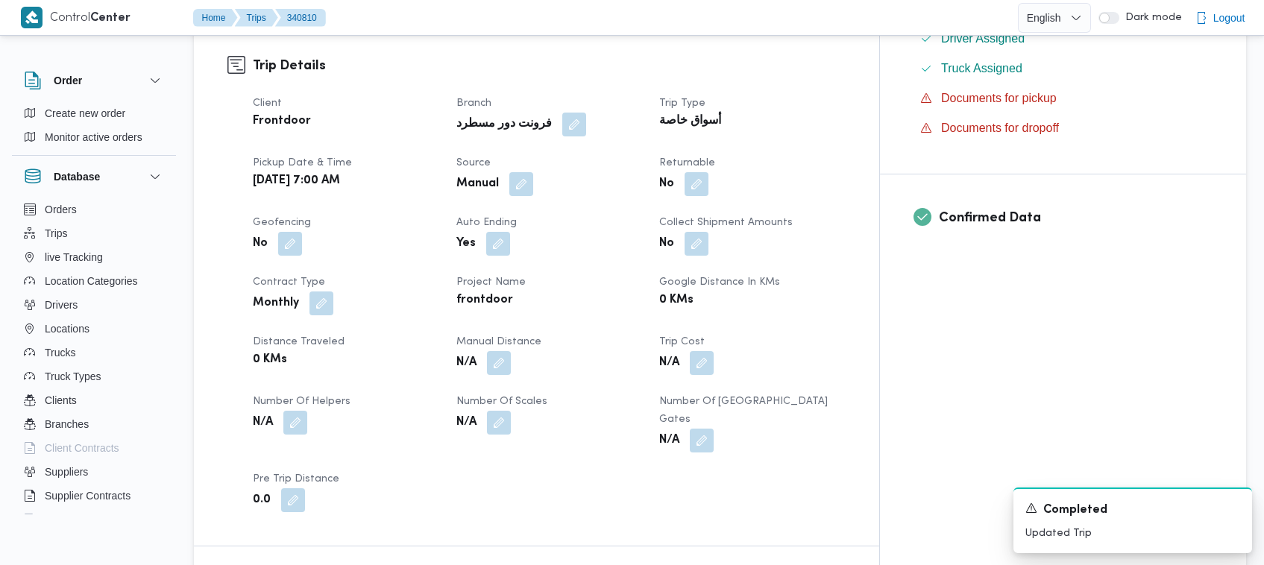
scroll to position [0, 0]
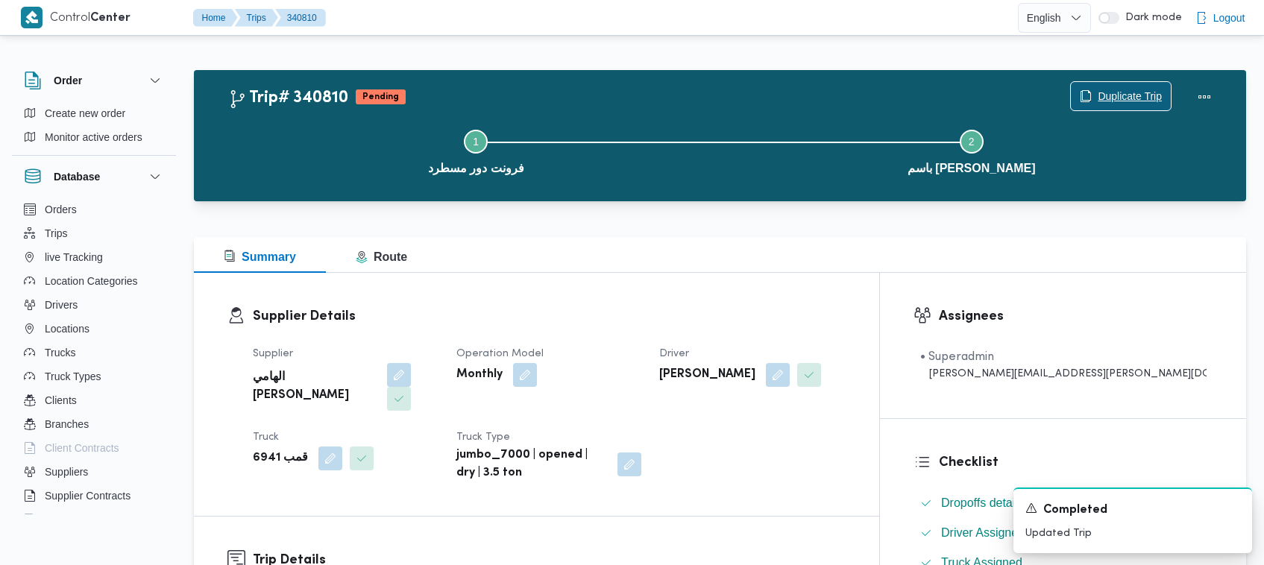
click at [1081, 93] on icon "button" at bounding box center [1085, 96] width 9 height 11
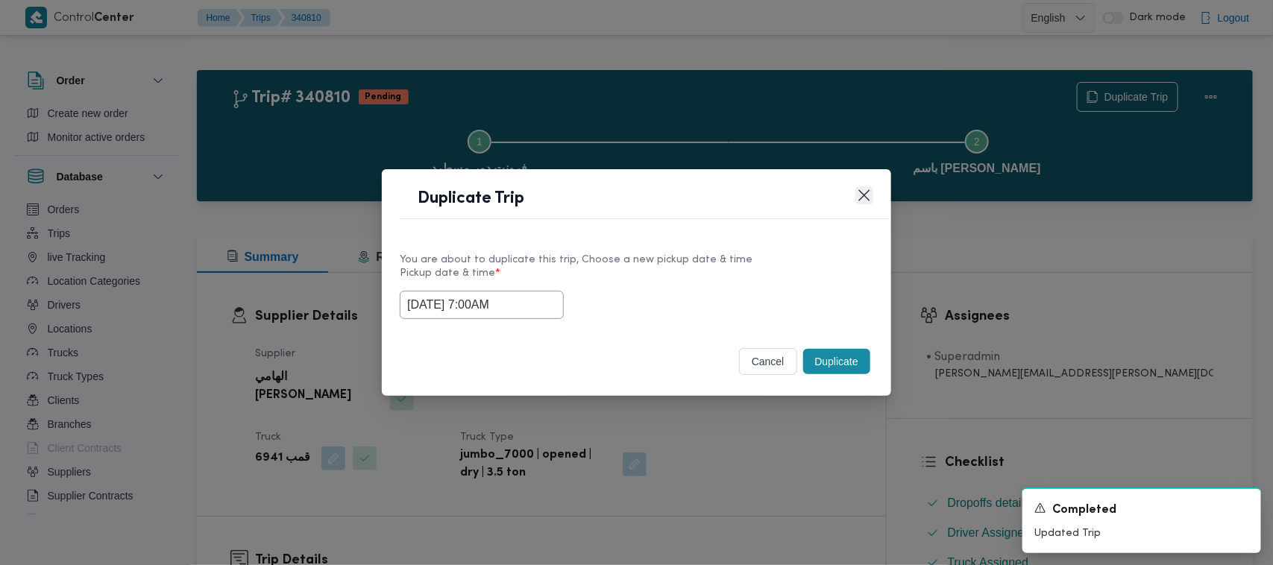
click at [855, 198] on button "Closes this modal window" at bounding box center [864, 195] width 18 height 18
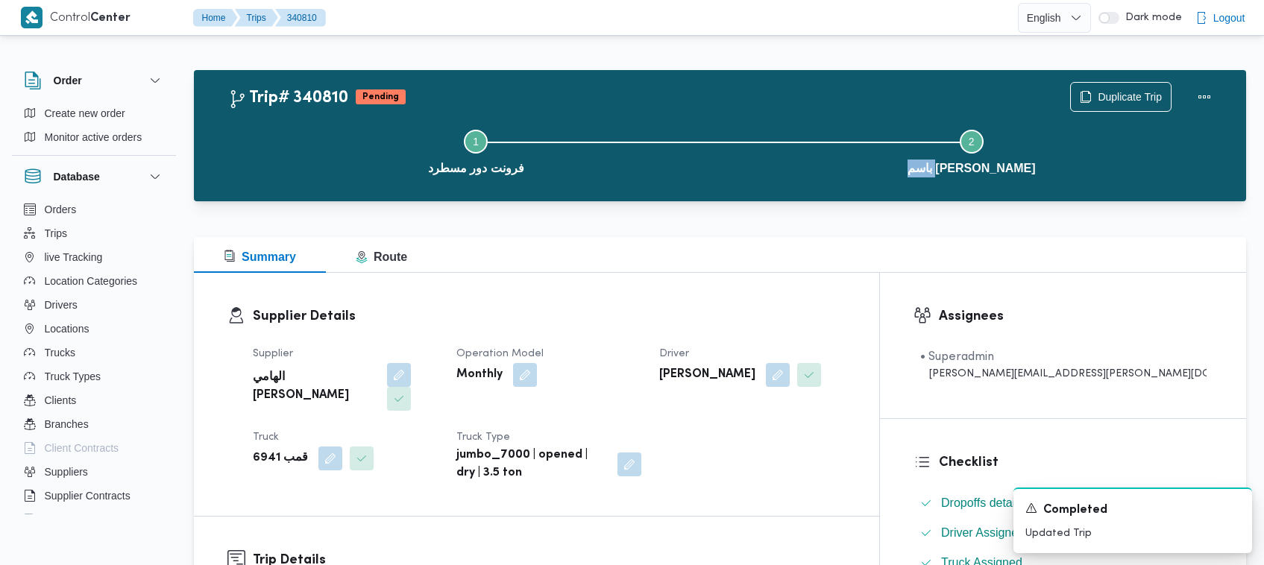
click at [855, 198] on div "Trip# 340810 Pending Duplicate Trip Step 1 is incomplete 1 فرونت دور مسطرد Step…" at bounding box center [720, 135] width 1052 height 131
click at [1114, 82] on button "Duplicate Trip" at bounding box center [1120, 96] width 101 height 30
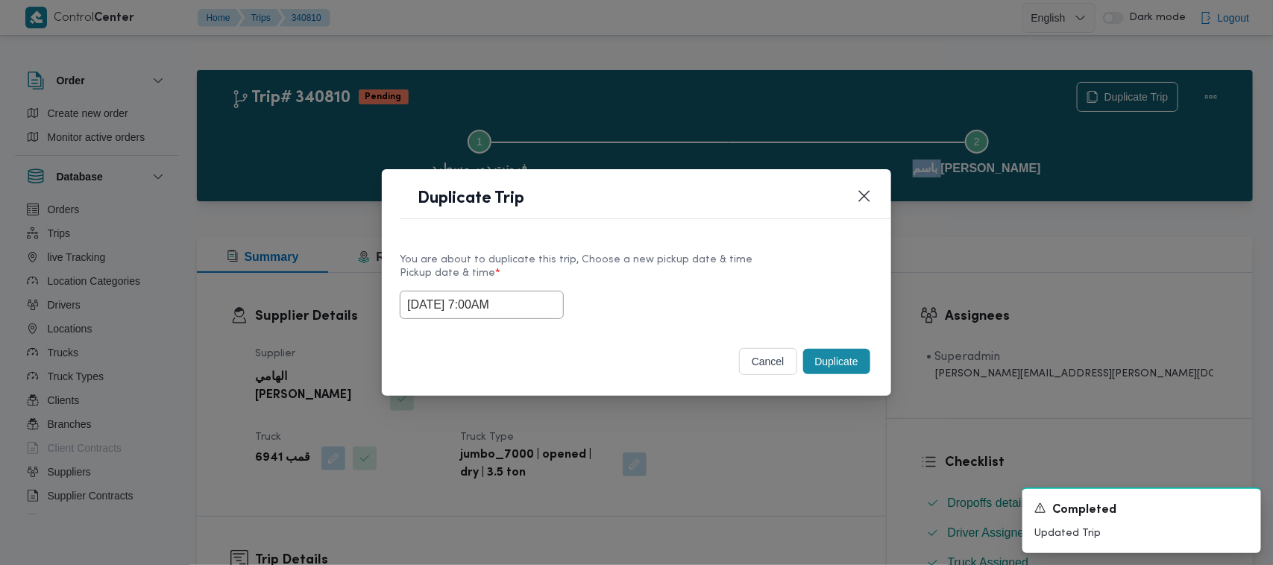
click at [828, 365] on button "Duplicate" at bounding box center [836, 361] width 67 height 25
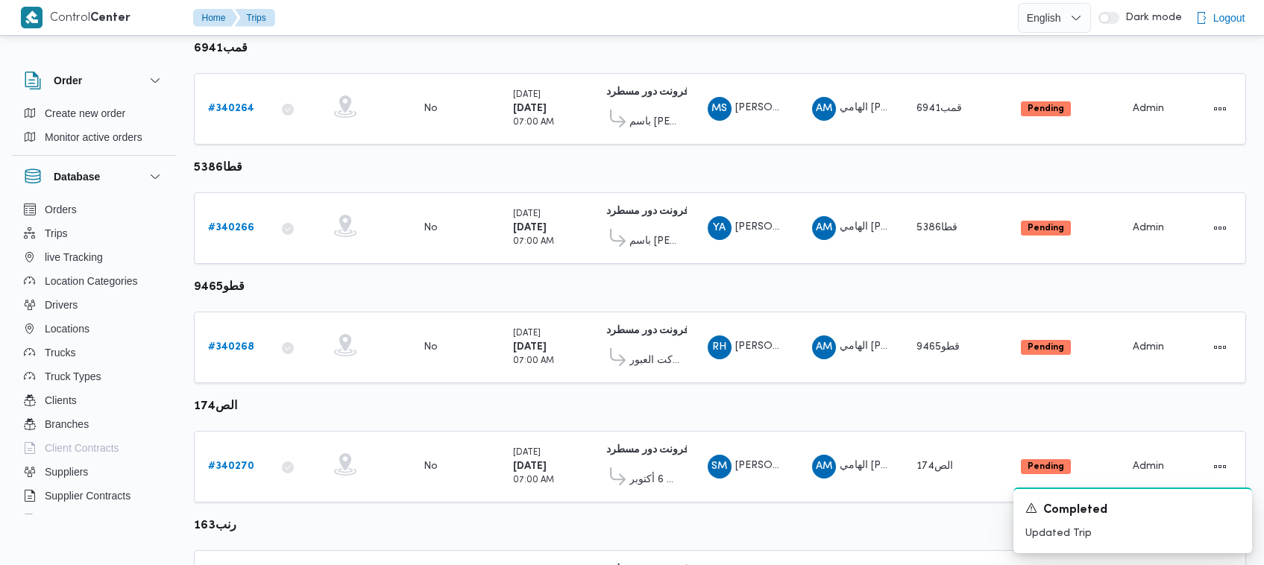
scroll to position [679, 0]
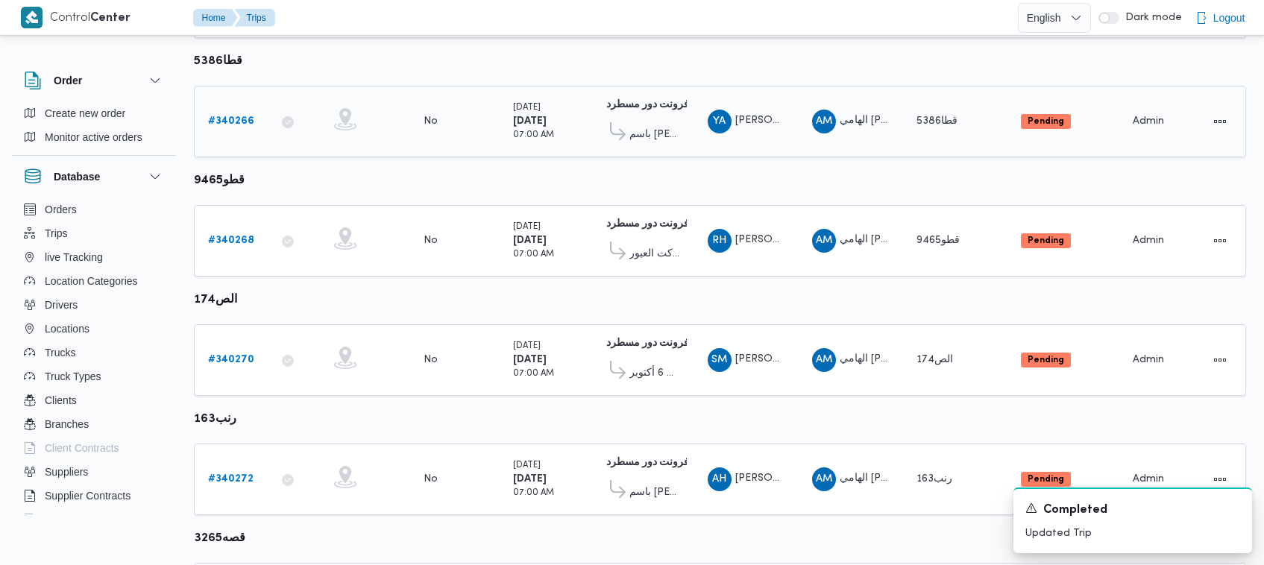
click at [224, 116] on b "# 340266" at bounding box center [231, 121] width 46 height 10
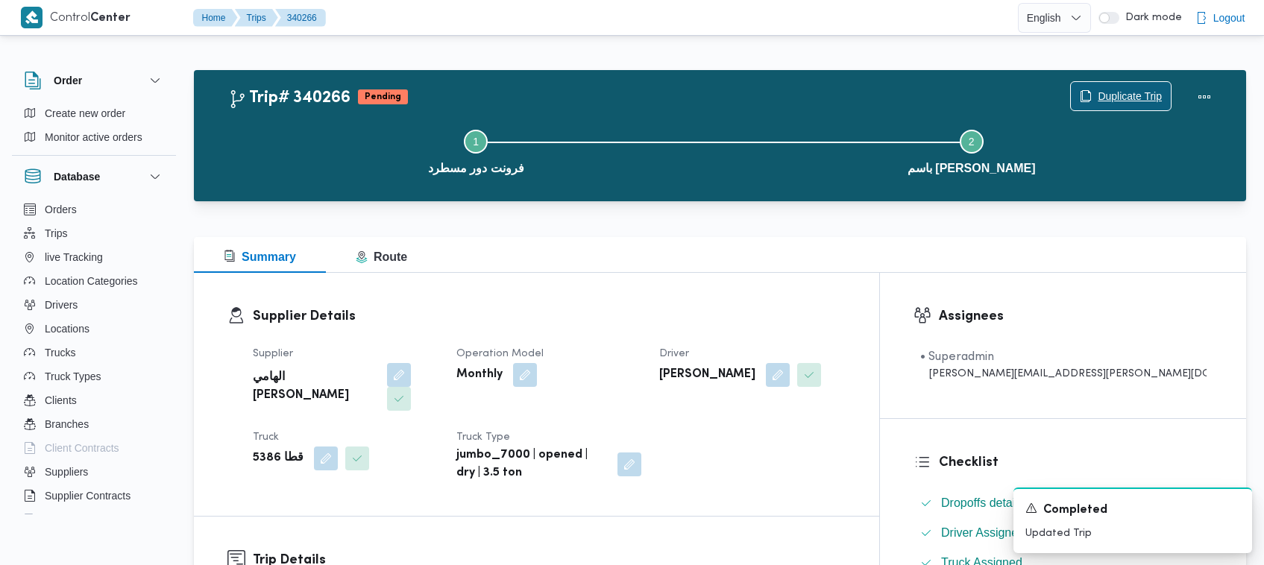
click at [1141, 95] on span "Duplicate Trip" at bounding box center [1130, 96] width 64 height 18
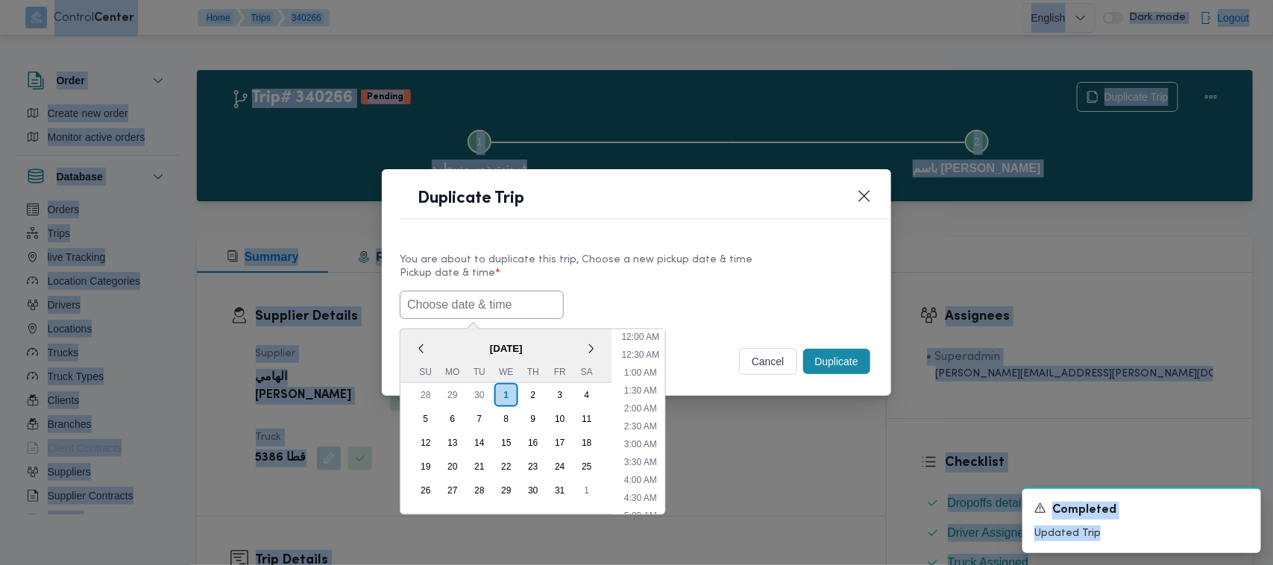
drag, startPoint x: 486, startPoint y: 310, endPoint x: 567, endPoint y: 304, distance: 81.5
click at [486, 310] on input "text" at bounding box center [482, 305] width 164 height 28
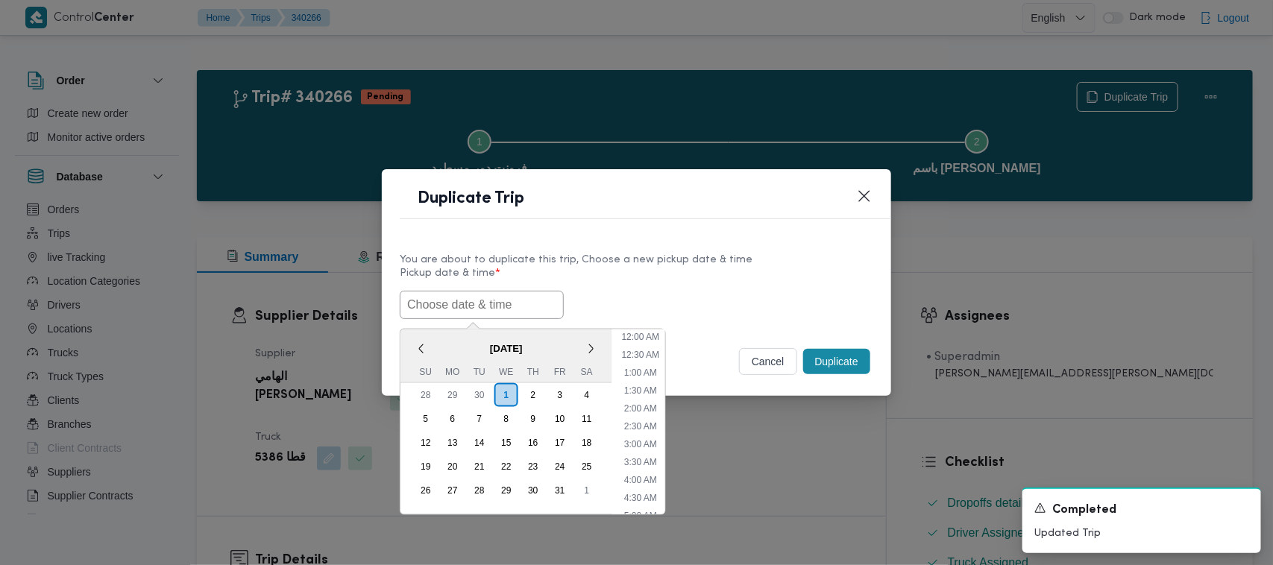
paste input "04/10/2025 7:00AM"
type input "04/10/2025 7:00AM"
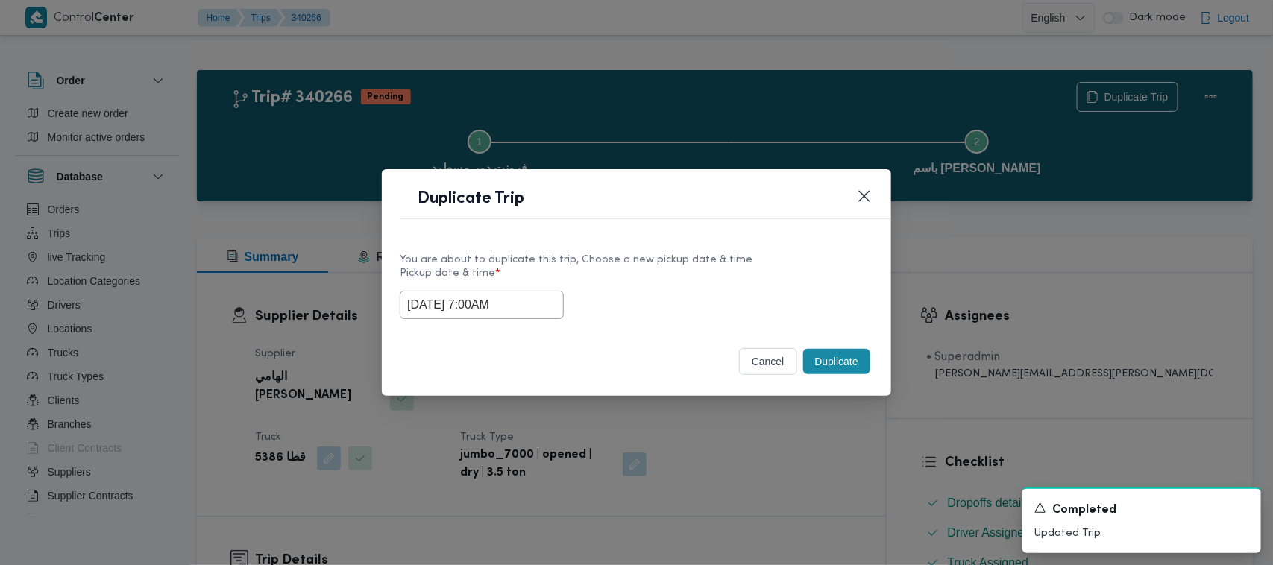
drag, startPoint x: 729, startPoint y: 284, endPoint x: 828, endPoint y: 282, distance: 98.5
click at [732, 283] on label "Pickup date & time *" at bounding box center [637, 279] width 474 height 23
click at [848, 371] on button "Duplicate" at bounding box center [836, 361] width 67 height 25
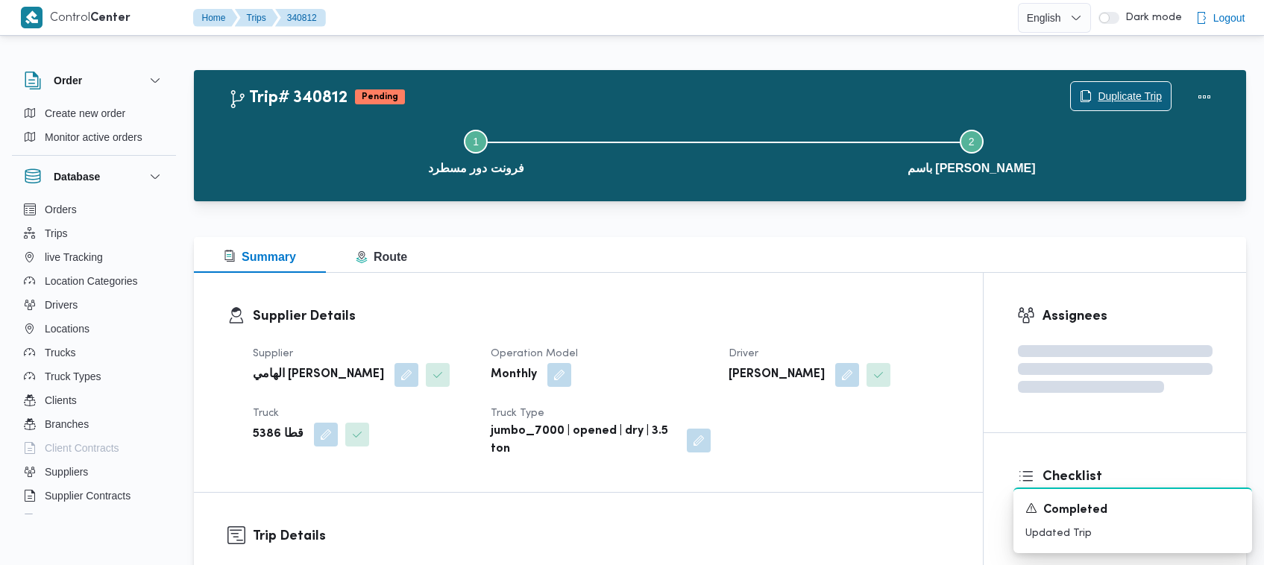
click at [1136, 87] on span "Duplicate Trip" at bounding box center [1130, 96] width 64 height 18
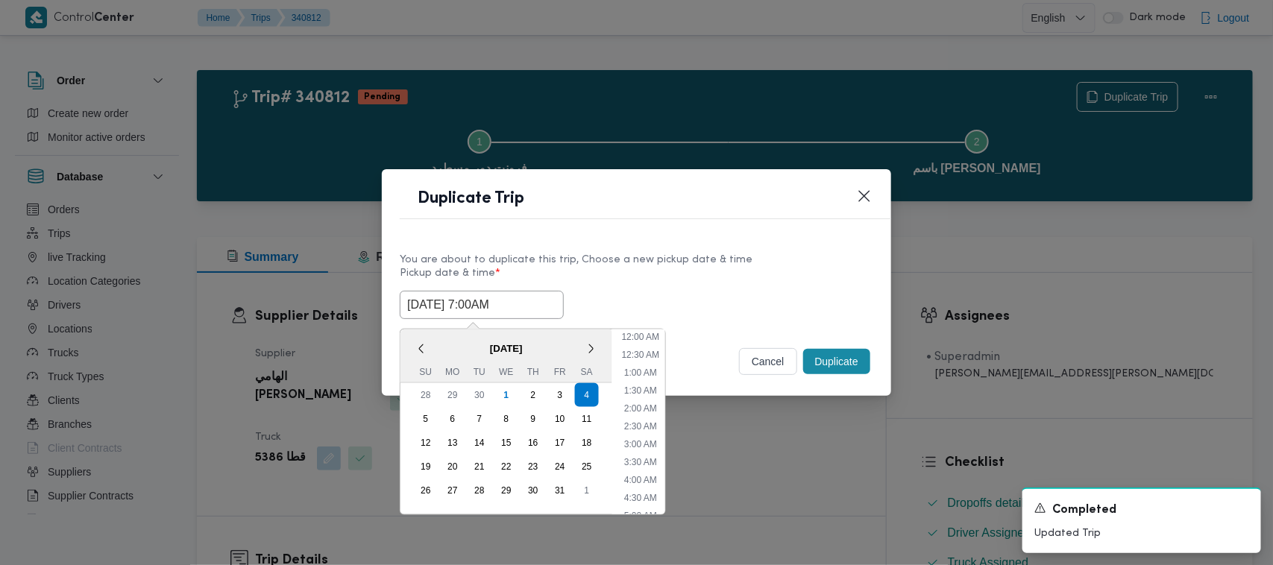
click at [533, 310] on input "04/10/2025 7:00AM" at bounding box center [482, 305] width 164 height 28
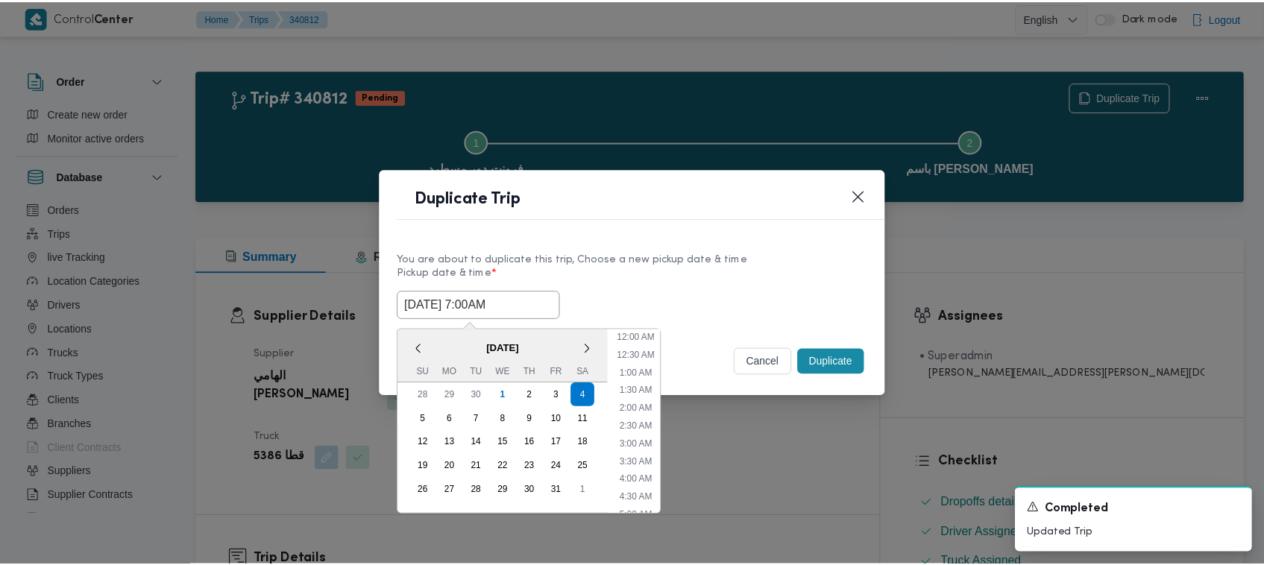
scroll to position [166, 0]
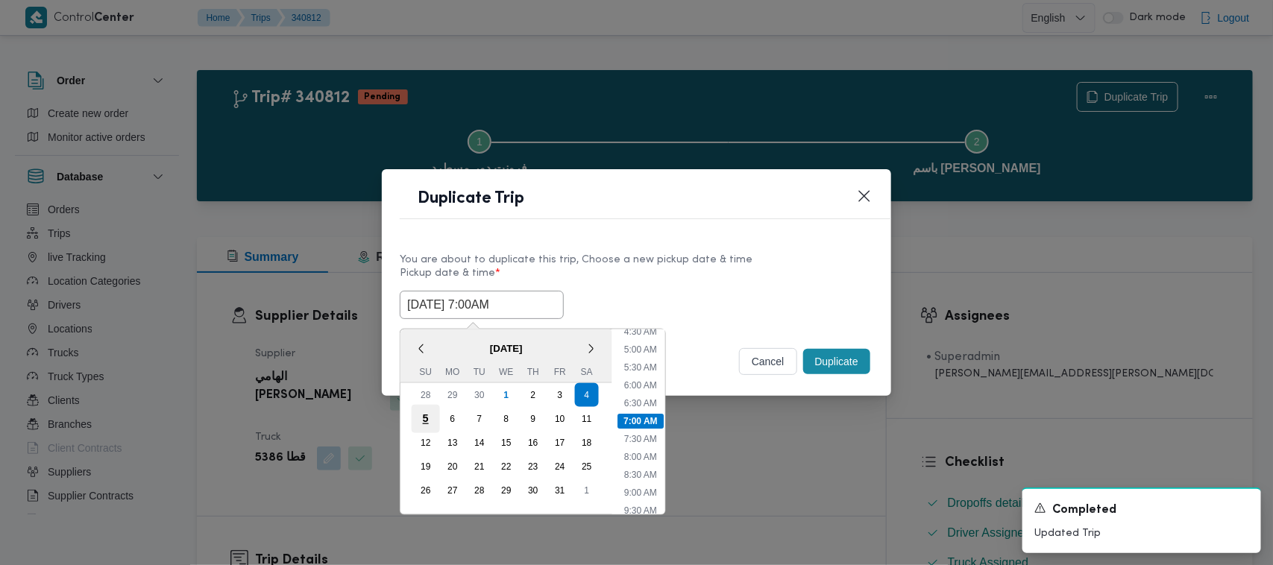
click at [425, 421] on div "5" at bounding box center [426, 419] width 28 height 28
type input "05/10/2025 7:00AM"
drag, startPoint x: 686, startPoint y: 231, endPoint x: 740, endPoint y: 281, distance: 73.4
click at [692, 233] on div "Duplicate Trip" at bounding box center [636, 203] width 509 height 68
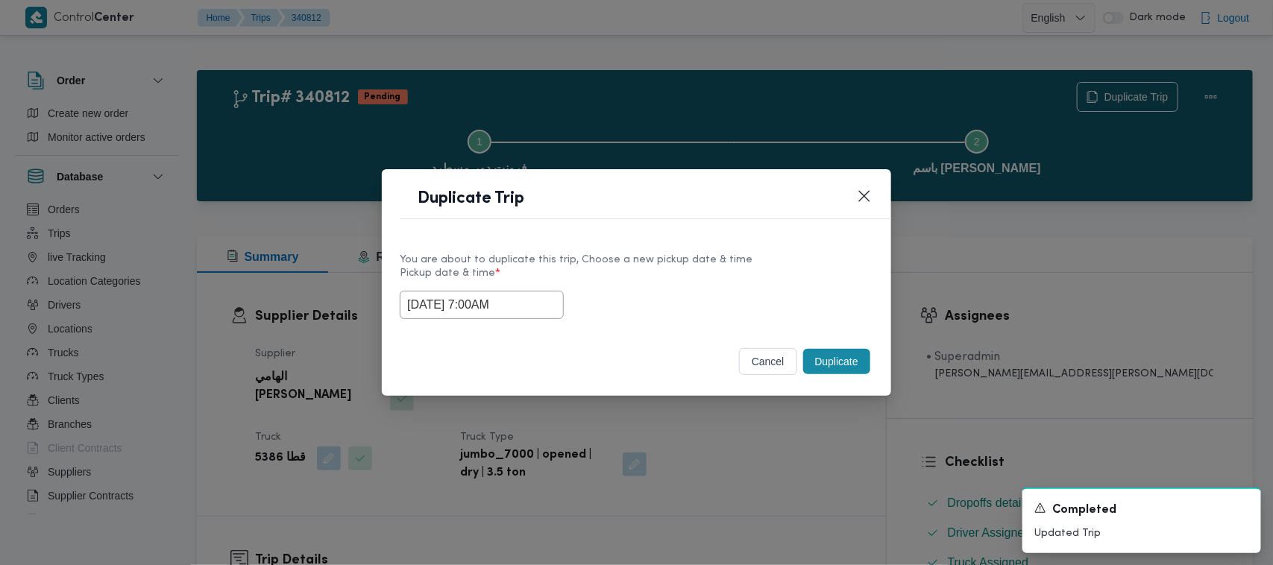
click at [847, 371] on button "Duplicate" at bounding box center [836, 361] width 67 height 25
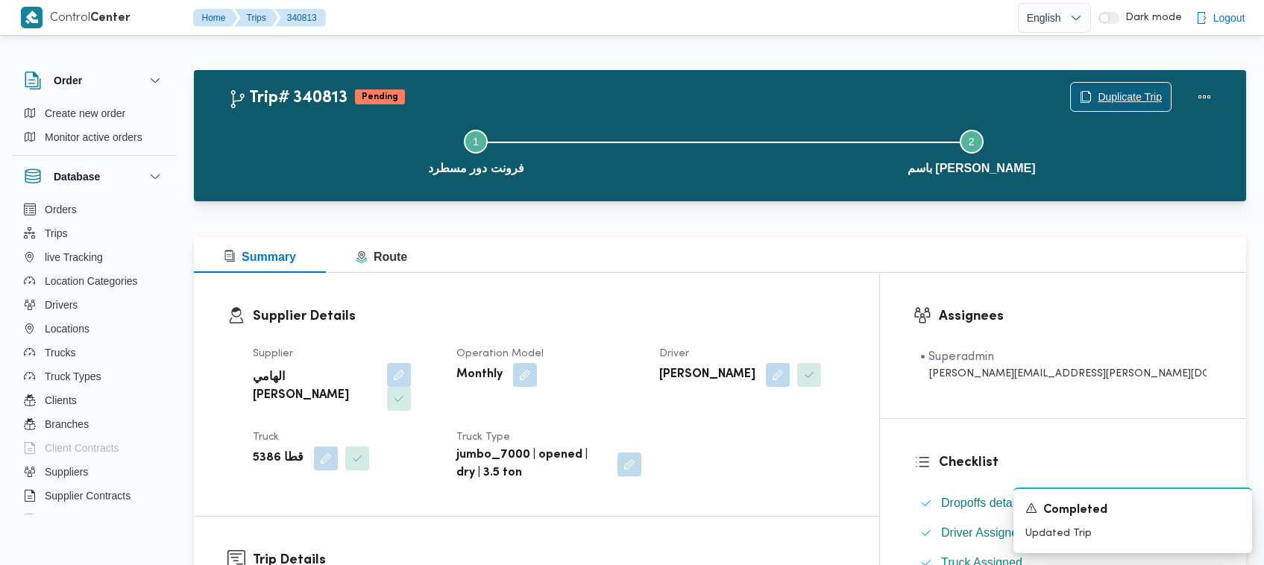
scroll to position [494, 0]
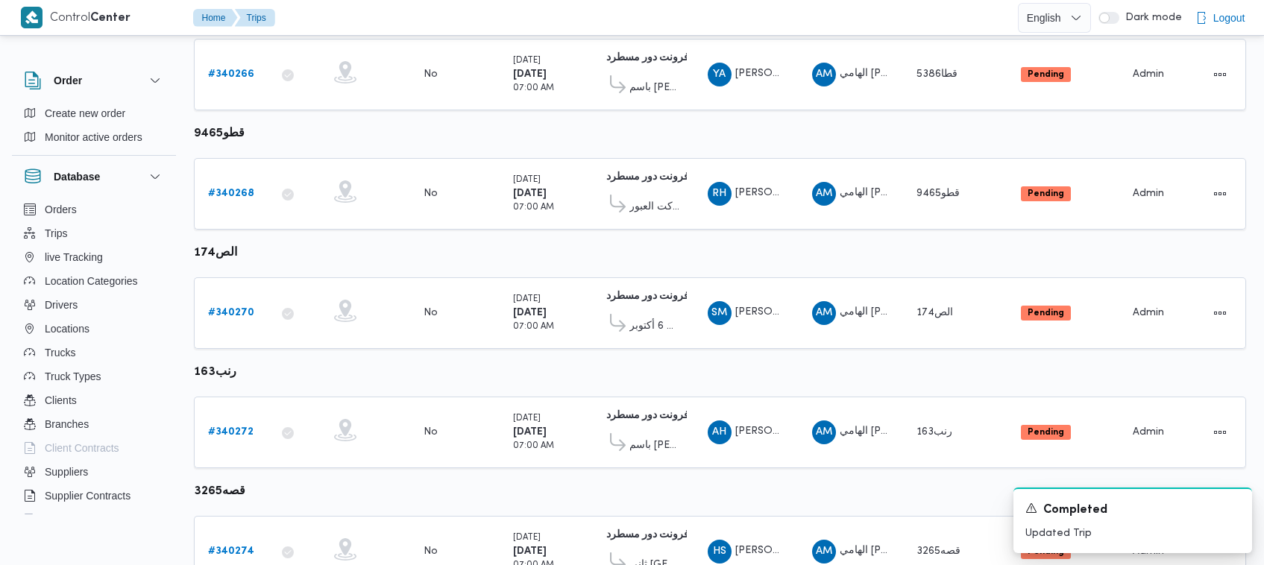
scroll to position [732, 0]
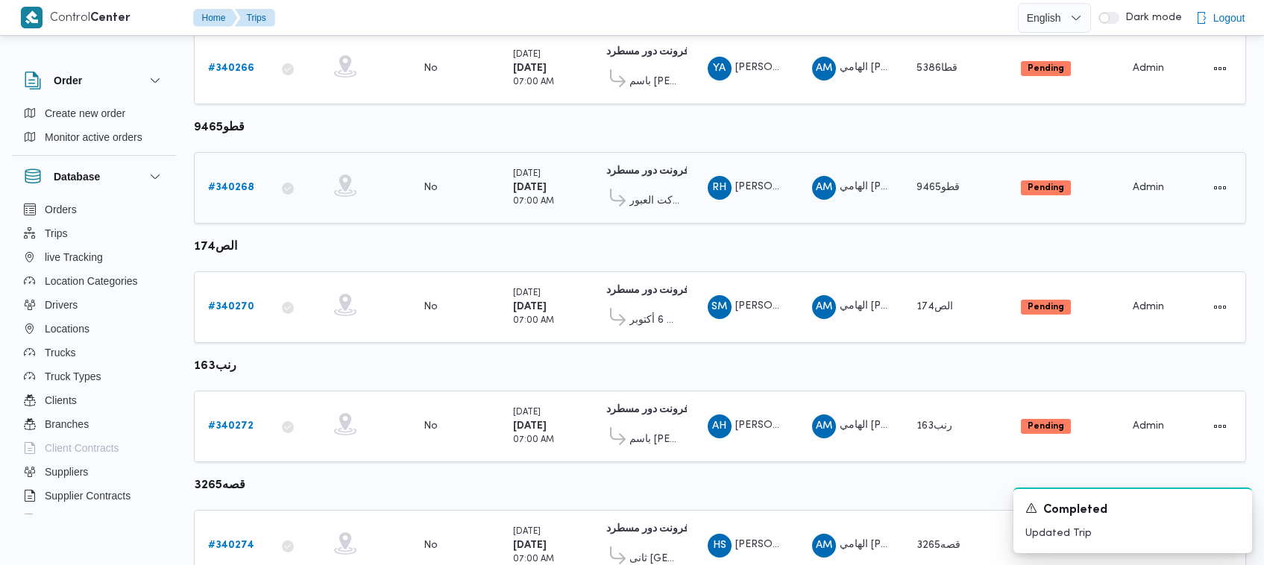
click at [214, 184] on b "# 340268" at bounding box center [231, 188] width 46 height 10
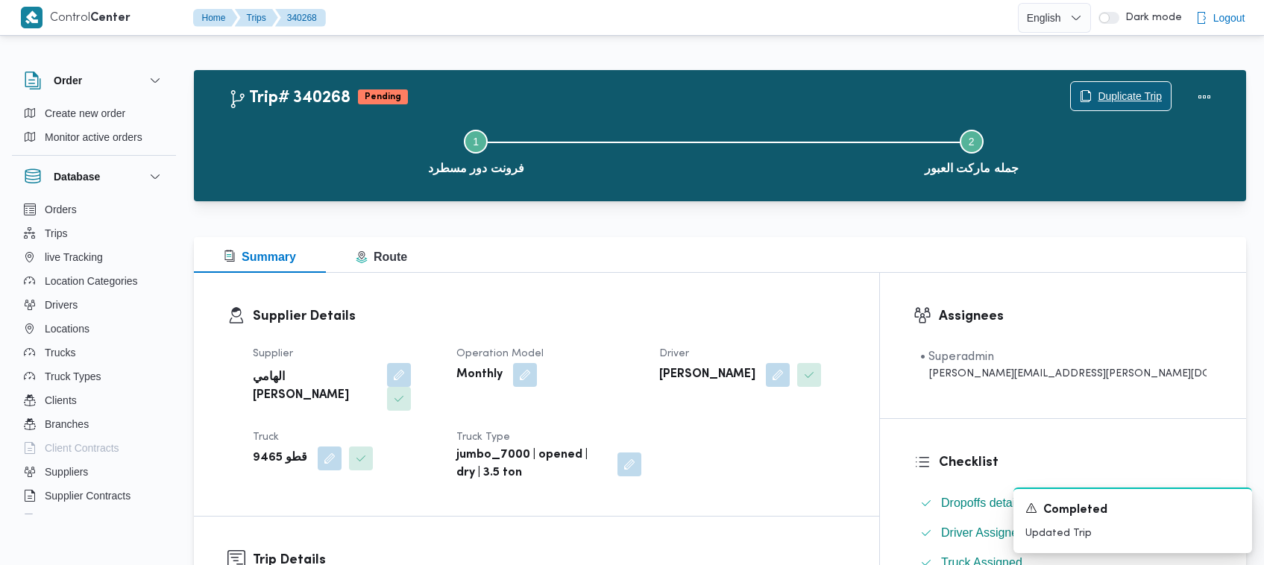
click at [1145, 91] on span "Duplicate Trip" at bounding box center [1130, 96] width 64 height 18
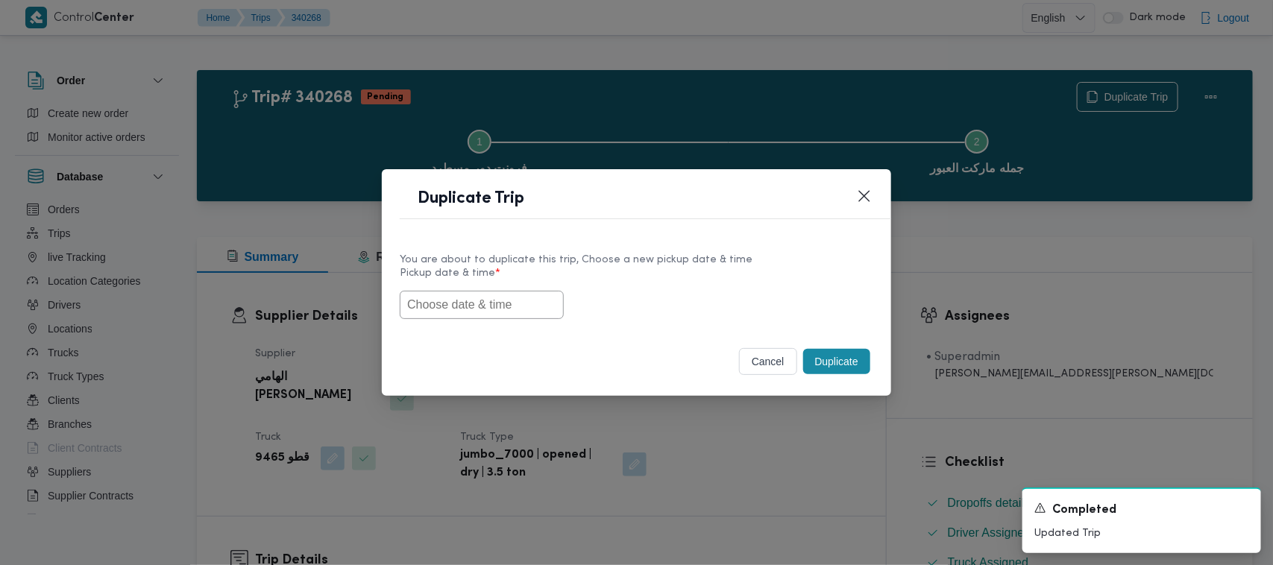
drag, startPoint x: 456, startPoint y: 315, endPoint x: 465, endPoint y: 315, distance: 9.0
click at [456, 315] on input "text" at bounding box center [482, 305] width 164 height 28
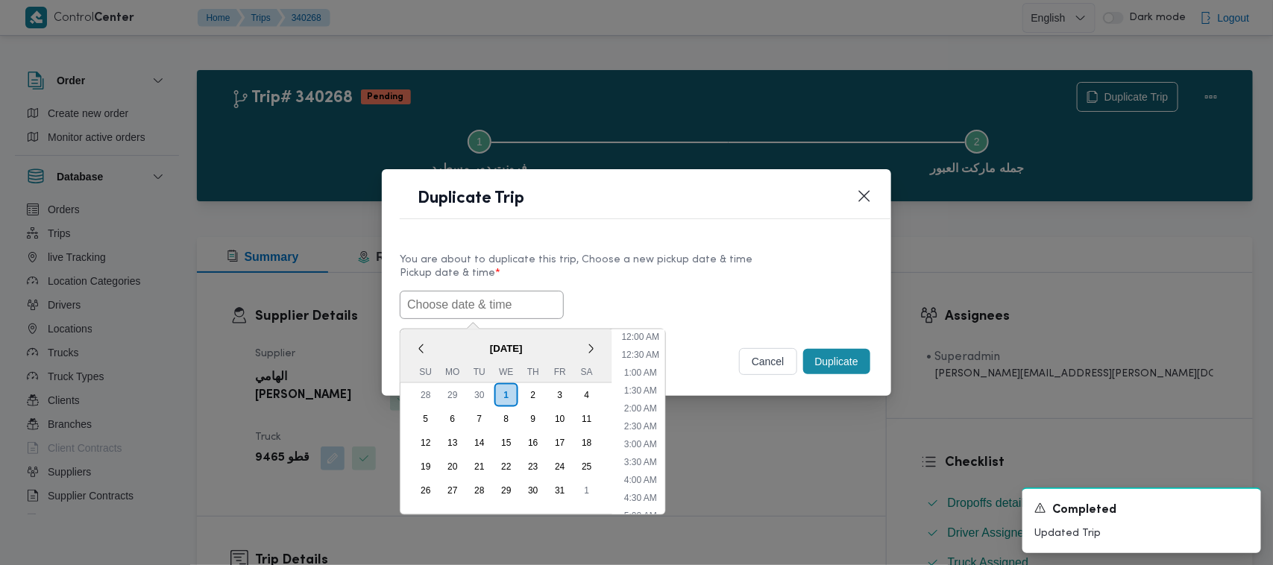
paste input "04/10/2025 7:00AM"
type input "04/10/2025 7:00AM"
click at [733, 268] on label "Pickup date & time *" at bounding box center [637, 279] width 474 height 23
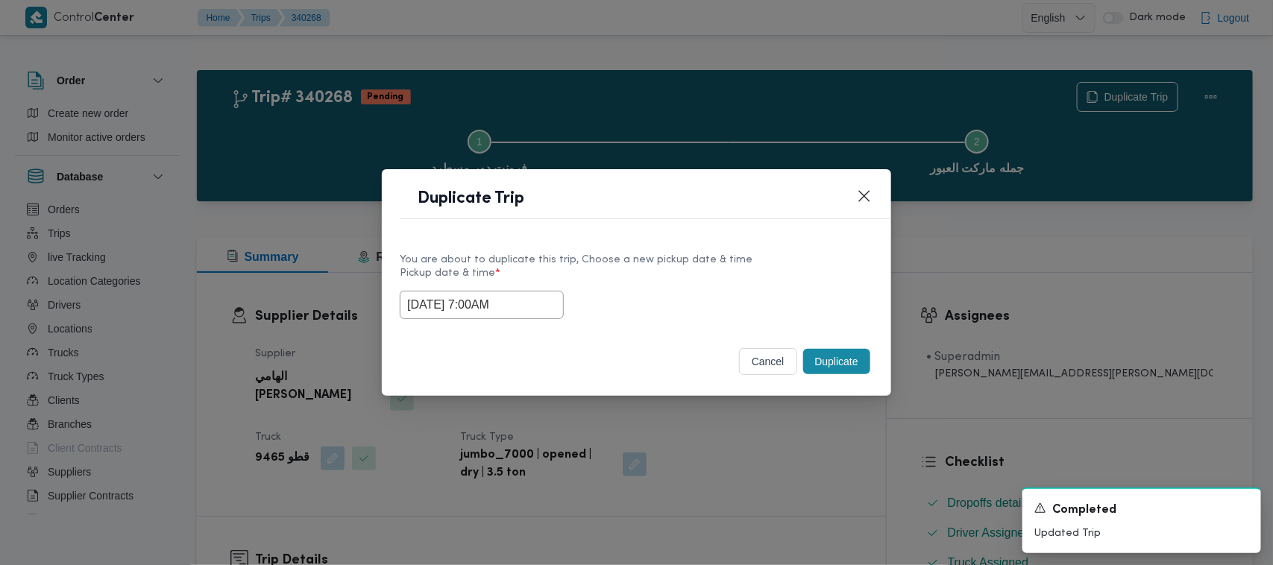
drag, startPoint x: 848, startPoint y: 360, endPoint x: 874, endPoint y: 330, distance: 40.2
click at [847, 362] on button "Duplicate" at bounding box center [836, 361] width 67 height 25
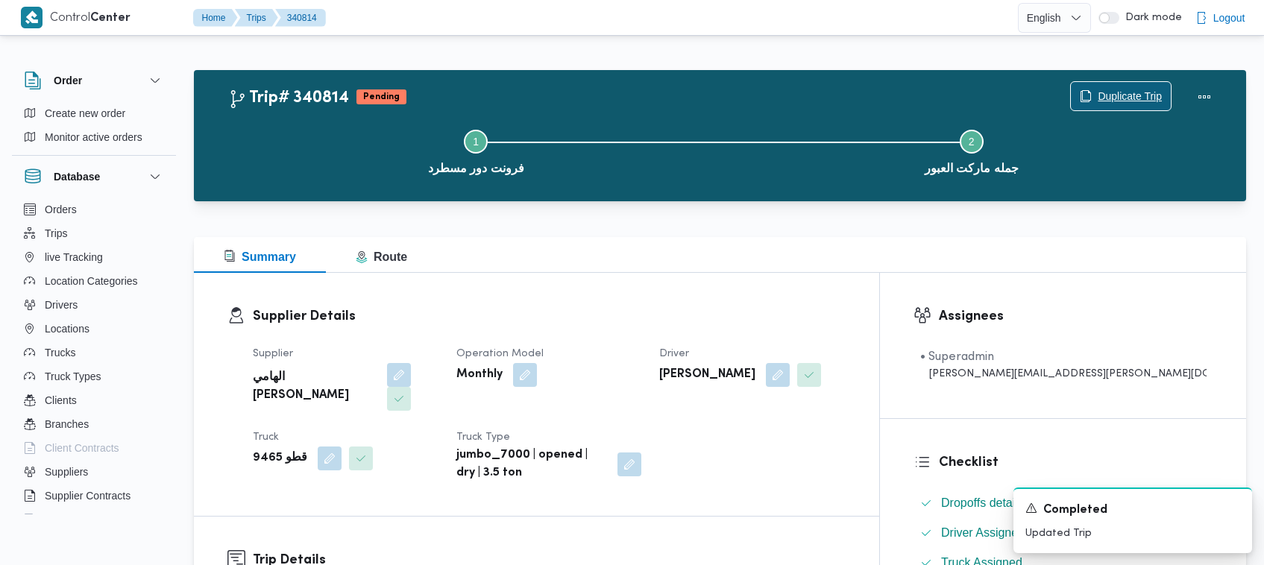
click at [1146, 82] on span "Duplicate Trip" at bounding box center [1121, 96] width 100 height 28
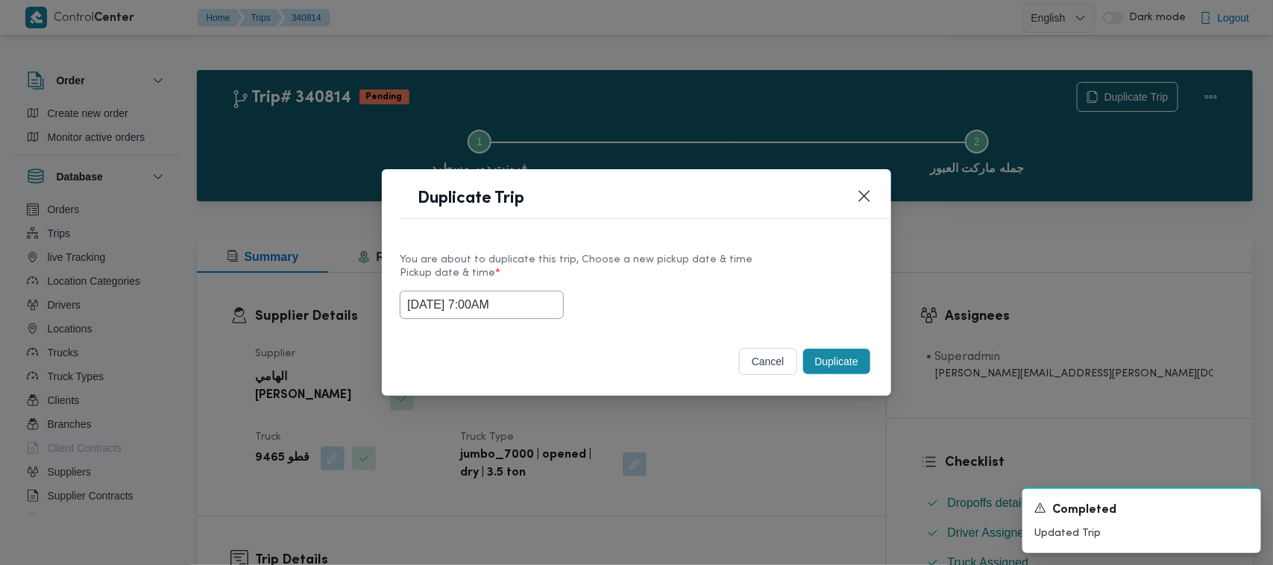
click at [545, 312] on input "04/10/2025 7:00AM" at bounding box center [482, 305] width 164 height 28
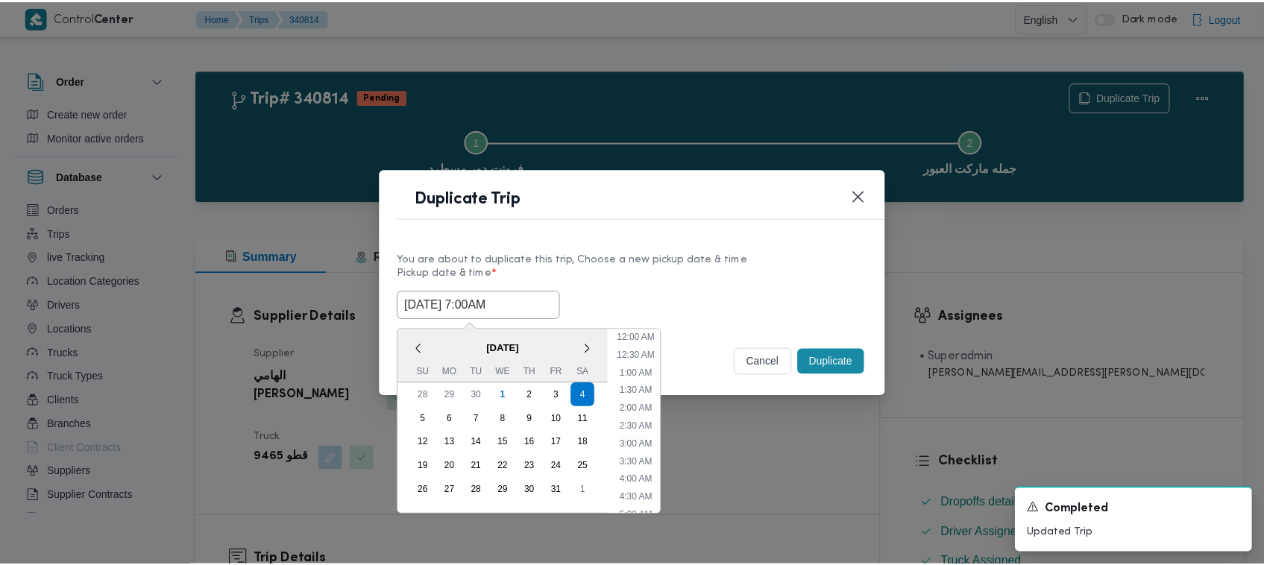
scroll to position [166, 0]
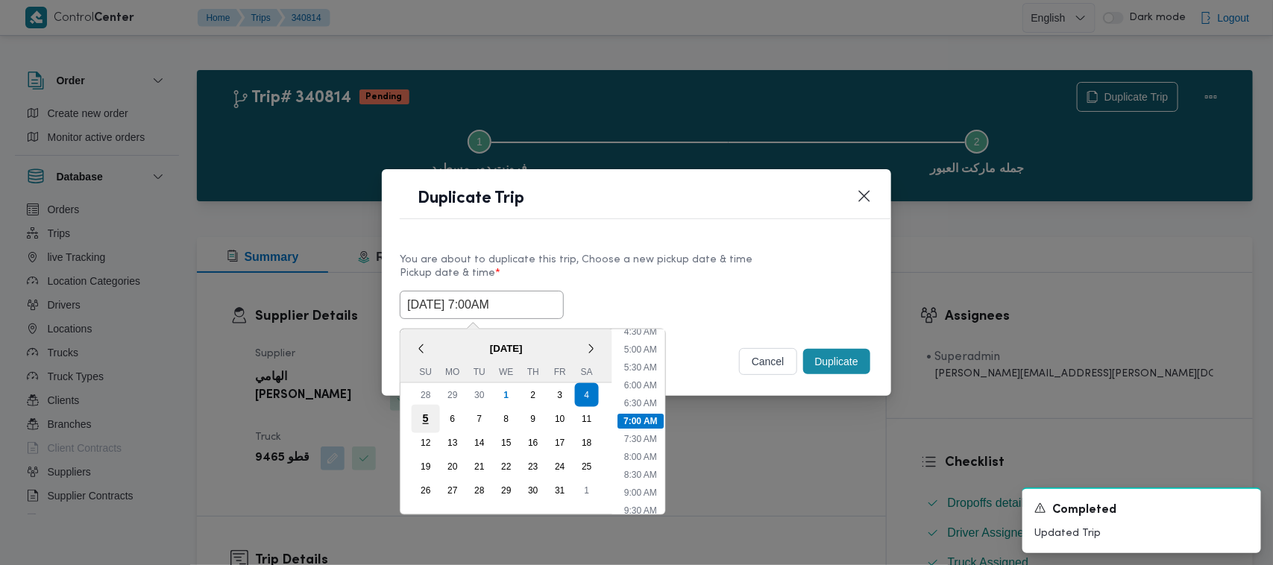
click at [419, 418] on div "5" at bounding box center [426, 419] width 28 height 28
type input "05/10/2025 7:00AM"
click at [754, 252] on div "You are about to duplicate this trip, Choose a new pickup date & time" at bounding box center [637, 260] width 474 height 16
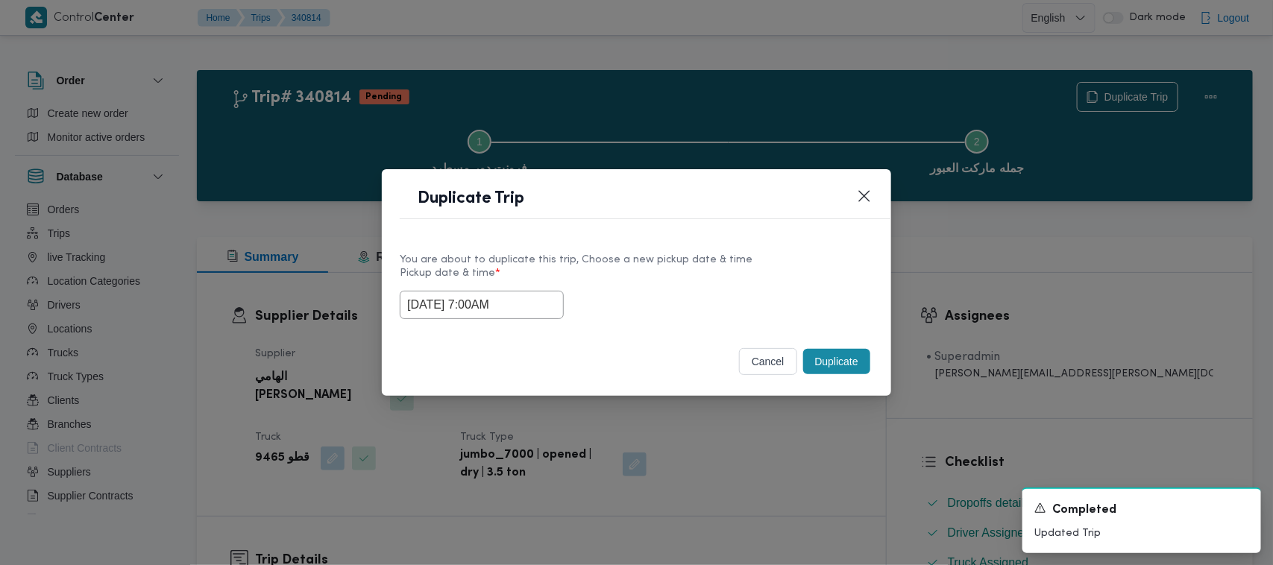
click at [832, 367] on button "Duplicate" at bounding box center [836, 361] width 67 height 25
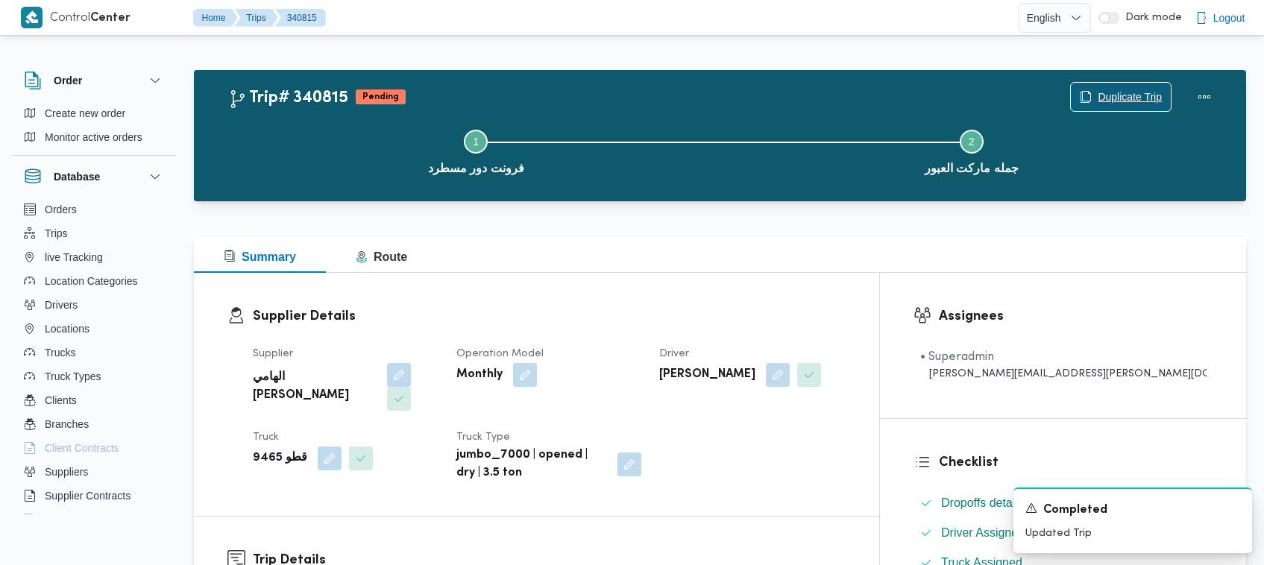
scroll to position [494, 0]
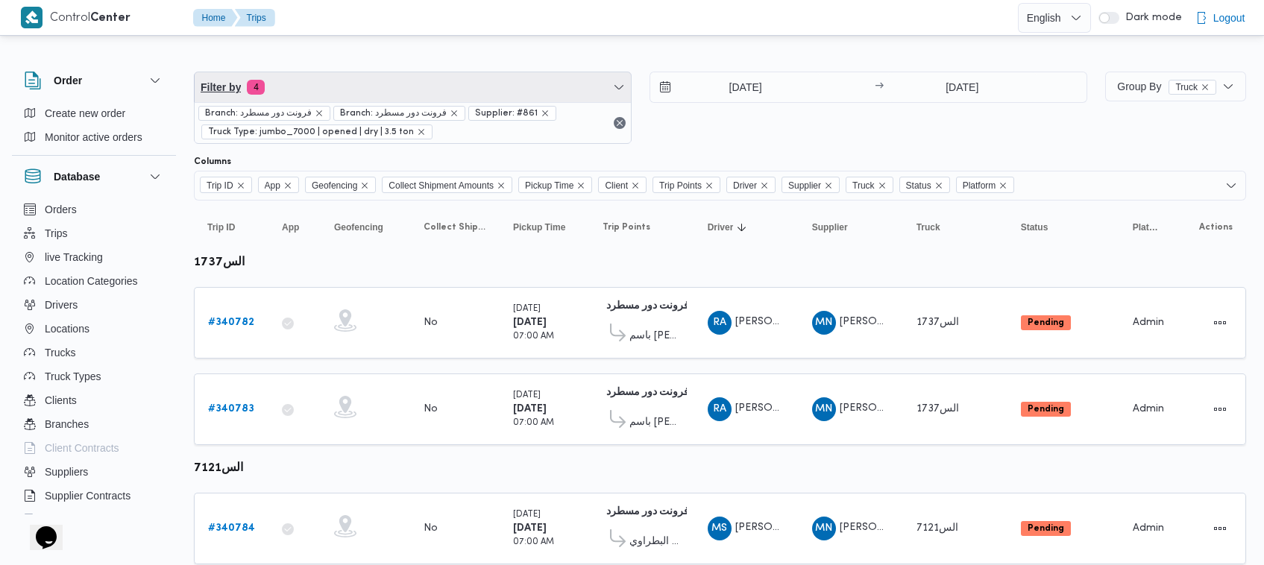
click at [398, 87] on span "Filter by 4" at bounding box center [413, 87] width 436 height 30
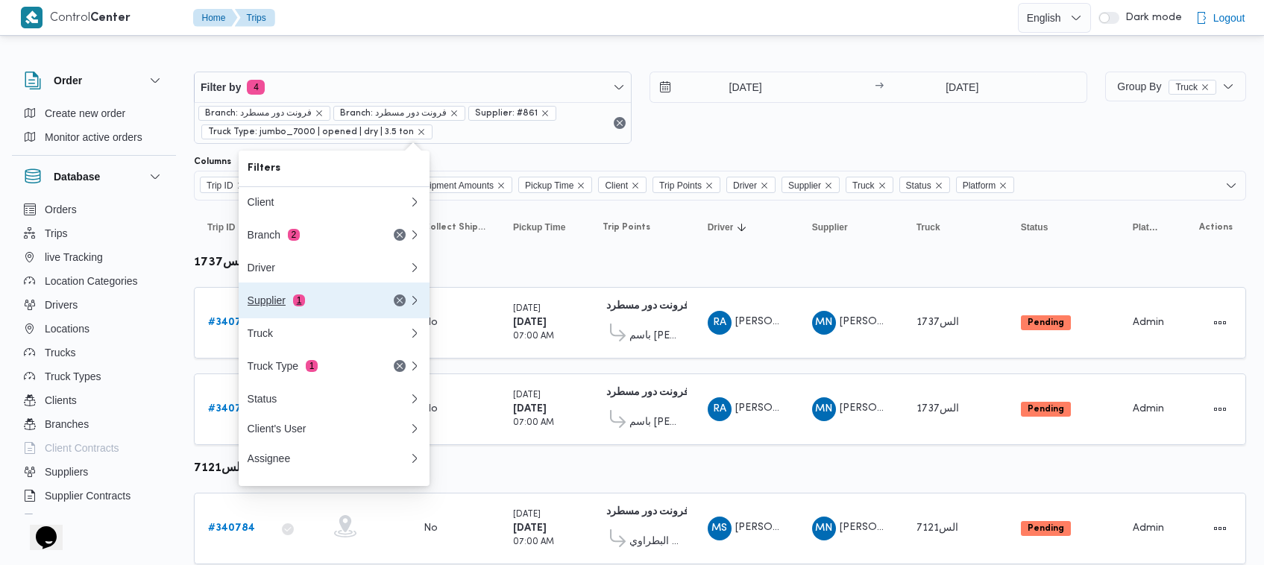
click at [300, 297] on span "1" at bounding box center [299, 301] width 12 height 12
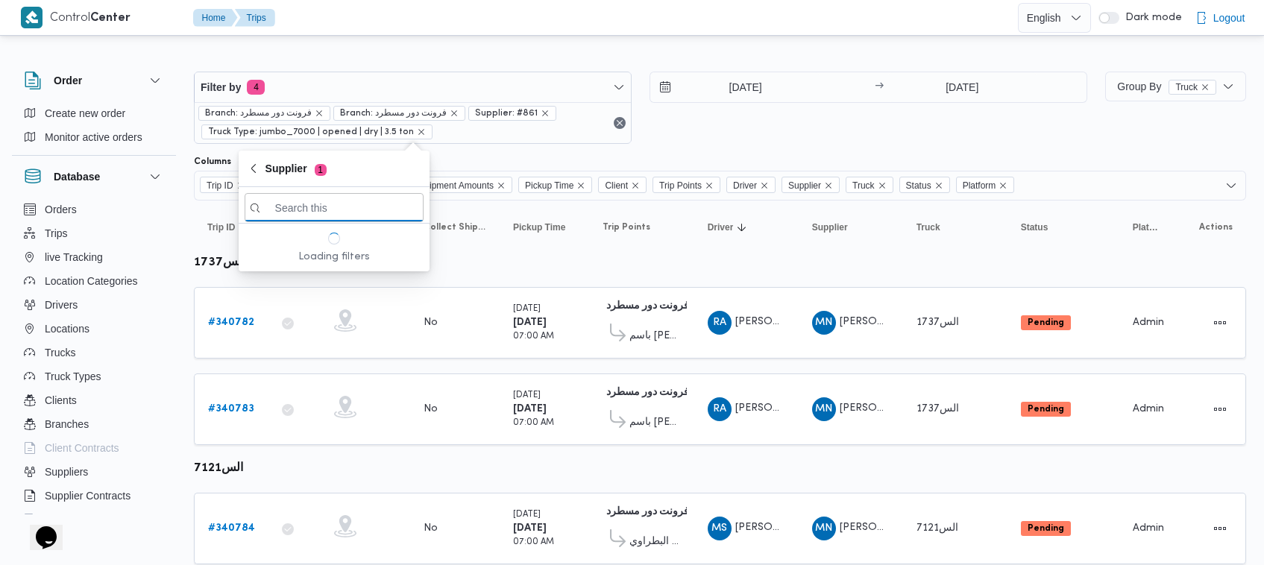
paste input "علي [PERSON_NAME] [PERSON_NAME]"
type input "علي [PERSON_NAME] [PERSON_NAME]"
click at [341, 261] on span "علي [PERSON_NAME] [PERSON_NAME]" at bounding box center [343, 260] width 155 height 18
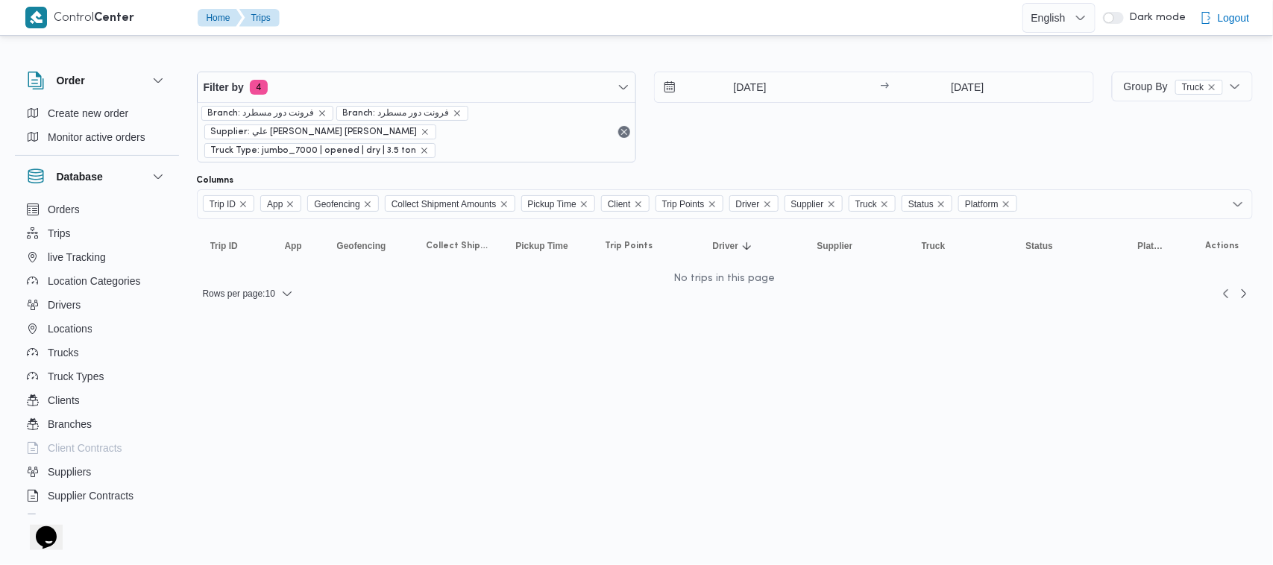
click at [774, 136] on div "4/10/2025 → 5/10/2025" at bounding box center [874, 117] width 440 height 91
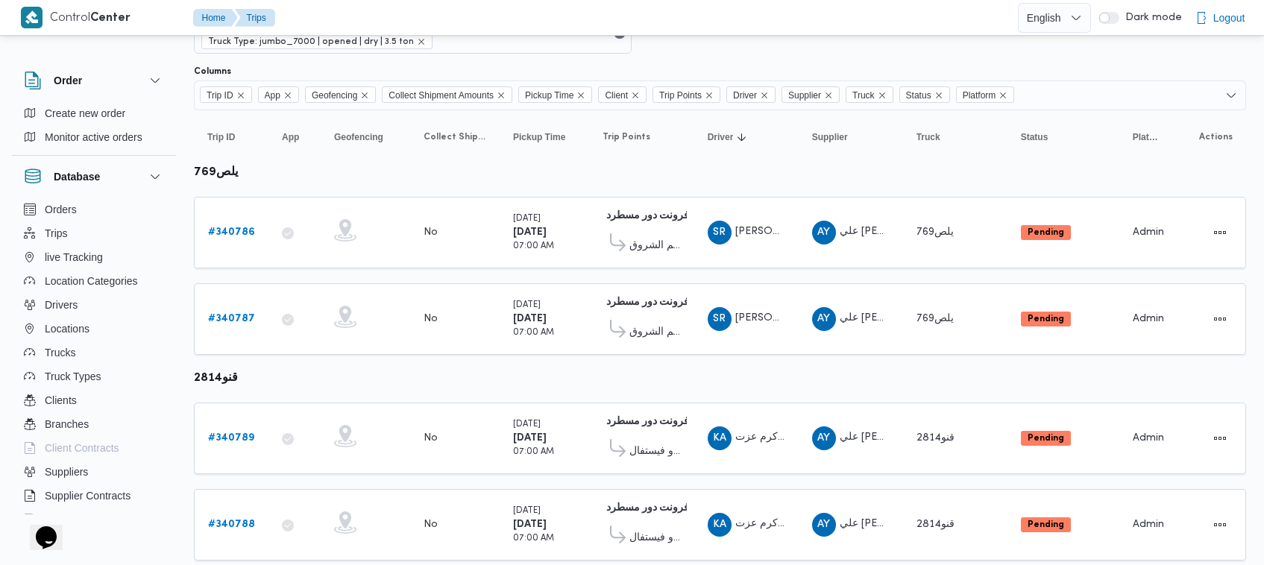
scroll to position [132, 0]
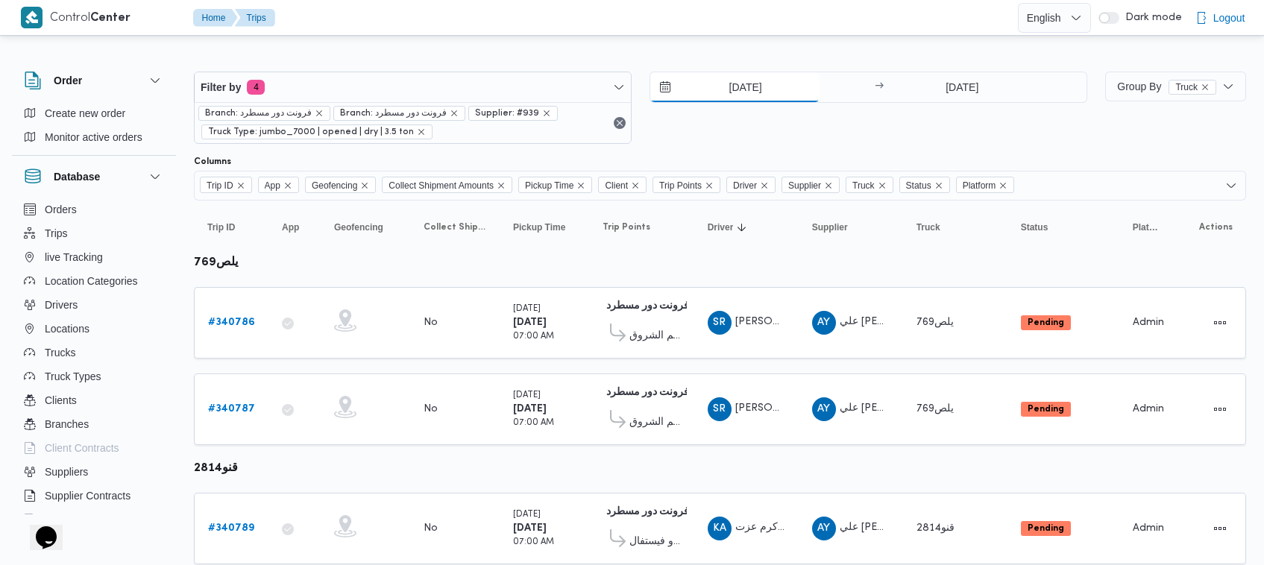
click at [702, 79] on input "[DATE]" at bounding box center [734, 87] width 169 height 30
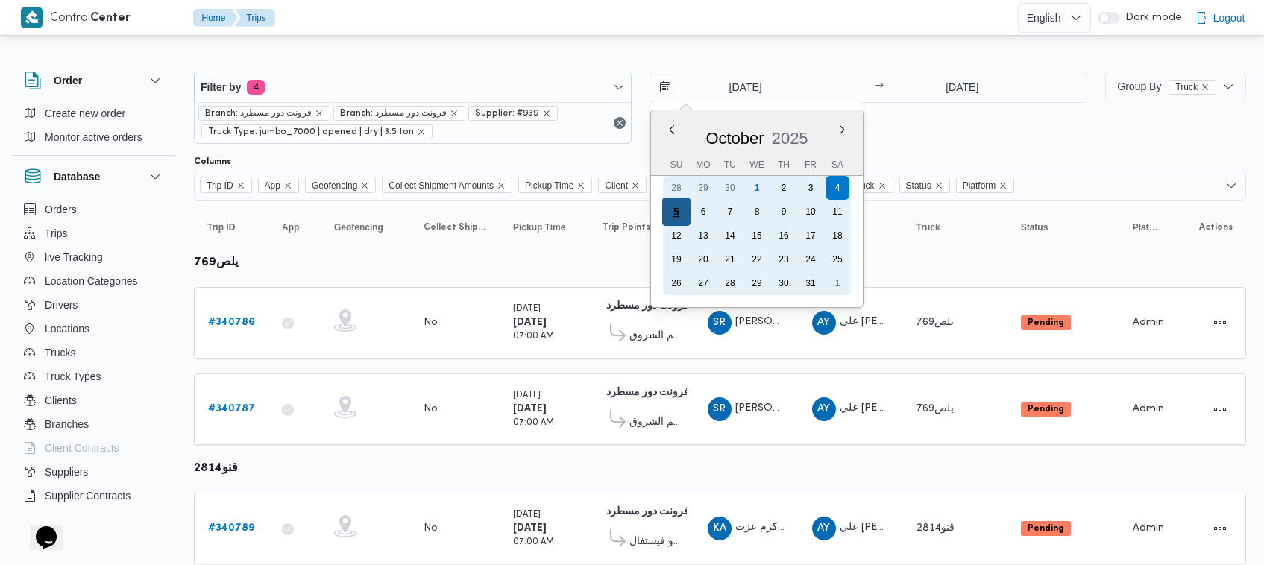
click at [672, 214] on div "5" at bounding box center [676, 212] width 28 height 28
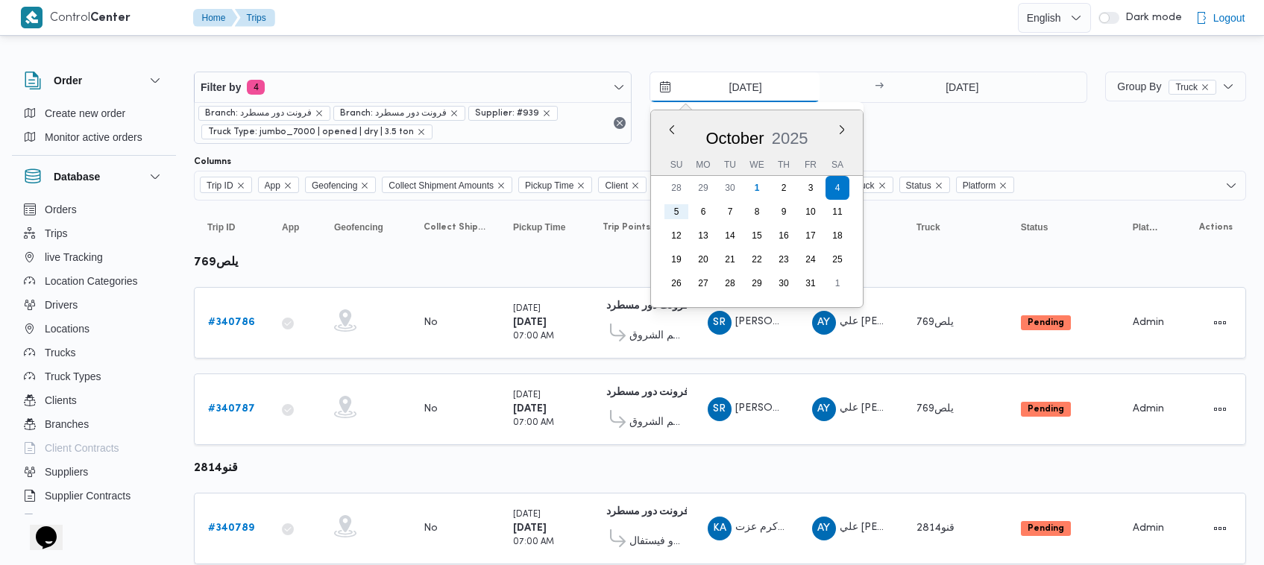
type input "[DATE]"
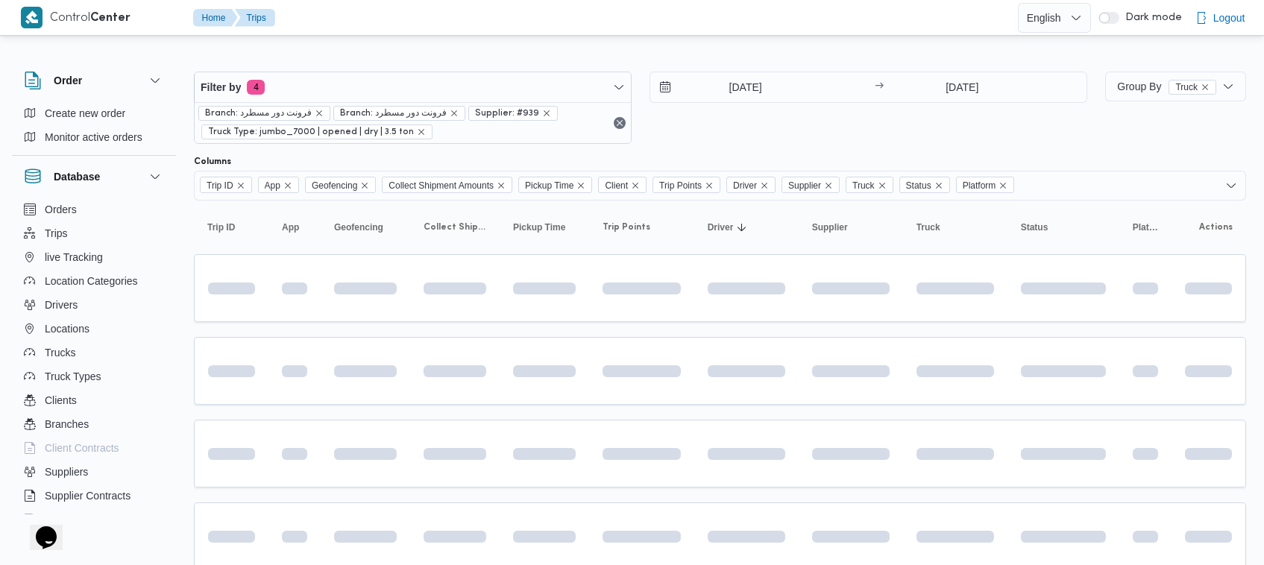
click at [869, 129] on div "5/10/2025 → 5/10/2025" at bounding box center [869, 108] width 438 height 72
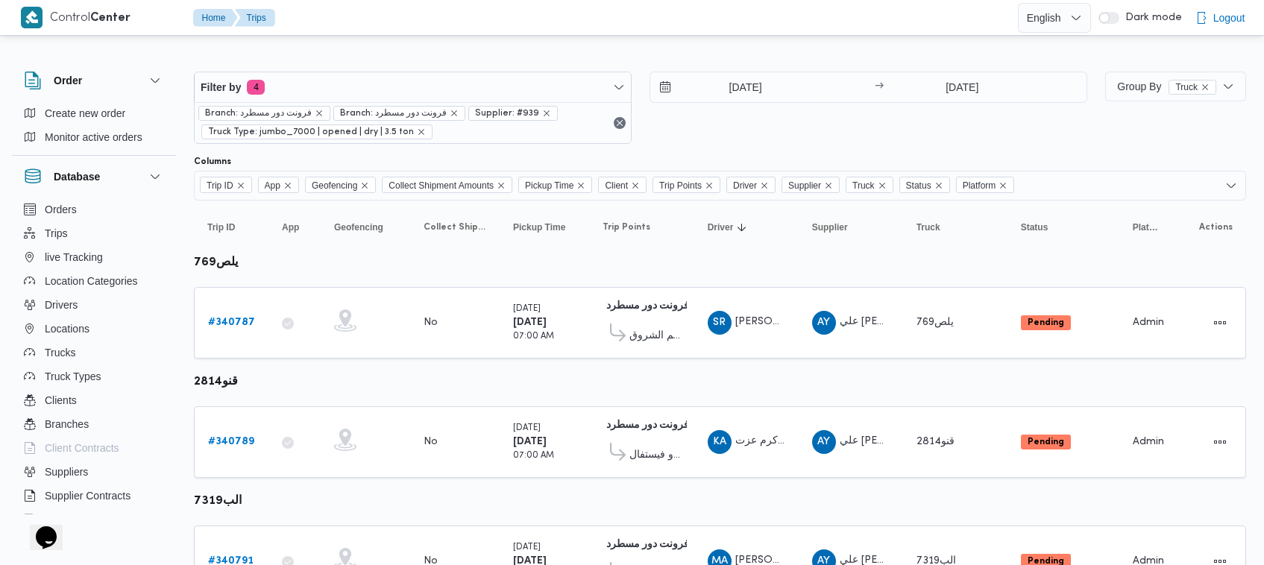
click at [459, 69] on div "Filter by 4 Branch: فرونت دور مسطرد Branch: فرونت دور مسطرد Supplier: #939 Truc…" at bounding box center [640, 108] width 911 height 90
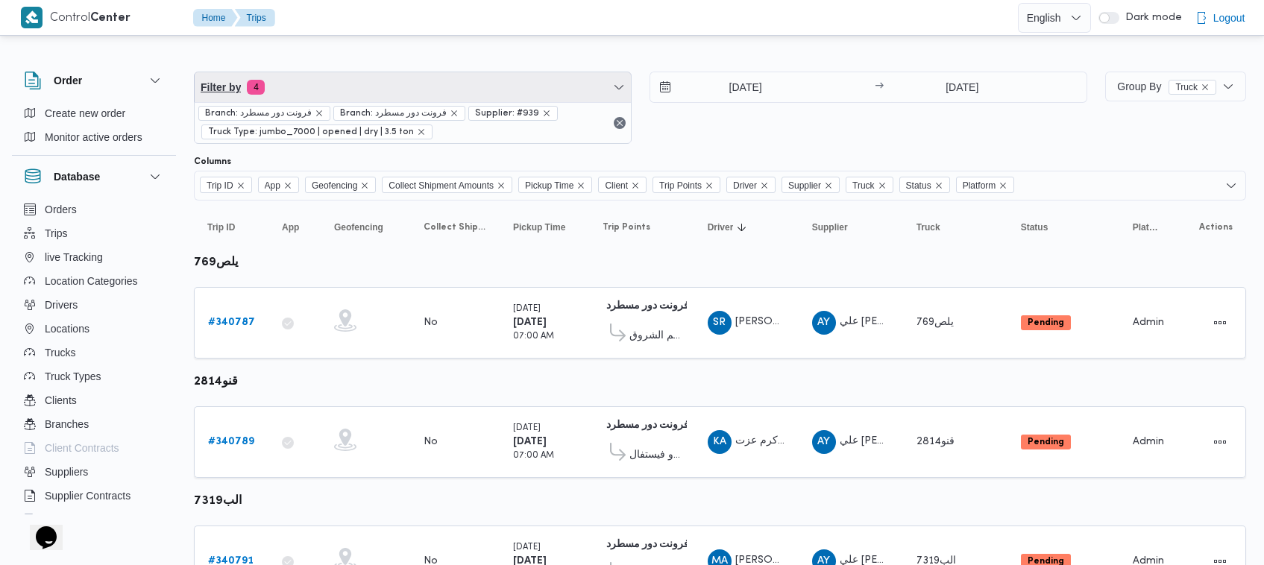
click at [456, 87] on span "Filter by 4" at bounding box center [413, 87] width 436 height 30
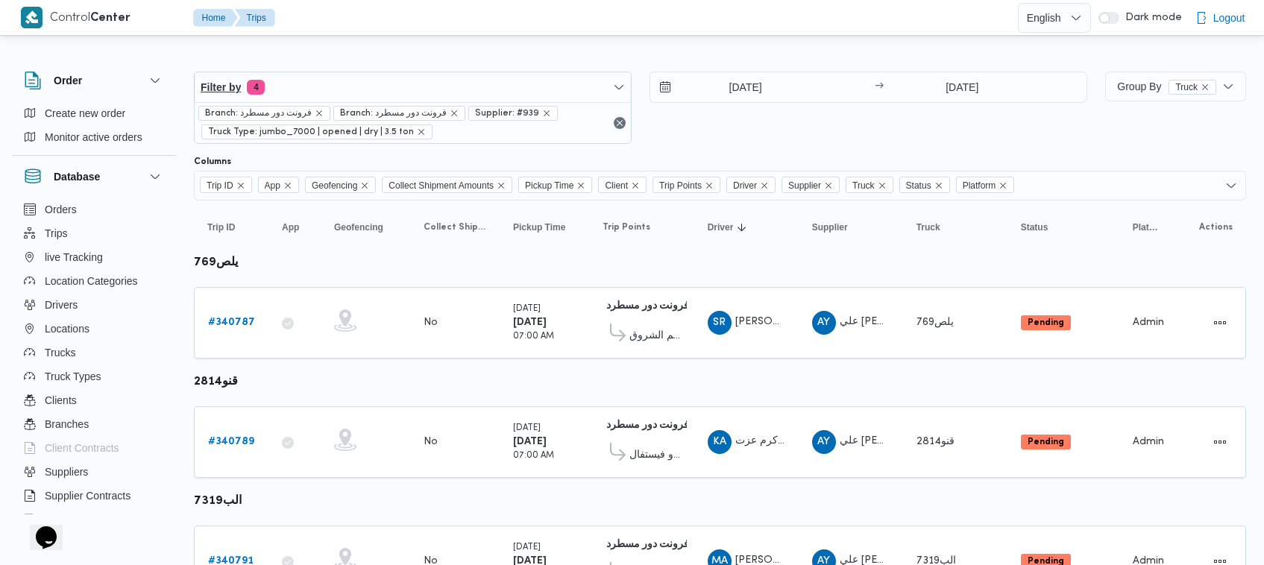
click at [456, 87] on span "Filter by 4" at bounding box center [413, 87] width 436 height 30
click at [368, 102] on div "Branch: فرونت دور مسطرد Branch: فرونت دور مسطرد Supplier: #939 Truck Type: jumb…" at bounding box center [413, 122] width 436 height 41
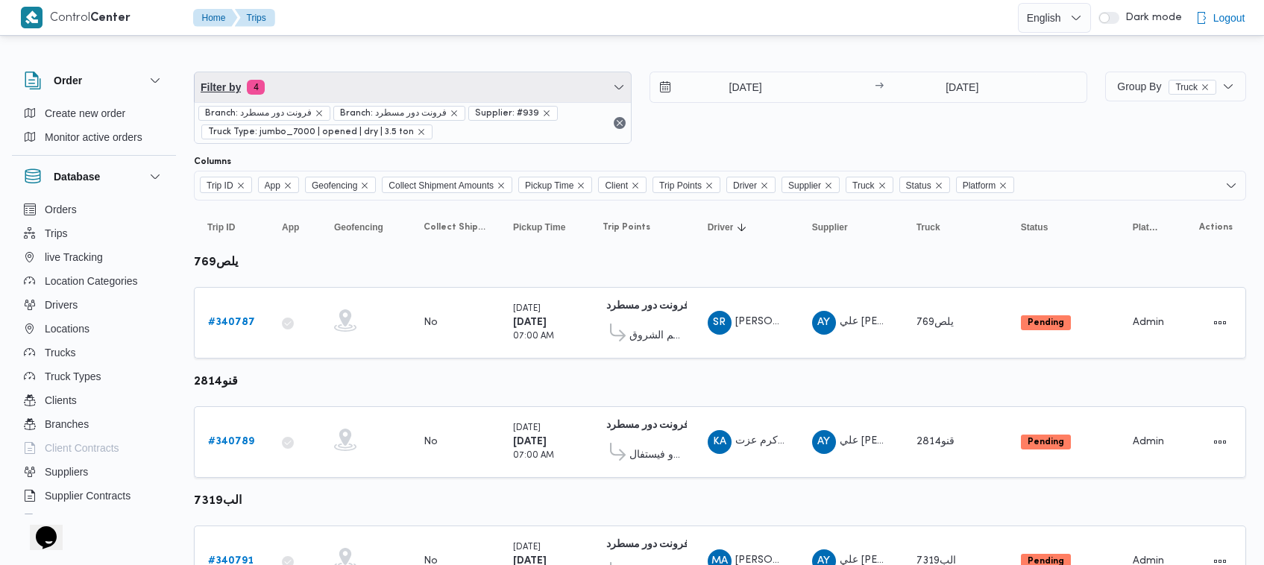
click at [378, 75] on span "Filter by 4" at bounding box center [413, 87] width 436 height 30
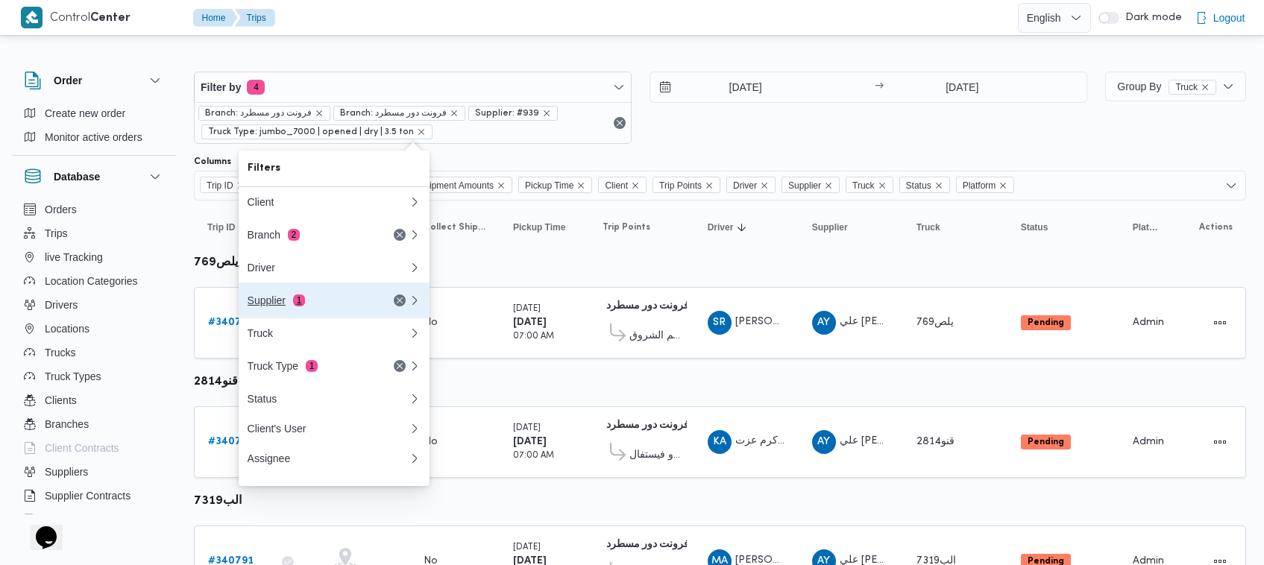
click at [334, 304] on div "Supplier 1" at bounding box center [310, 301] width 125 height 12
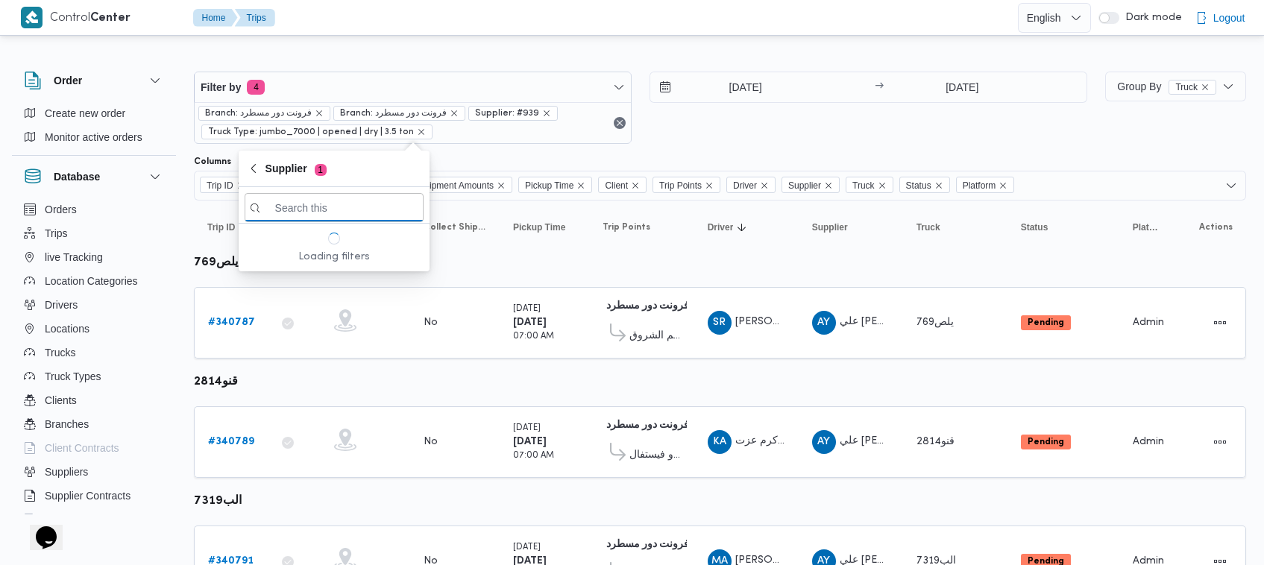
paste input "[PERSON_NAME] [PERSON_NAME] [PERSON_NAME]"
type input "[PERSON_NAME] [PERSON_NAME] [PERSON_NAME]"
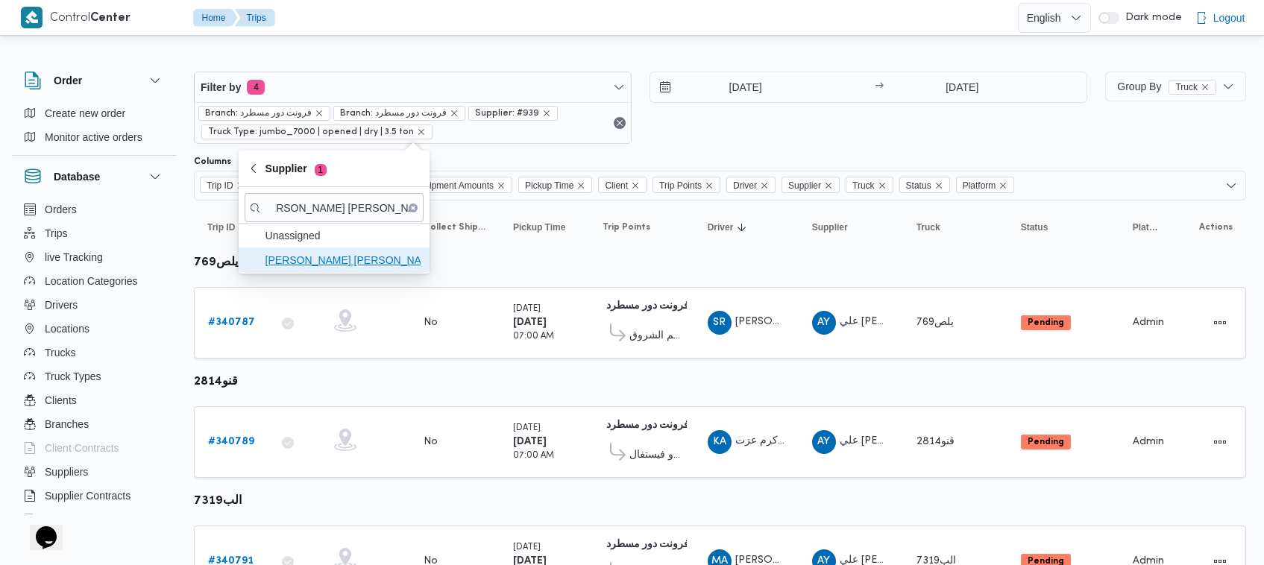
click at [323, 263] on span "[PERSON_NAME] [PERSON_NAME] [PERSON_NAME]" at bounding box center [343, 260] width 155 height 18
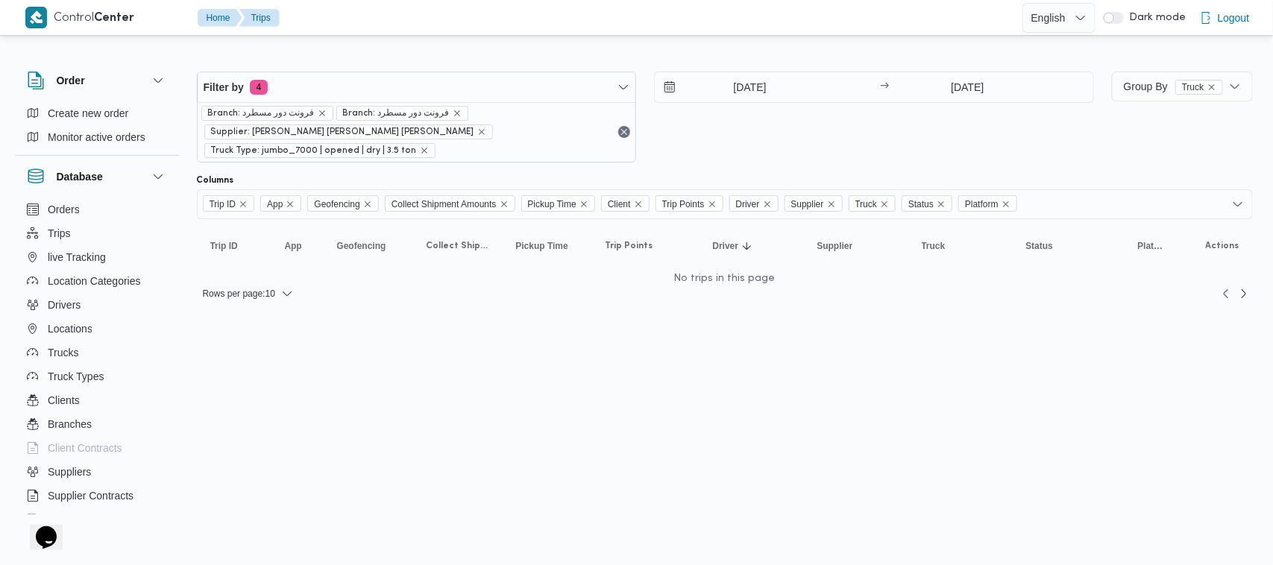
click at [735, 145] on div "5/10/2025 → 5/10/2025" at bounding box center [874, 117] width 440 height 91
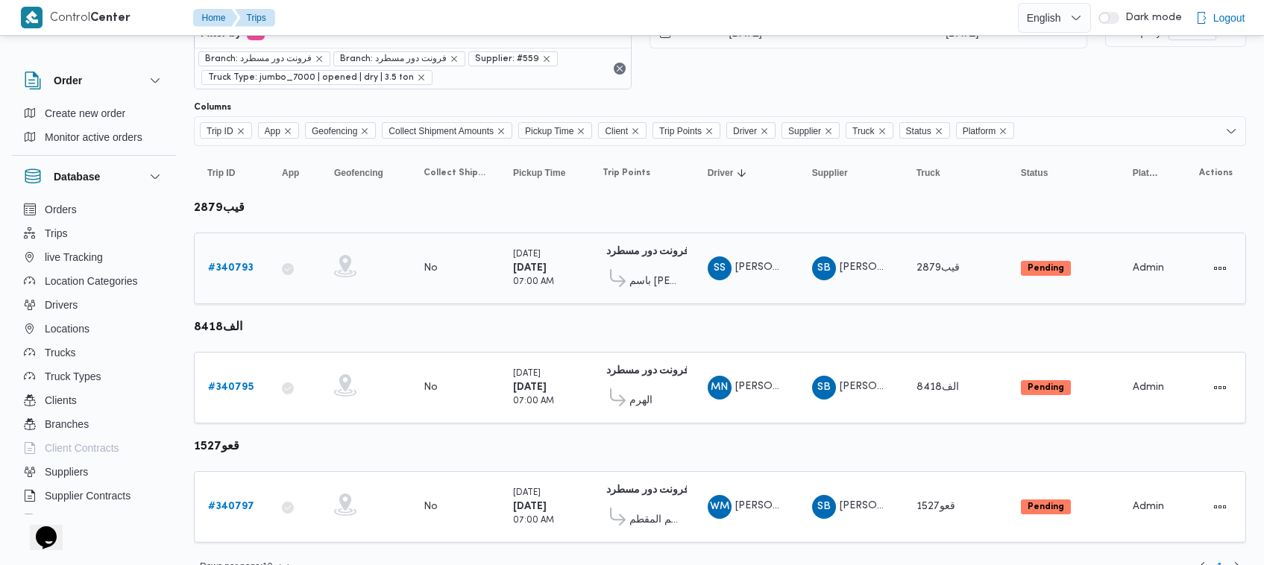
scroll to position [80, 0]
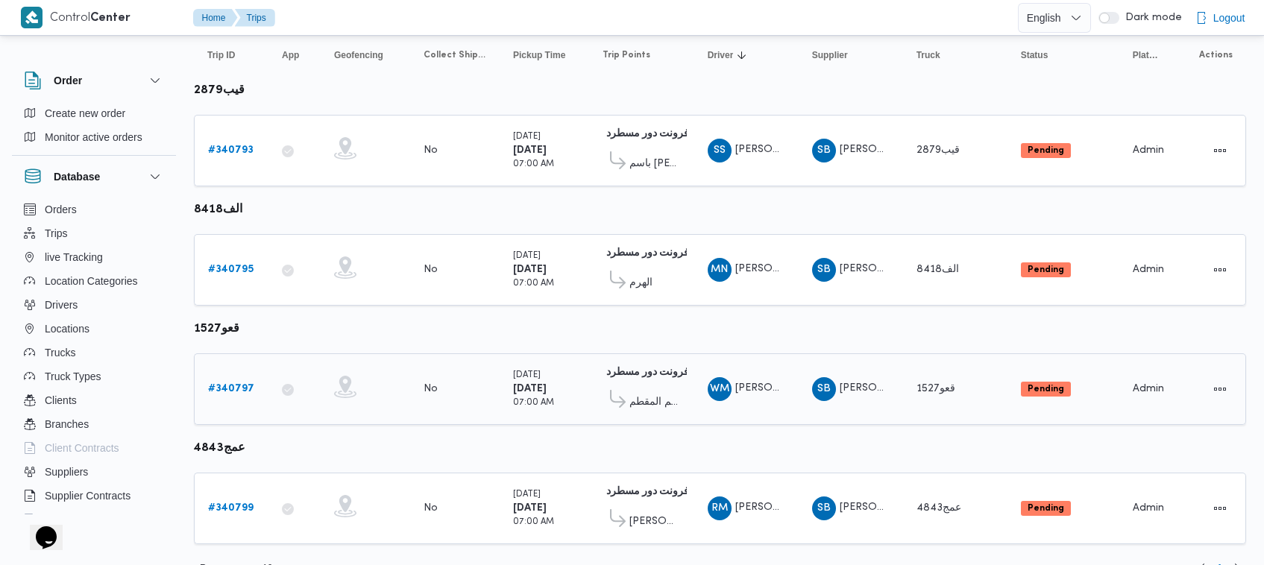
scroll to position [198, 0]
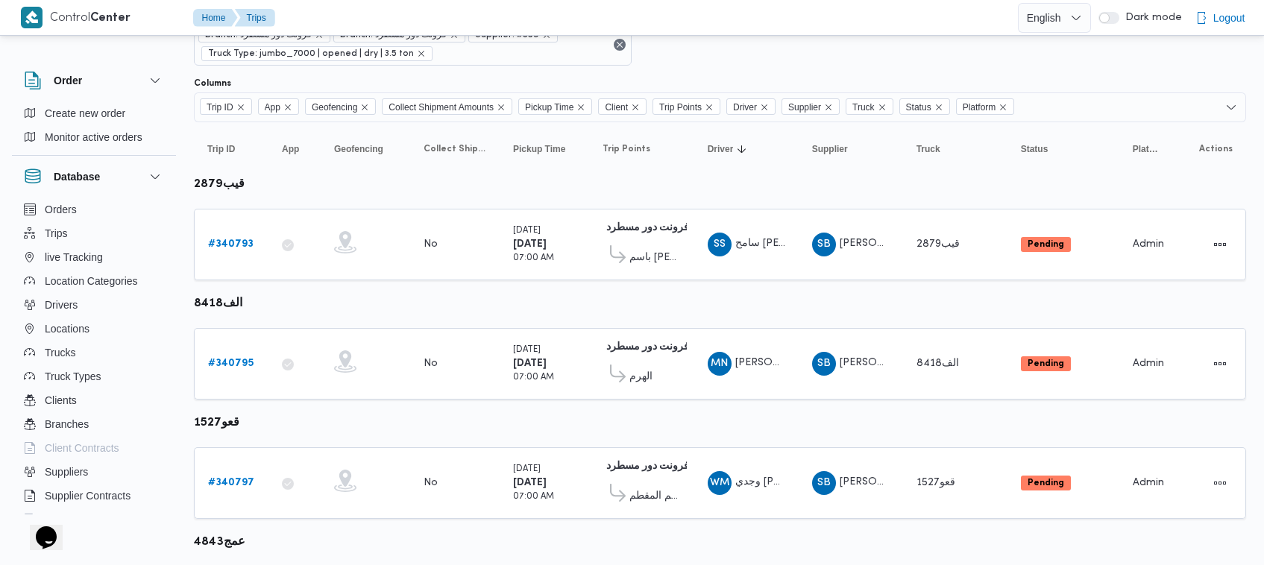
scroll to position [62, 0]
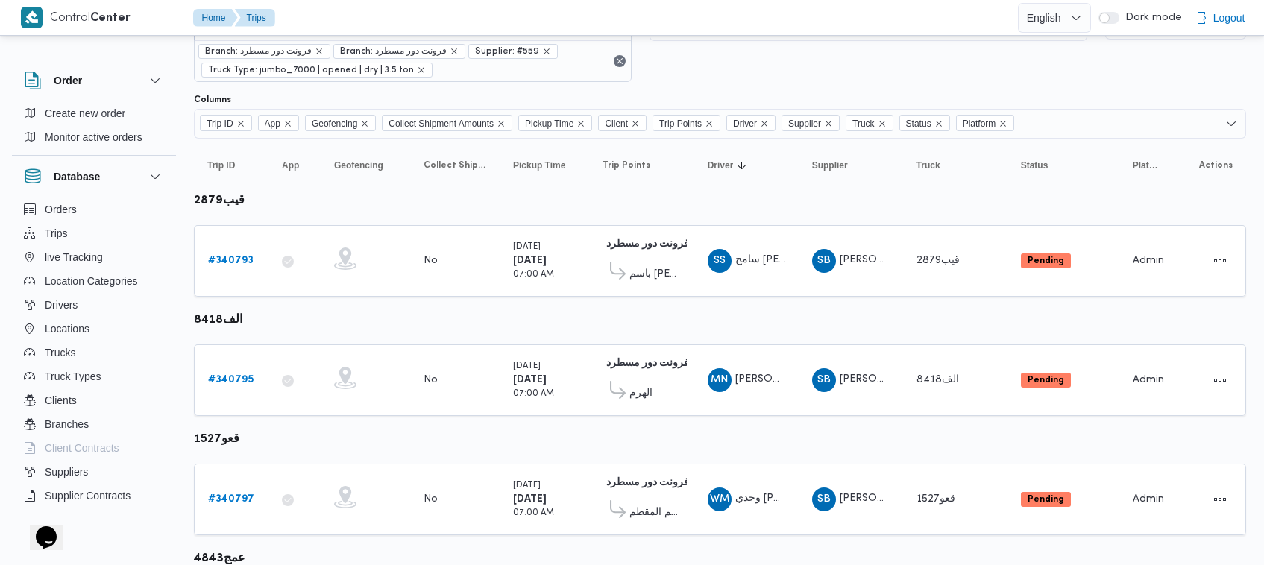
drag, startPoint x: 1257, startPoint y: 233, endPoint x: 1257, endPoint y: 242, distance: 9.0
click at [1257, 242] on div "Order Create new order Monitor active orders Database Orders Trips live Trackin…" at bounding box center [632, 342] width 1264 height 712
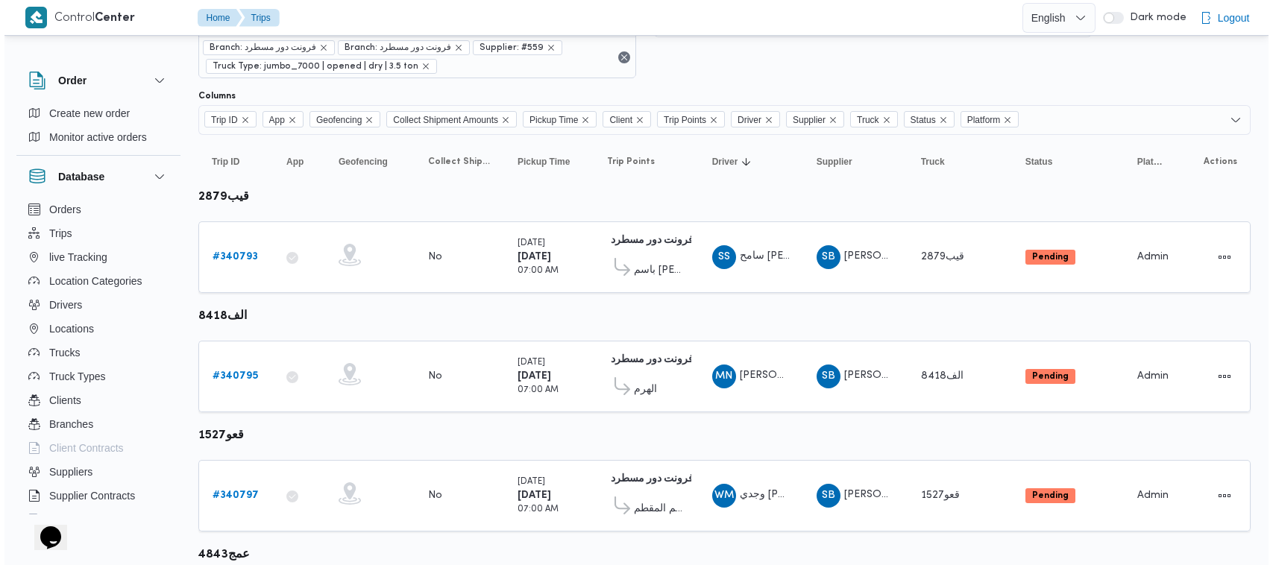
scroll to position [0, 0]
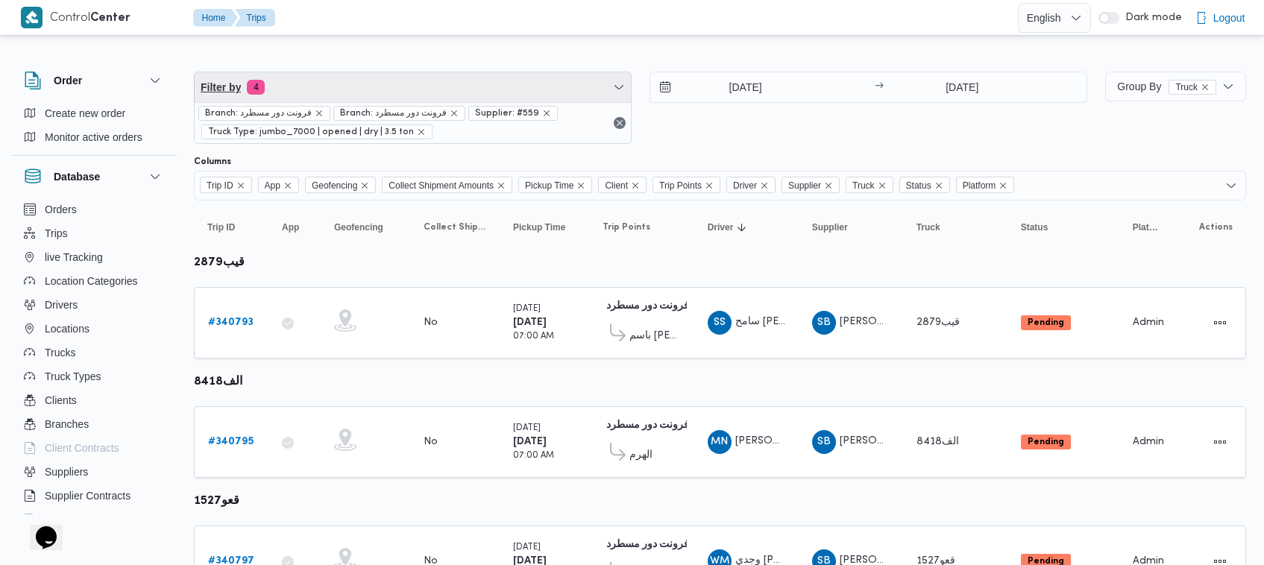
click at [319, 91] on span "Filter by 4" at bounding box center [413, 87] width 436 height 30
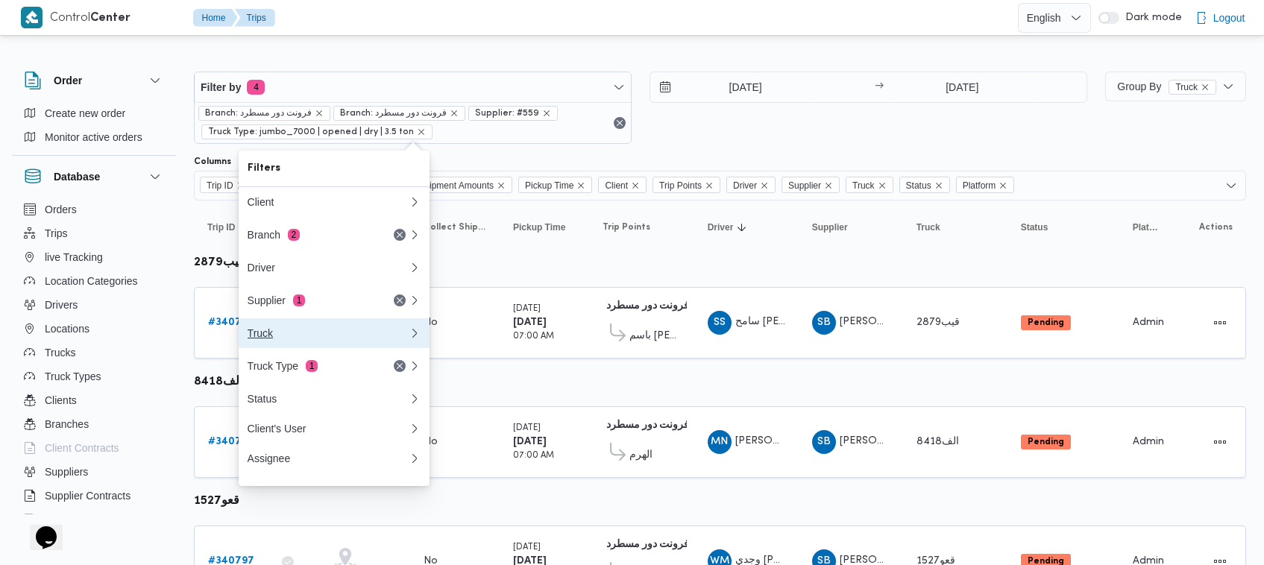
click at [298, 322] on button "Truck" at bounding box center [334, 333] width 191 height 30
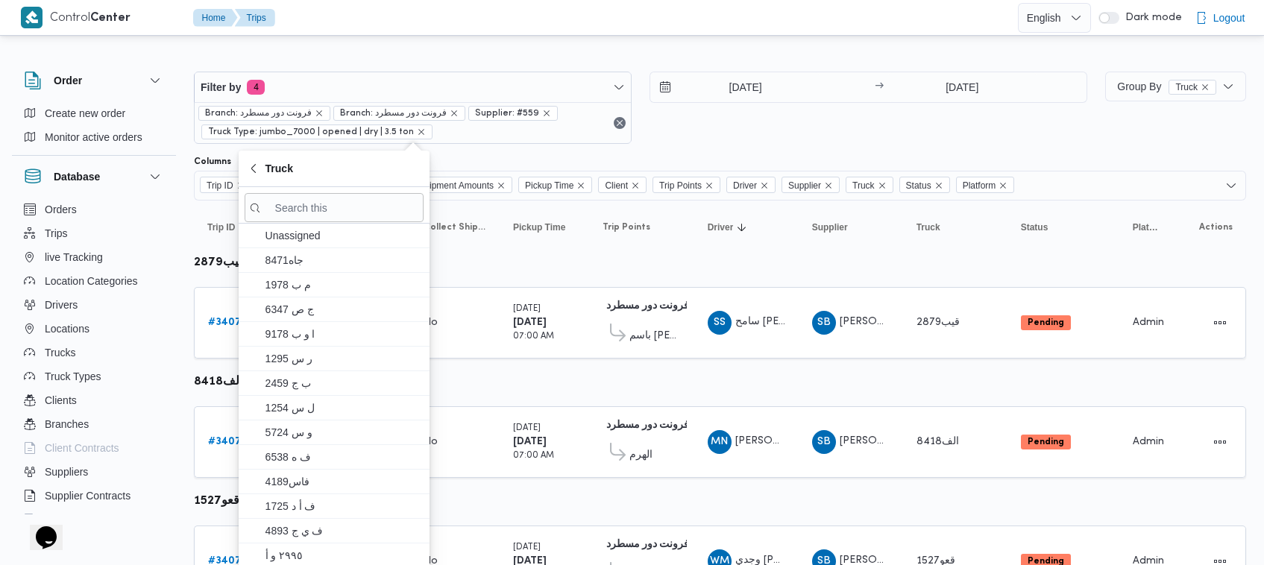
click at [334, 72] on div "Filter by 4 Branch: فرونت دور مسطرد Branch: فرونت دور مسطرد Supplier: #559 Truc…" at bounding box center [413, 108] width 438 height 72
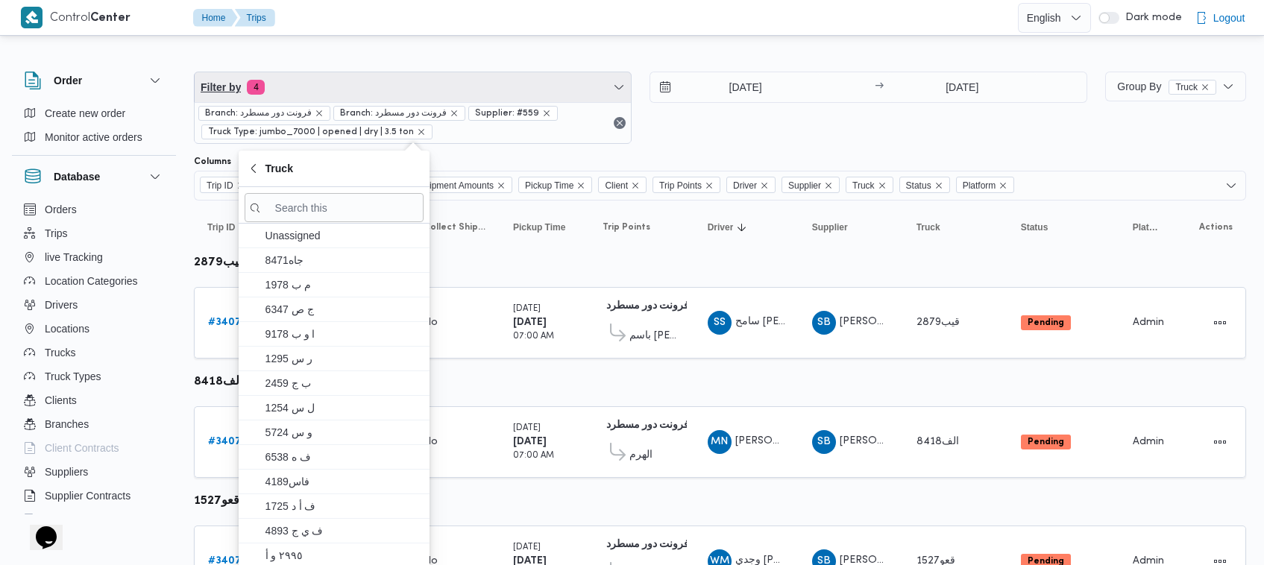
click at [345, 88] on span "Filter by 4" at bounding box center [413, 87] width 436 height 30
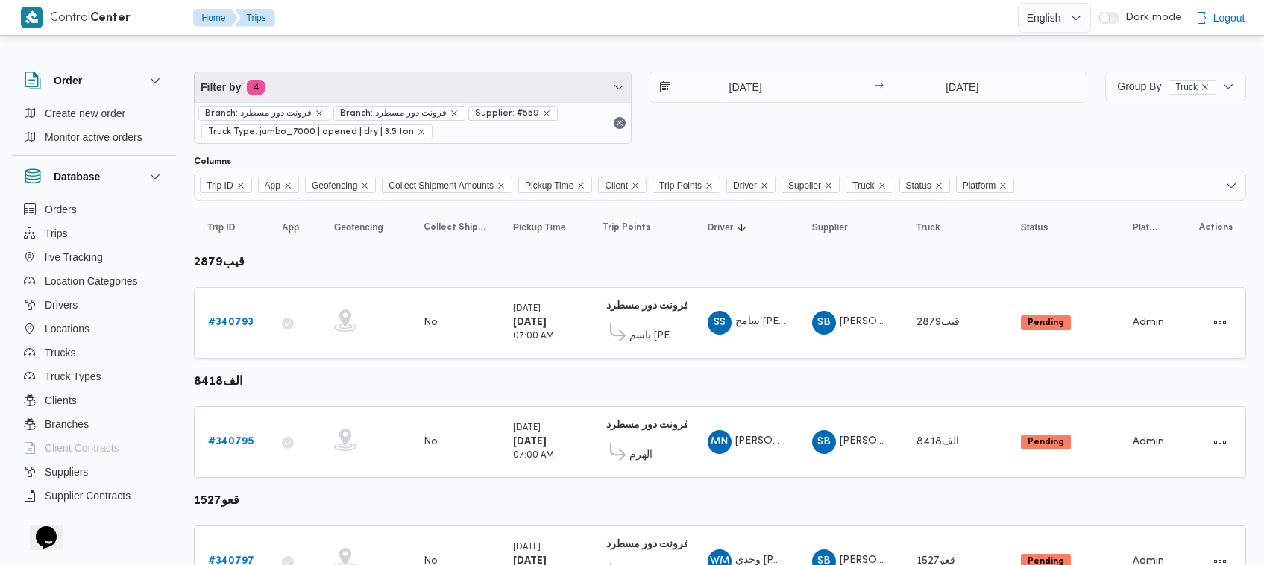
click at [344, 95] on span "Filter by 4" at bounding box center [413, 87] width 436 height 30
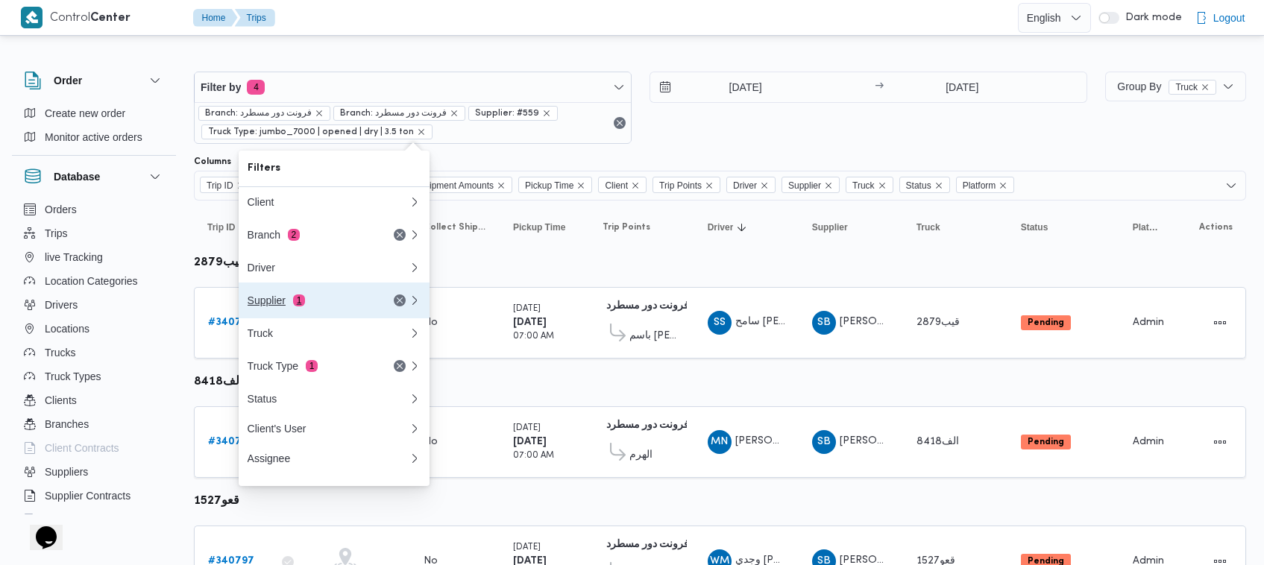
click at [304, 301] on span "1" at bounding box center [299, 301] width 12 height 12
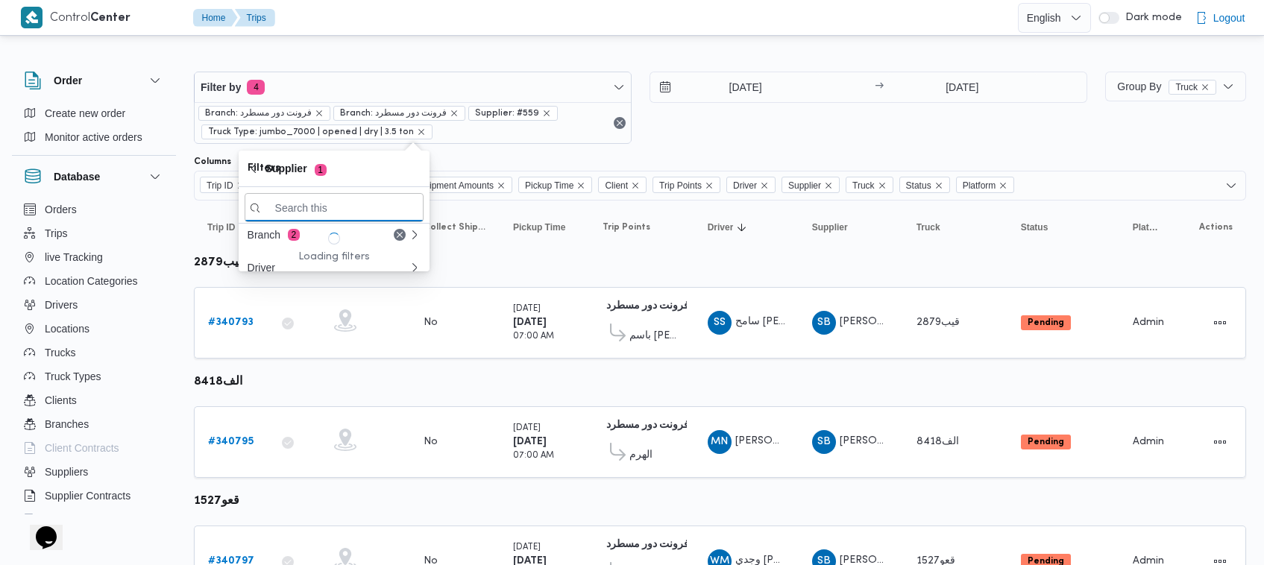
paste input "ال[PERSON_NAME]"
type input "ال[PERSON_NAME]"
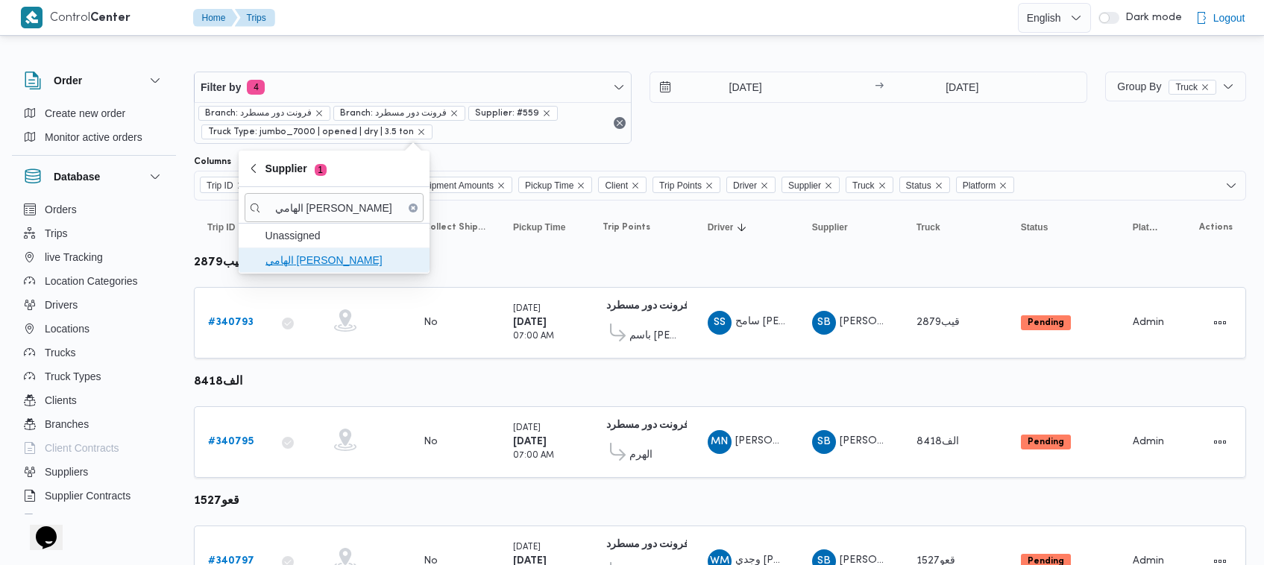
click at [315, 266] on span "ال[PERSON_NAME]" at bounding box center [343, 260] width 155 height 18
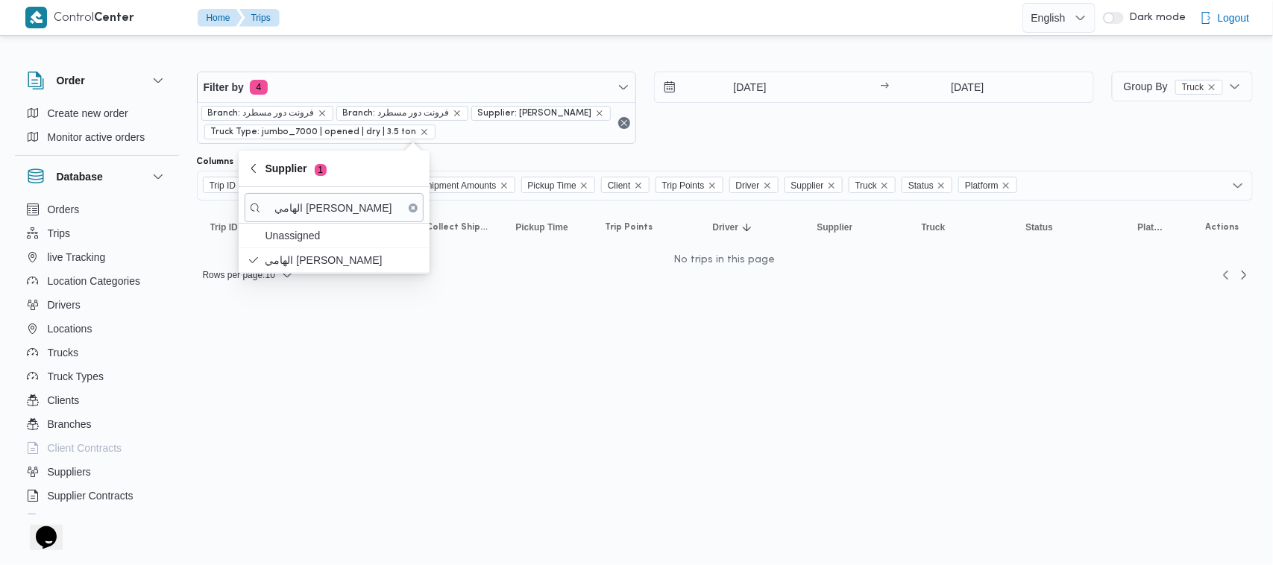
click at [778, 139] on div "5/10/2025 → 5/10/2025" at bounding box center [874, 108] width 440 height 72
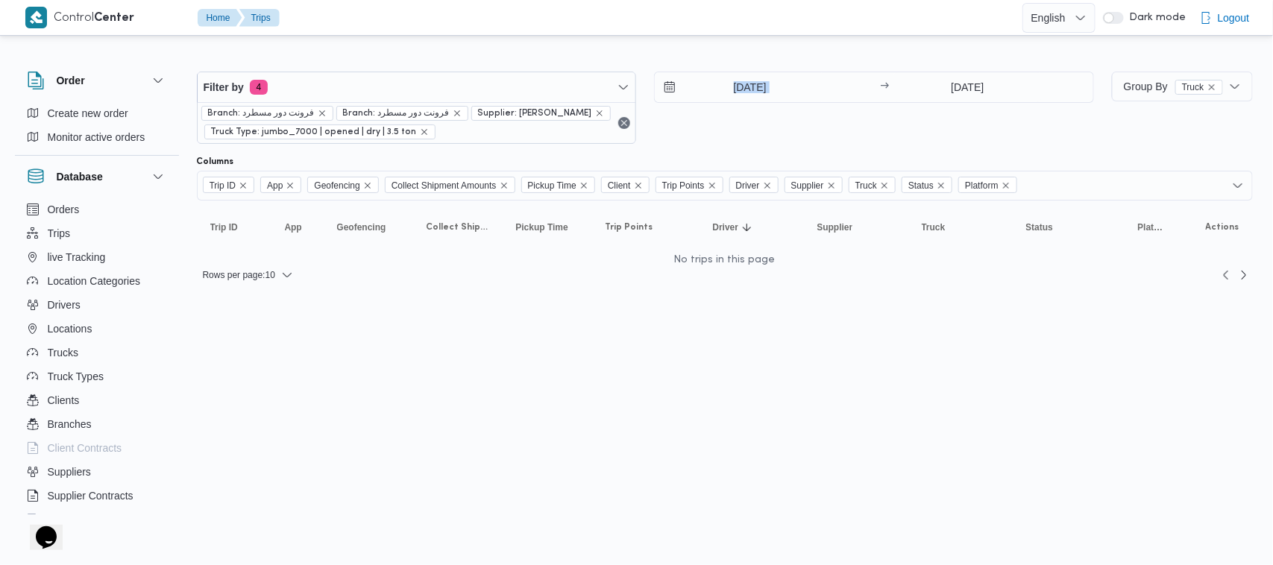
click at [778, 139] on div "5/10/2025 → 5/10/2025" at bounding box center [874, 108] width 440 height 72
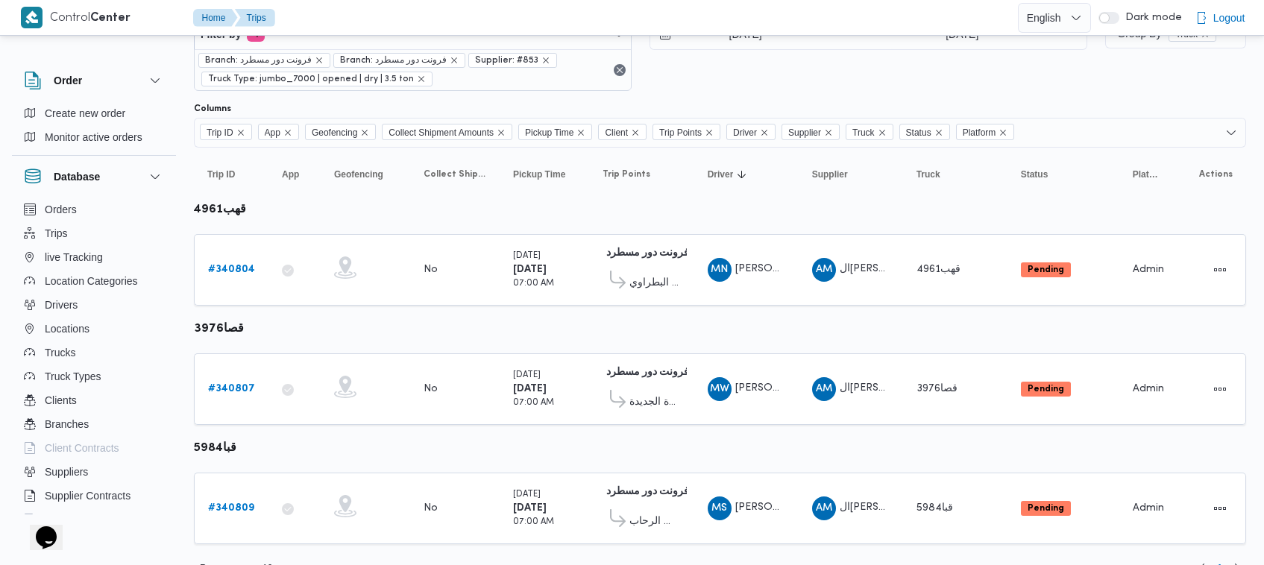
scroll to position [80, 0]
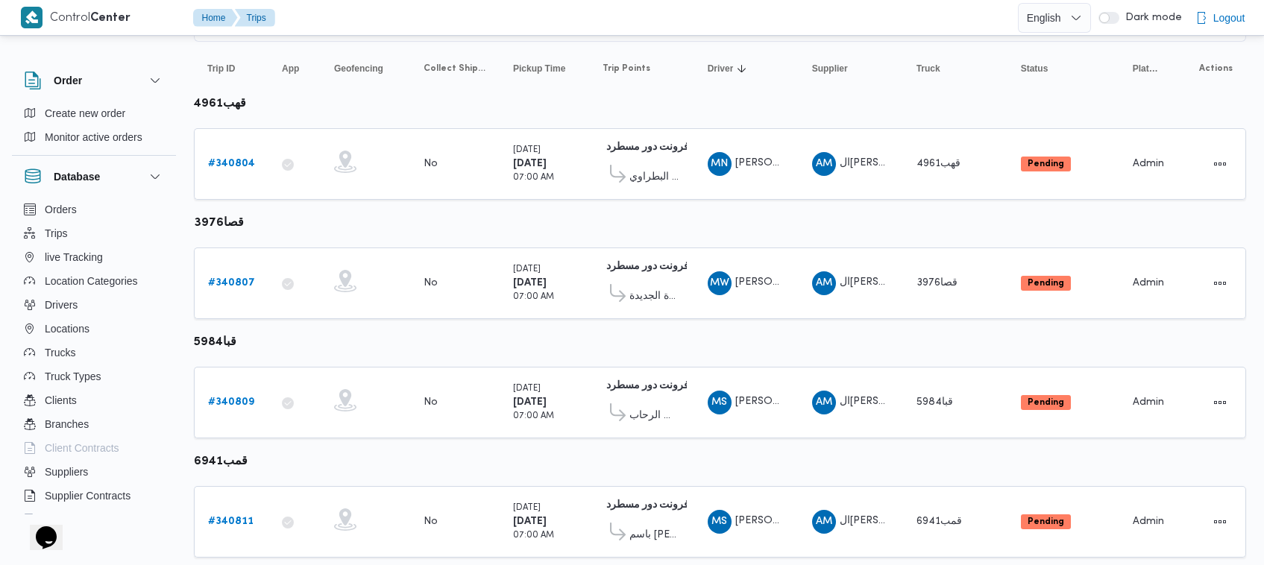
scroll to position [198, 0]
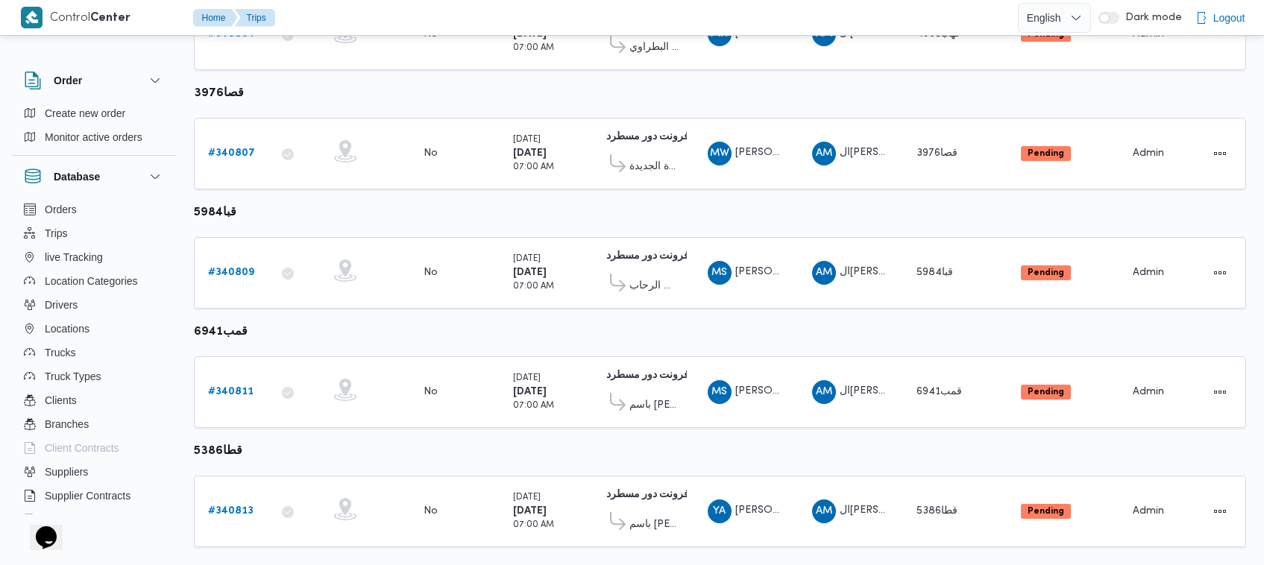
scroll to position [315, 0]
